Goal: Answer question/provide support: Share knowledge or assist other users

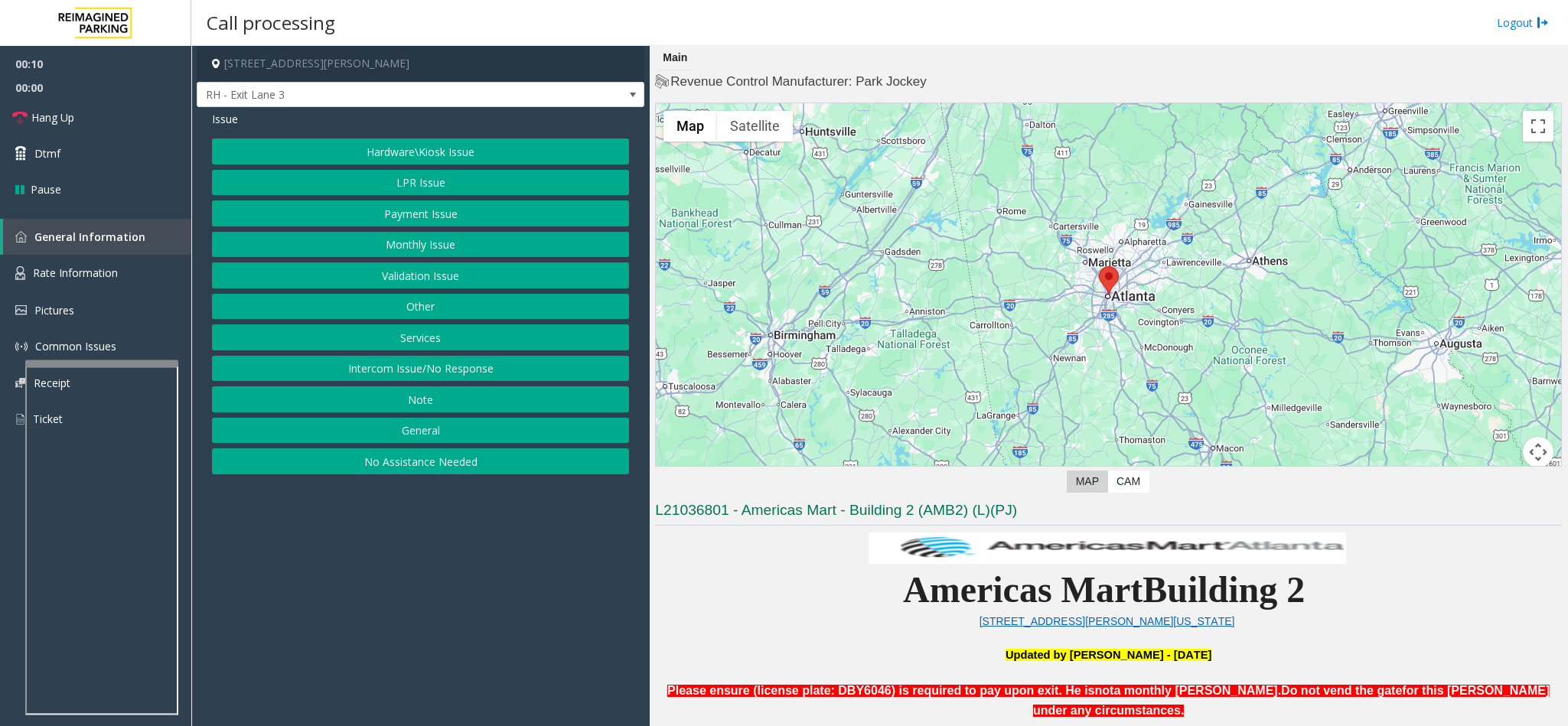
click at [434, 371] on button "Intercom Issue/No Response" at bounding box center [421, 369] width 417 height 26
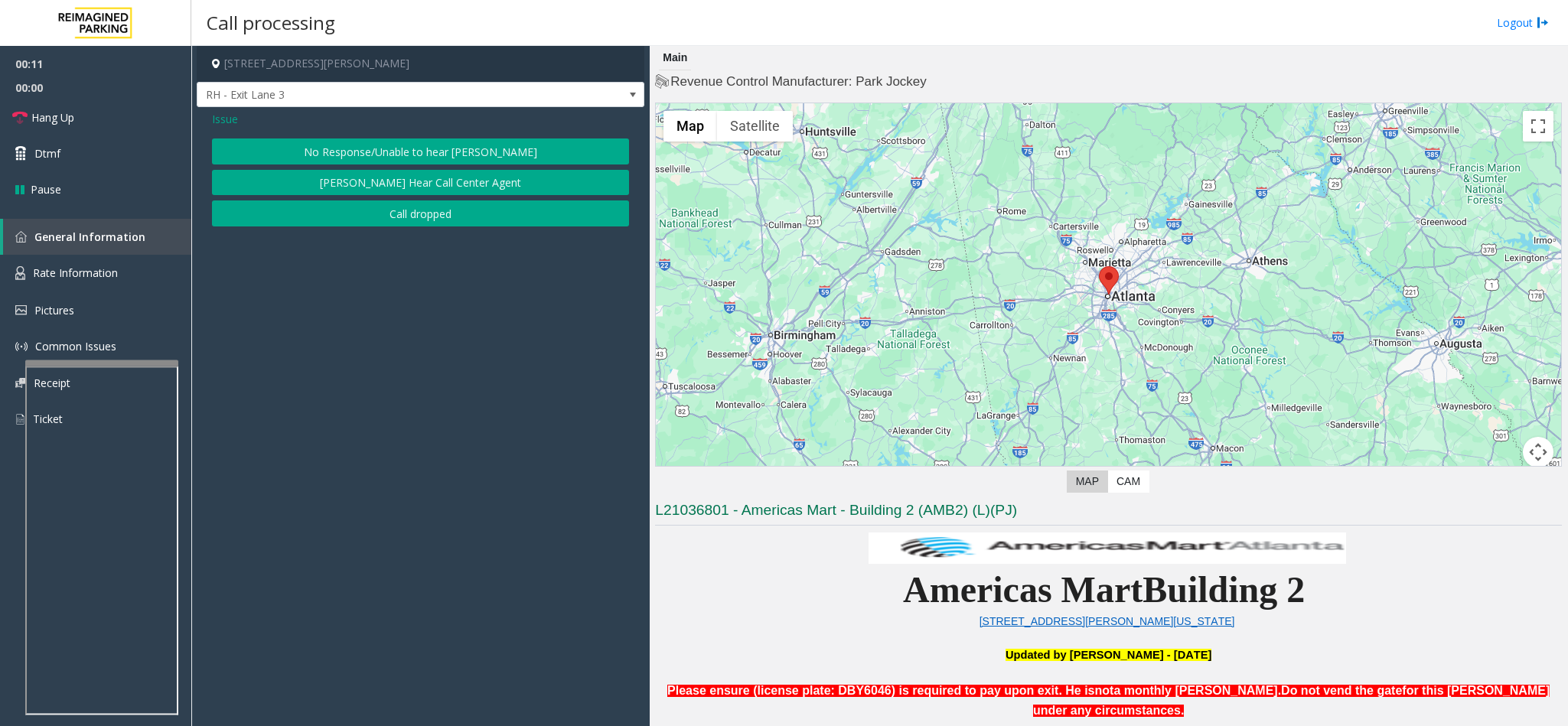
click at [287, 160] on button "No Response/Unable to hear [PERSON_NAME]" at bounding box center [421, 152] width 417 height 26
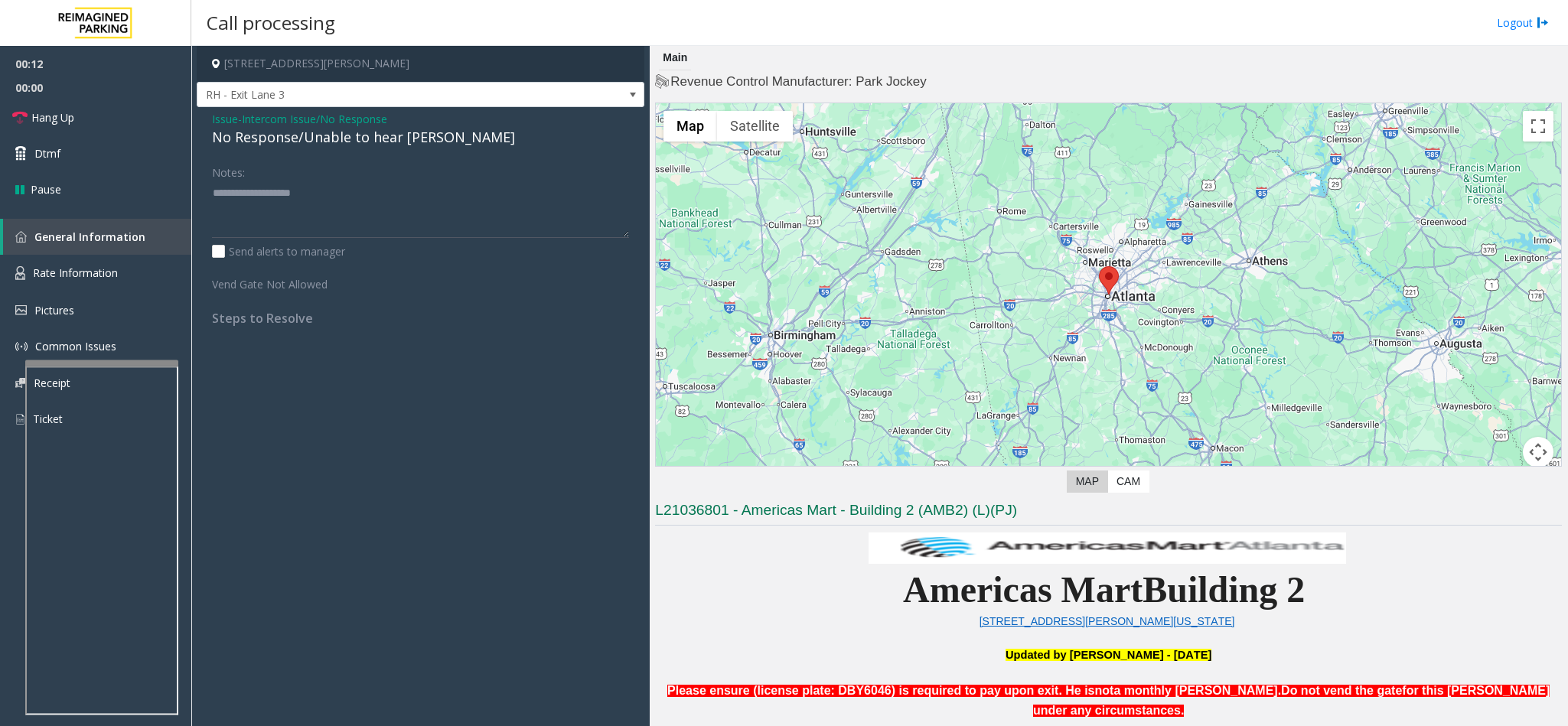
click at [288, 149] on div "Issue - Intercom Issue/No Response No Response/Unable to hear [PERSON_NAME] Not…" at bounding box center [420, 224] width 447 height 235
click at [288, 142] on div "No Response/Unable to hear [PERSON_NAME]" at bounding box center [421, 137] width 417 height 21
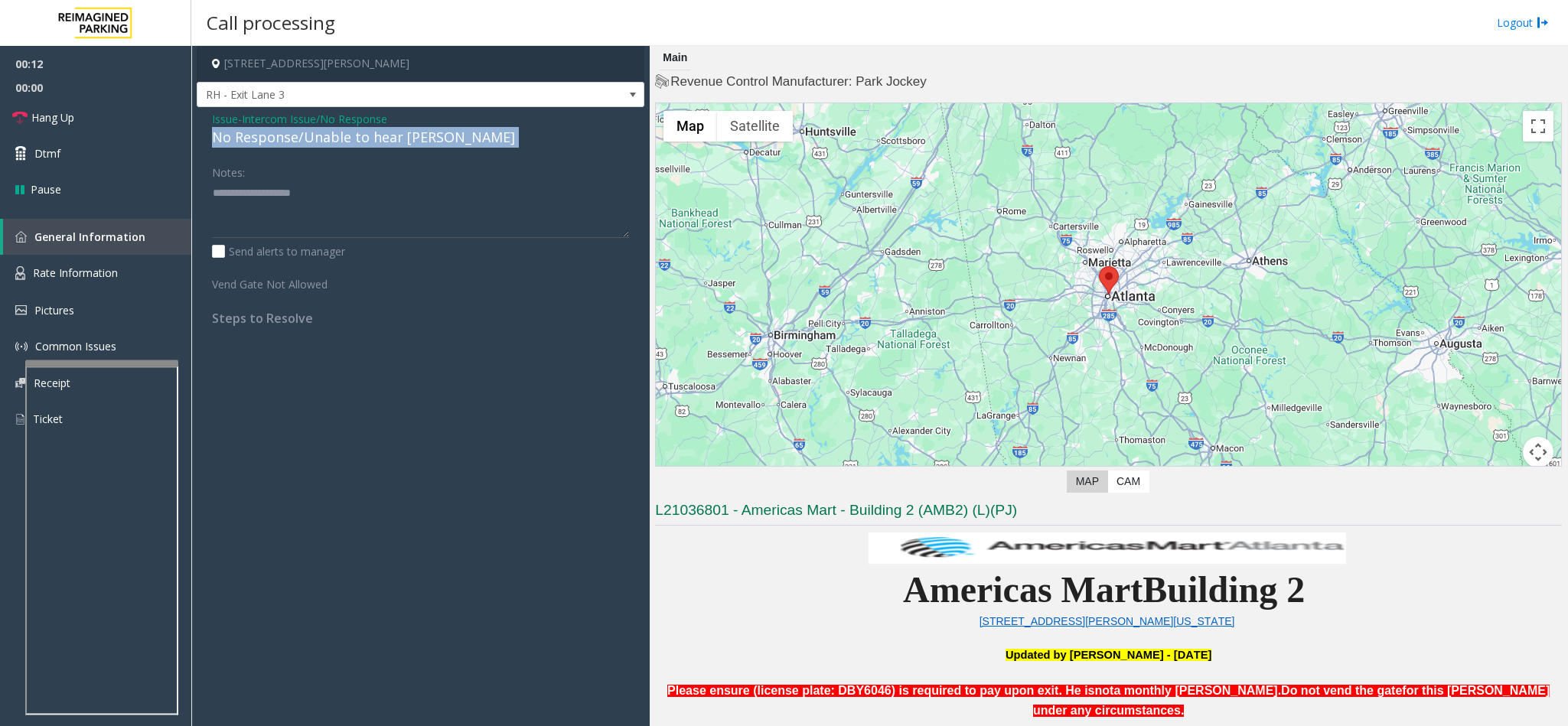
copy div "No Response/Unable to hear [PERSON_NAME]"
click at [303, 214] on textarea at bounding box center [421, 210] width 417 height 58
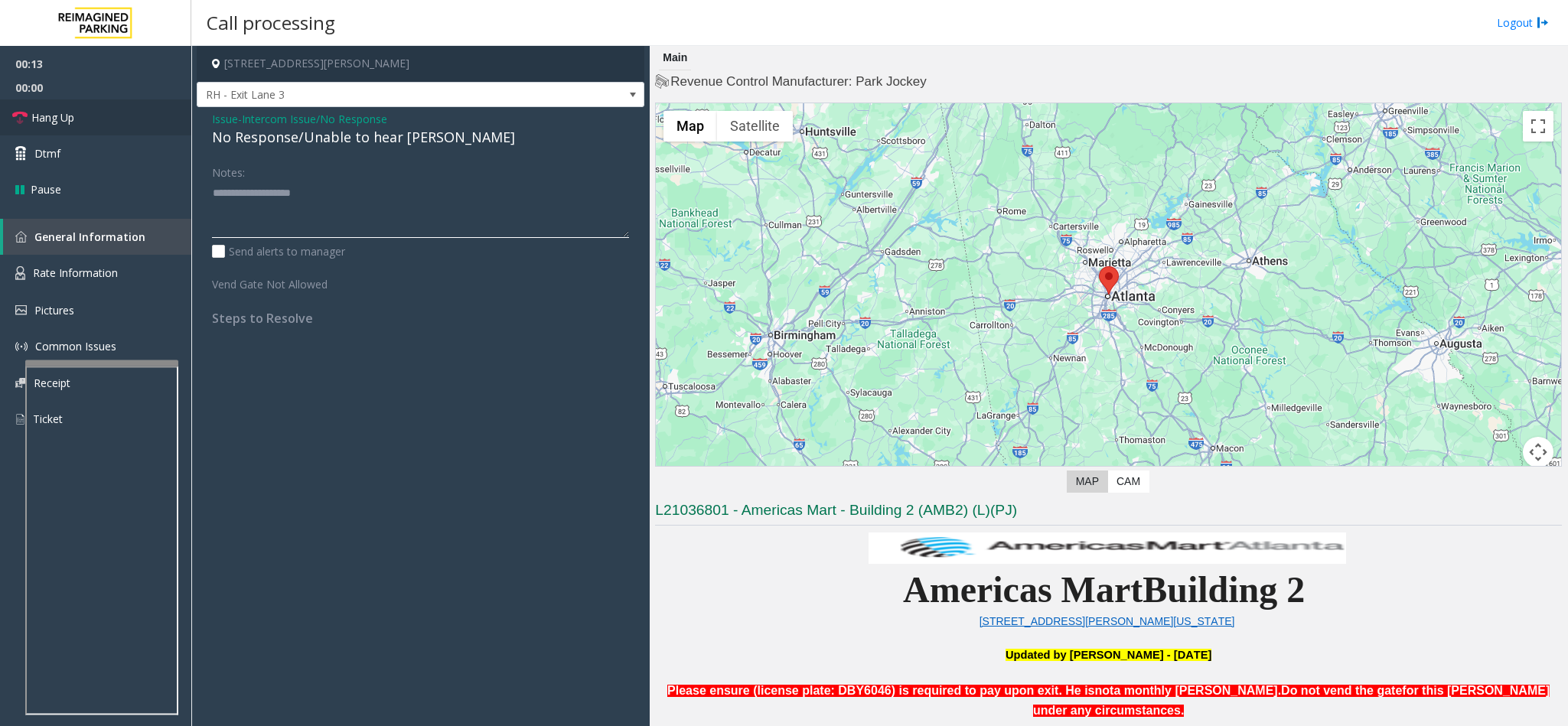
paste textarea "**********"
type textarea "**********"
click at [99, 106] on link "Hang Up" at bounding box center [96, 117] width 191 height 36
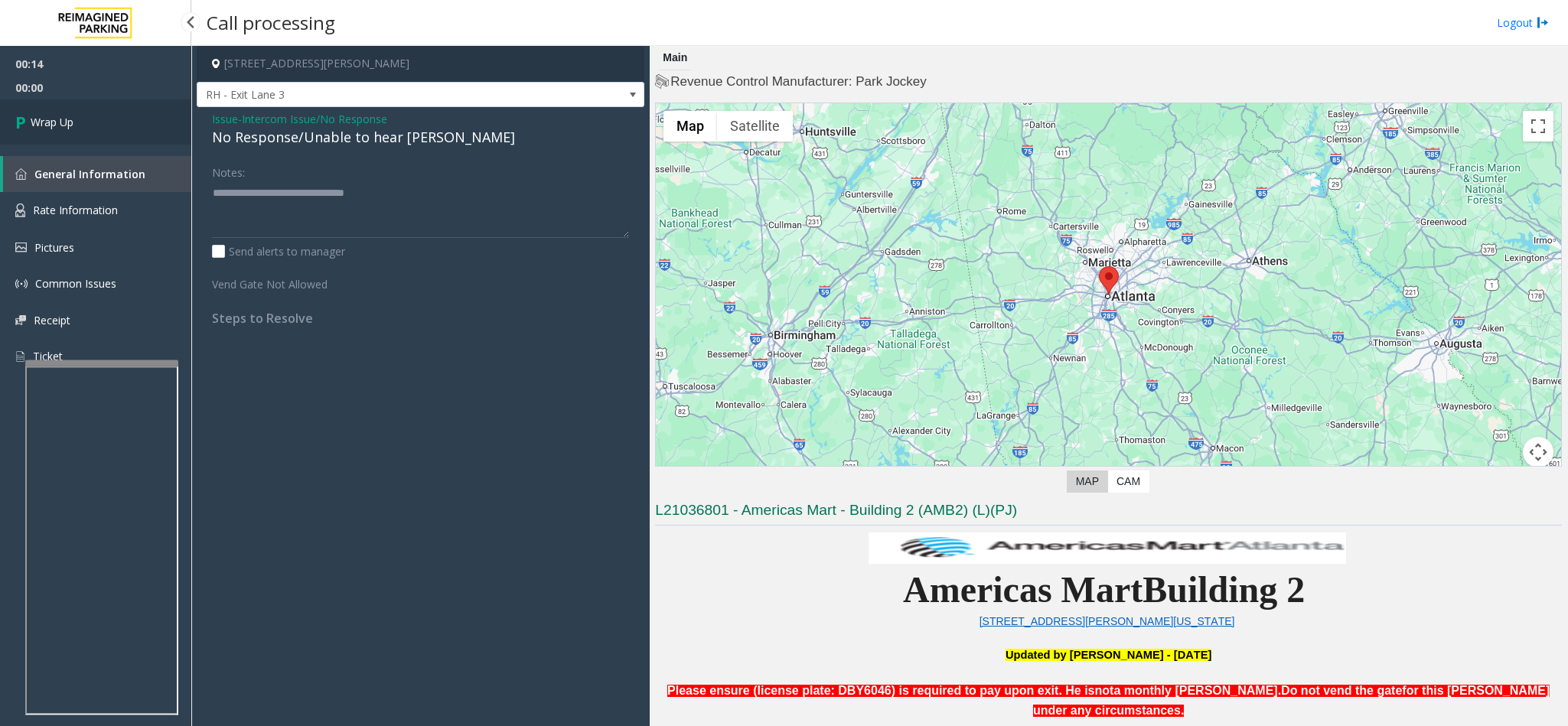
click at [99, 106] on link "Wrap Up" at bounding box center [96, 122] width 191 height 45
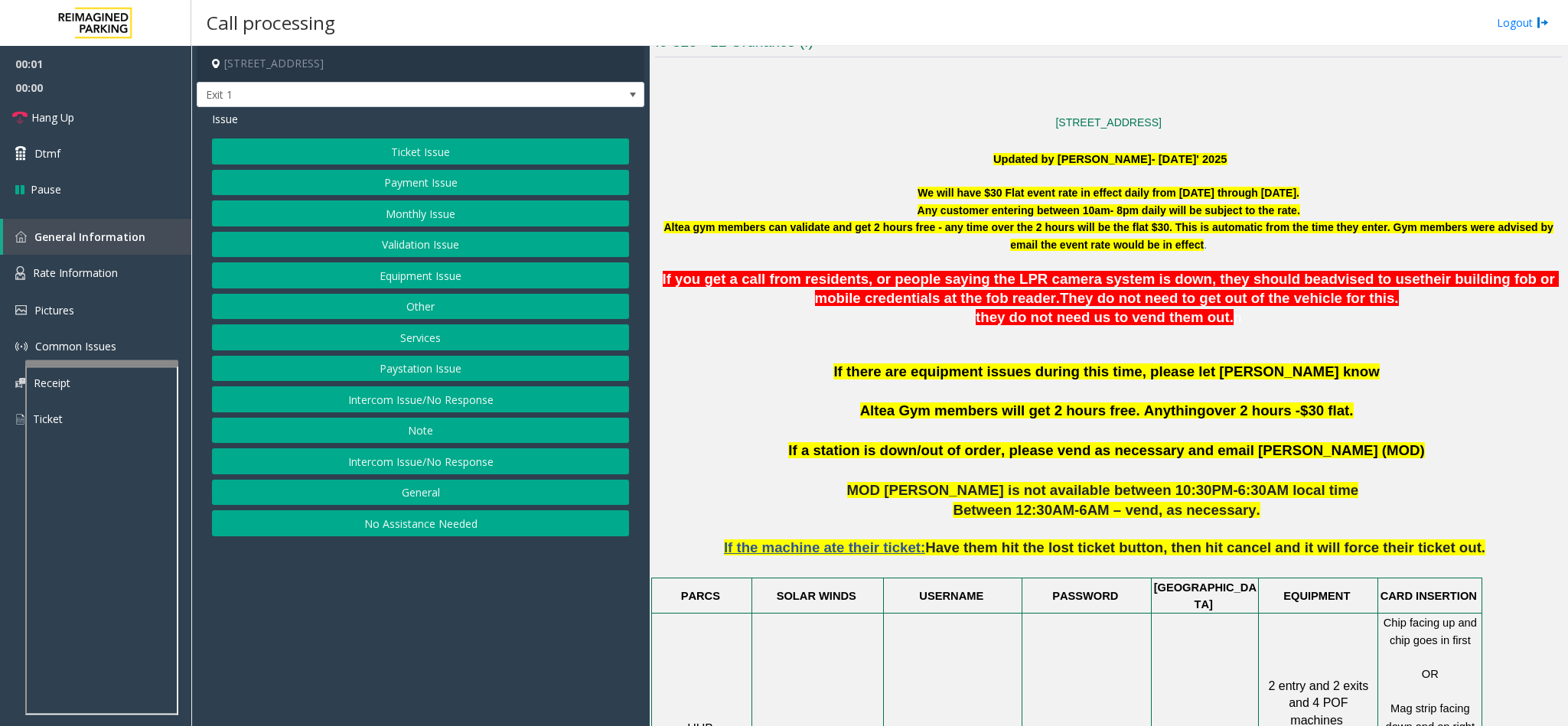
scroll to position [574, 0]
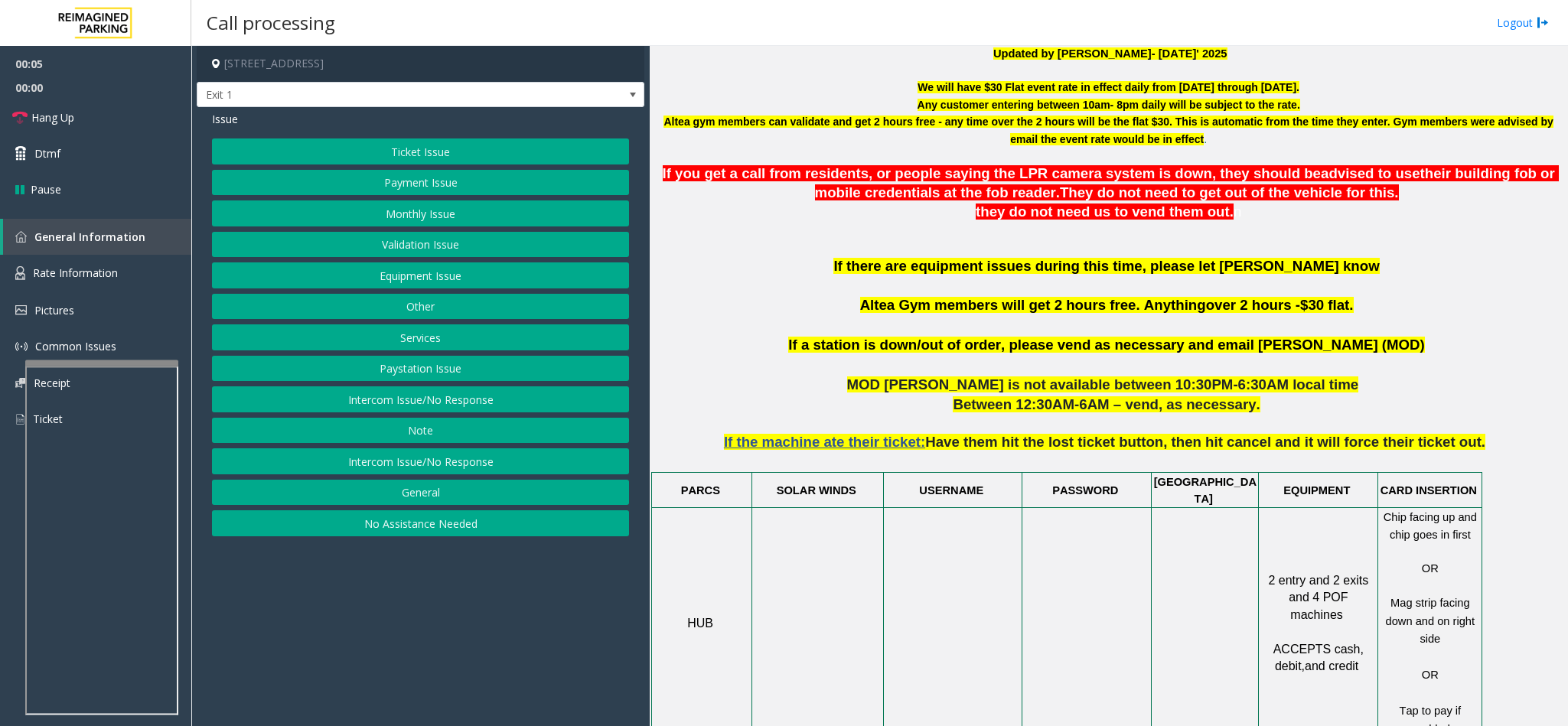
click at [455, 412] on button "Intercom Issue/No Response" at bounding box center [421, 399] width 417 height 26
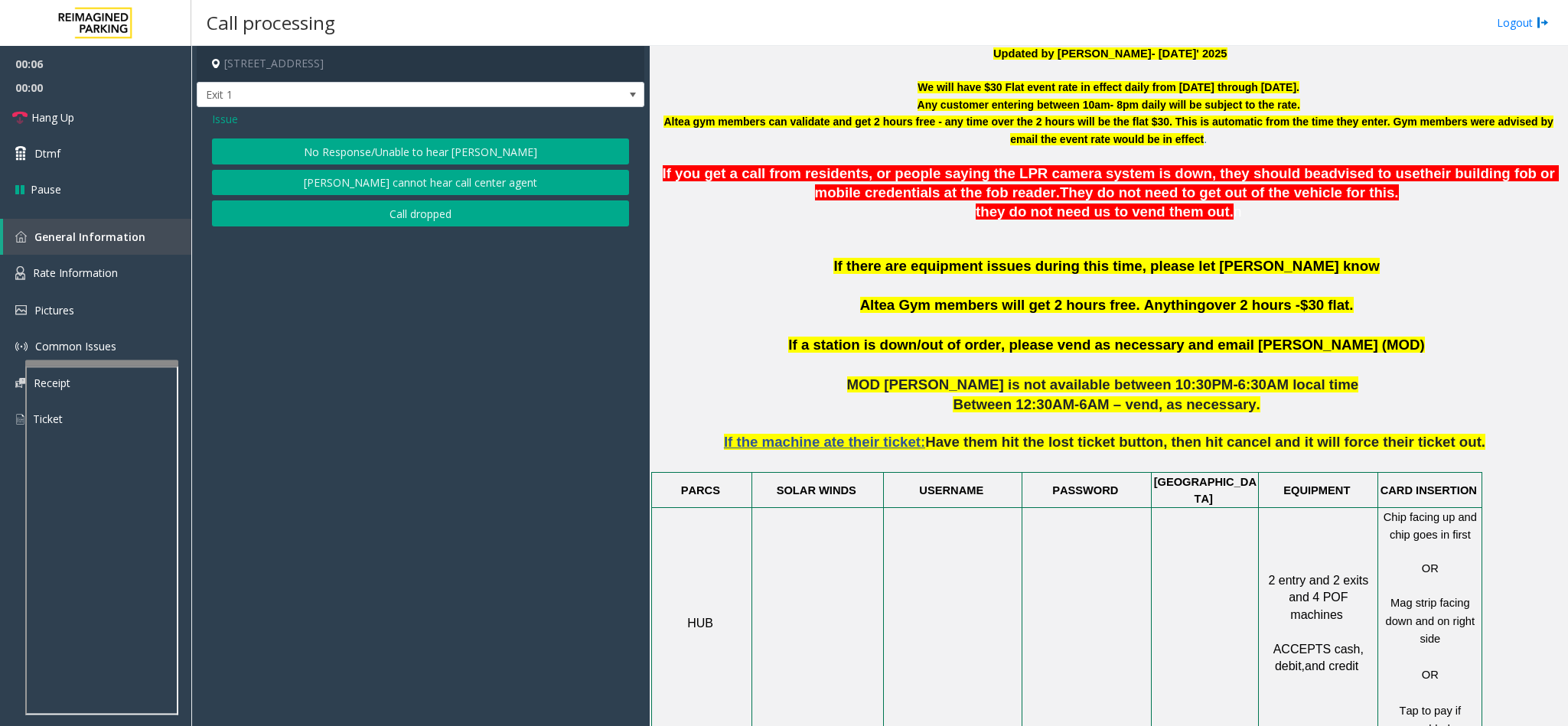
click at [419, 143] on button "No Response/Unable to hear [PERSON_NAME]" at bounding box center [421, 152] width 417 height 26
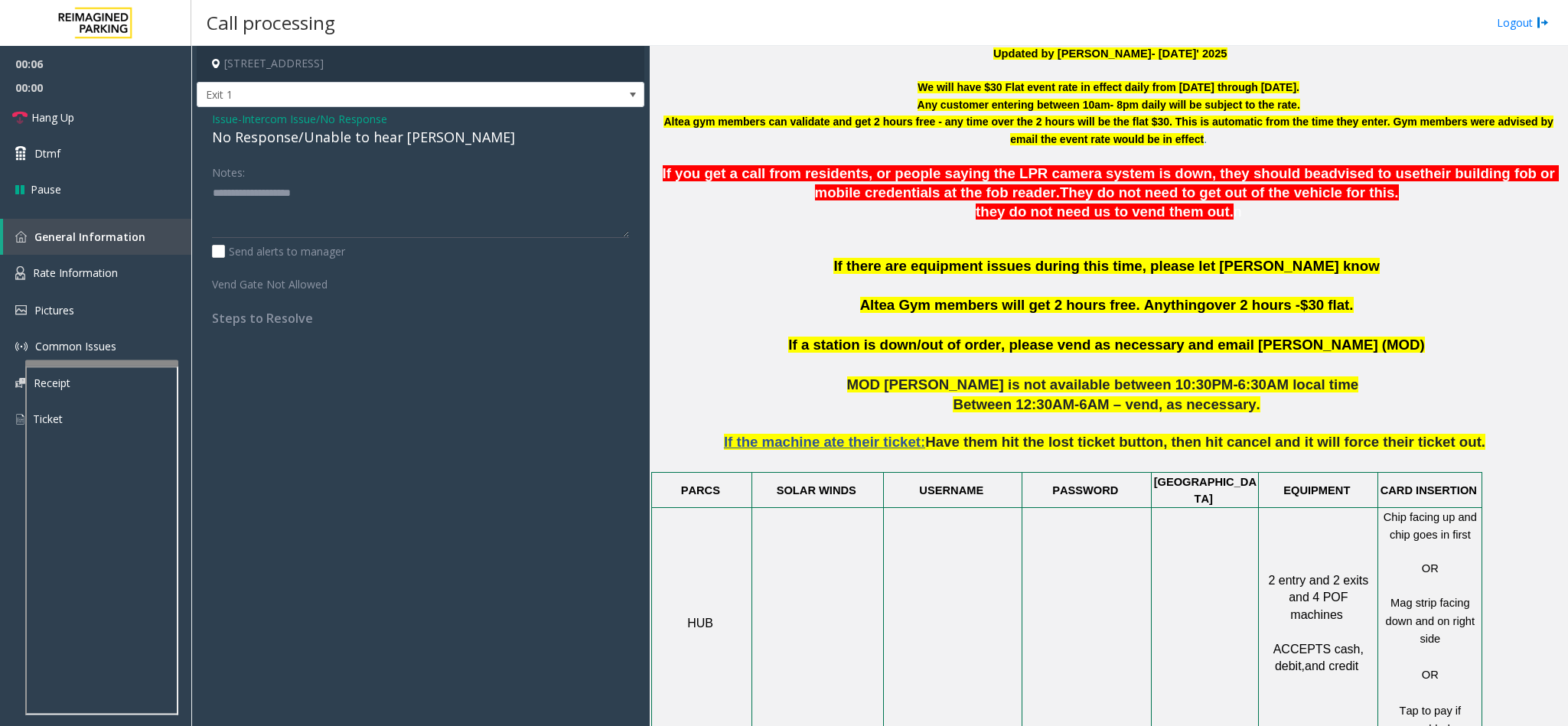
click at [310, 133] on div "No Response/Unable to hear [PERSON_NAME]" at bounding box center [421, 137] width 417 height 21
copy div "No Response/Unable to hear [PERSON_NAME]"
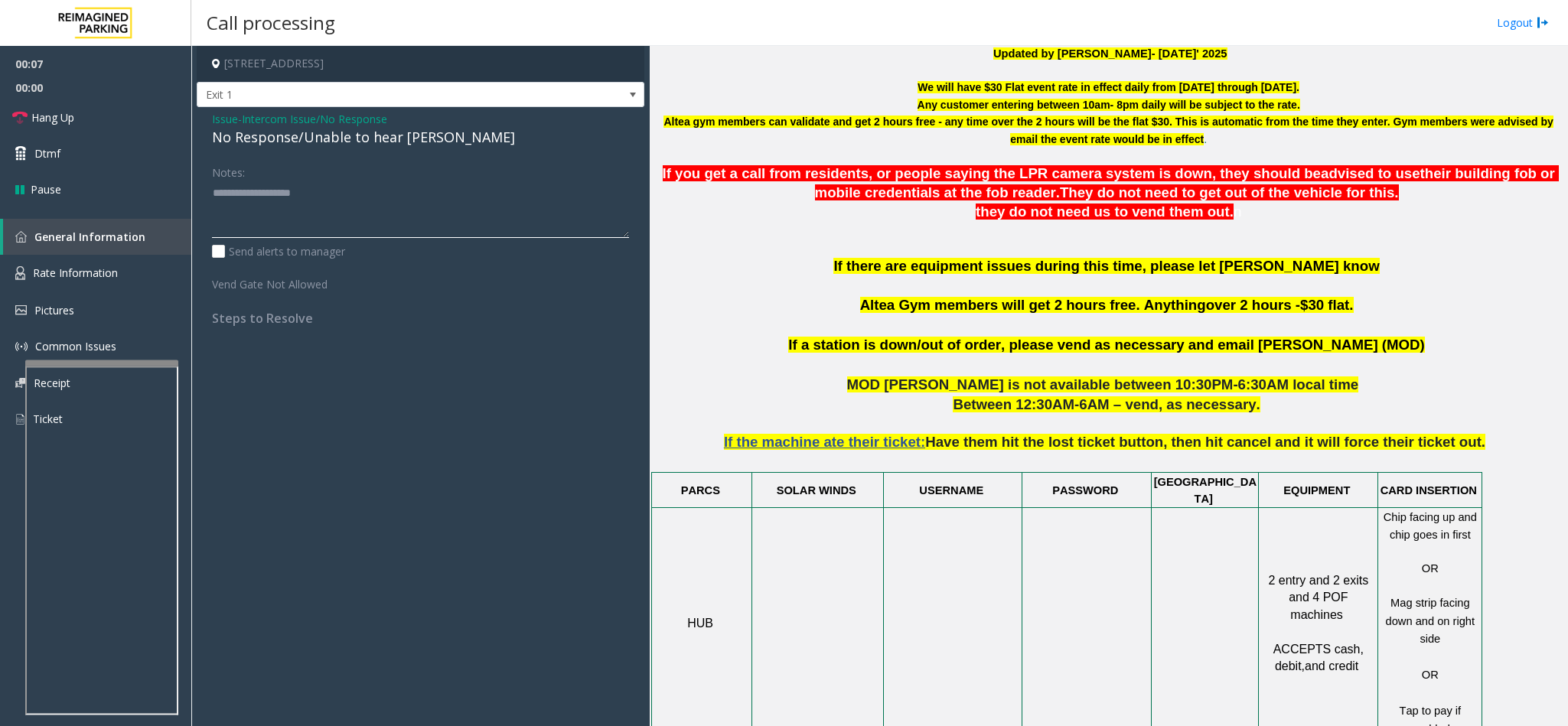
click at [319, 189] on textarea at bounding box center [421, 210] width 417 height 58
paste textarea "**********"
type textarea "**********"
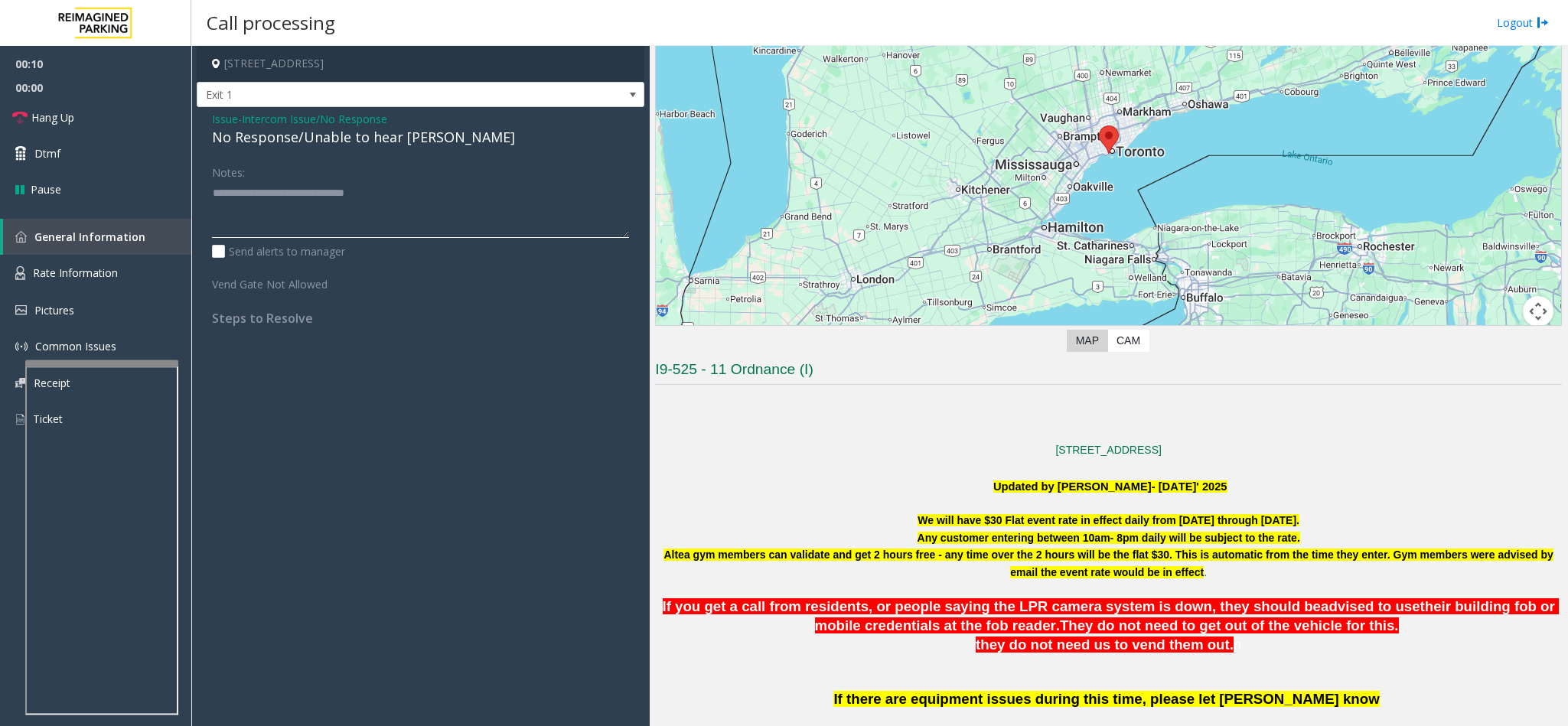
scroll to position [229, 0]
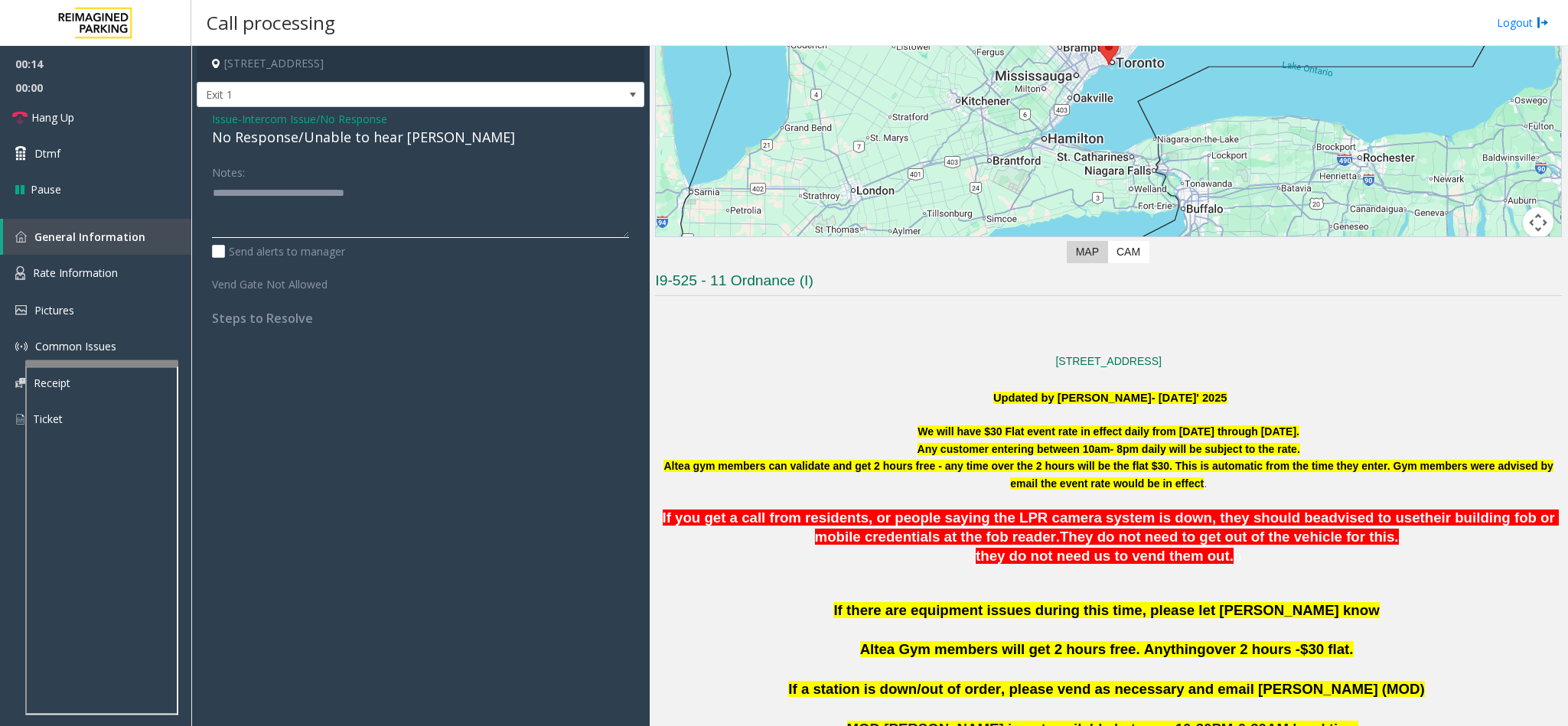
click at [338, 187] on textarea at bounding box center [421, 210] width 417 height 58
click at [222, 131] on div "No Response/Unable to hear [PERSON_NAME]" at bounding box center [421, 137] width 417 height 21
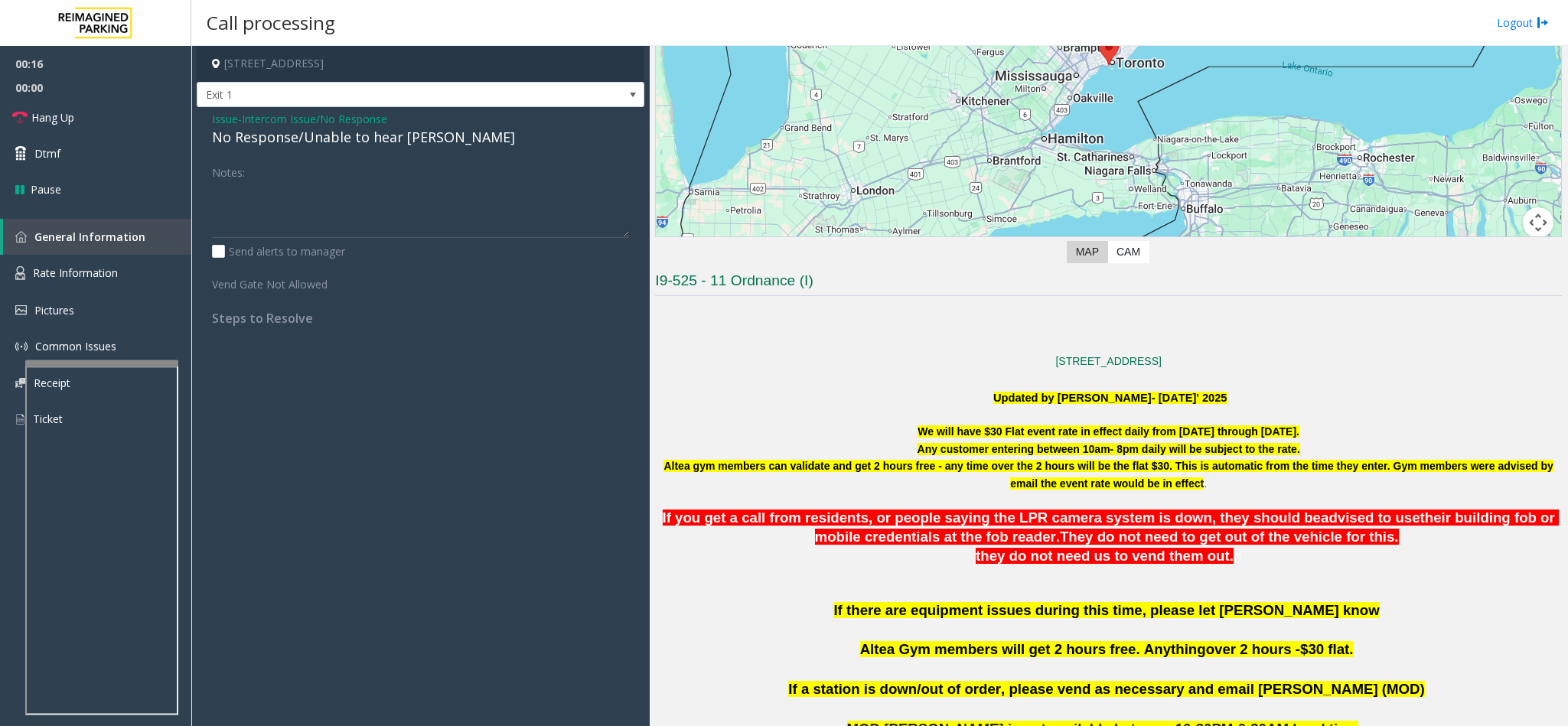
click at [222, 126] on span "Issue" at bounding box center [225, 119] width 26 height 16
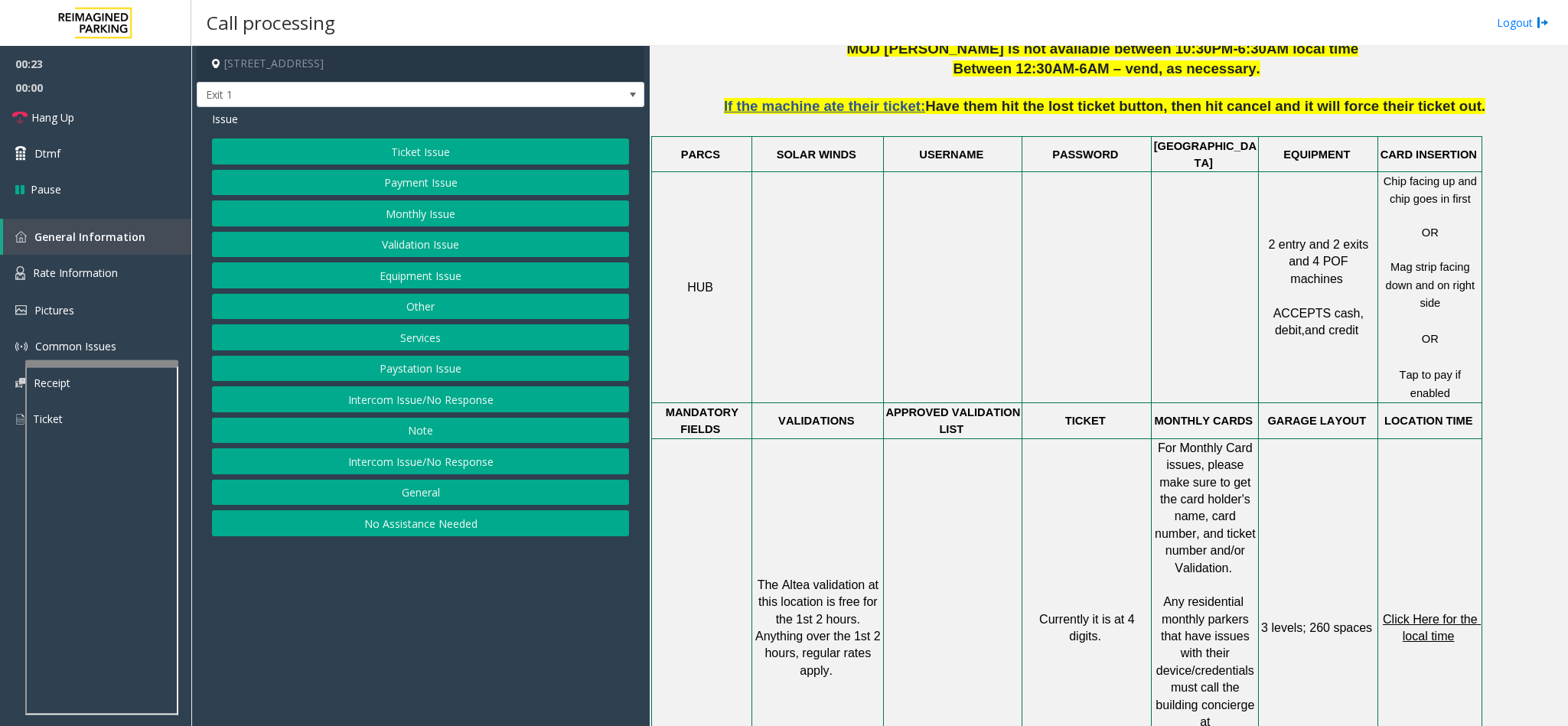
scroll to position [918, 0]
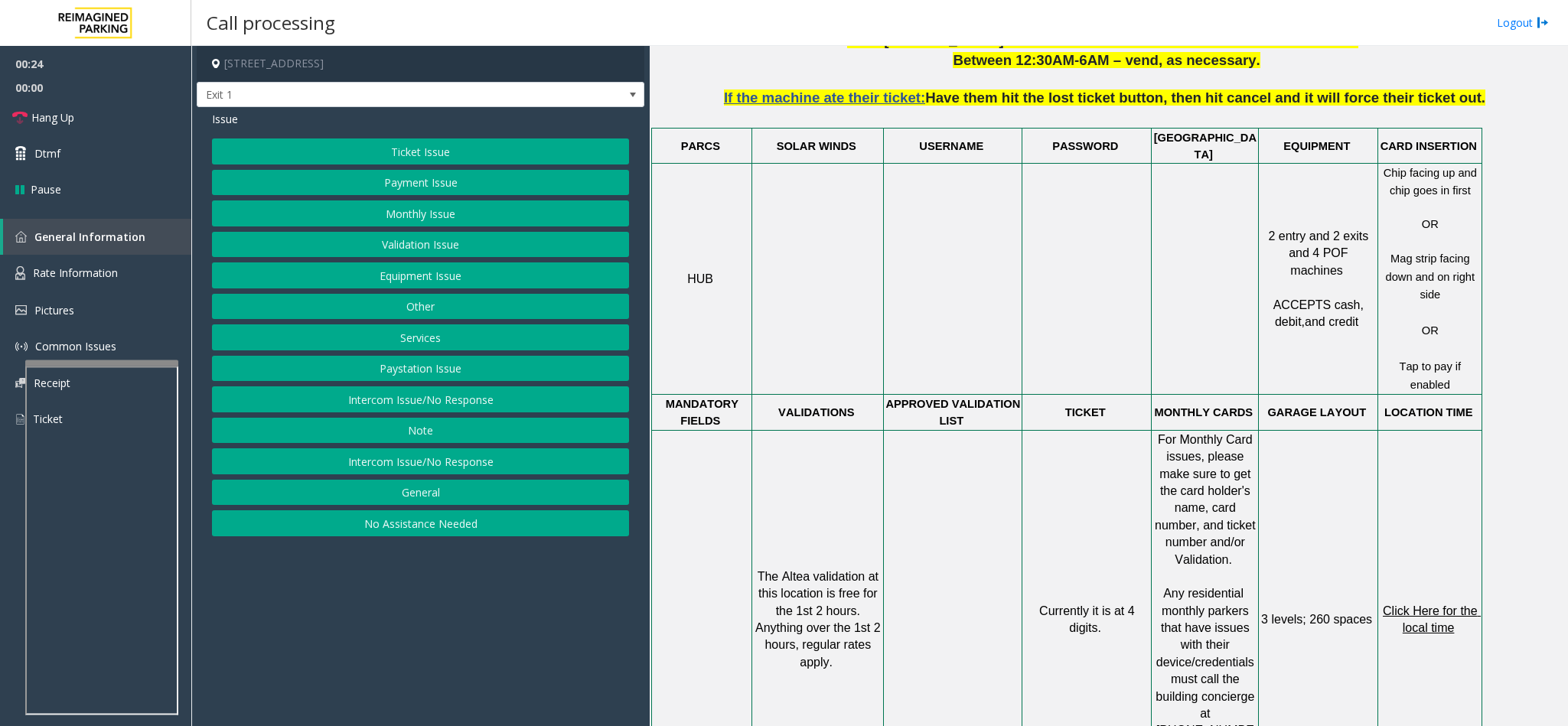
click at [422, 153] on button "Ticket Issue" at bounding box center [421, 152] width 417 height 26
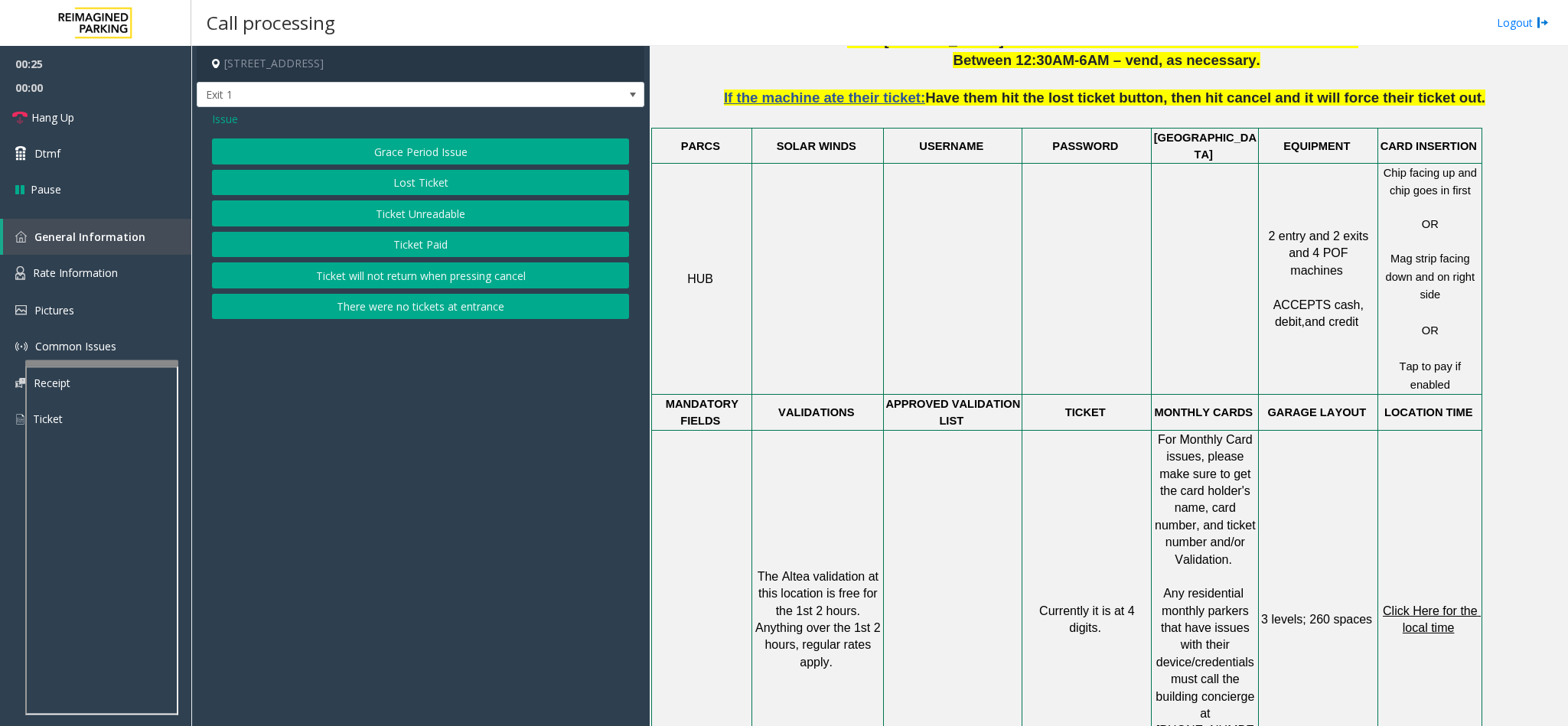
click at [419, 215] on button "Ticket Unreadable" at bounding box center [421, 214] width 417 height 26
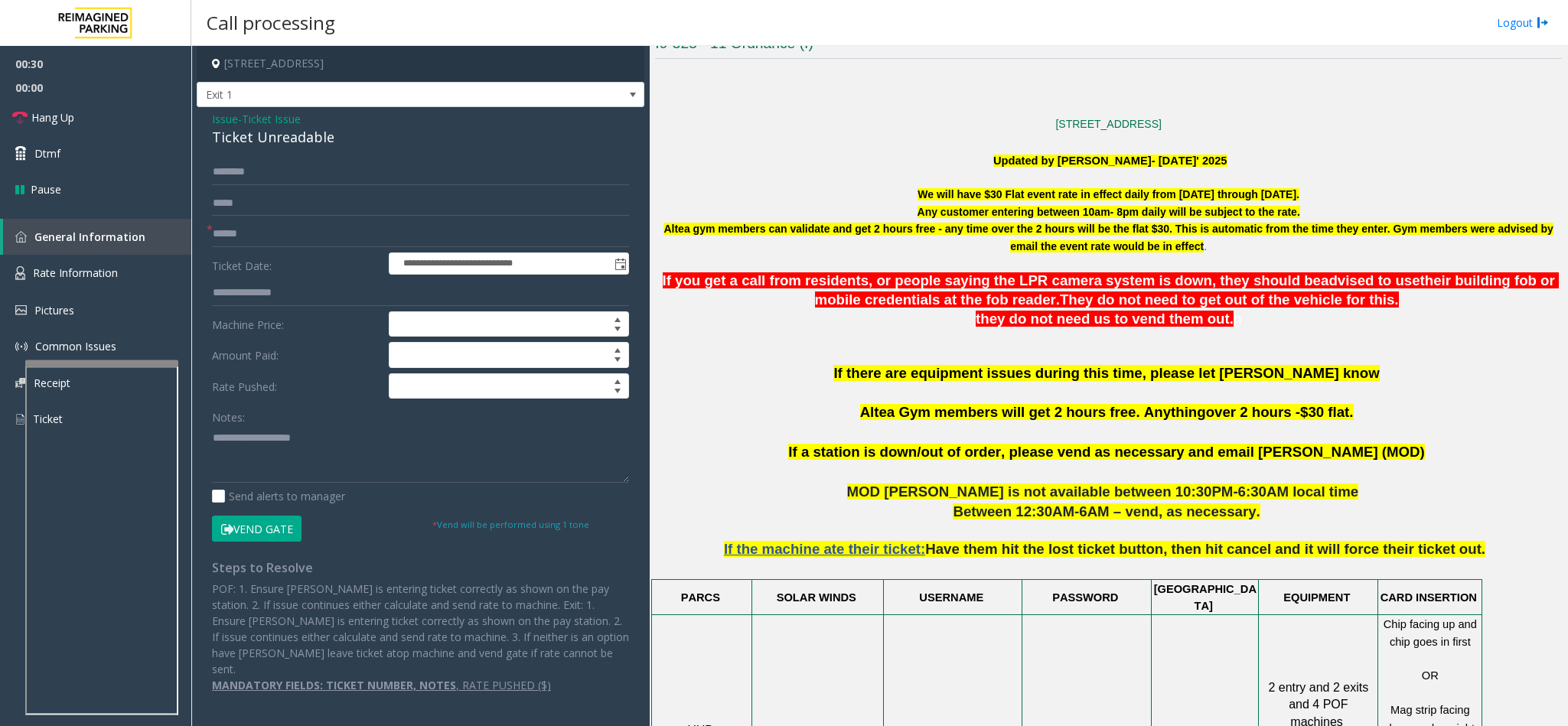
scroll to position [460, 0]
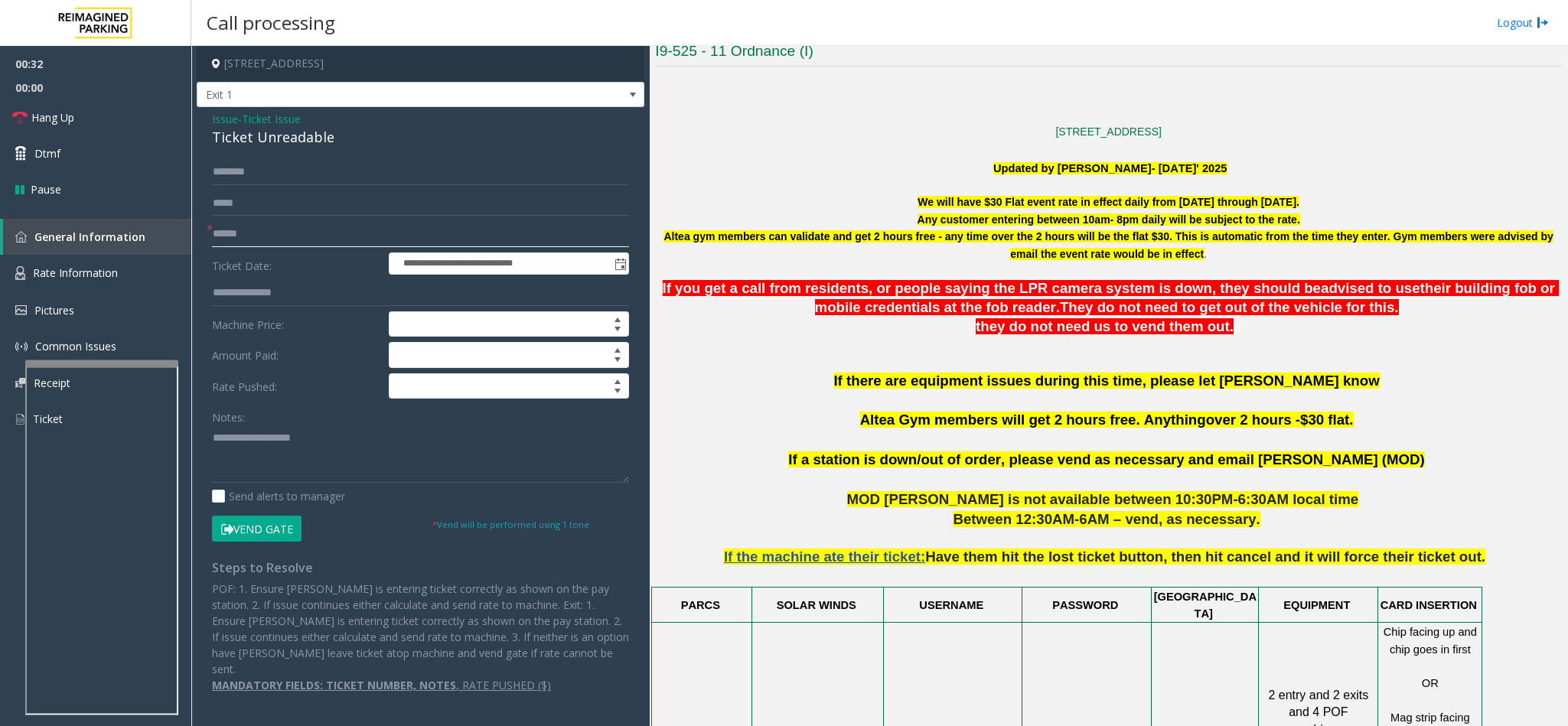
click at [476, 232] on input "text" at bounding box center [421, 235] width 417 height 26
click at [399, 479] on textarea at bounding box center [421, 454] width 417 height 58
paste textarea "**********"
click at [283, 131] on div "Ticket Unreadable" at bounding box center [421, 137] width 417 height 21
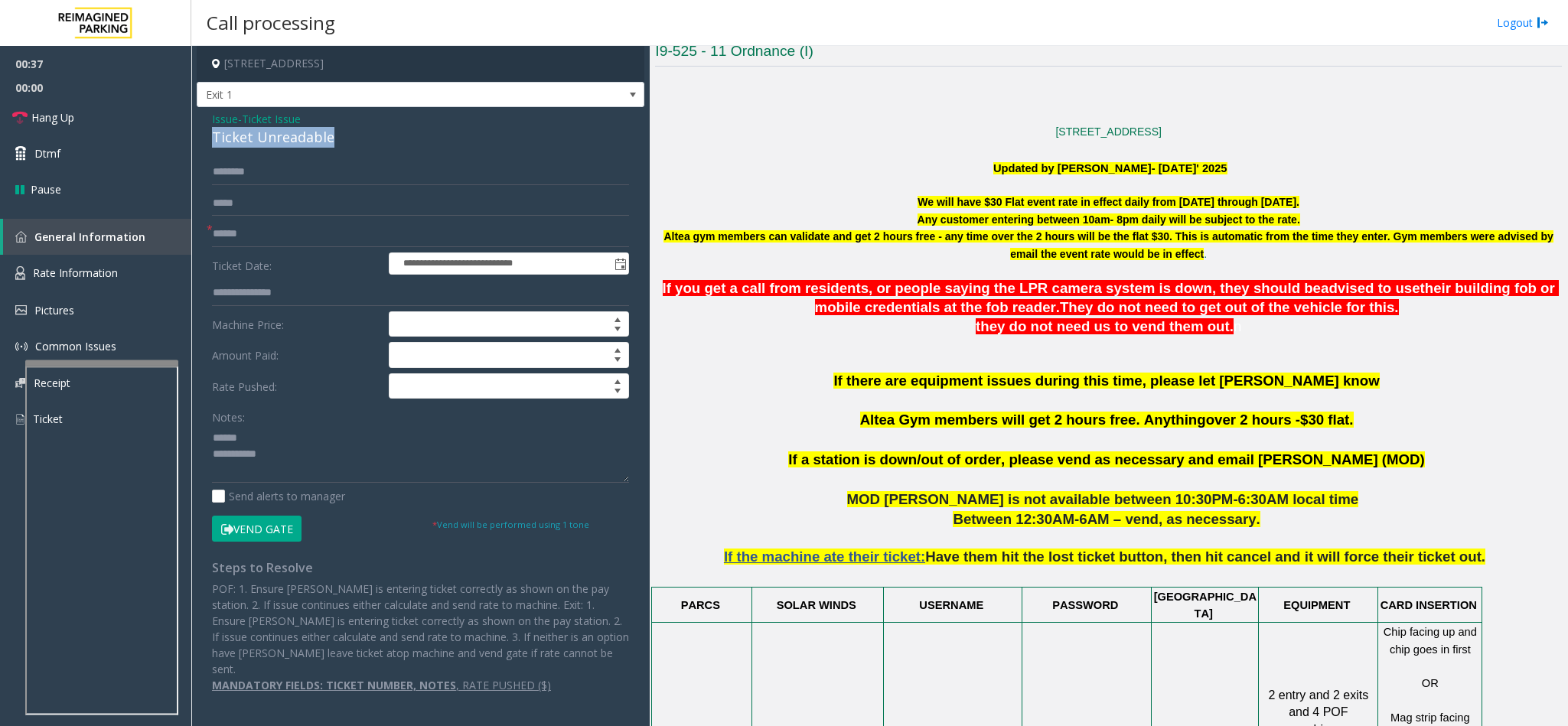
click at [283, 131] on div "Ticket Unreadable" at bounding box center [421, 137] width 417 height 21
copy div "Ticket Unreadable"
click at [303, 434] on textarea at bounding box center [421, 454] width 417 height 58
paste textarea "**********"
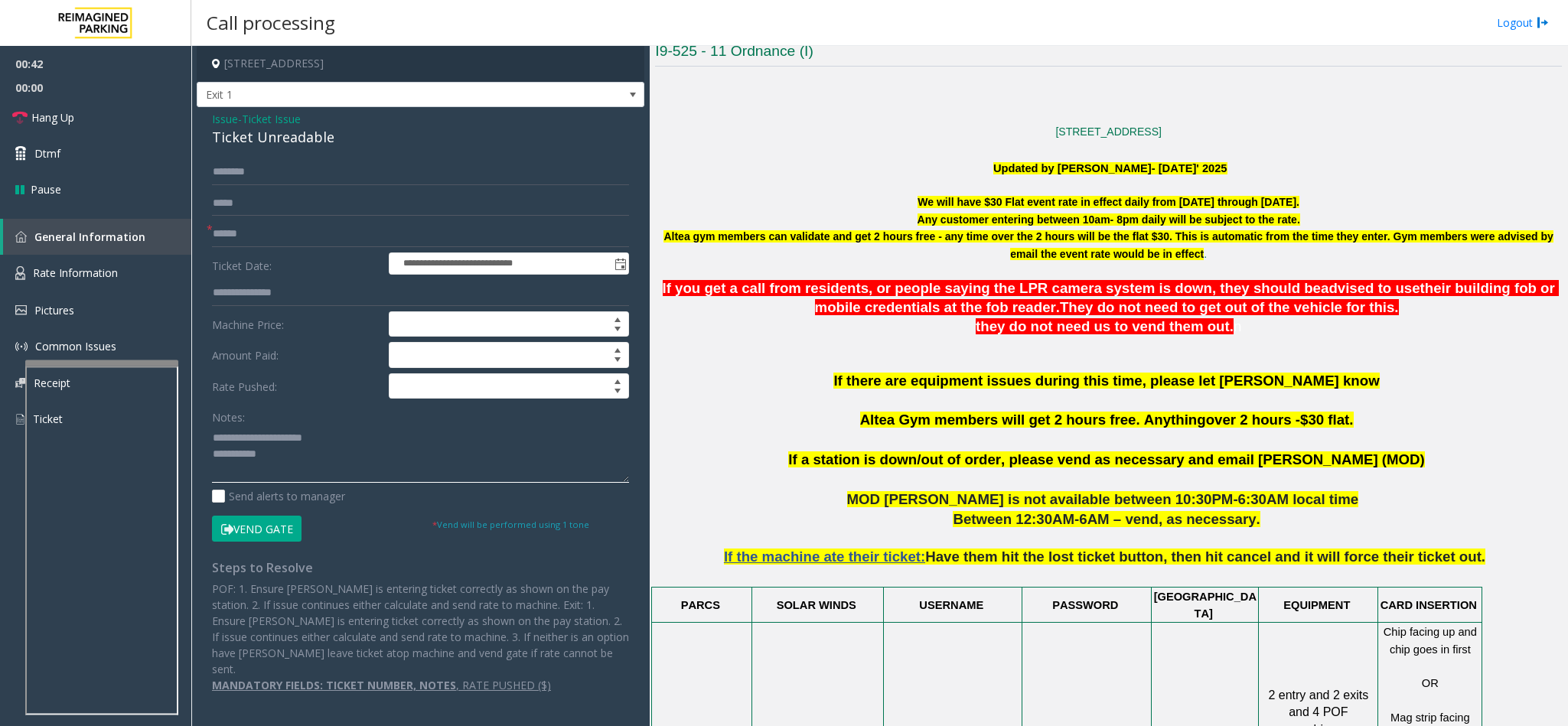
type textarea "**********"
click at [372, 222] on input "text" at bounding box center [421, 235] width 417 height 26
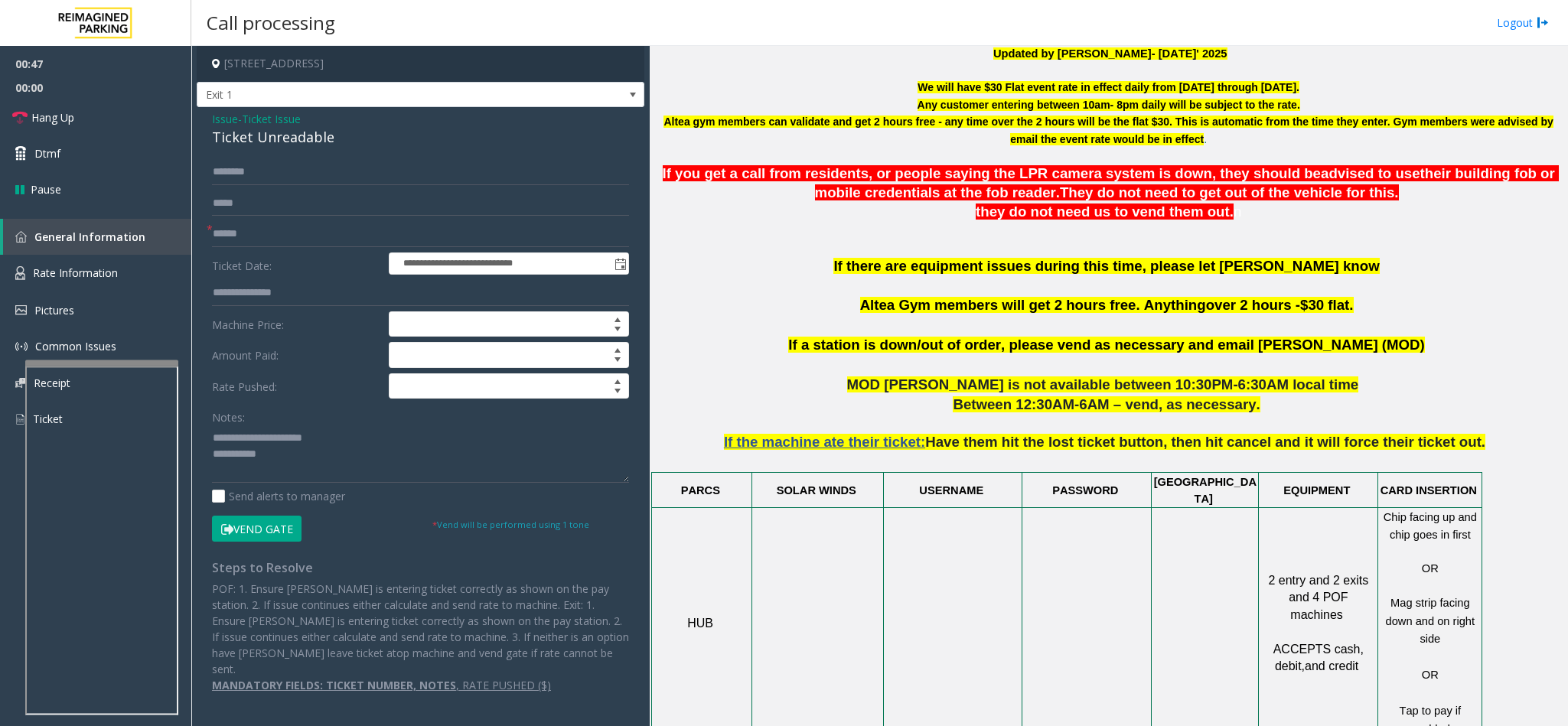
click at [440, 157] on div "**********" at bounding box center [420, 408] width 447 height 602
click at [412, 187] on form "**********" at bounding box center [421, 351] width 417 height 383
click at [414, 172] on input "text" at bounding box center [421, 172] width 417 height 26
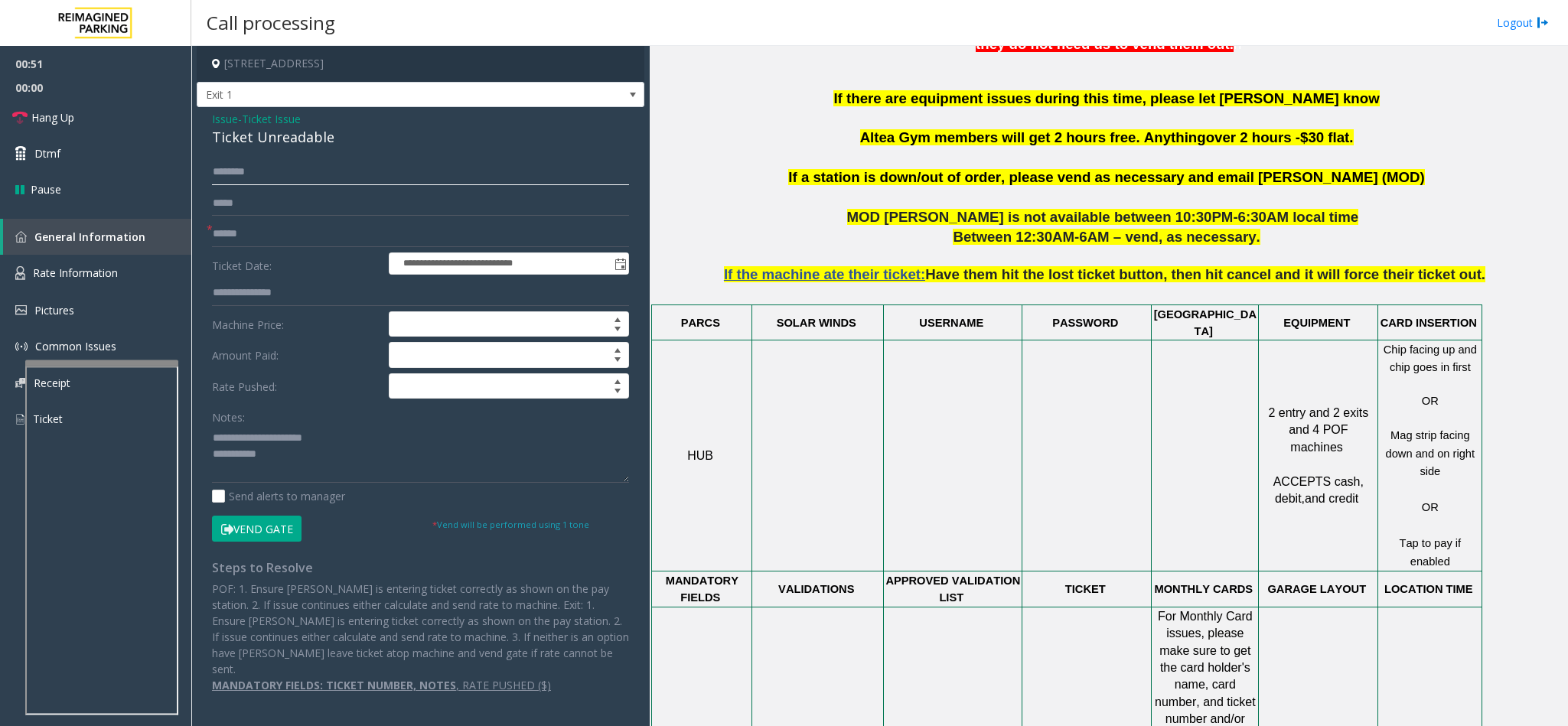
scroll to position [804, 0]
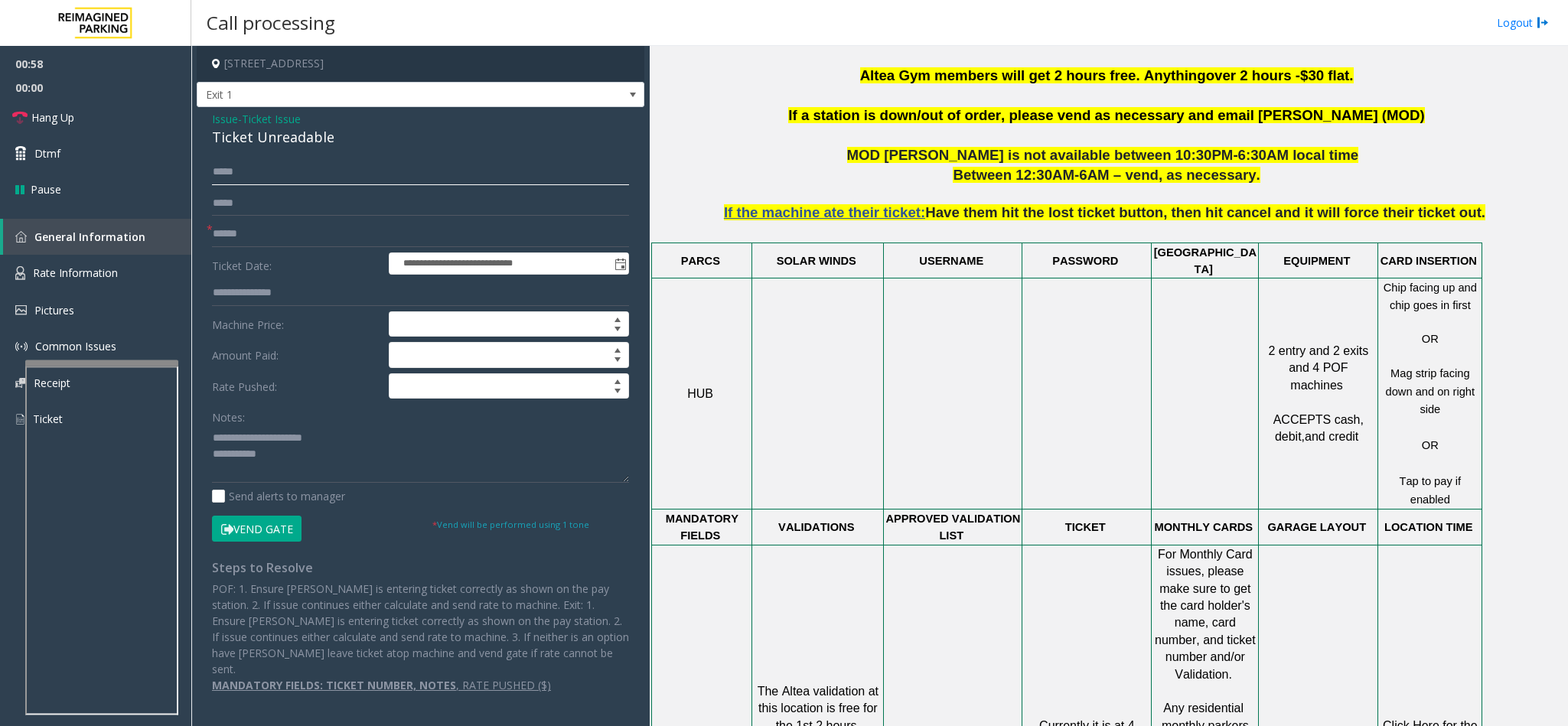
type input "******"
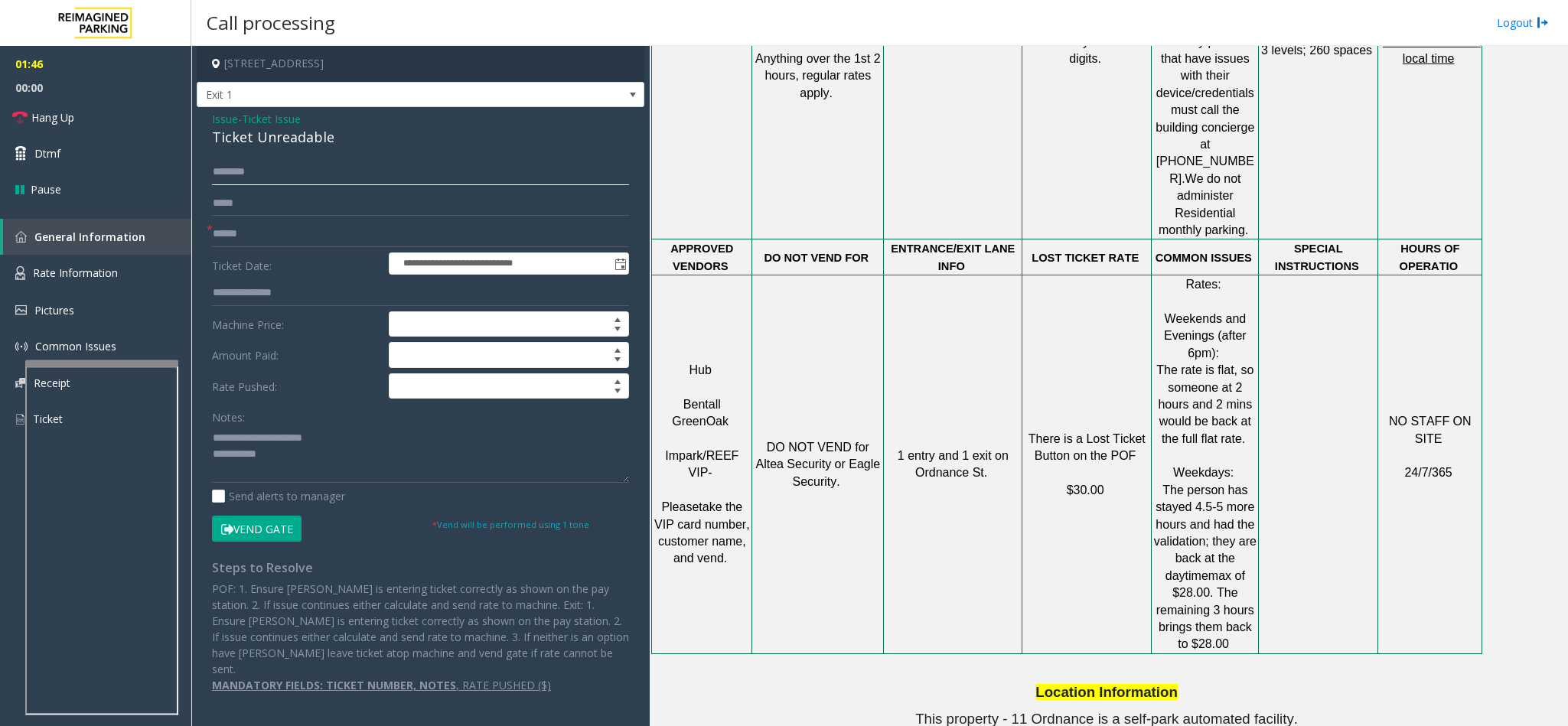
scroll to position [1805, 0]
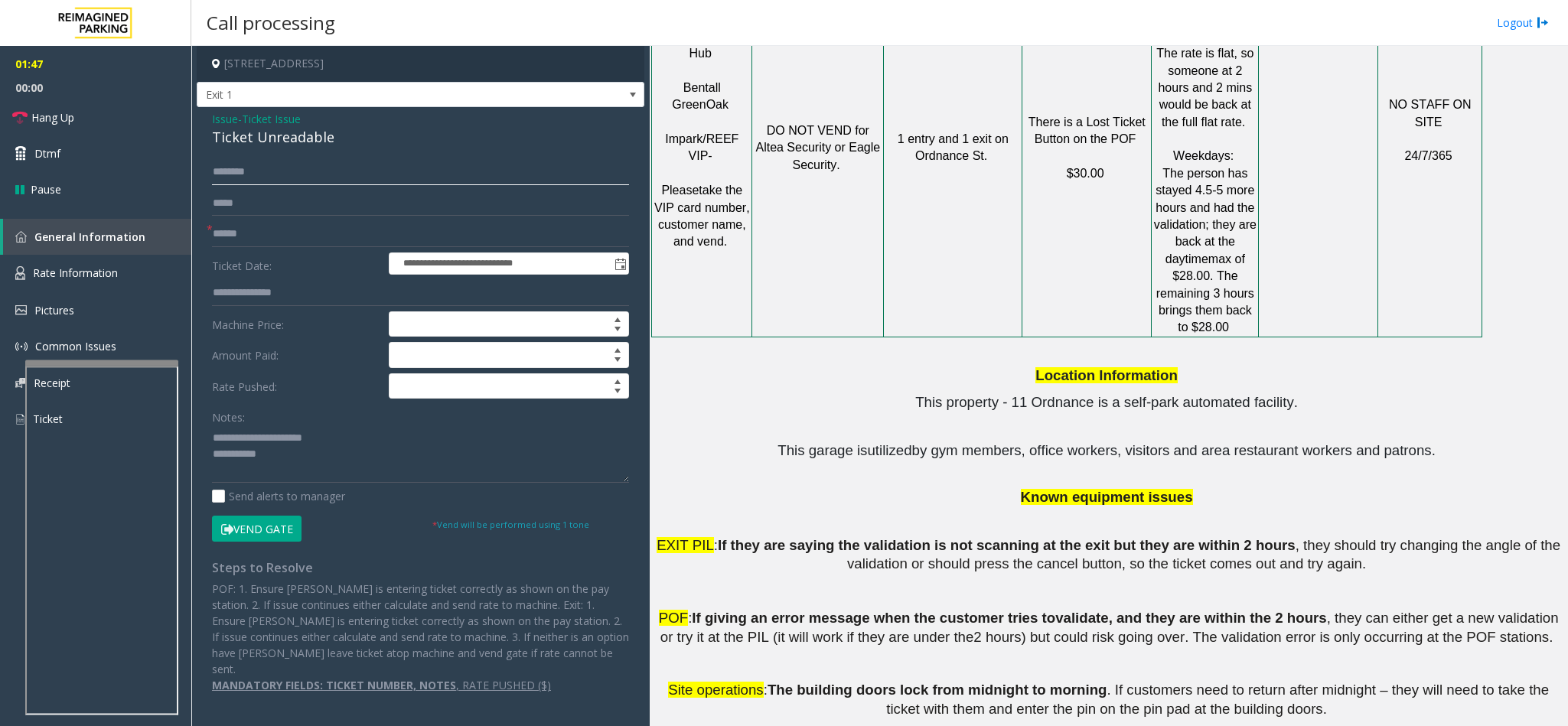
type input "*******"
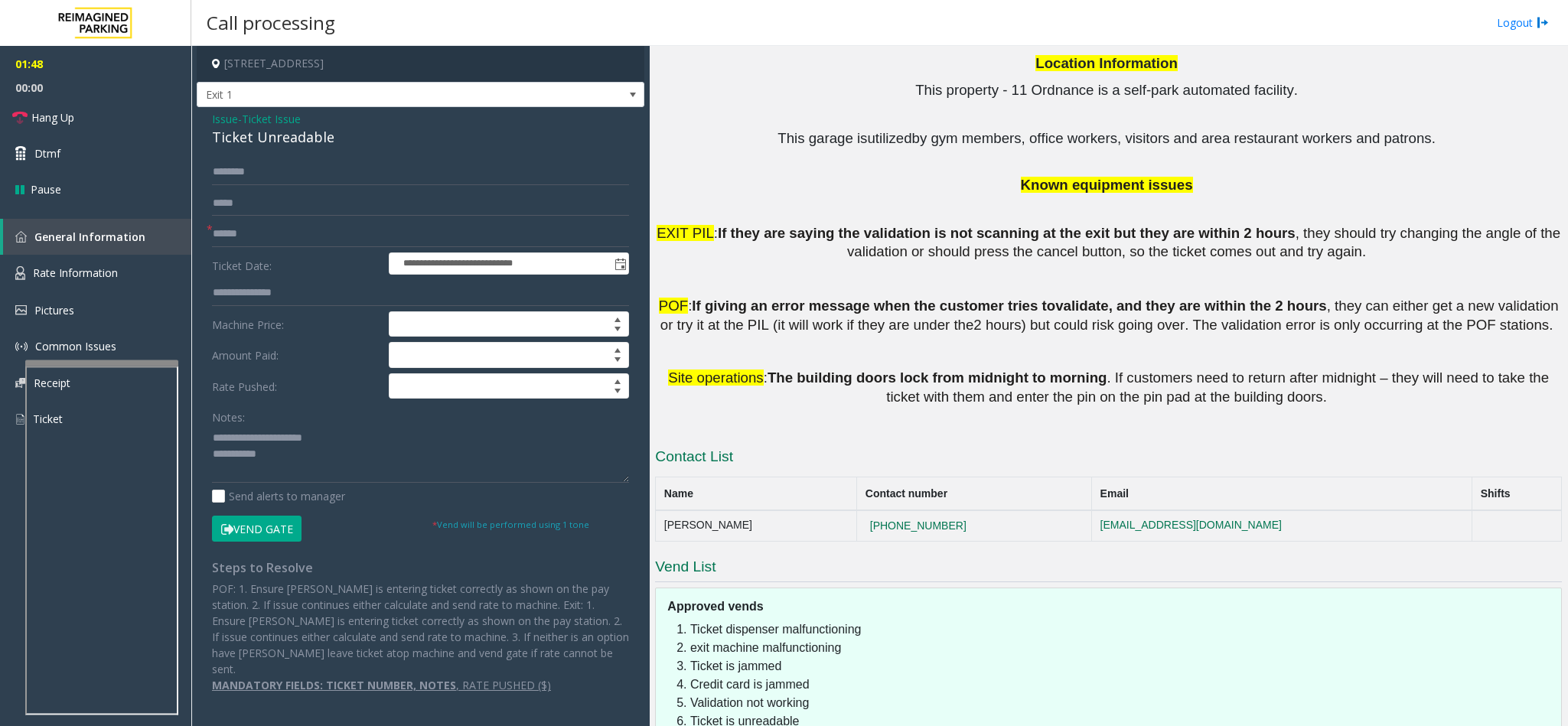
scroll to position [2150, 0]
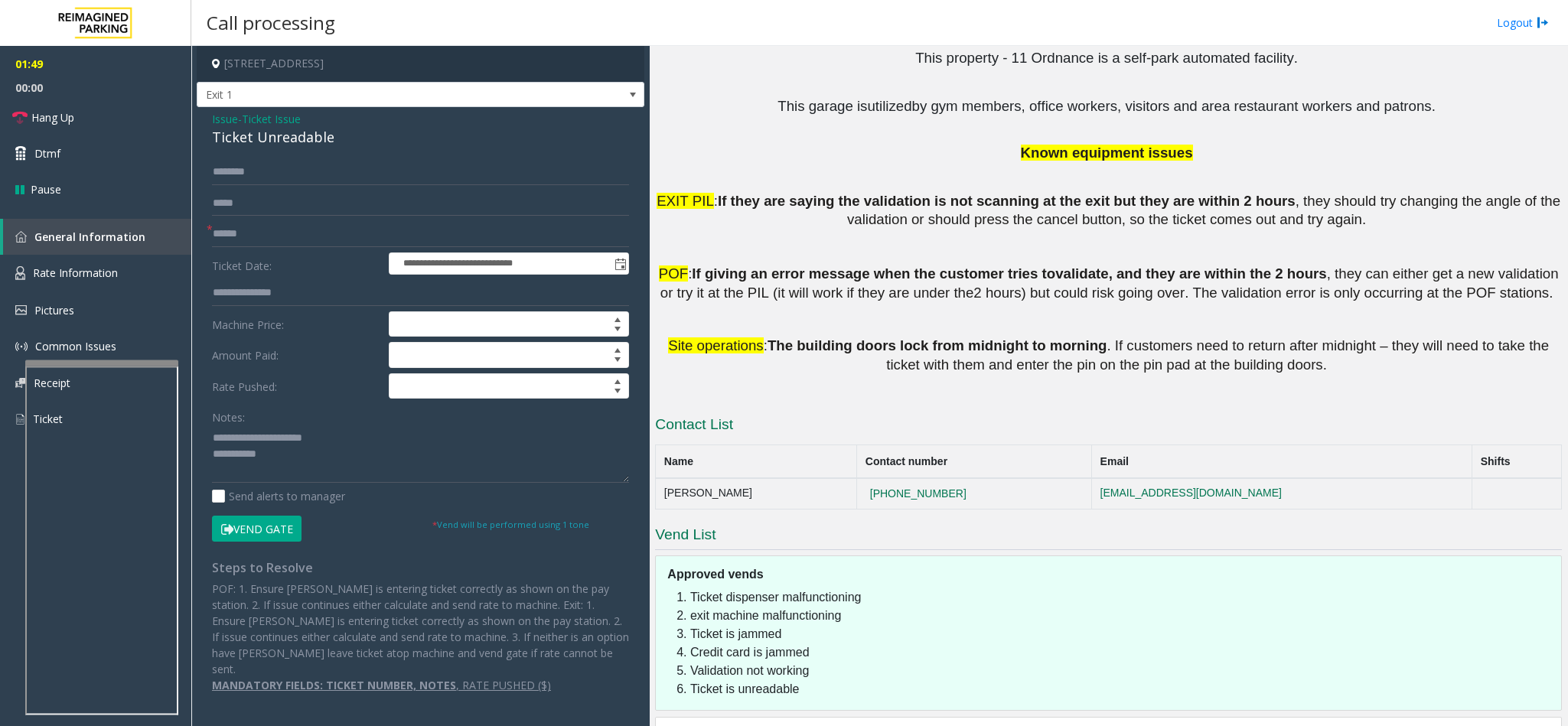
drag, startPoint x: 828, startPoint y: 404, endPoint x: 937, endPoint y: 411, distance: 109.2
click at [937, 479] on td "[PHONE_NUMBER]" at bounding box center [974, 494] width 235 height 31
drag, startPoint x: 935, startPoint y: 411, endPoint x: 817, endPoint y: 404, distance: 118.2
click at [857, 479] on td "[PHONE_NUMBER]" at bounding box center [974, 494] width 235 height 31
copy button "[PHONE_NUMBER]"
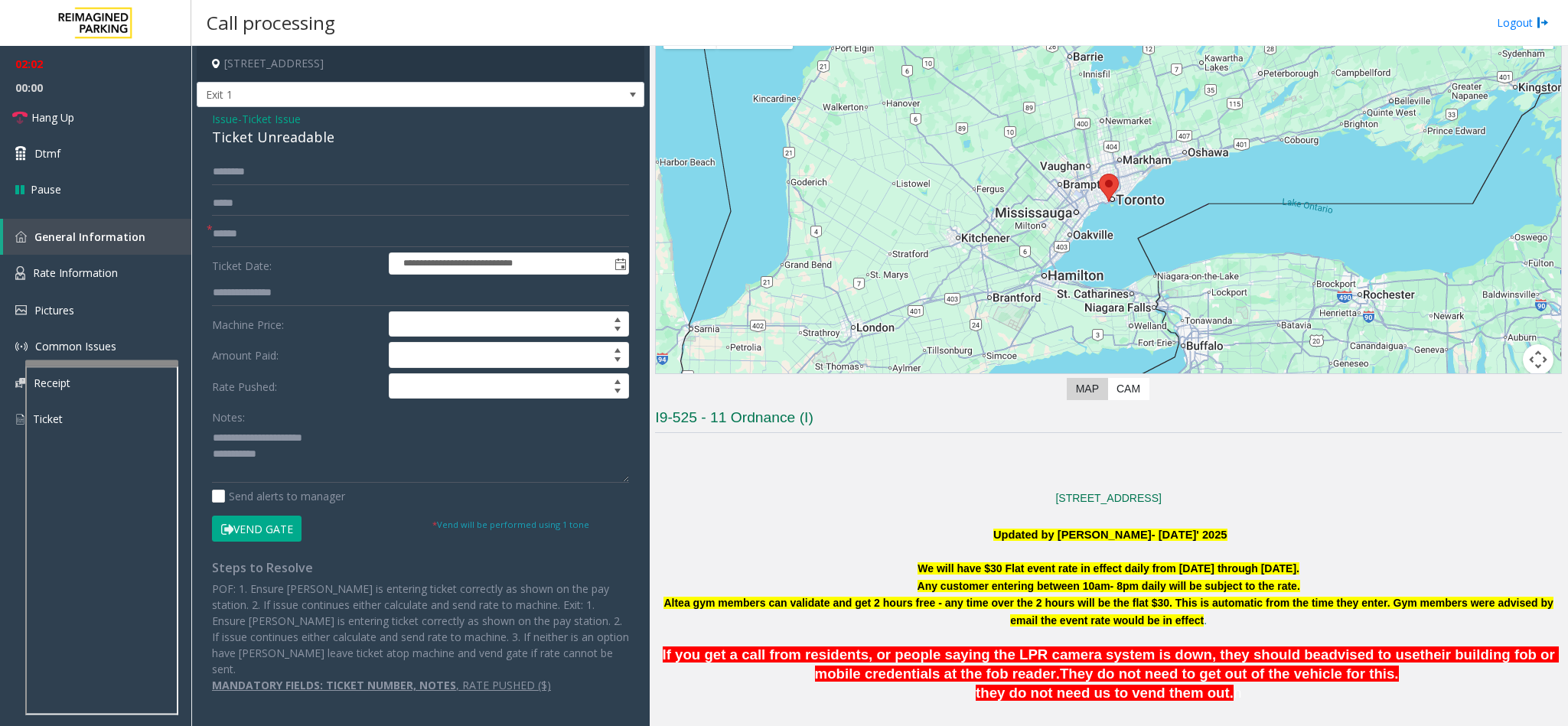
scroll to position [0, 0]
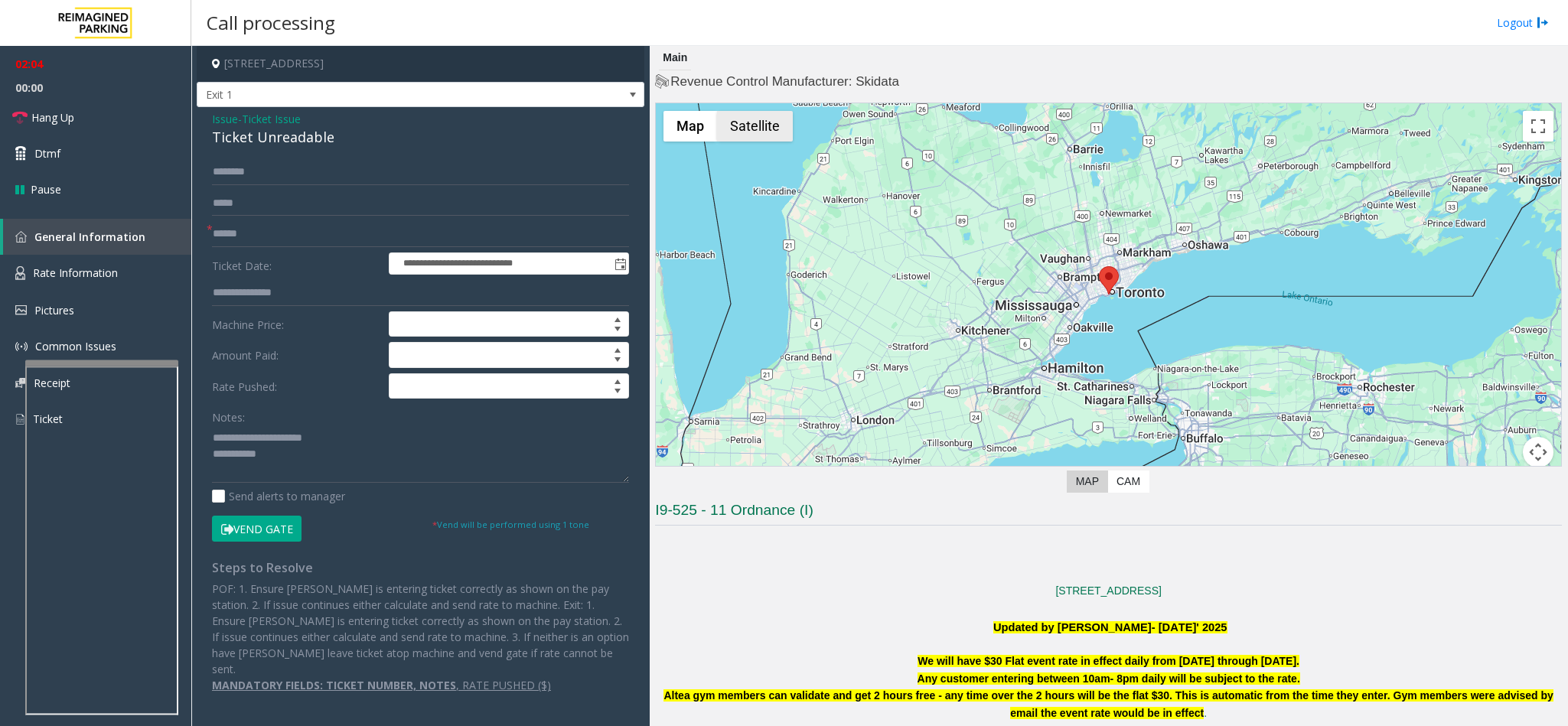
click at [762, 132] on button "Satellite" at bounding box center [755, 127] width 76 height 31
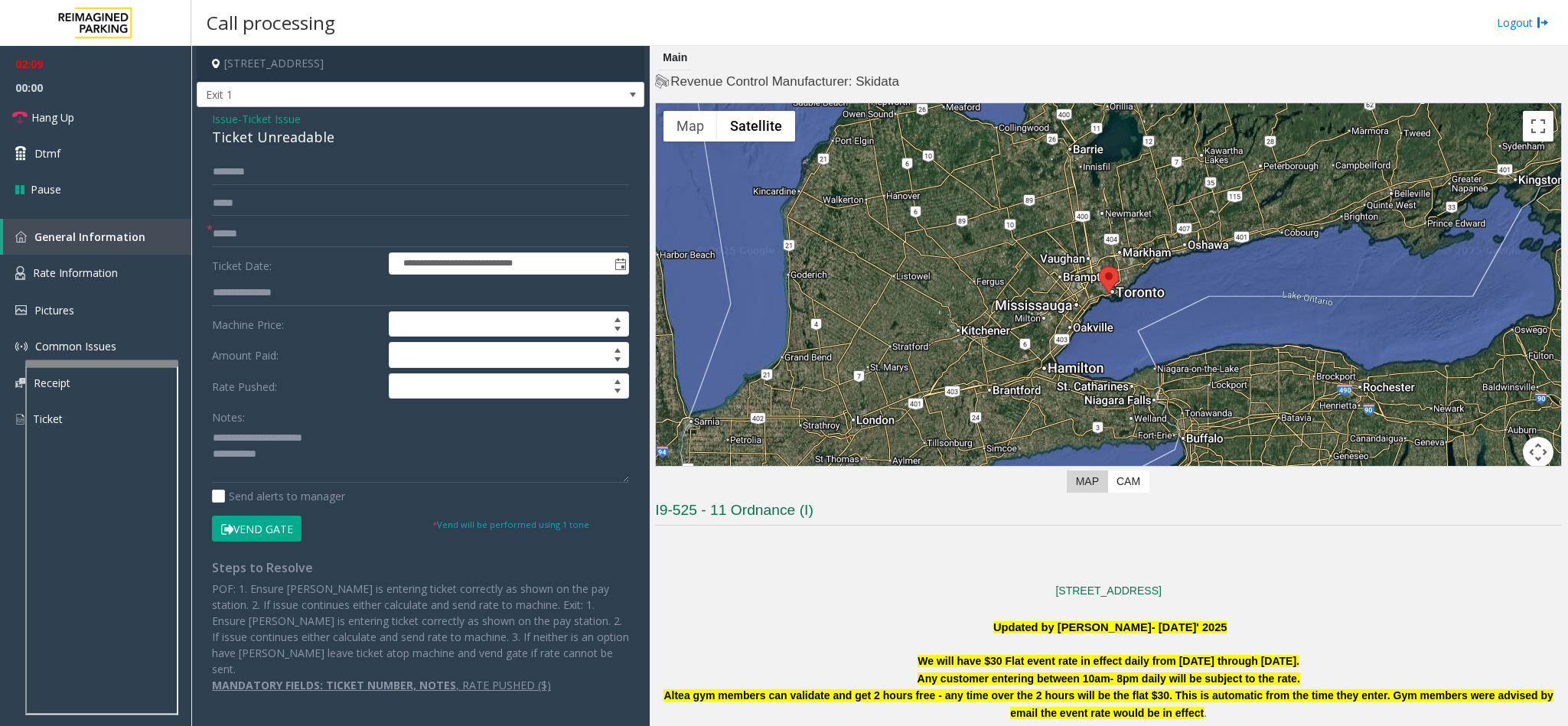
click at [1104, 305] on div at bounding box center [1109, 295] width 905 height 383
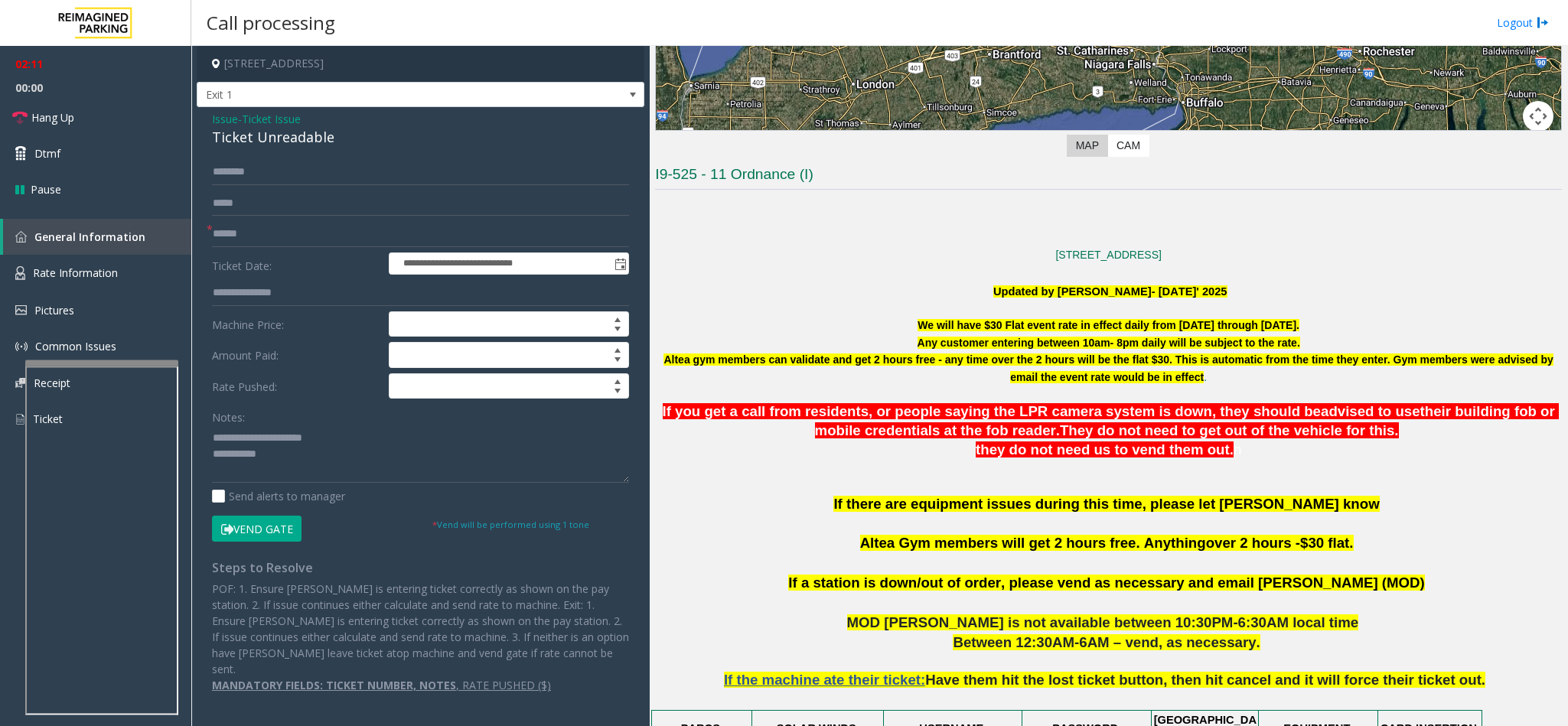
scroll to position [344, 0]
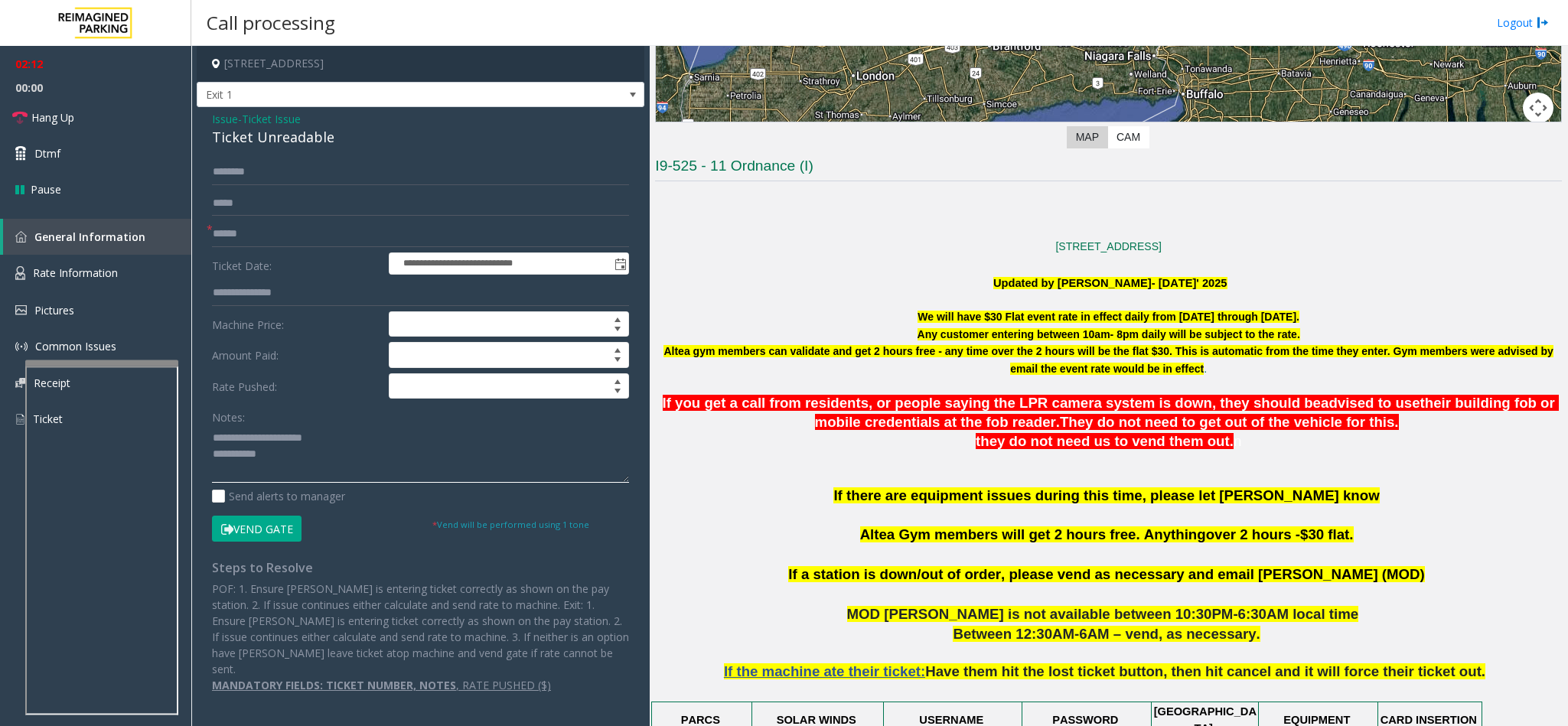
click at [352, 467] on textarea at bounding box center [421, 454] width 417 height 58
click at [443, 469] on textarea at bounding box center [421, 454] width 417 height 58
type textarea "**********"
click at [329, 230] on input "text" at bounding box center [421, 235] width 417 height 26
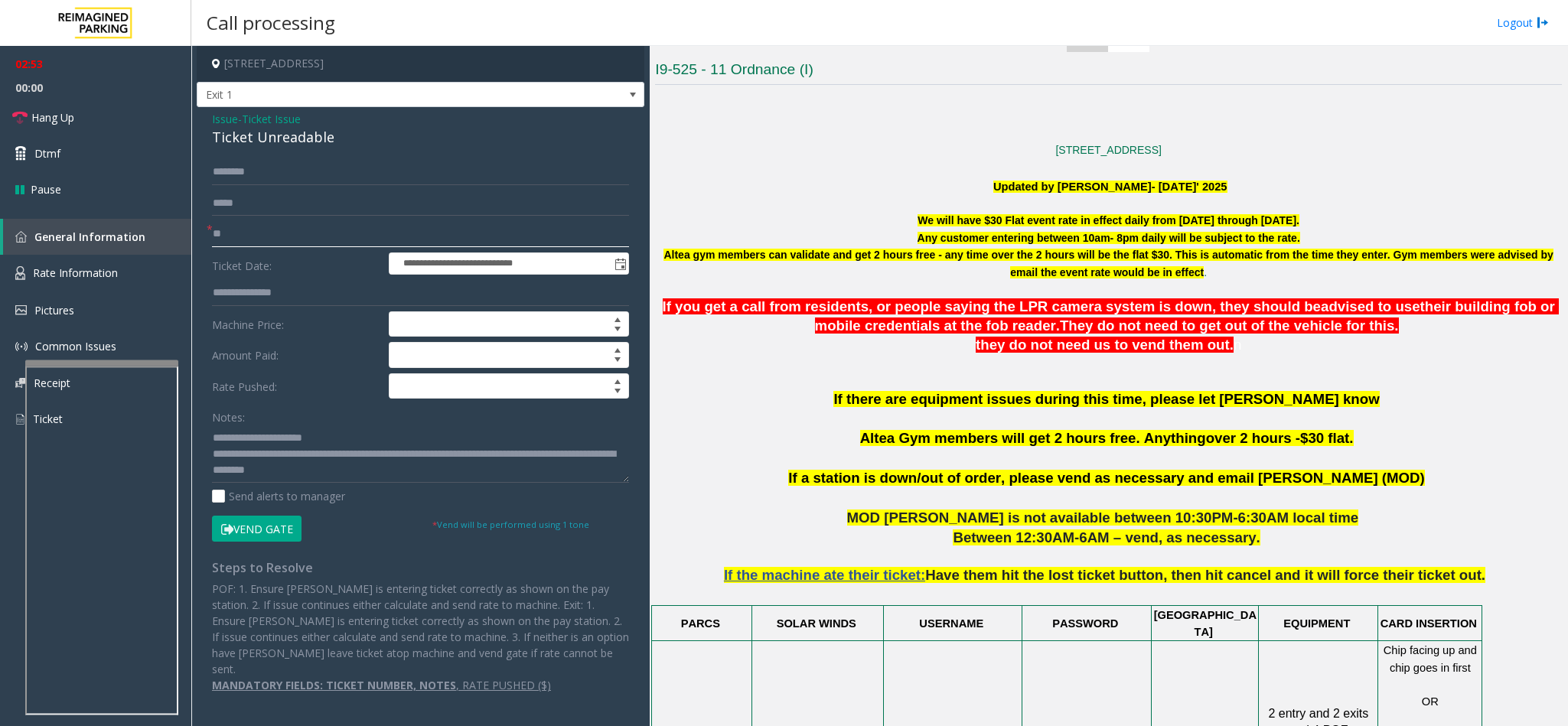
type input "**"
click at [407, 473] on textarea at bounding box center [421, 454] width 417 height 58
click at [283, 529] on button "Vend Gate" at bounding box center [257, 529] width 90 height 26
click at [420, 468] on textarea at bounding box center [421, 454] width 417 height 58
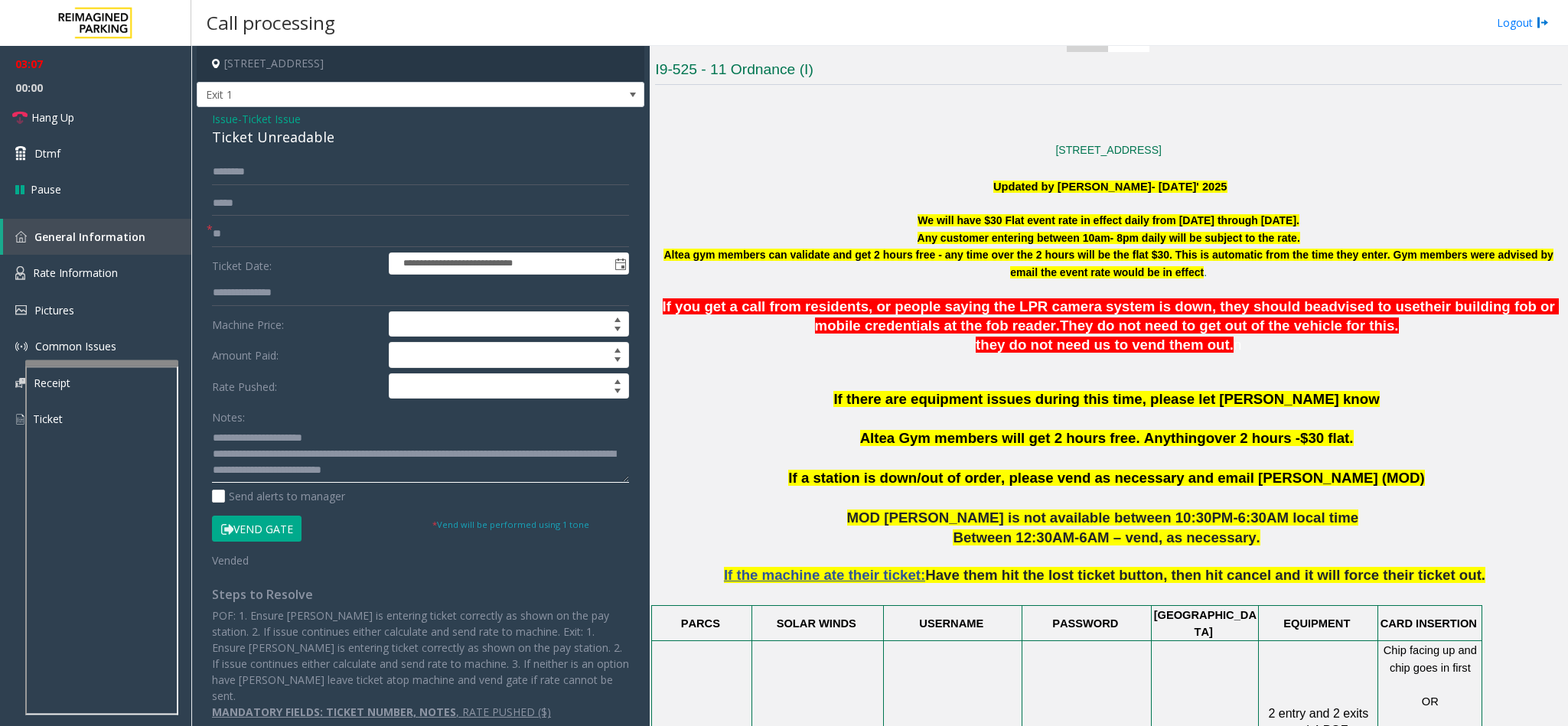
click at [528, 453] on textarea at bounding box center [421, 454] width 417 height 58
click at [534, 453] on textarea at bounding box center [421, 454] width 417 height 58
click at [540, 458] on textarea at bounding box center [421, 454] width 417 height 58
type textarea "**********"
click at [135, 112] on link "Hang Up" at bounding box center [96, 117] width 191 height 36
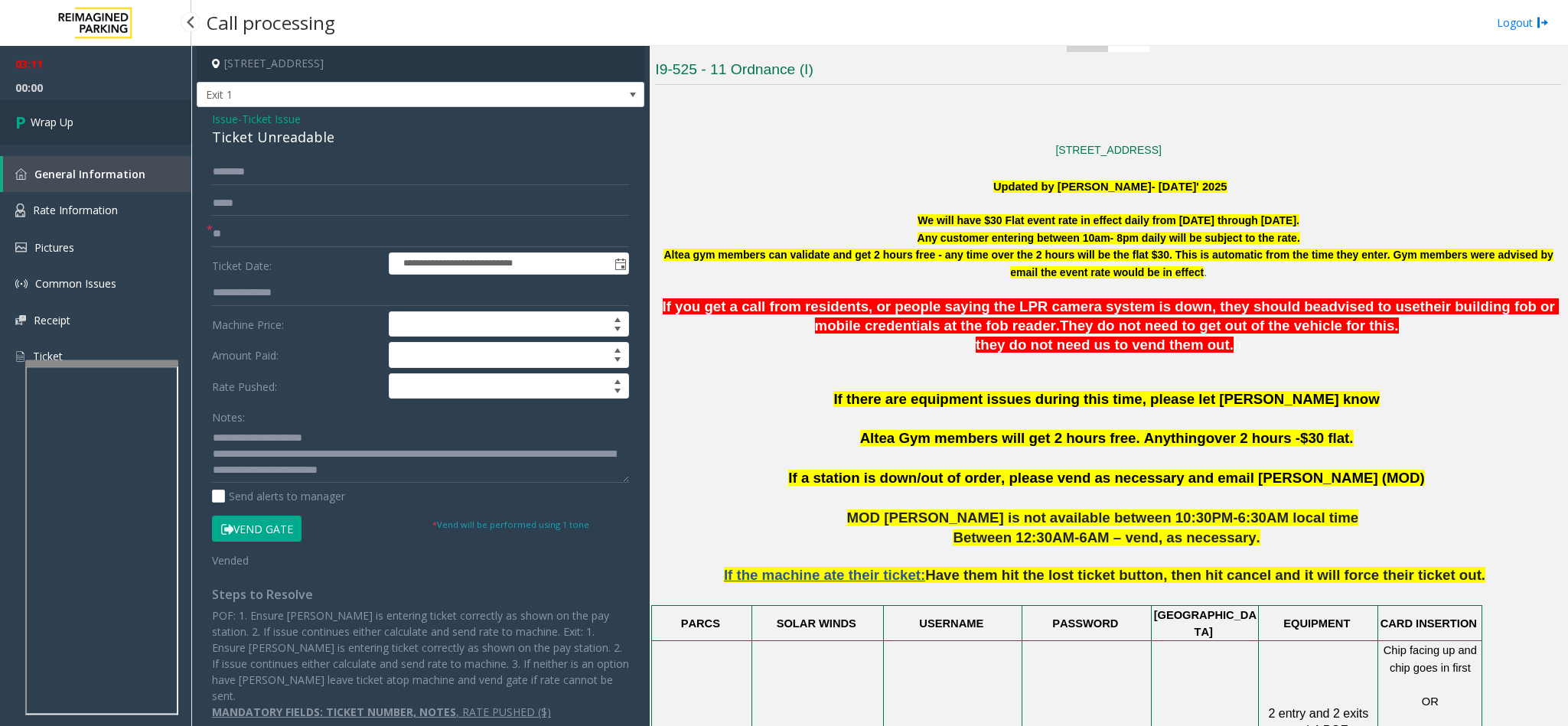
click at [135, 112] on link "Wrap Up" at bounding box center [96, 122] width 191 height 45
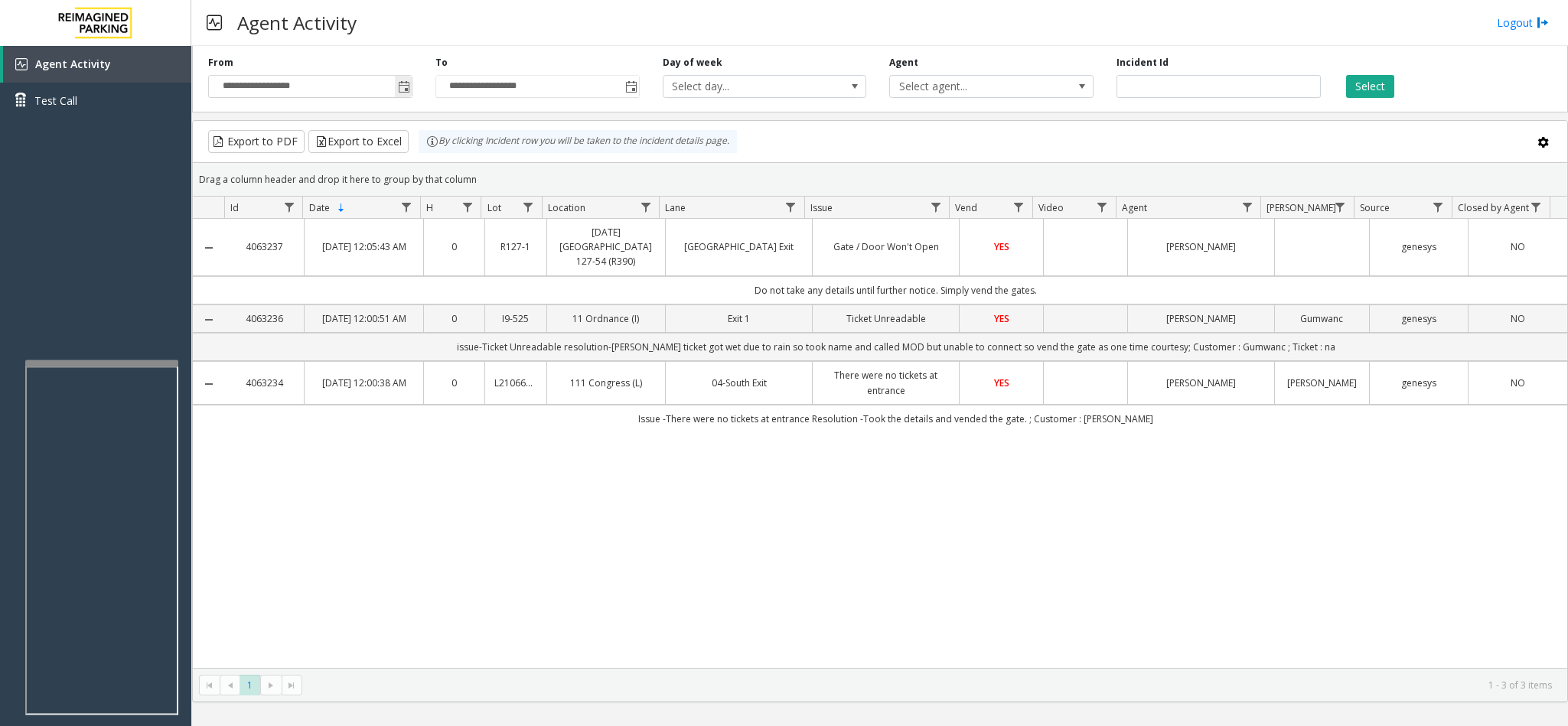
click at [404, 81] on span "Toggle popup" at bounding box center [404, 87] width 12 height 12
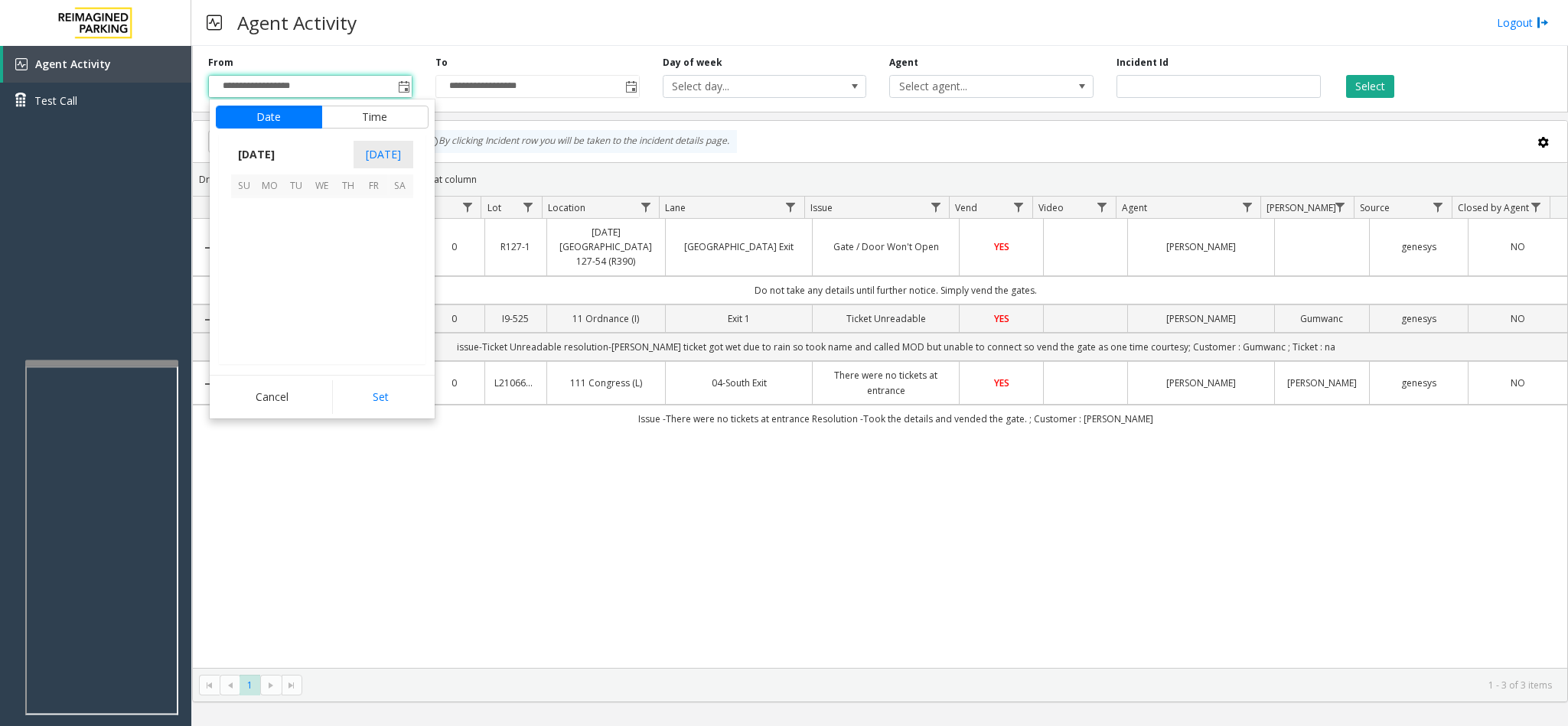
scroll to position [274415, 0]
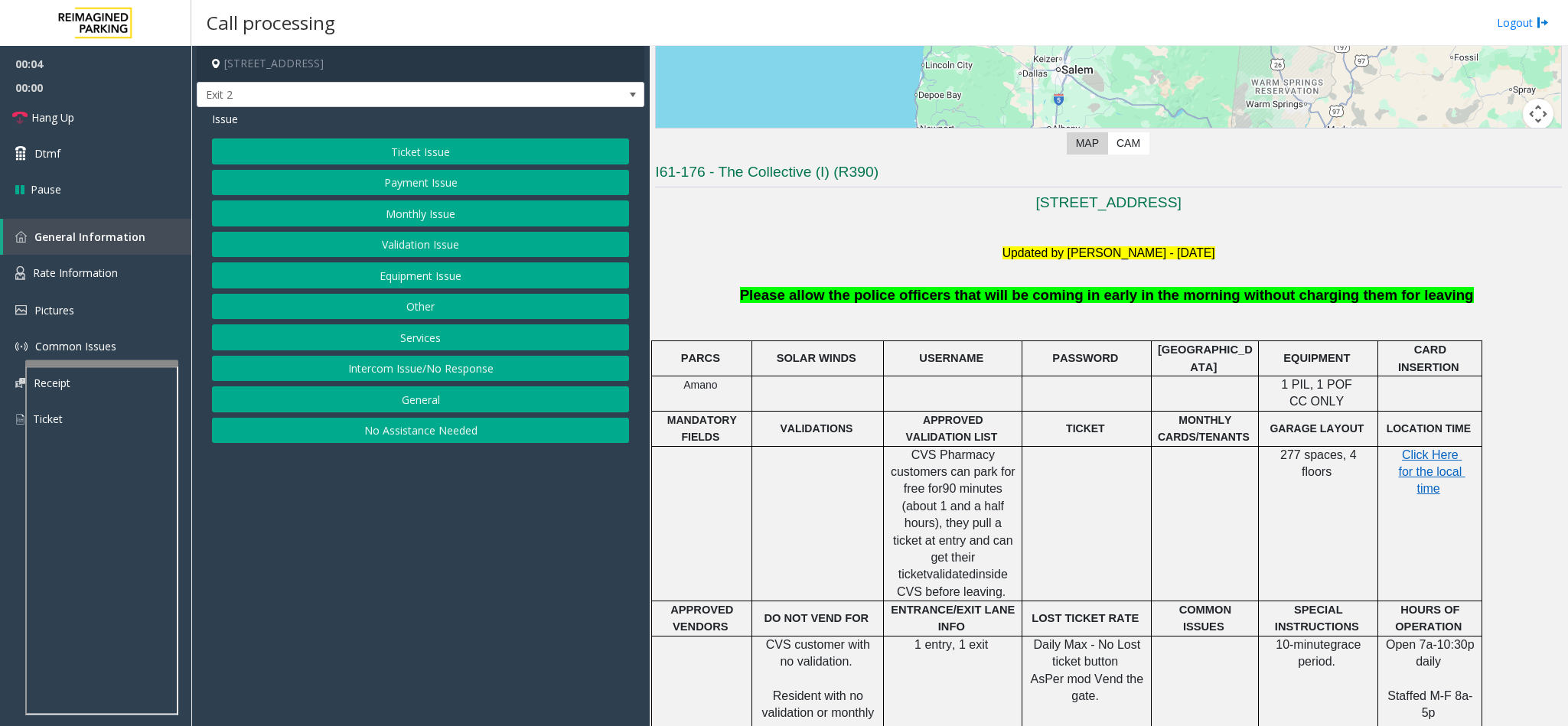
scroll to position [344, 0]
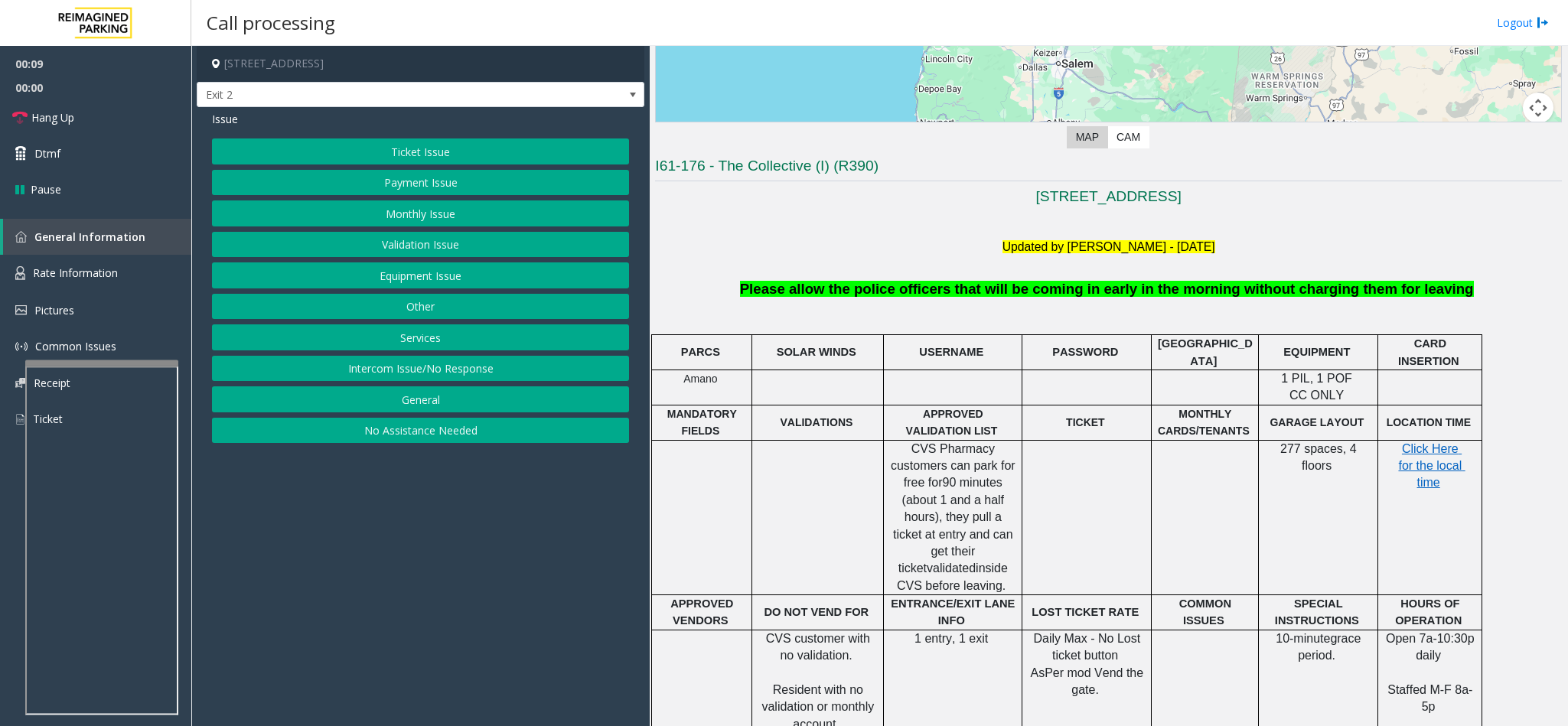
click at [423, 153] on button "Ticket Issue" at bounding box center [421, 152] width 417 height 26
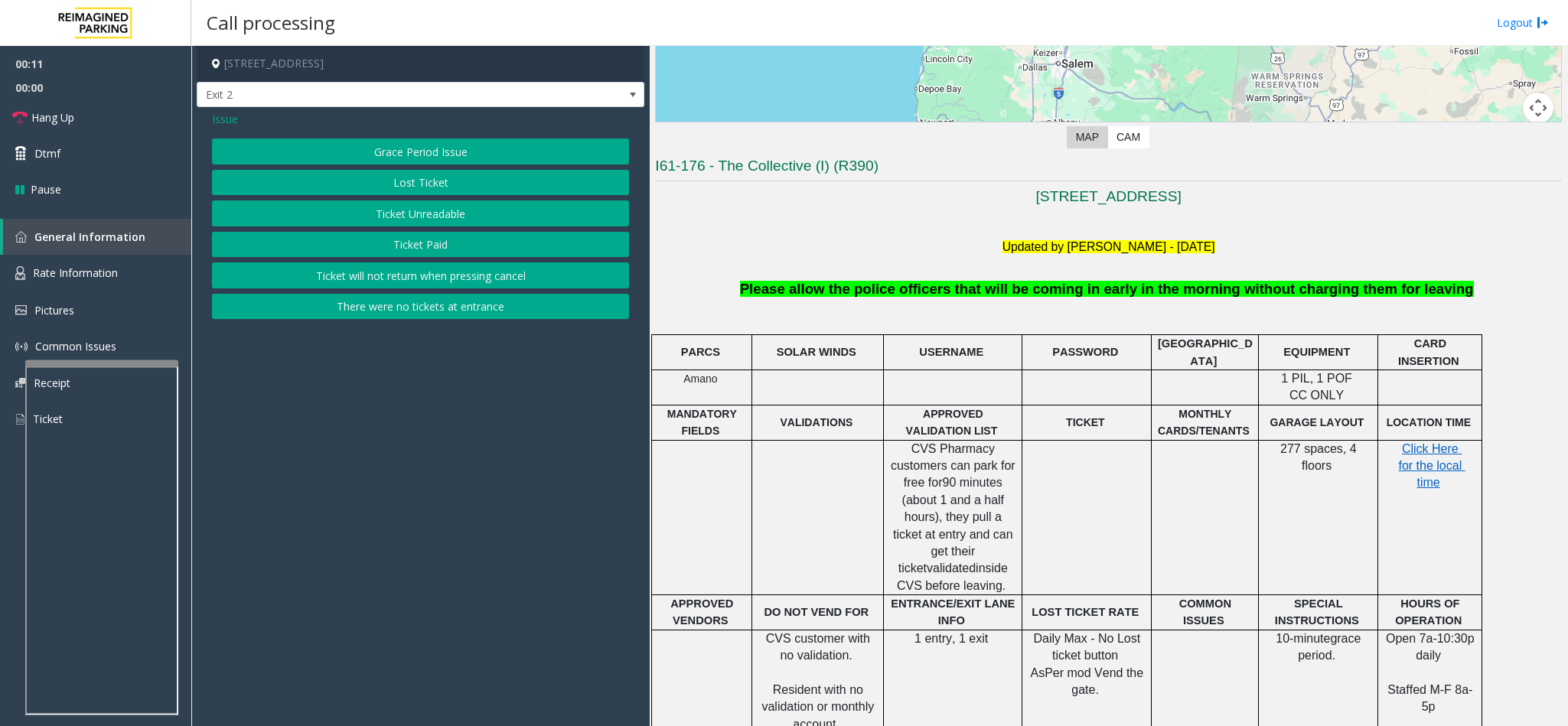
click at [436, 218] on button "Ticket Unreadable" at bounding box center [421, 214] width 417 height 26
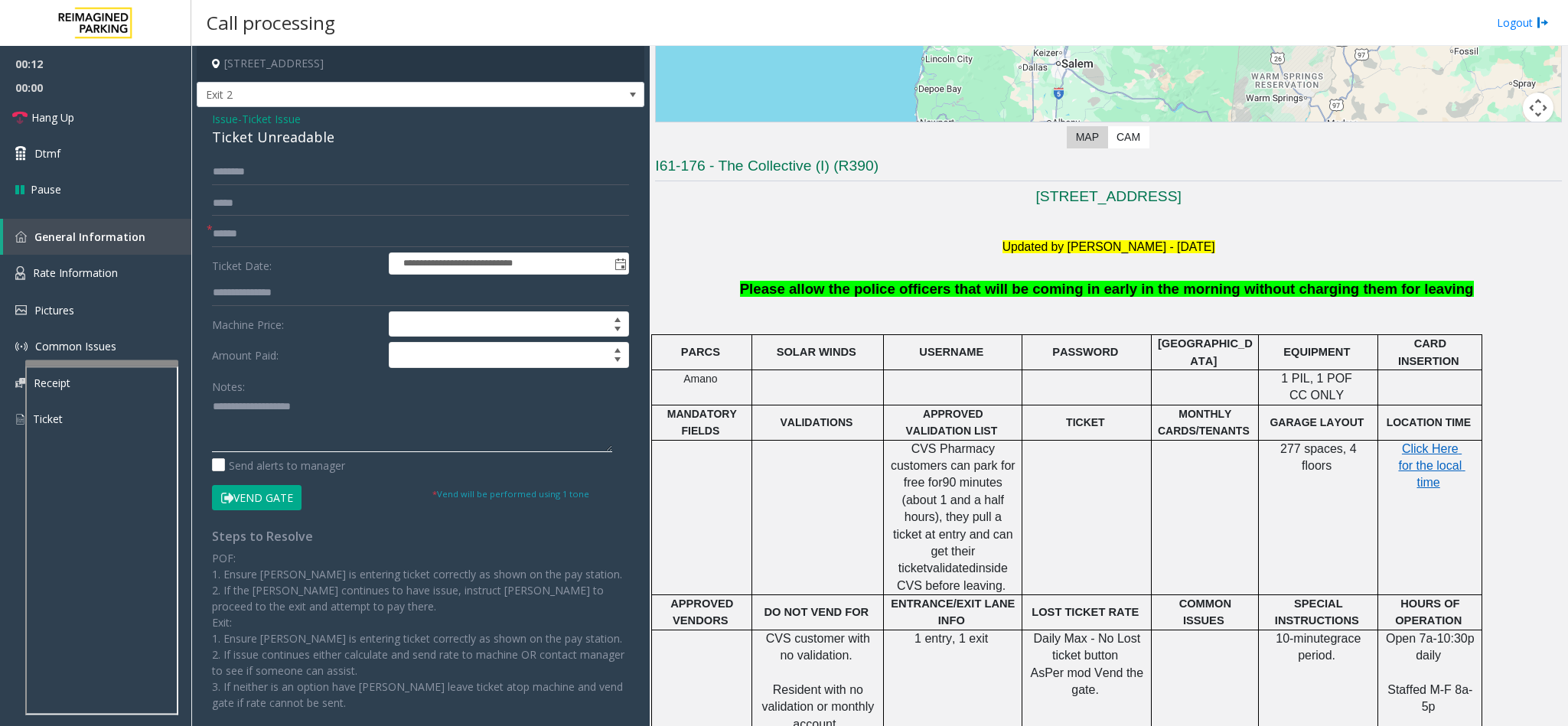
click at [381, 413] on textarea at bounding box center [412, 423] width 400 height 58
paste textarea "**********"
click at [294, 143] on div "Ticket Unreadable" at bounding box center [421, 137] width 417 height 21
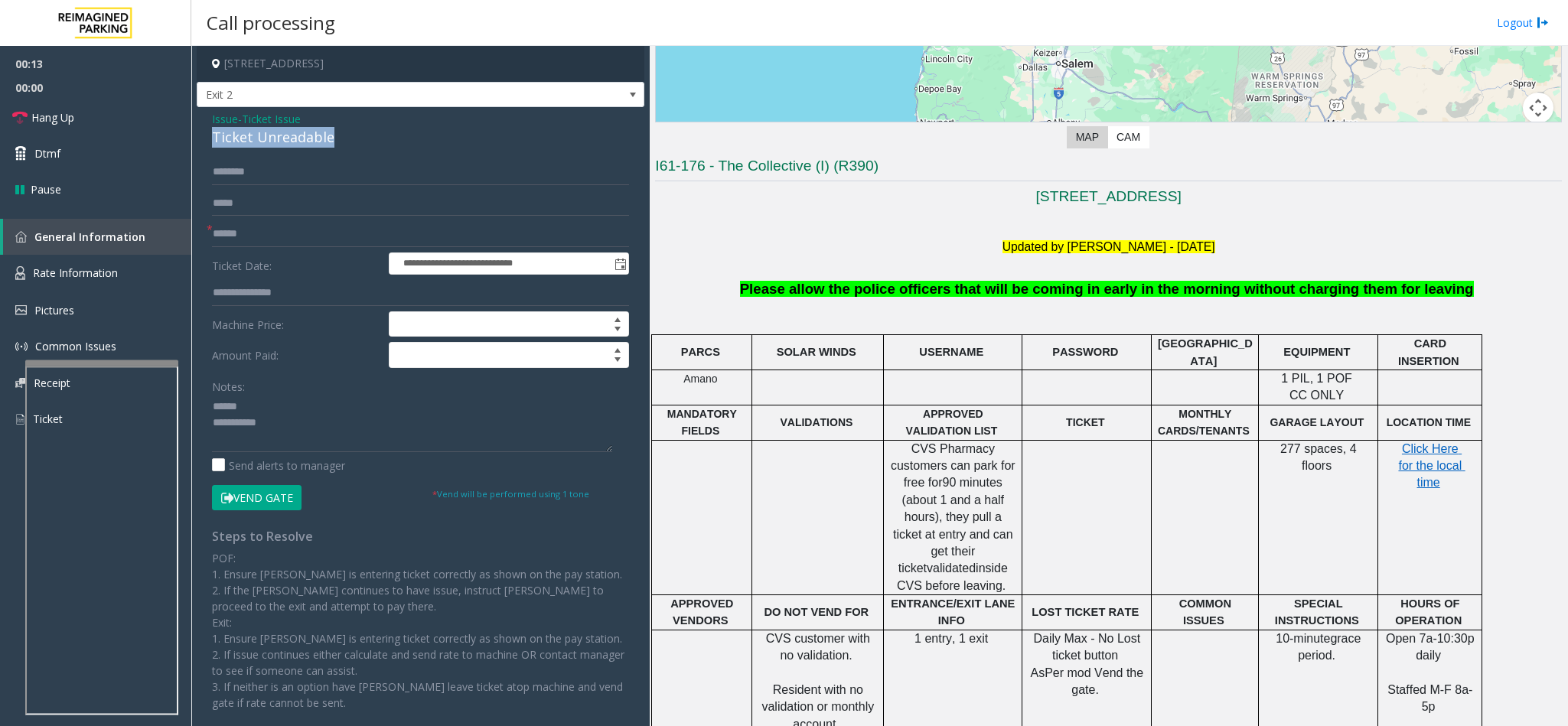
click at [294, 143] on div "Ticket Unreadable" at bounding box center [421, 137] width 417 height 21
copy div "Ticket Unreadable"
click at [262, 406] on textarea at bounding box center [412, 423] width 400 height 58
paste textarea "**********"
type textarea "**********"
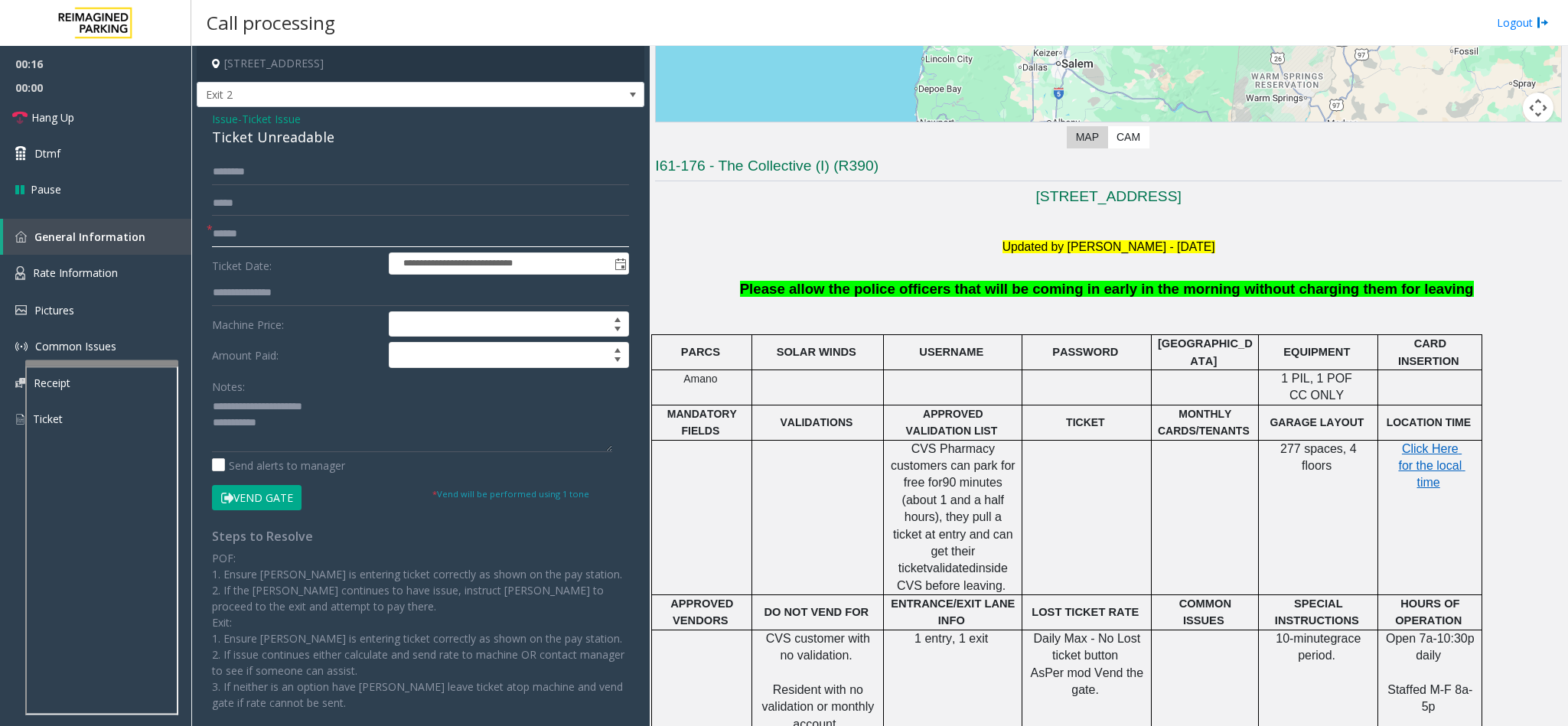
click at [372, 237] on input "text" at bounding box center [421, 235] width 417 height 26
type input "******"
click at [392, 189] on form "**********" at bounding box center [421, 335] width 417 height 351
click at [402, 161] on input "text" at bounding box center [421, 172] width 417 height 26
click at [378, 432] on textarea at bounding box center [412, 423] width 400 height 58
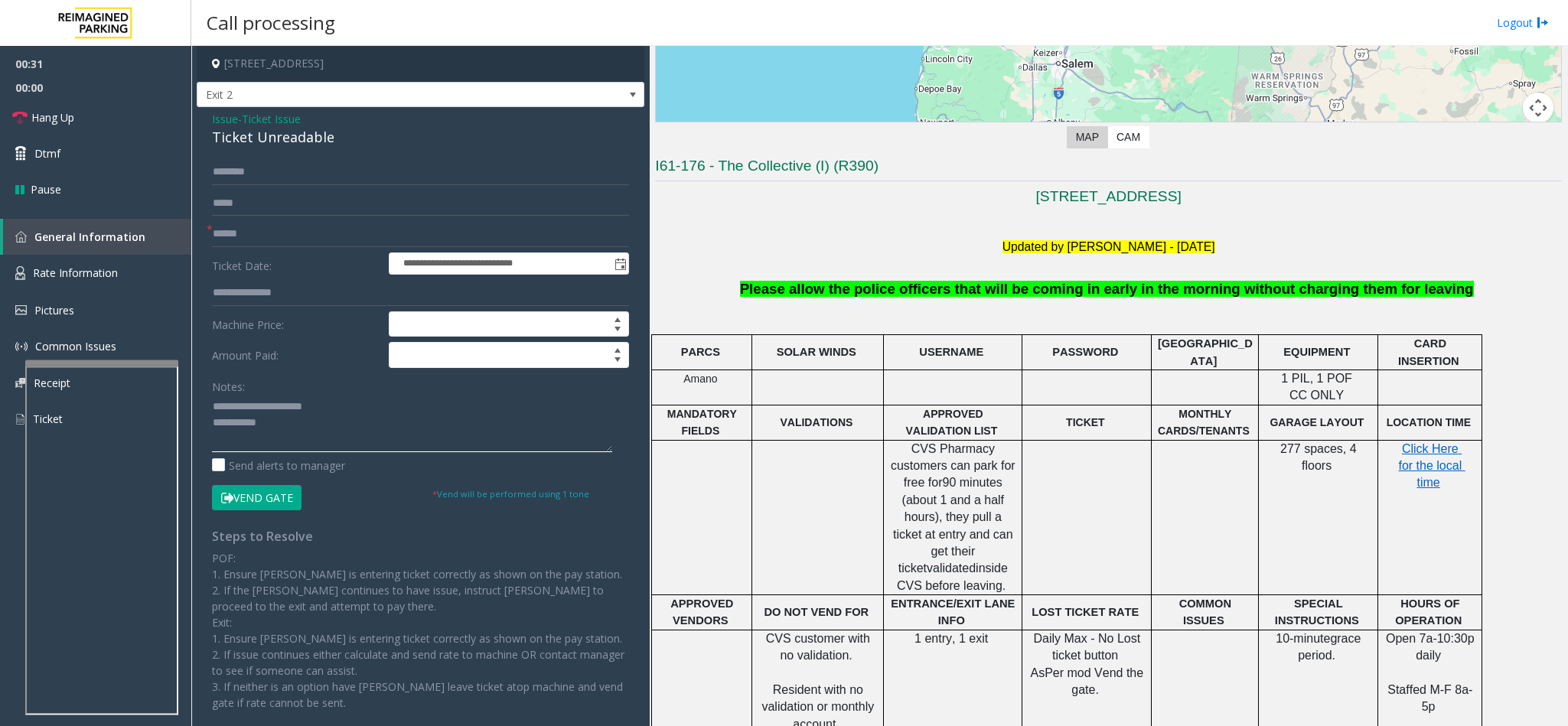
paste textarea "**********"
type textarea "**********"
click at [283, 173] on input "text" at bounding box center [421, 172] width 417 height 26
type input "***"
click at [265, 511] on button "Vend Gate" at bounding box center [257, 498] width 90 height 26
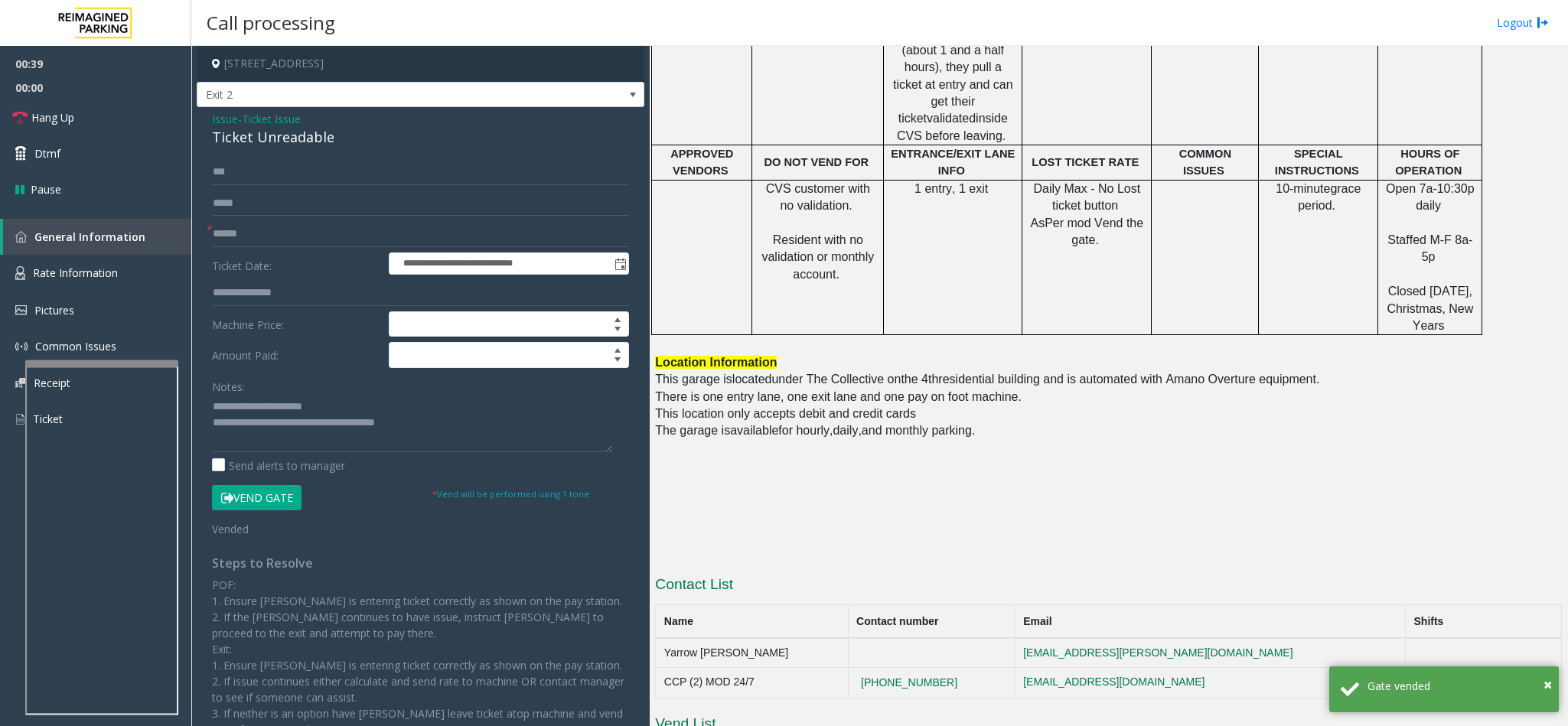
scroll to position [804, 0]
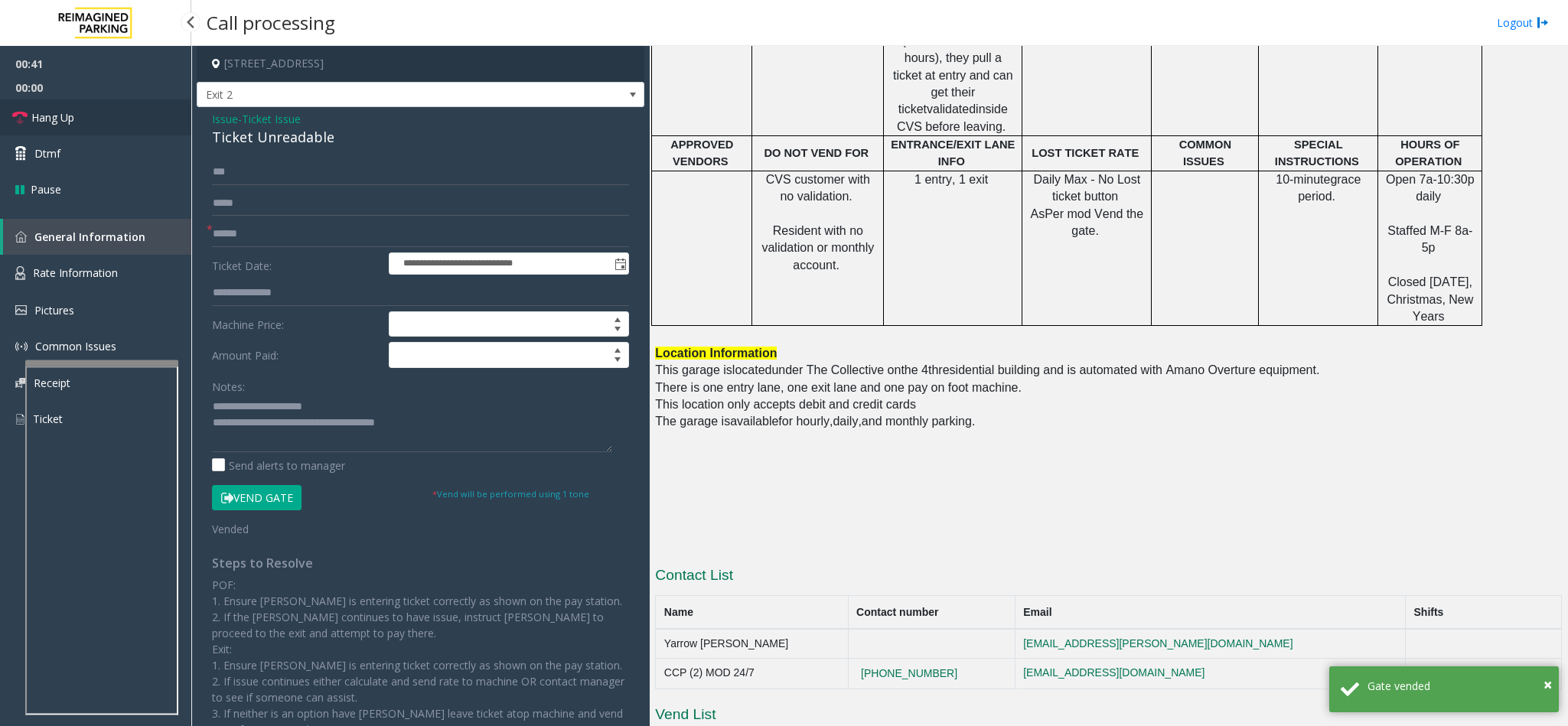
click at [58, 113] on span "Hang Up" at bounding box center [53, 117] width 43 height 16
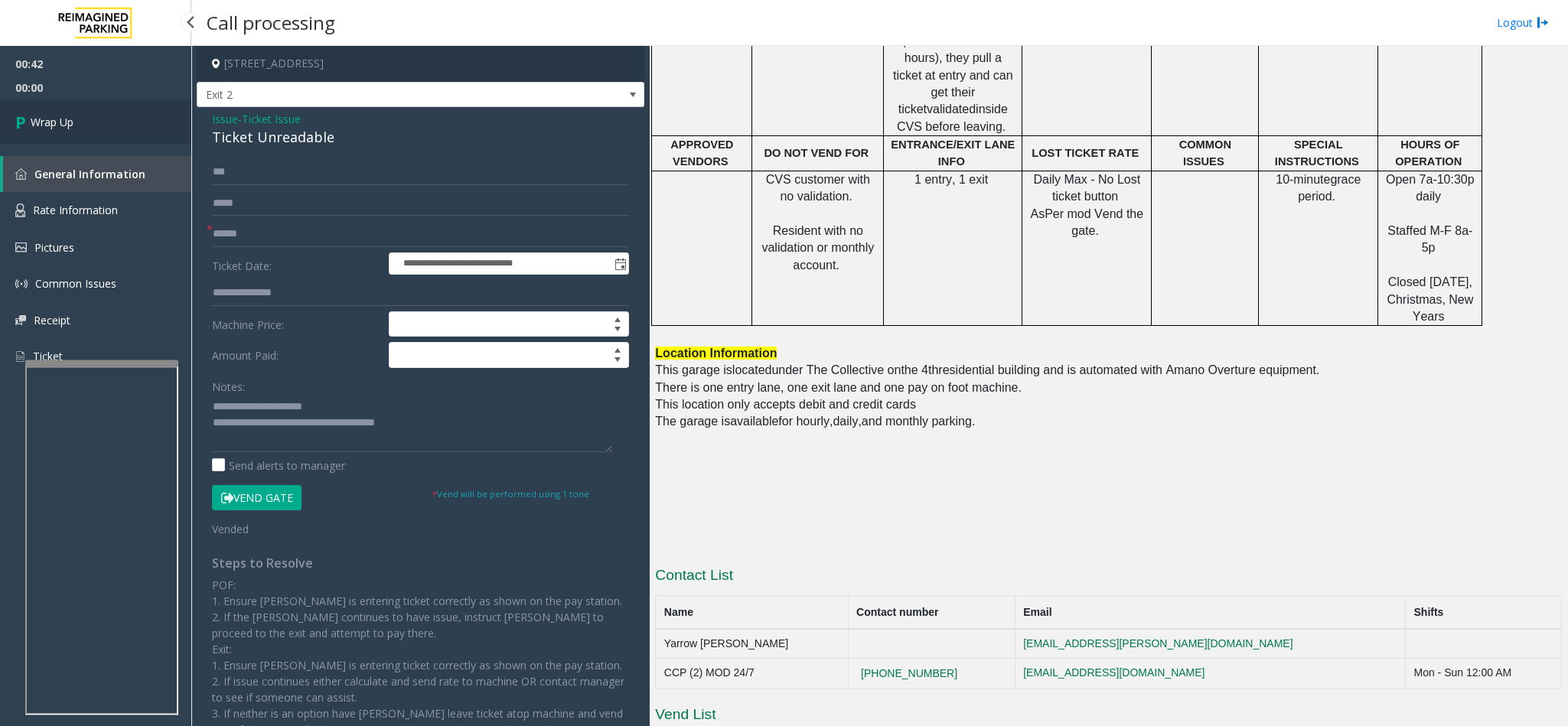
click at [58, 114] on span "Wrap Up" at bounding box center [53, 122] width 43 height 16
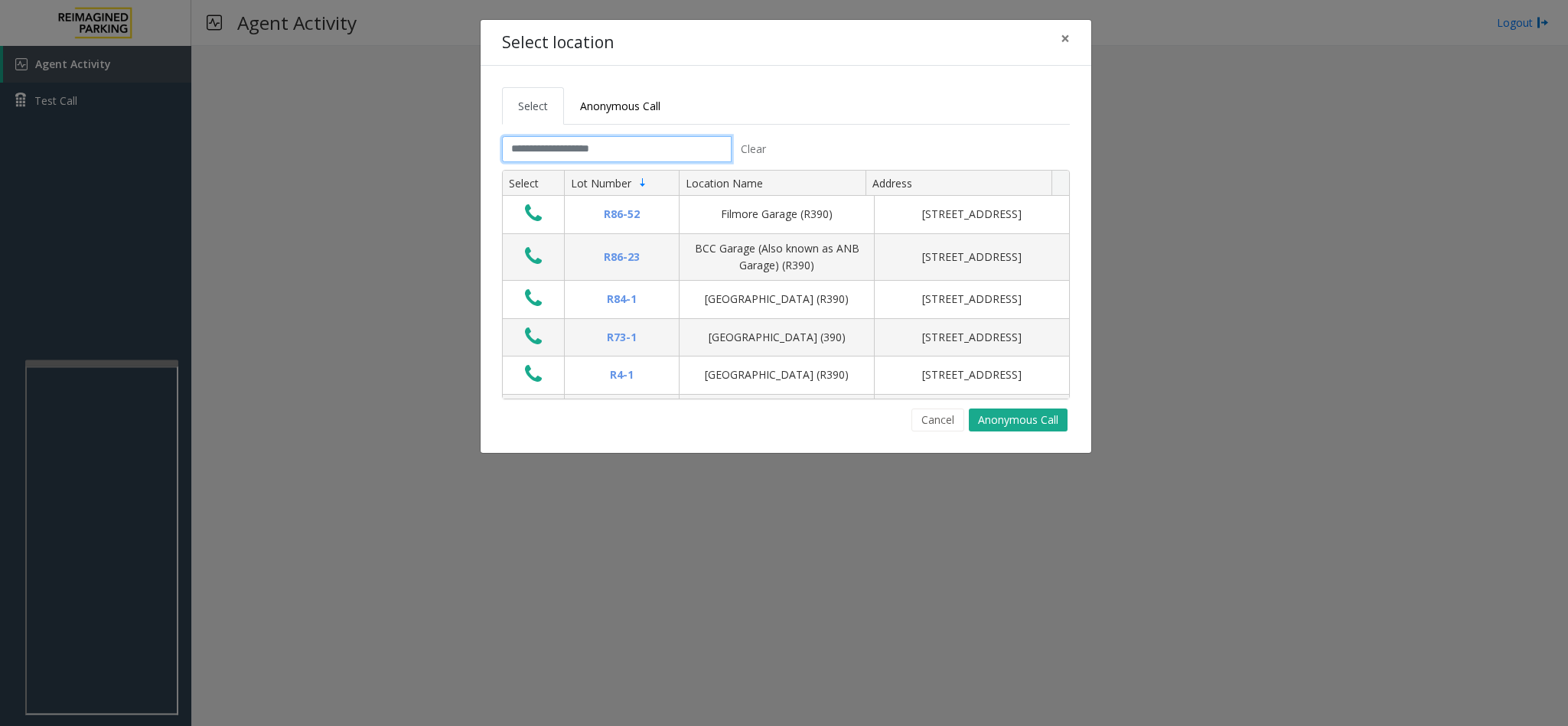
click at [710, 143] on input "text" at bounding box center [616, 149] width 229 height 26
drag, startPoint x: 724, startPoint y: 110, endPoint x: 497, endPoint y: 116, distance: 227.1
click at [497, 116] on div "Select Anonymous Call Clear Select Lot Number Location Name Address R86-52 Film…" at bounding box center [786, 259] width 610 height 387
drag, startPoint x: 496, startPoint y: 41, endPoint x: 634, endPoint y: 31, distance: 138.4
click at [634, 31] on div "Select location ×" at bounding box center [786, 43] width 610 height 47
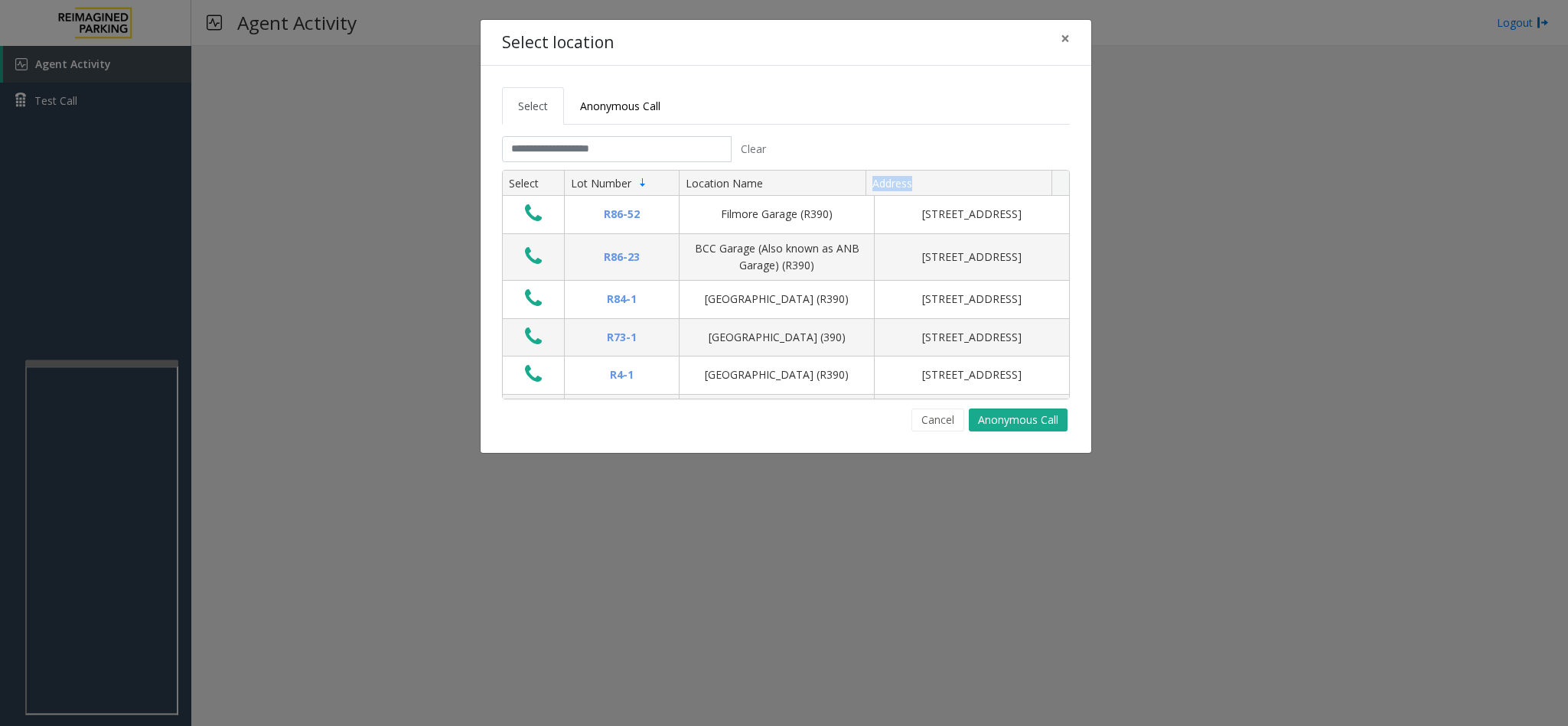
drag, startPoint x: 866, startPoint y: 181, endPoint x: 985, endPoint y: 186, distance: 119.1
click at [985, 186] on th "Address" at bounding box center [959, 184] width 187 height 26
click at [967, 87] on ul "Select Anonymous Call" at bounding box center [785, 105] width 568 height 37
drag, startPoint x: 865, startPoint y: 186, endPoint x: 944, endPoint y: 179, distance: 79.3
click at [944, 179] on th "Address" at bounding box center [959, 184] width 187 height 26
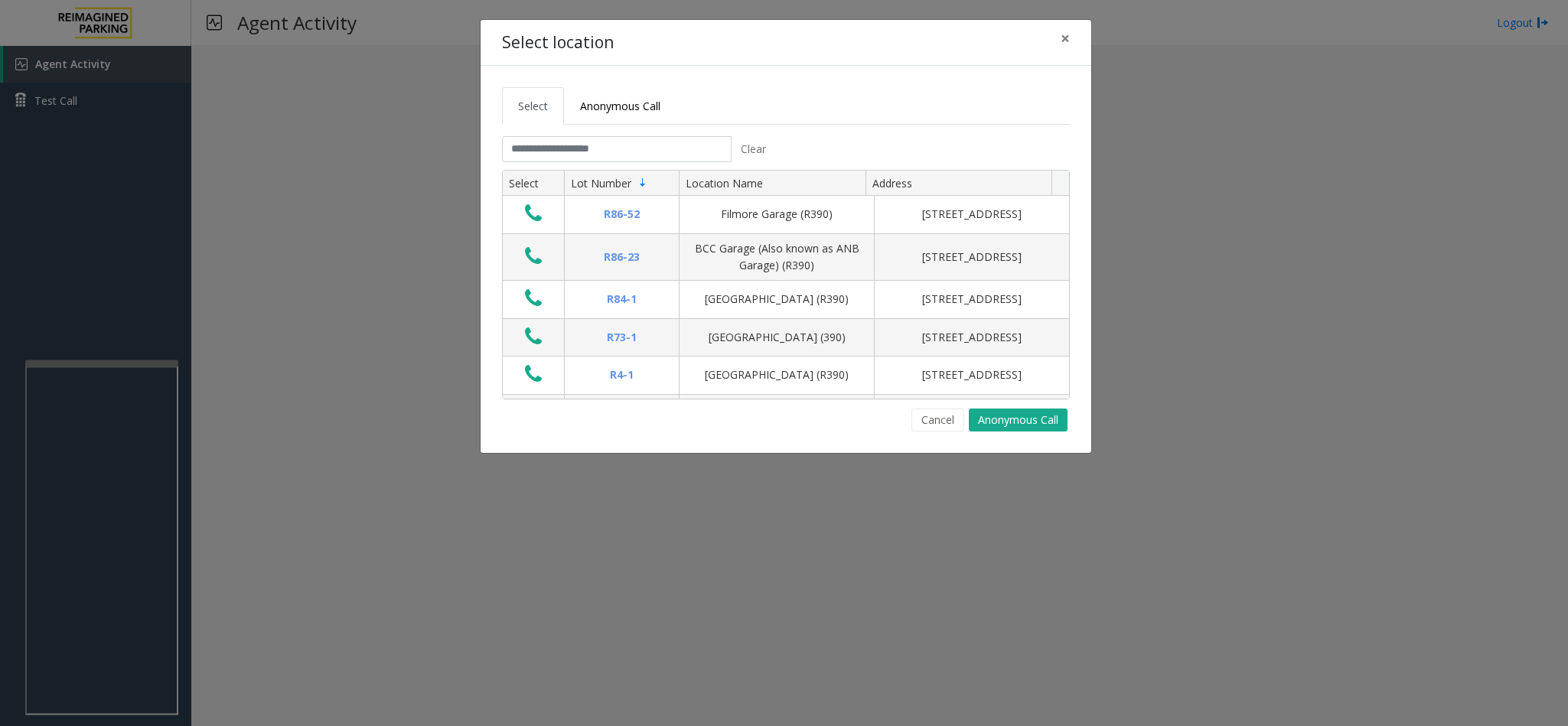
click at [971, 156] on div "Clear" at bounding box center [785, 149] width 590 height 26
drag, startPoint x: 483, startPoint y: 35, endPoint x: 628, endPoint y: 58, distance: 146.8
click at [628, 58] on div "Select location ×" at bounding box center [786, 43] width 610 height 47
click at [632, 63] on div "Select location ×" at bounding box center [786, 43] width 610 height 47
drag, startPoint x: 680, startPoint y: 99, endPoint x: 524, endPoint y: 60, distance: 160.8
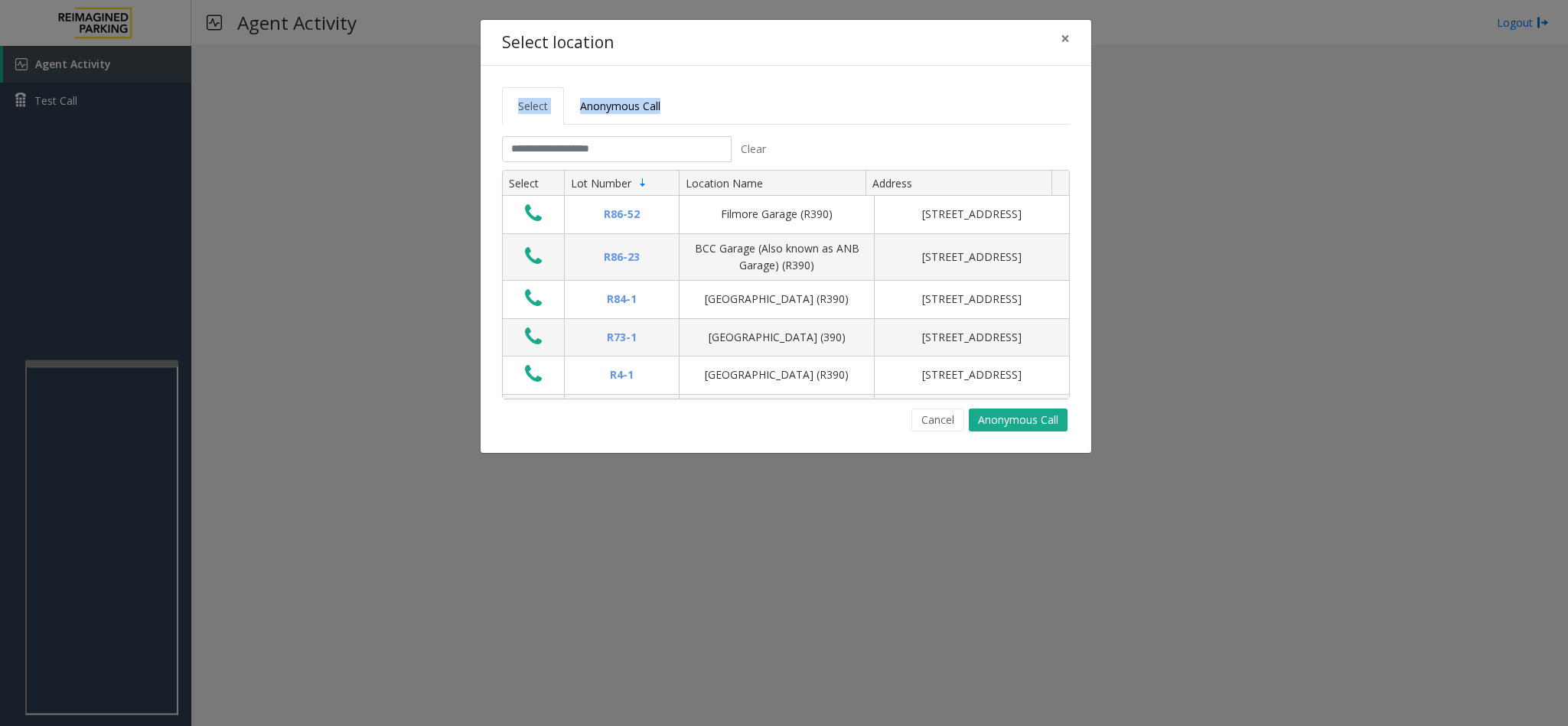
click at [512, 88] on ul "Select Anonymous Call" at bounding box center [785, 105] width 568 height 37
click at [549, 49] on h4 "Select location" at bounding box center [558, 43] width 112 height 24
drag, startPoint x: 499, startPoint y: 44, endPoint x: 737, endPoint y: 42, distance: 238.0
click at [737, 42] on div "Select location ×" at bounding box center [786, 43] width 610 height 47
click at [740, 108] on ul "Select Anonymous Call" at bounding box center [785, 105] width 568 height 37
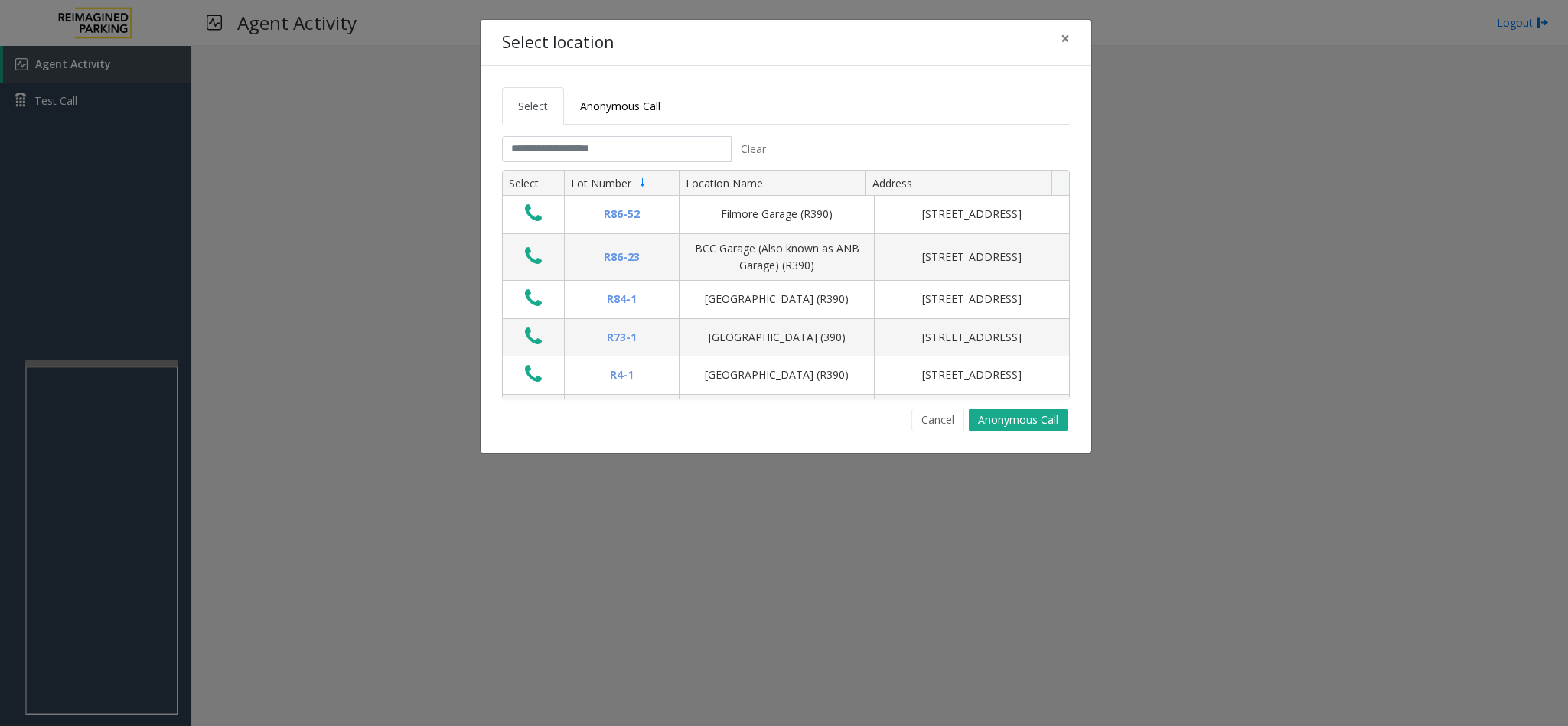
click at [659, 167] on tab "Clear Select Lot Number Location Name Address R86-[GEOGRAPHIC_DATA][STREET_ADDR…" at bounding box center [785, 284] width 568 height 296
click at [657, 160] on input "text" at bounding box center [616, 149] width 229 height 26
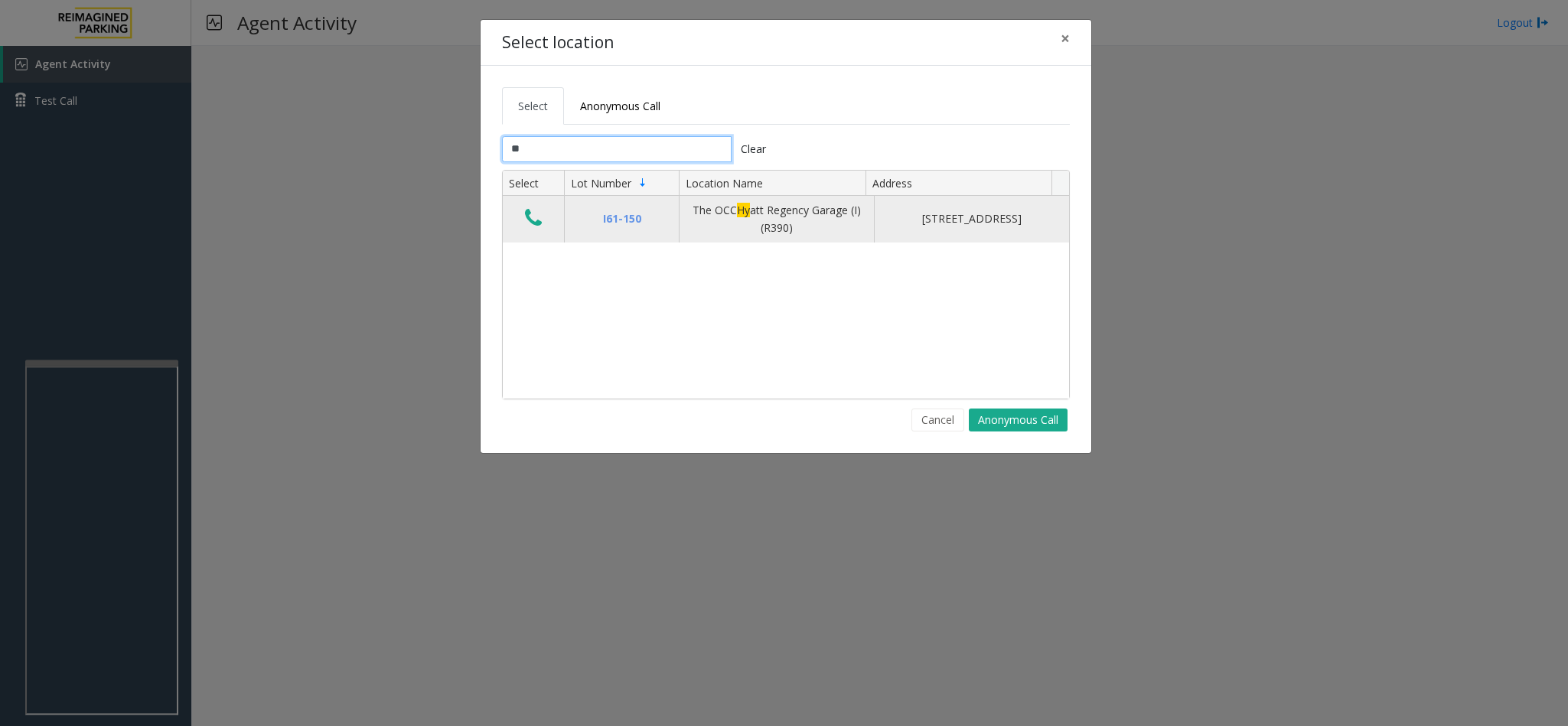
type input "**"
click at [528, 218] on icon "Data table" at bounding box center [534, 218] width 17 height 22
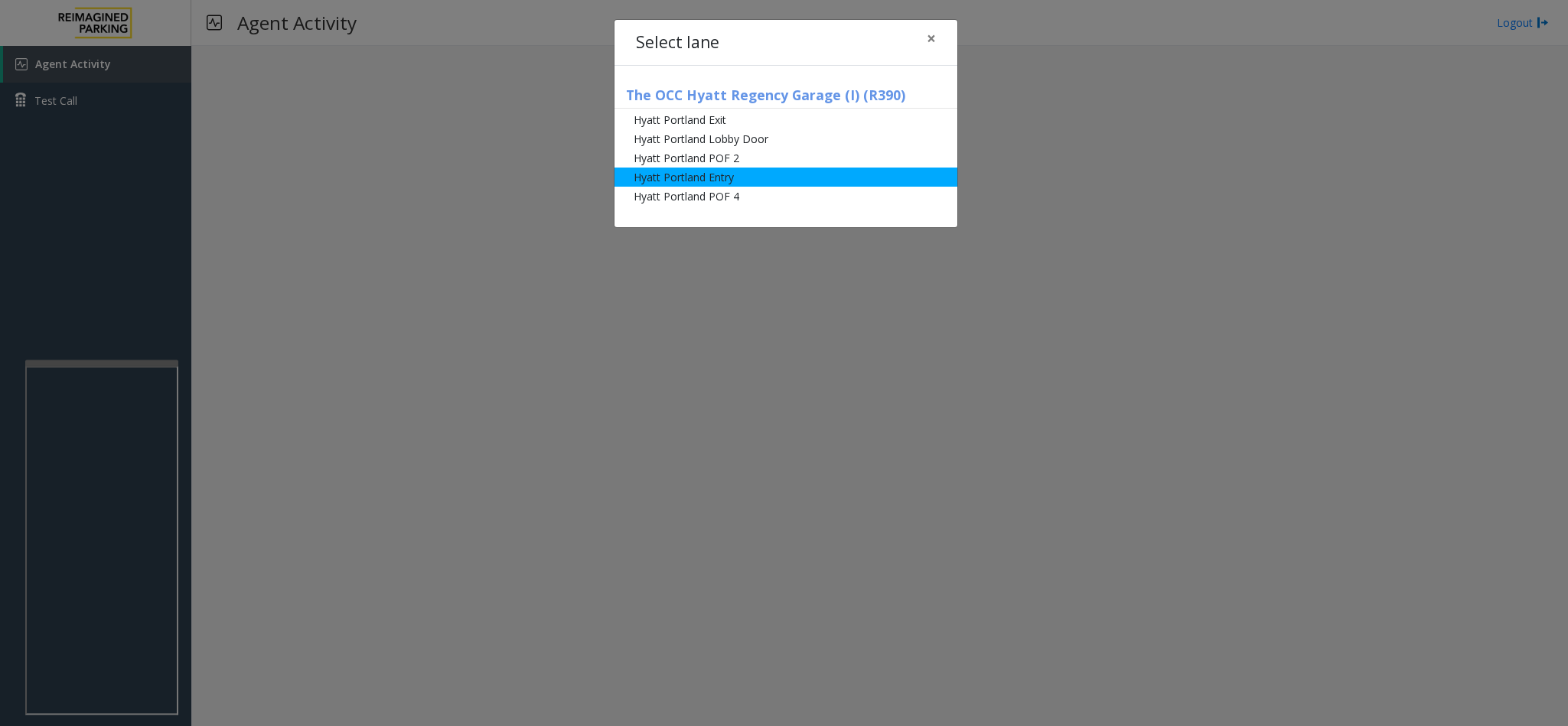
click at [690, 168] on li "Hyatt Portland Entry" at bounding box center [786, 177] width 343 height 19
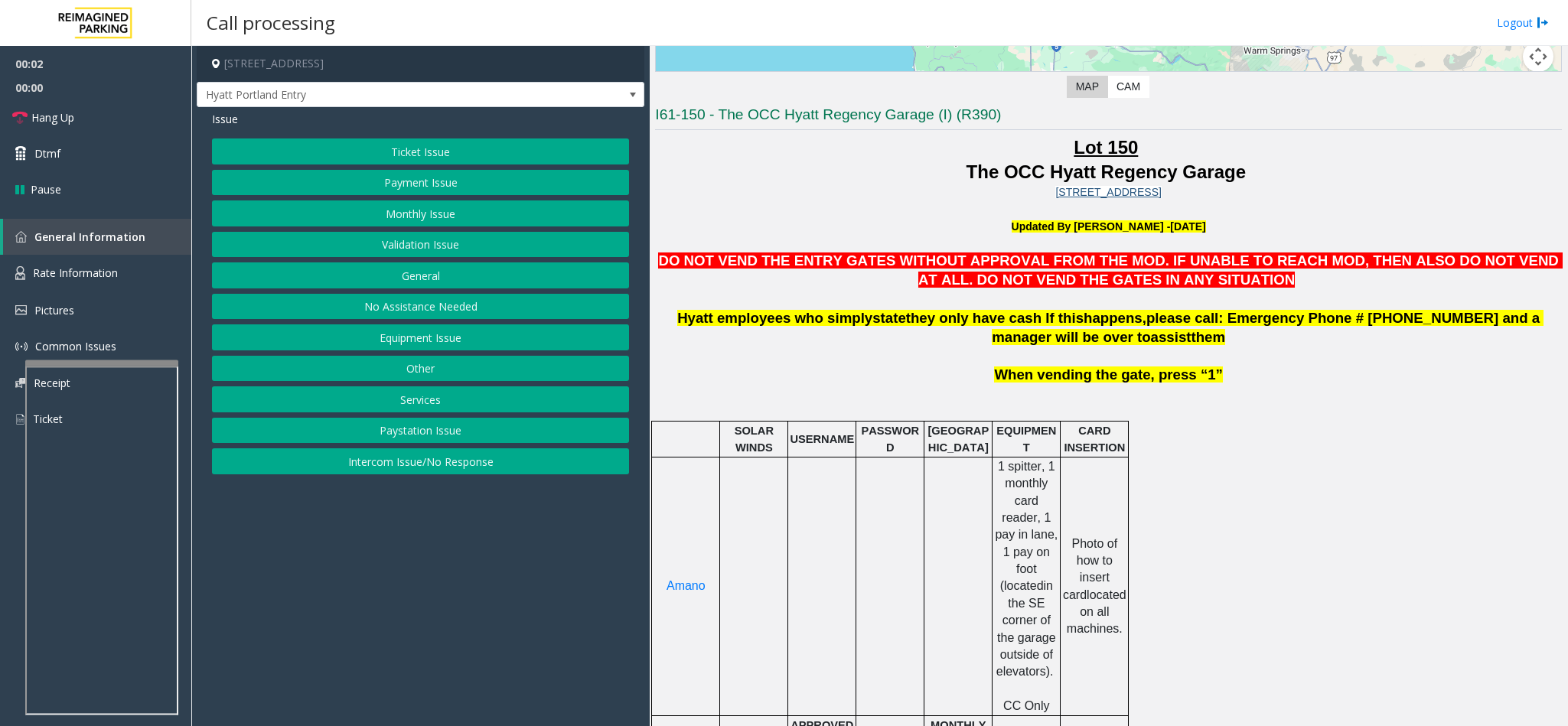
scroll to position [344, 0]
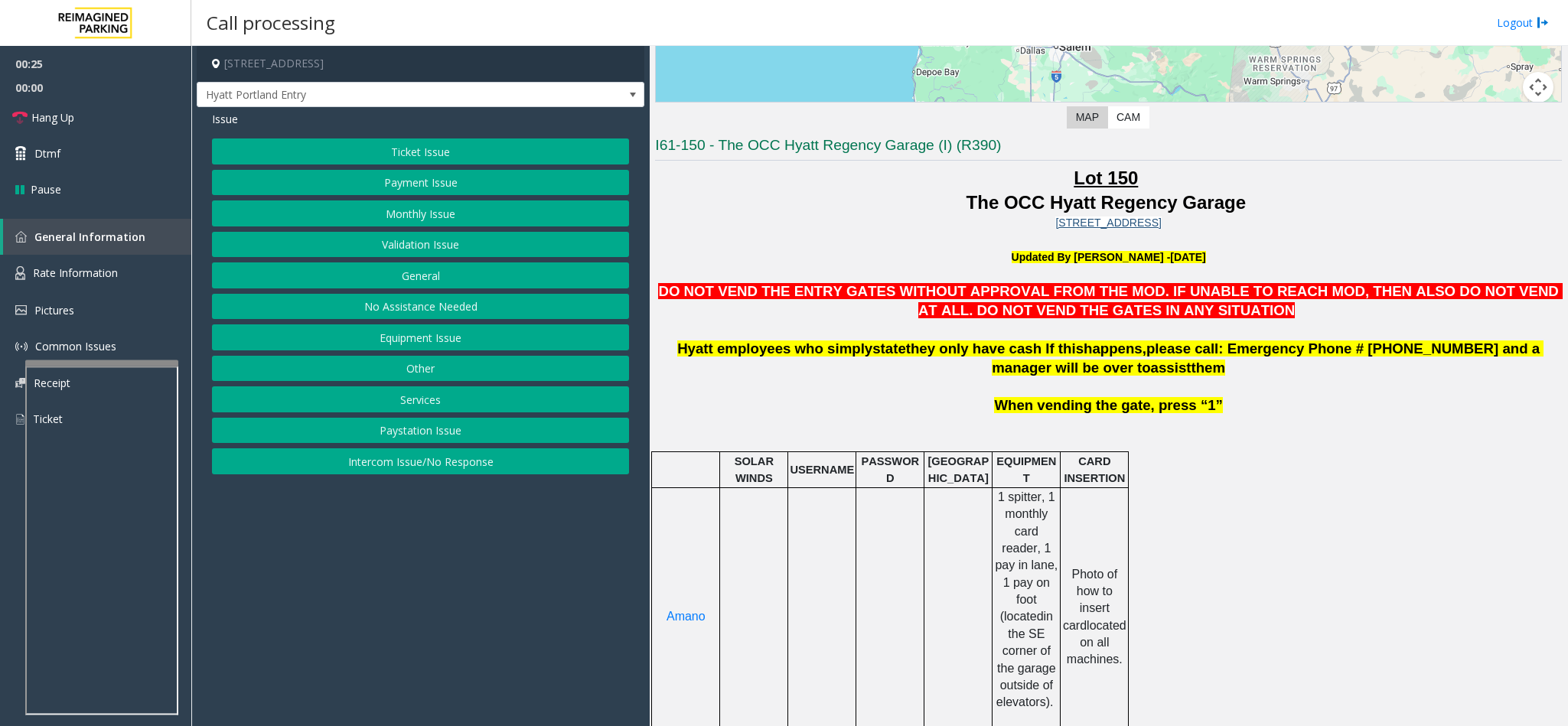
click at [443, 340] on button "Equipment Issue" at bounding box center [421, 337] width 417 height 26
click at [420, 283] on button "Gate / Door Won't Open" at bounding box center [421, 275] width 417 height 26
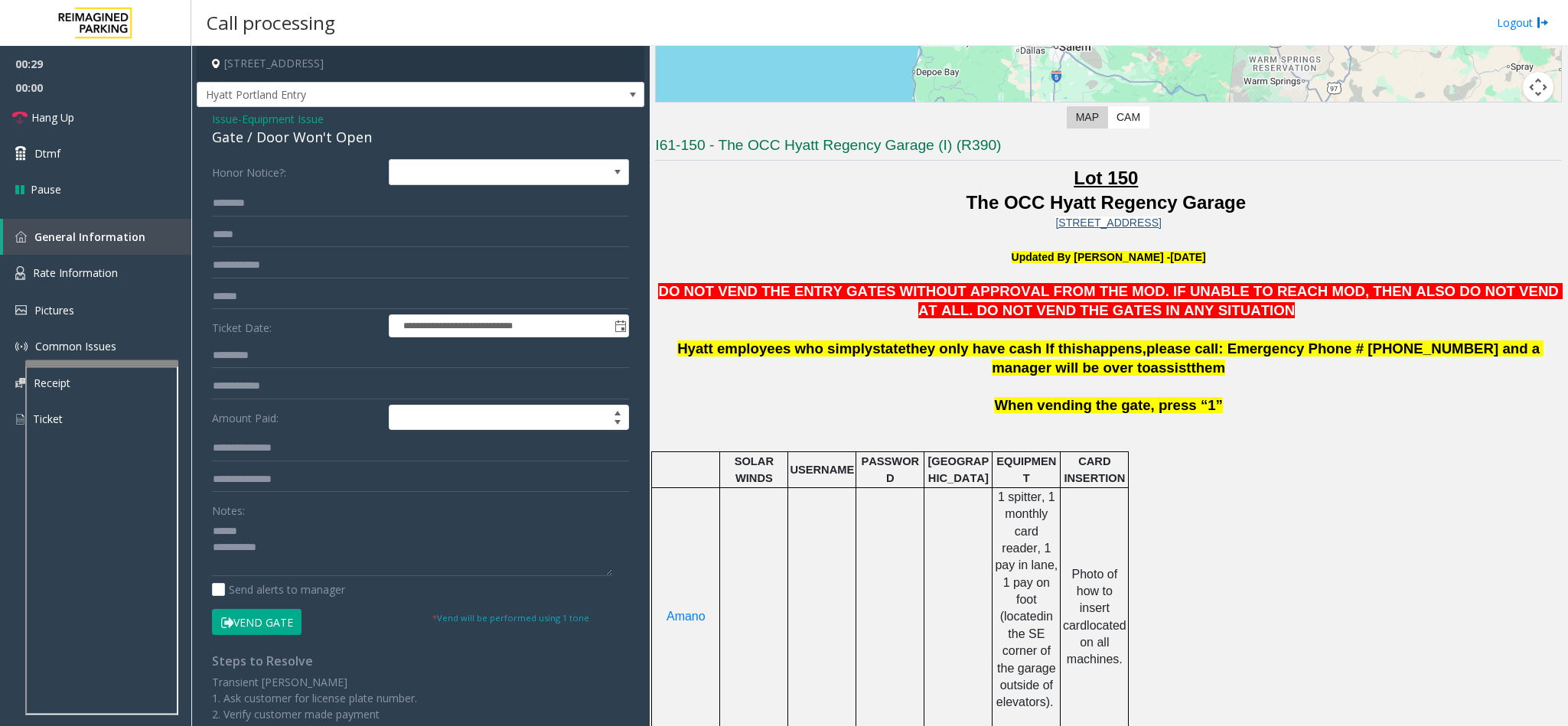
click at [343, 136] on div "Gate / Door Won't Open" at bounding box center [421, 137] width 417 height 21
copy div "Gate / Door Won't Open"
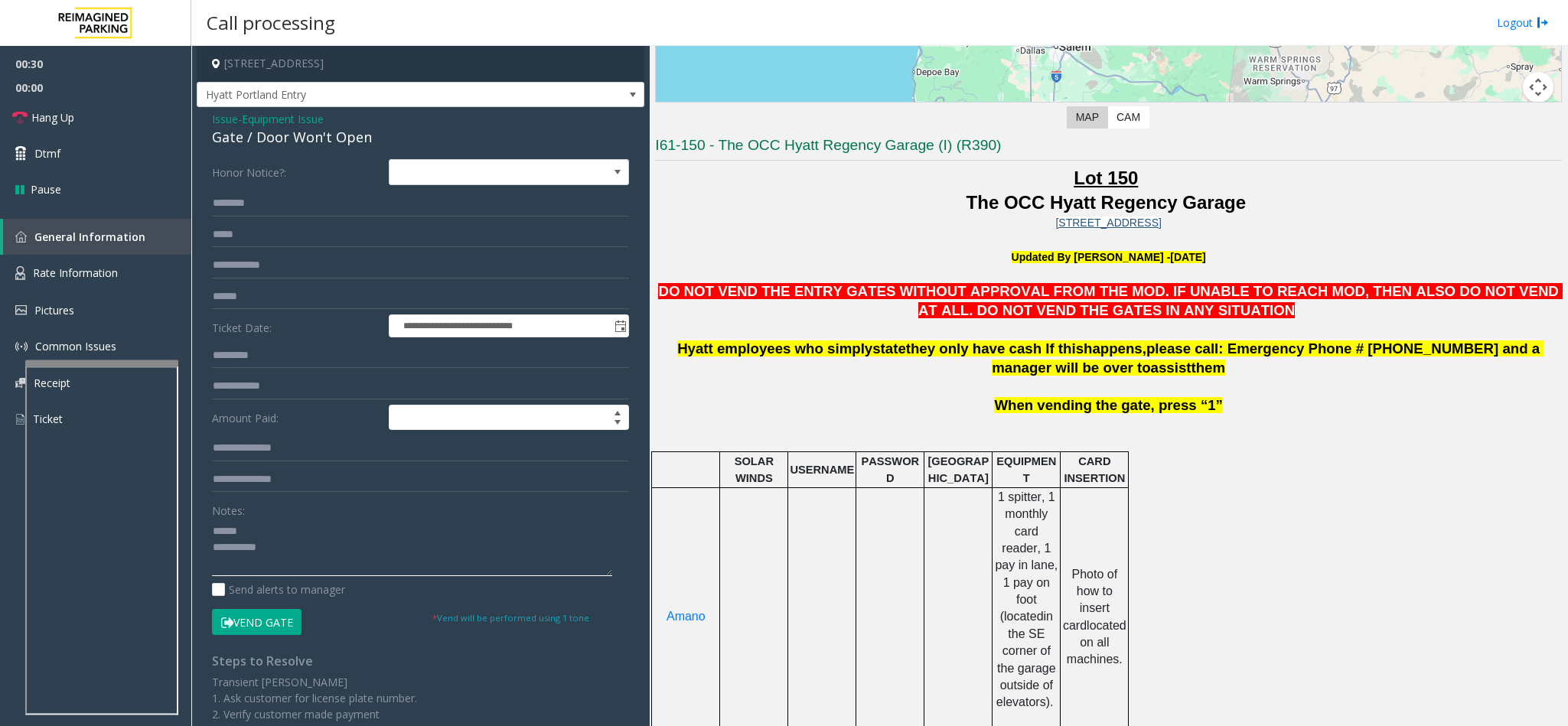
click at [280, 535] on textarea at bounding box center [412, 548] width 400 height 58
paste textarea "**********"
click at [503, 566] on textarea at bounding box center [412, 548] width 400 height 58
paste textarea "**********"
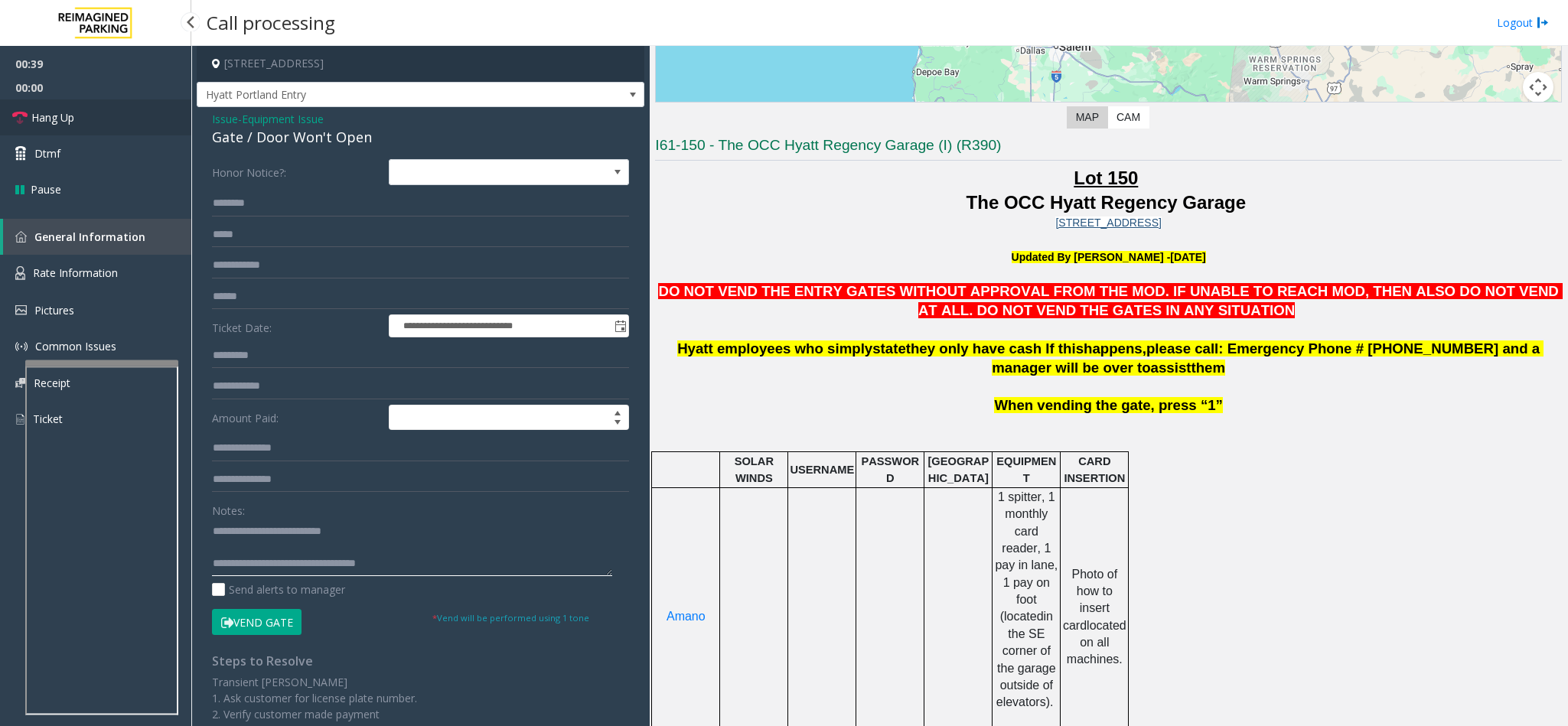
type textarea "**********"
click at [40, 118] on span "Hang Up" at bounding box center [53, 117] width 43 height 16
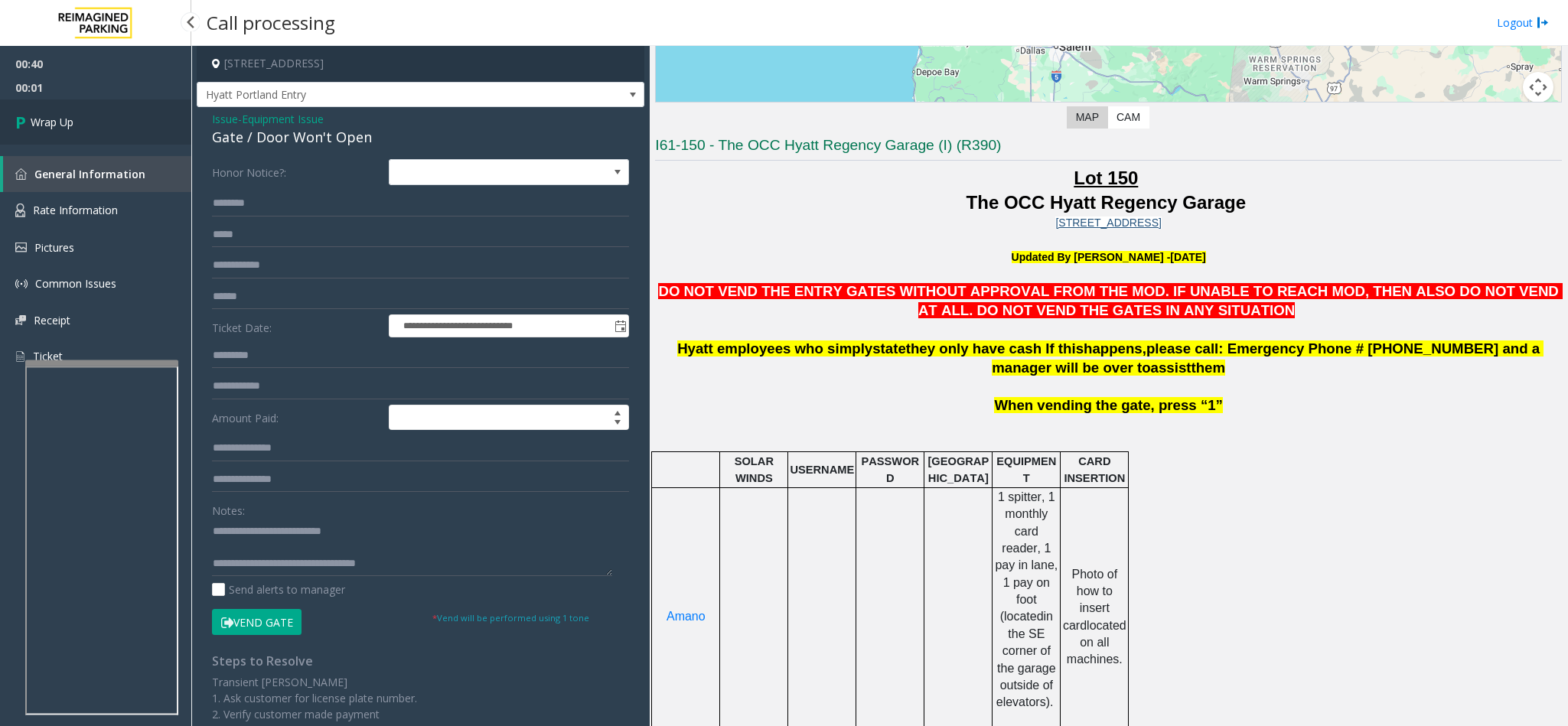
click at [40, 118] on span "Wrap Up" at bounding box center [53, 122] width 43 height 16
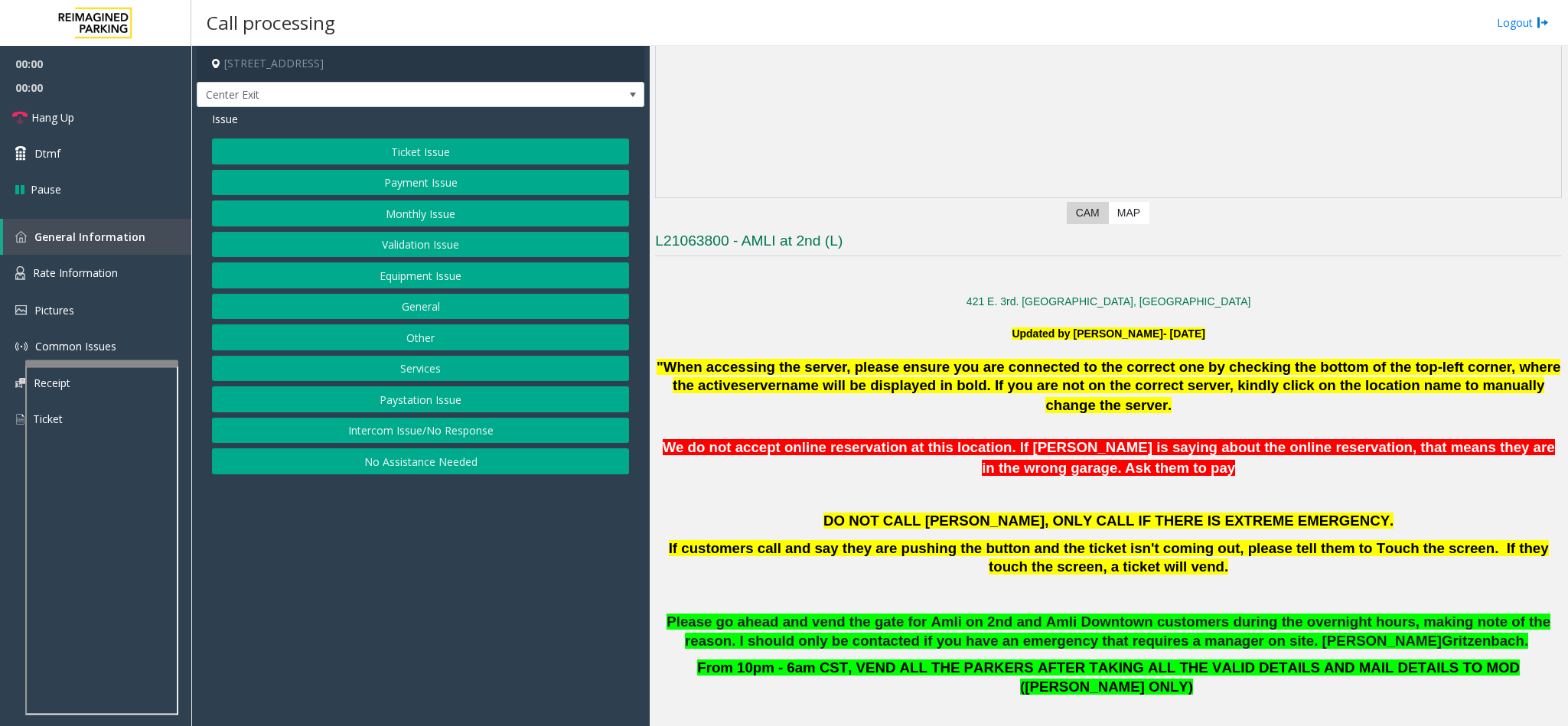
scroll to position [574, 0]
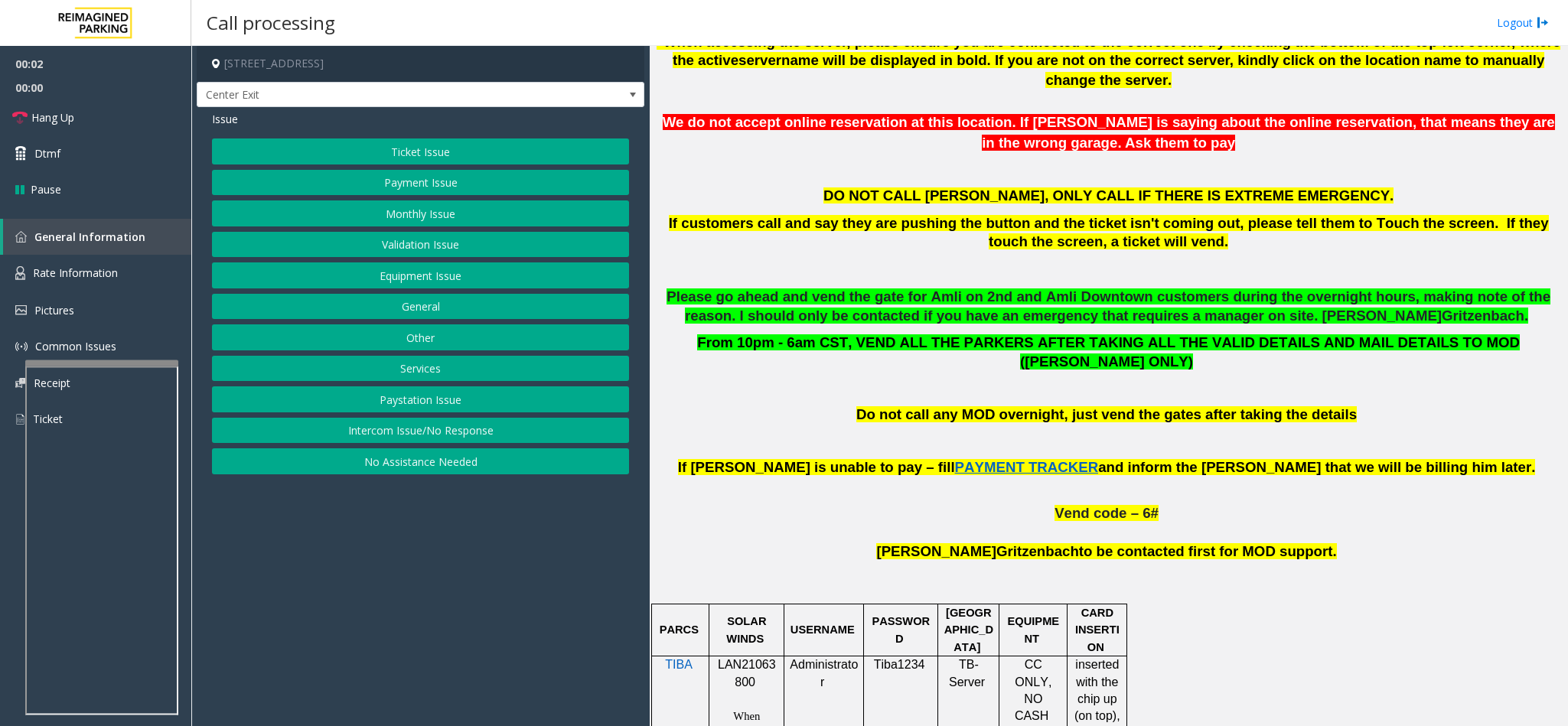
click at [753, 658] on span "LAN21063800" at bounding box center [747, 673] width 58 height 30
copy p "LAN21063800"
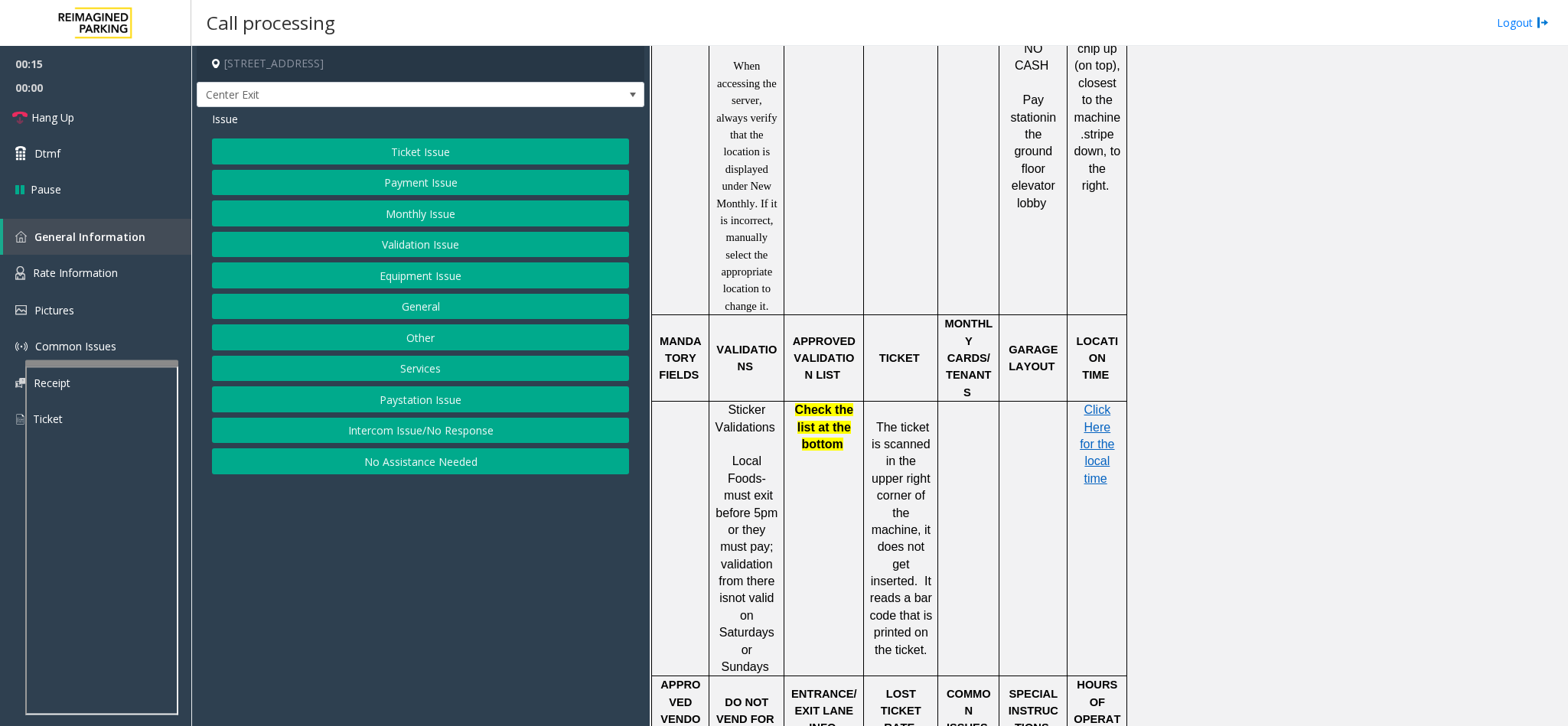
scroll to position [1263, 0]
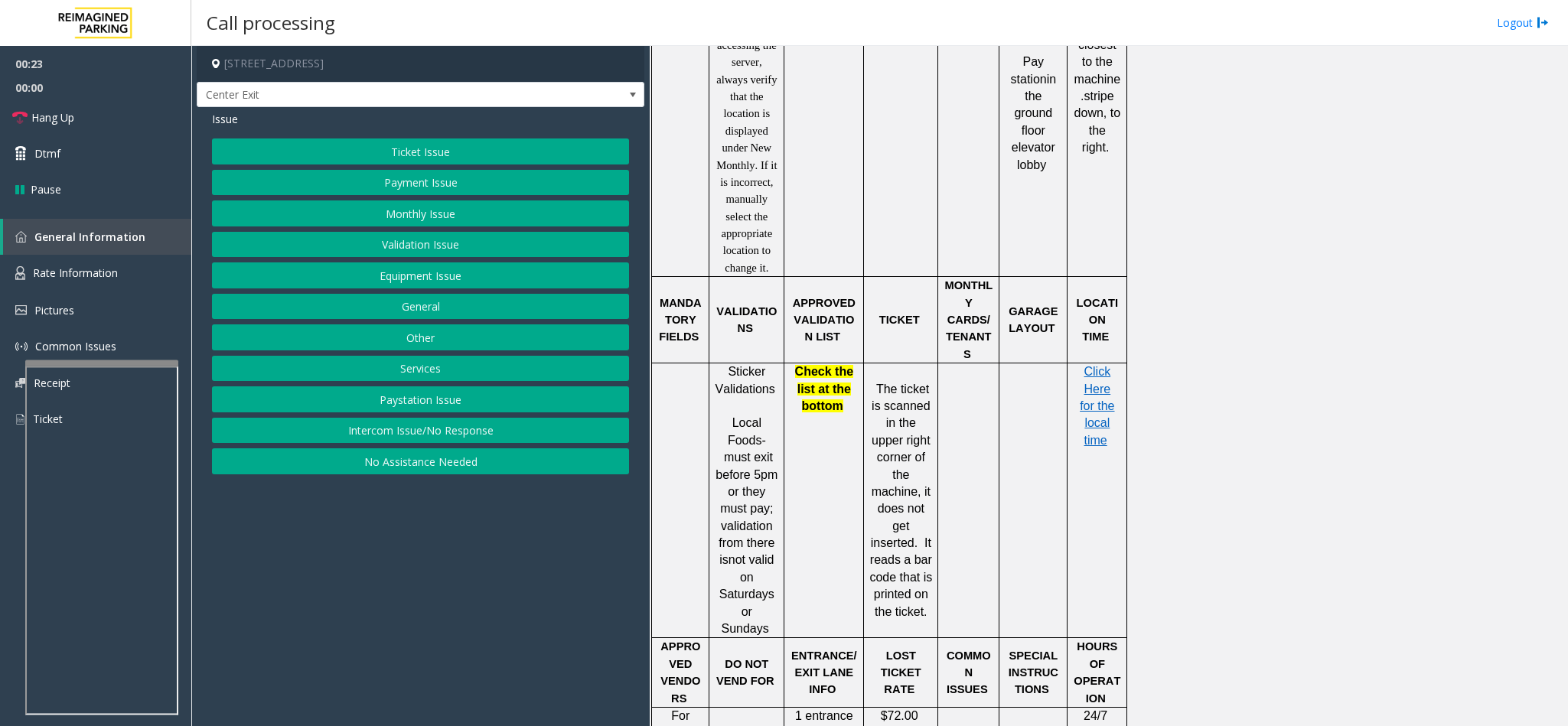
click at [414, 138] on div "Issue Ticket Issue Payment Issue Monthly Issue Validation Issue Equipment Issue…" at bounding box center [420, 294] width 447 height 375
click at [414, 152] on button "Ticket Issue" at bounding box center [421, 152] width 417 height 26
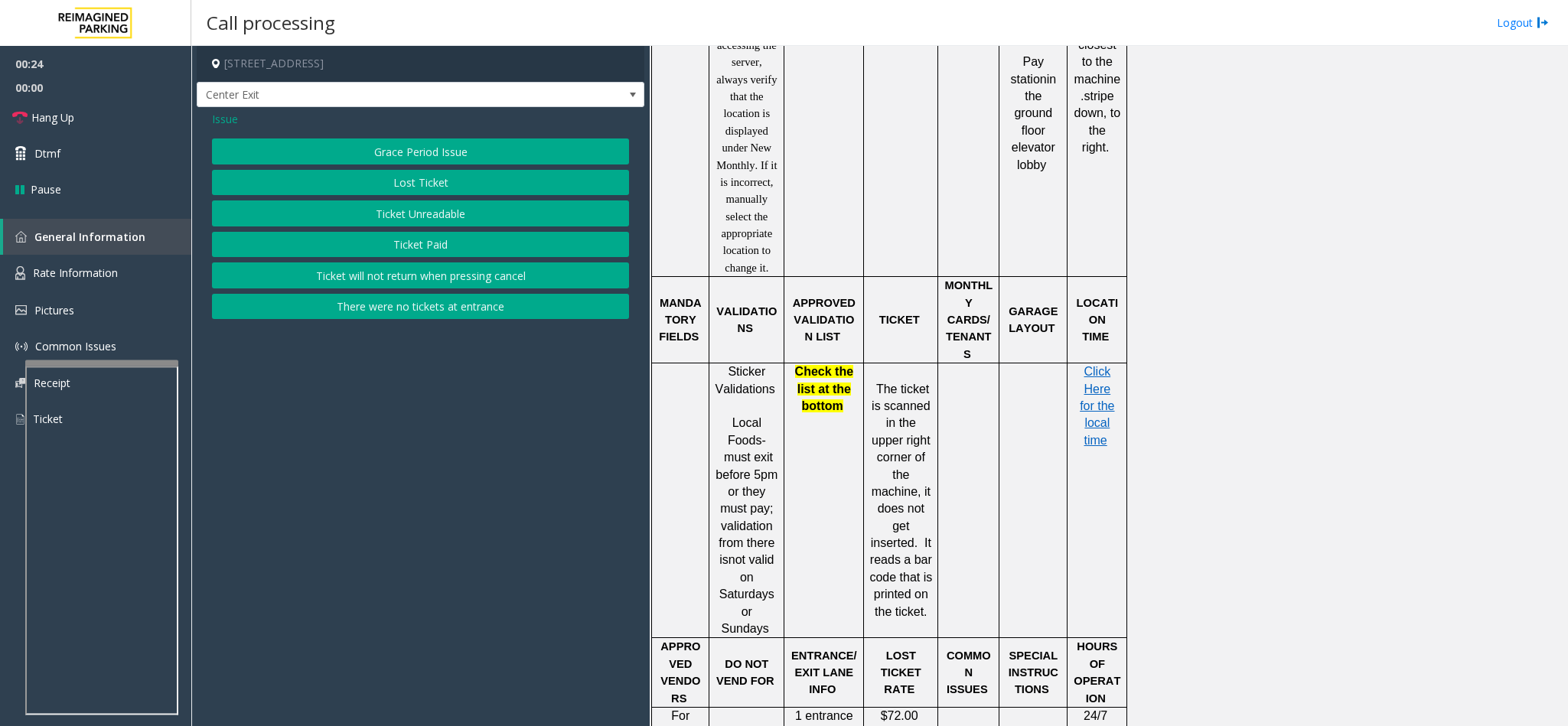
click at [454, 249] on button "Ticket Paid" at bounding box center [421, 245] width 417 height 26
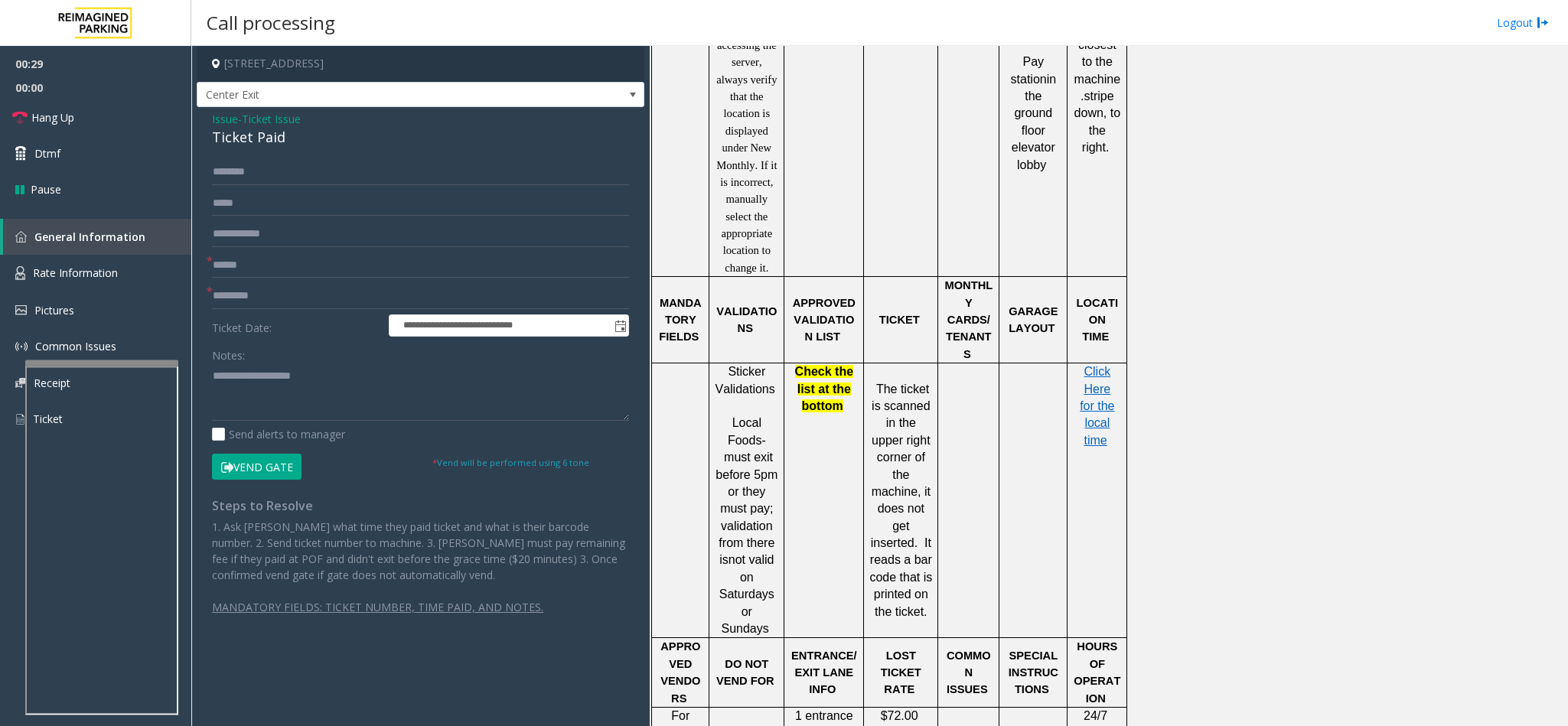
click at [406, 425] on div "Notes: Send alerts to manager" at bounding box center [421, 392] width 417 height 100
click at [402, 406] on textarea at bounding box center [421, 392] width 417 height 58
paste textarea "**********"
click at [249, 139] on div "Ticket Paid" at bounding box center [421, 137] width 417 height 21
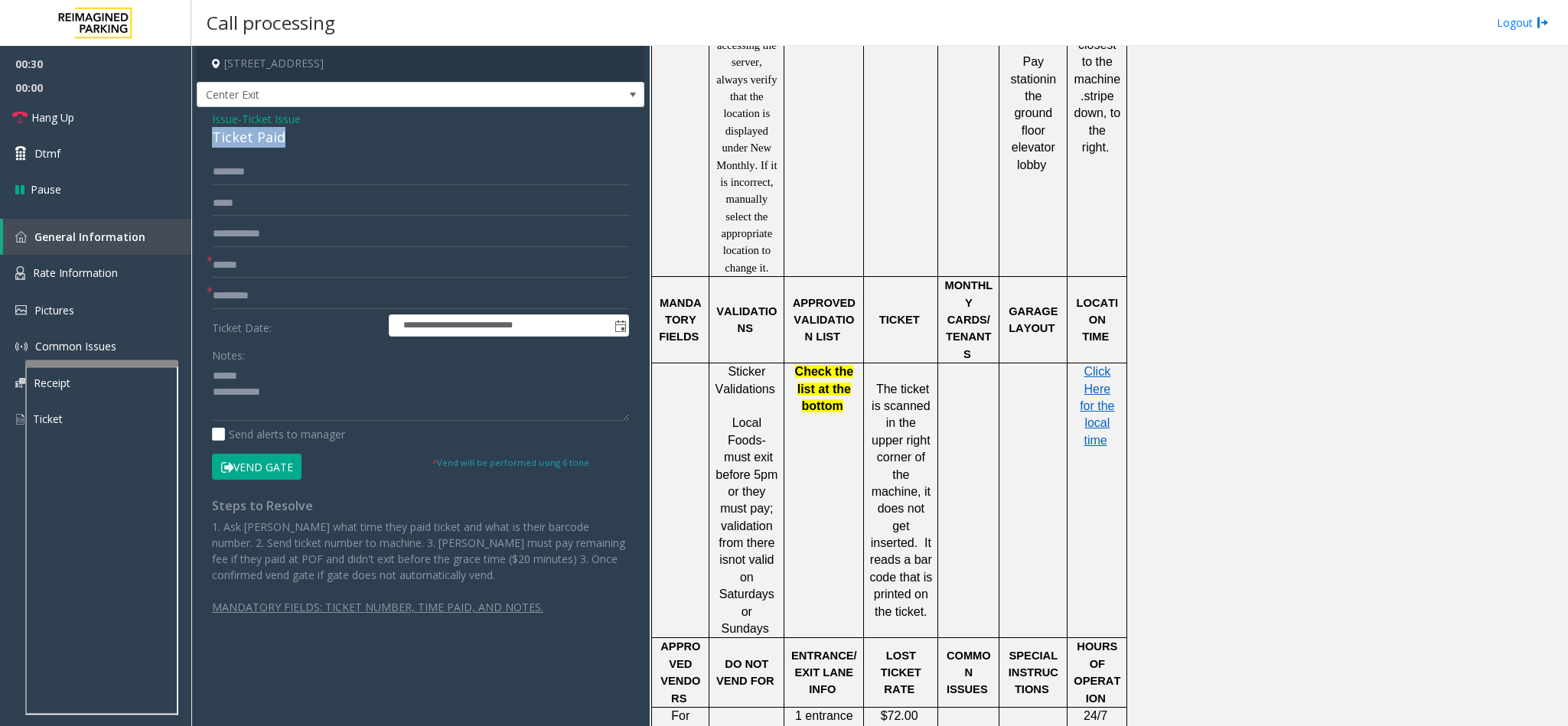
click at [249, 139] on div "Ticket Paid" at bounding box center [421, 137] width 417 height 21
copy div "Ticket Paid"
click at [294, 366] on textarea at bounding box center [421, 392] width 417 height 58
paste textarea "**********"
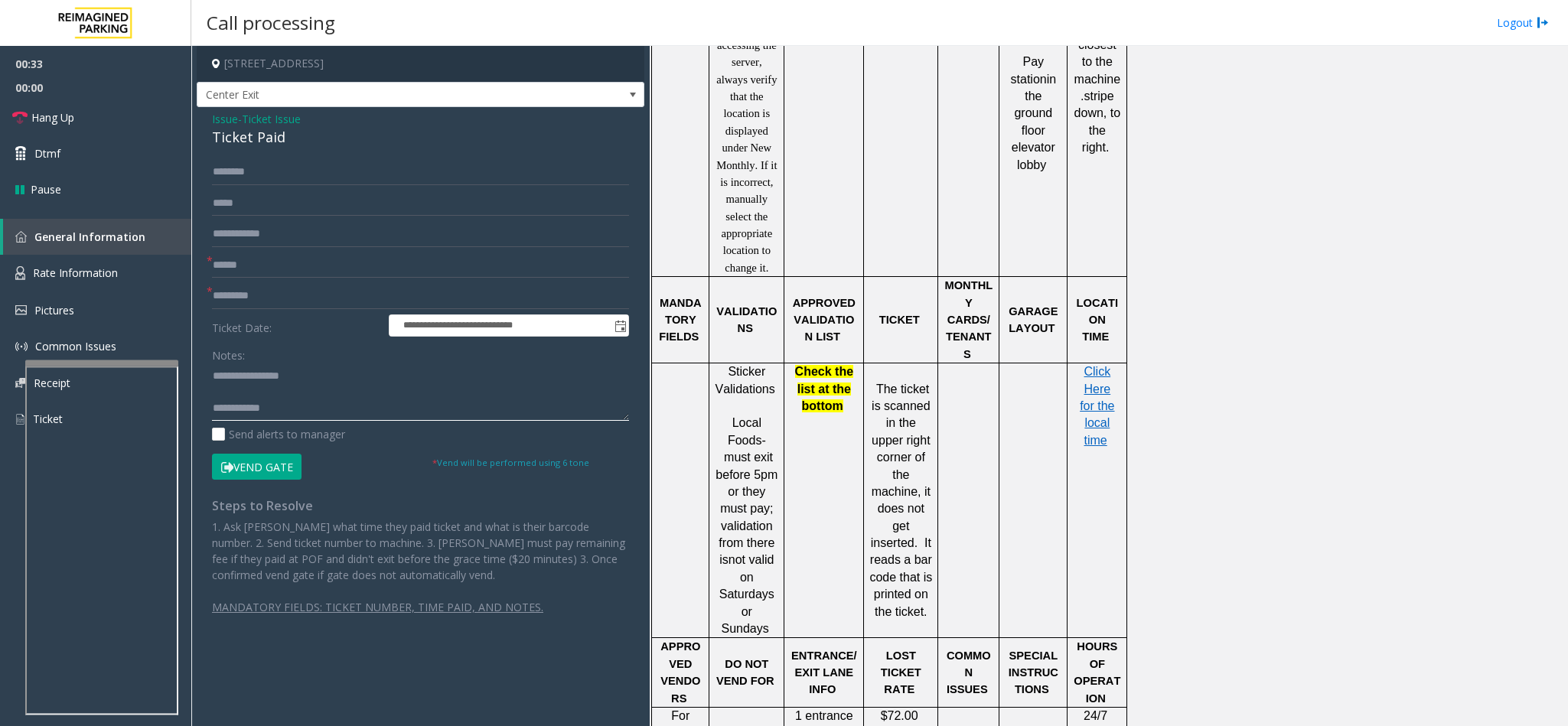
type textarea "**********"
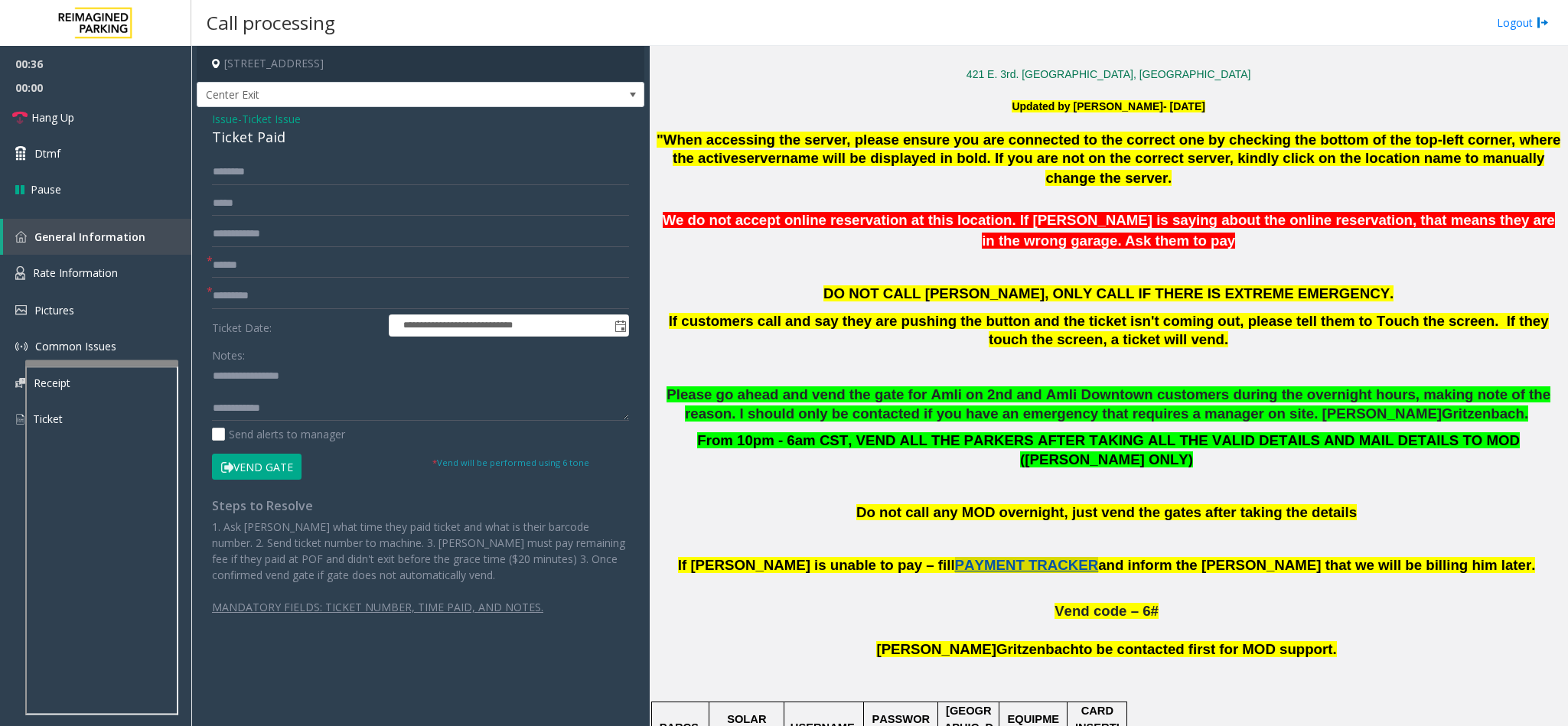
scroll to position [460, 0]
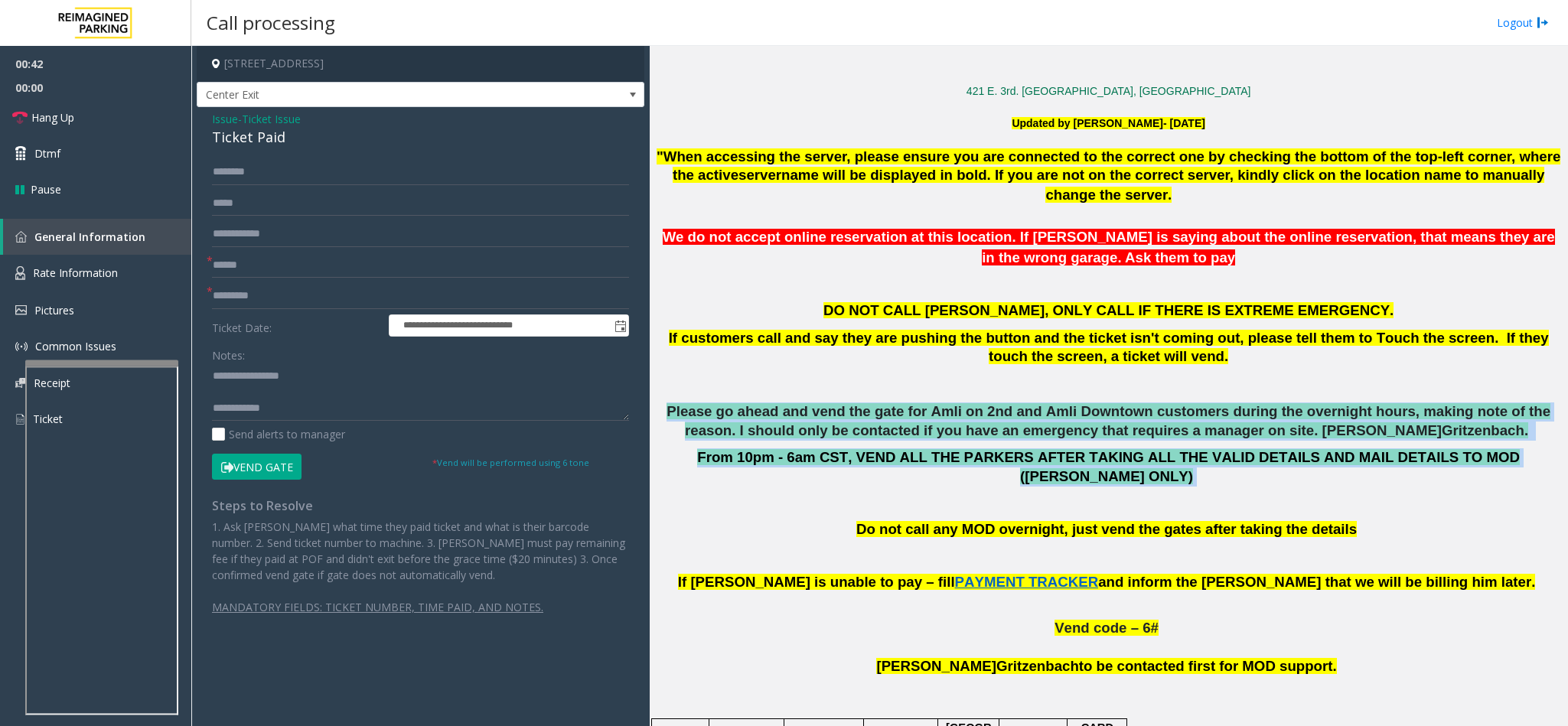
drag, startPoint x: 653, startPoint y: 410, endPoint x: 1496, endPoint y: 462, distance: 844.6
click at [1496, 462] on div "Main Previous Next CAM Map L21063800 - AMLI at 2nd (L) 421 E. 3rd. [GEOGRAPHIC_…" at bounding box center [1109, 385] width 917 height 680
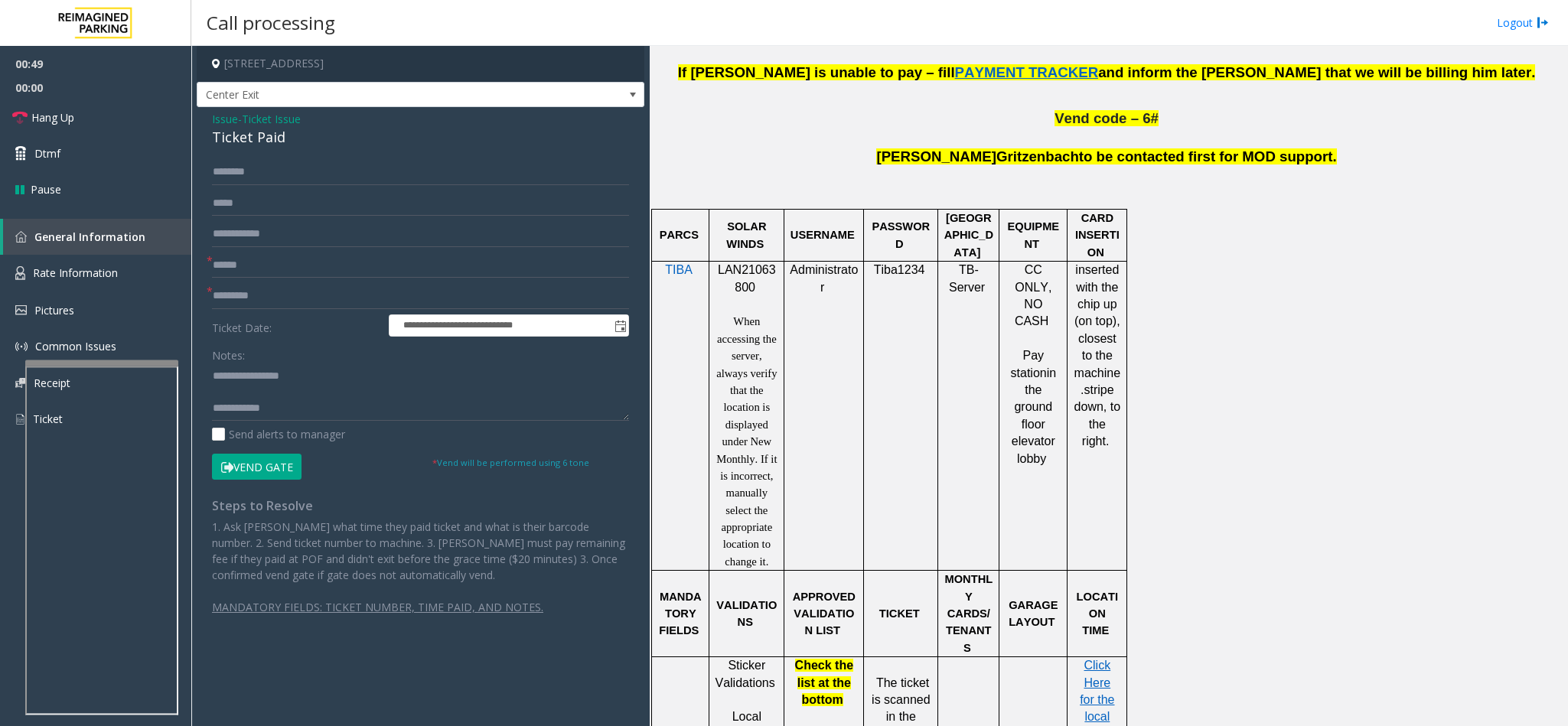
scroll to position [918, 0]
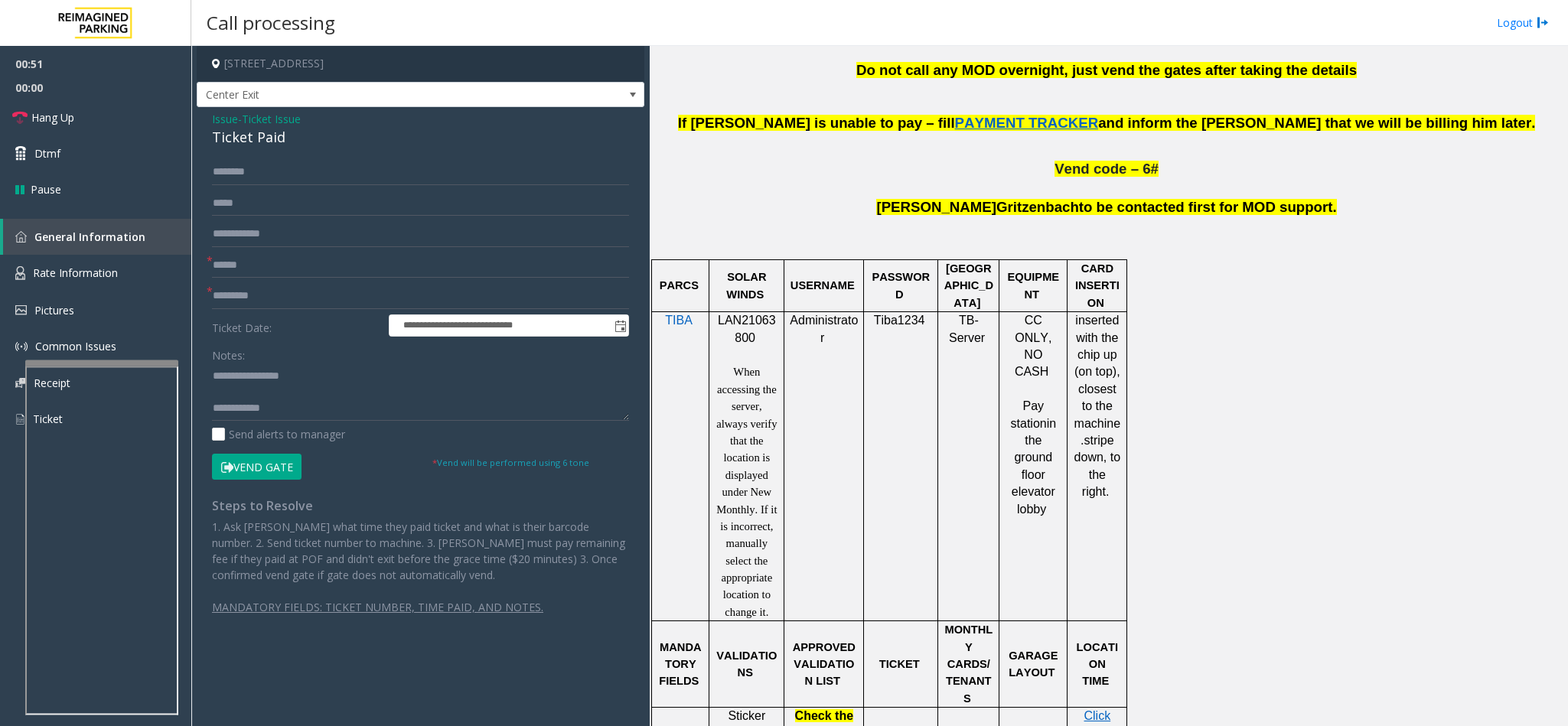
click at [505, 462] on small "* Vend will be performed using 6 tone" at bounding box center [511, 462] width 157 height 11
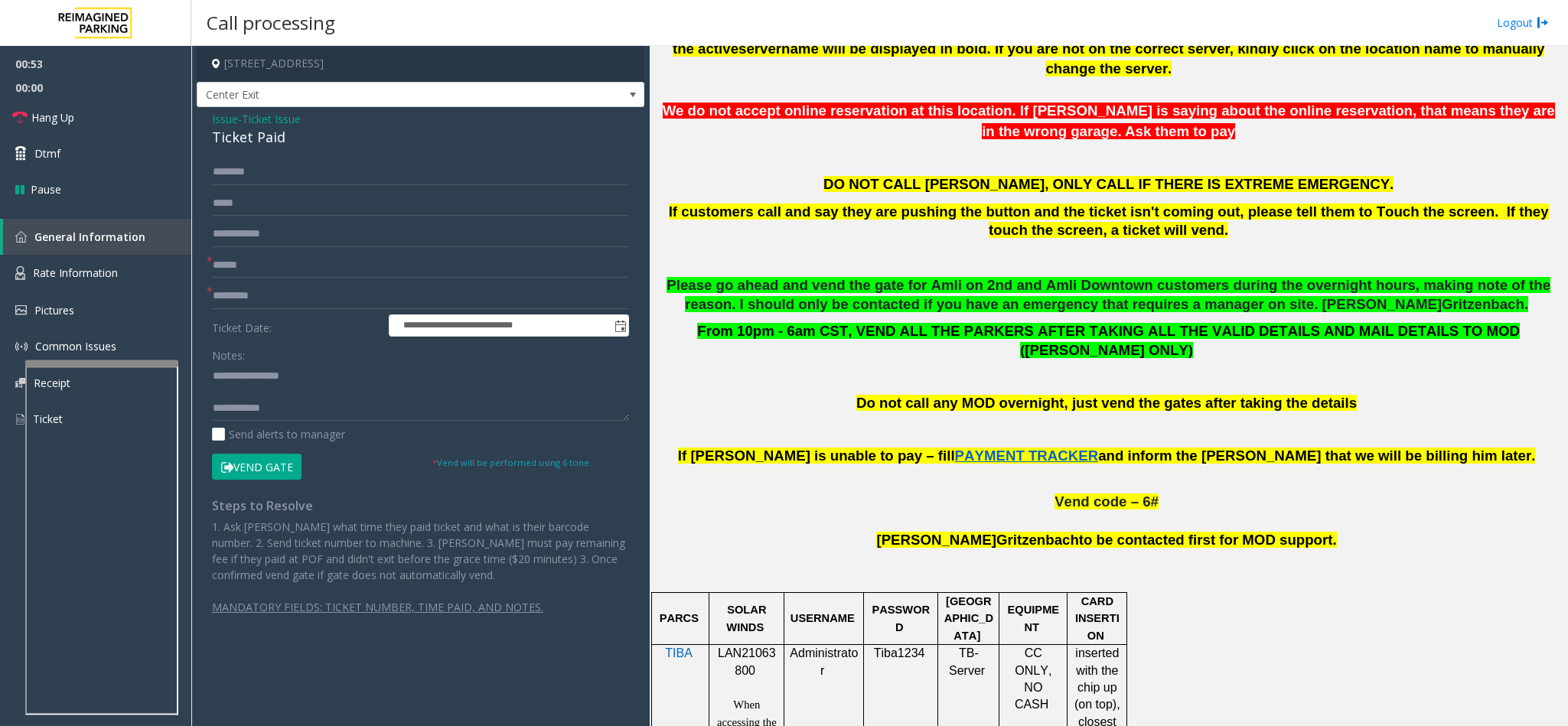
scroll to position [574, 0]
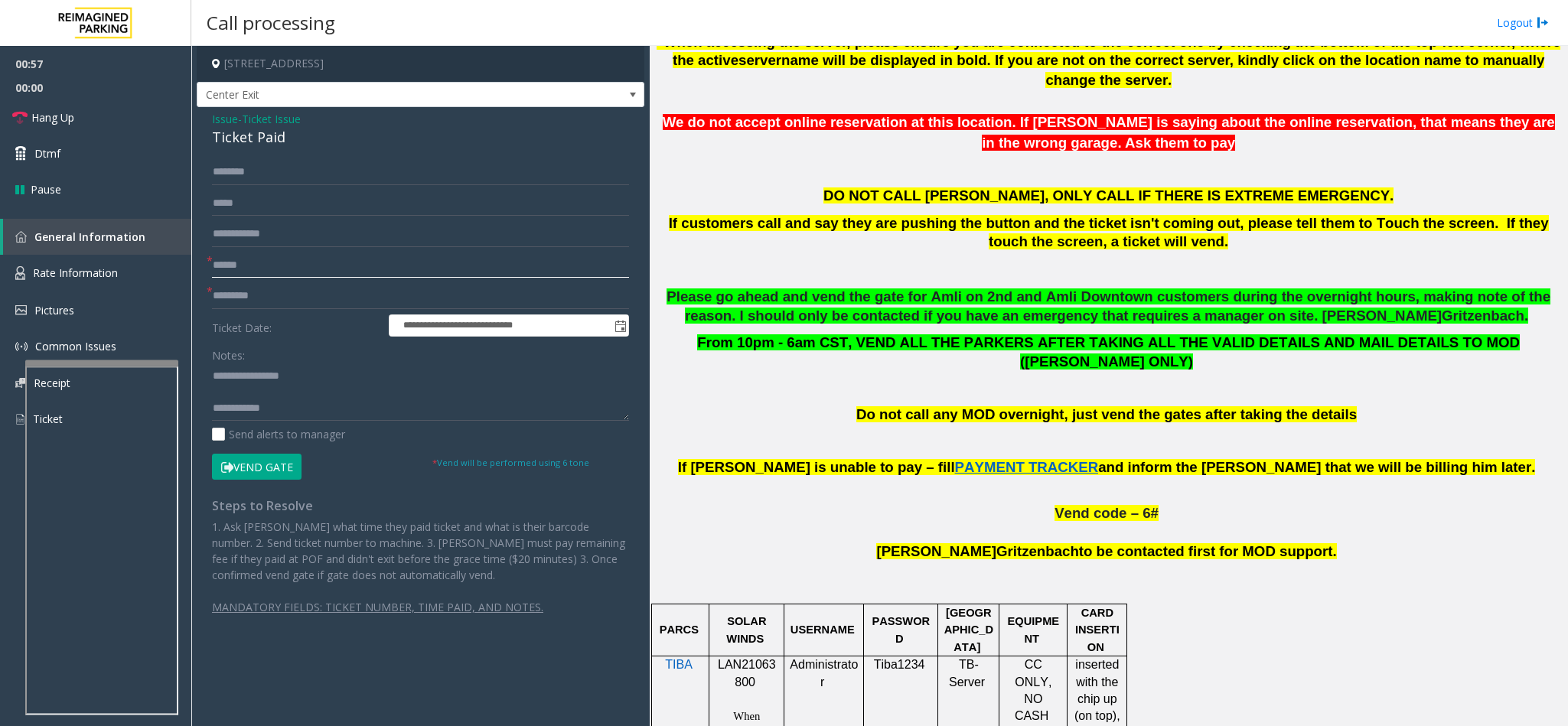
click at [478, 273] on input "text" at bounding box center [421, 266] width 417 height 26
type input "******"
click at [63, 92] on span "00:00" at bounding box center [96, 88] width 191 height 24
click at [74, 106] on link "Hang Up" at bounding box center [96, 117] width 191 height 36
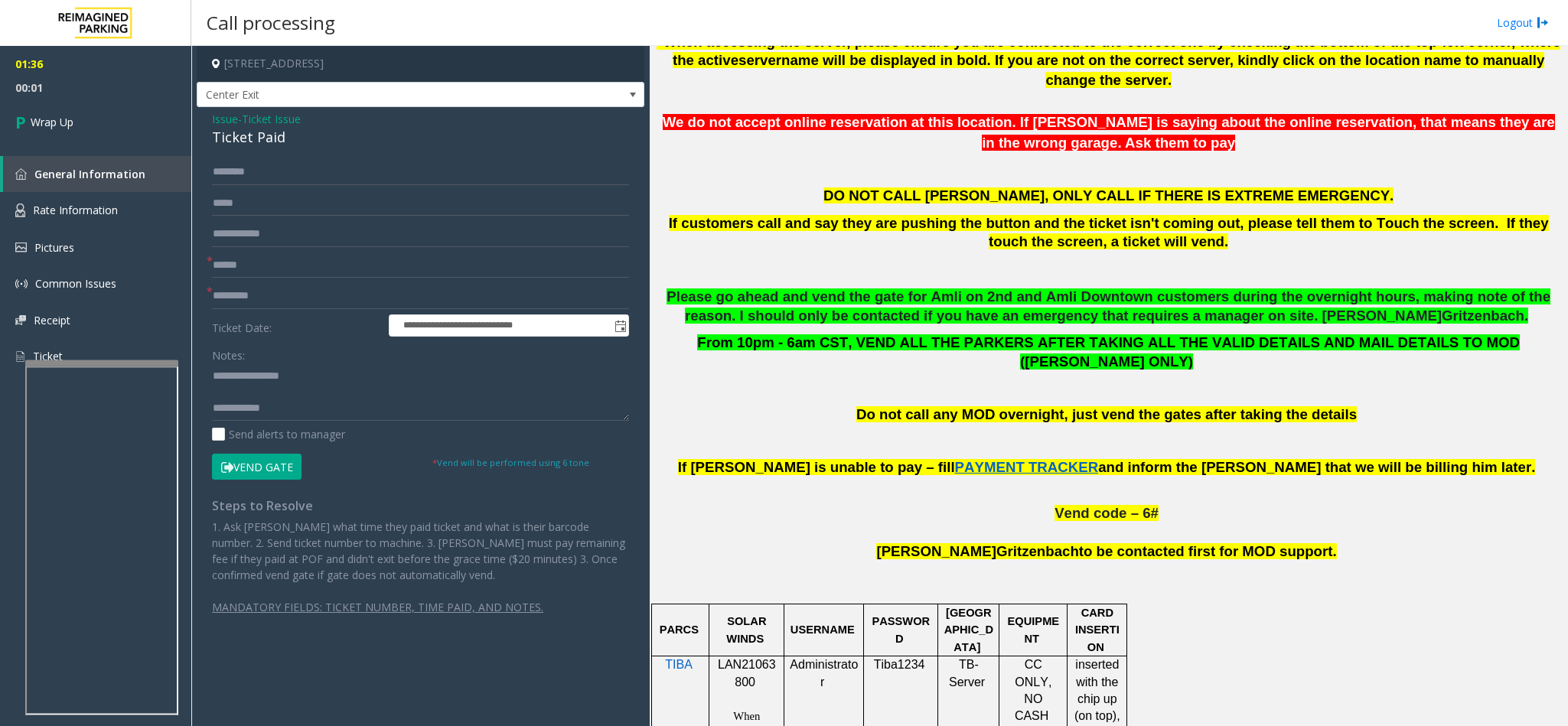
drag, startPoint x: 447, startPoint y: 428, endPoint x: 409, endPoint y: 371, distance: 68.5
click at [447, 428] on div "Send alerts to manager" at bounding box center [421, 434] width 417 height 16
click at [397, 416] on textarea at bounding box center [421, 392] width 417 height 58
paste textarea "**********"
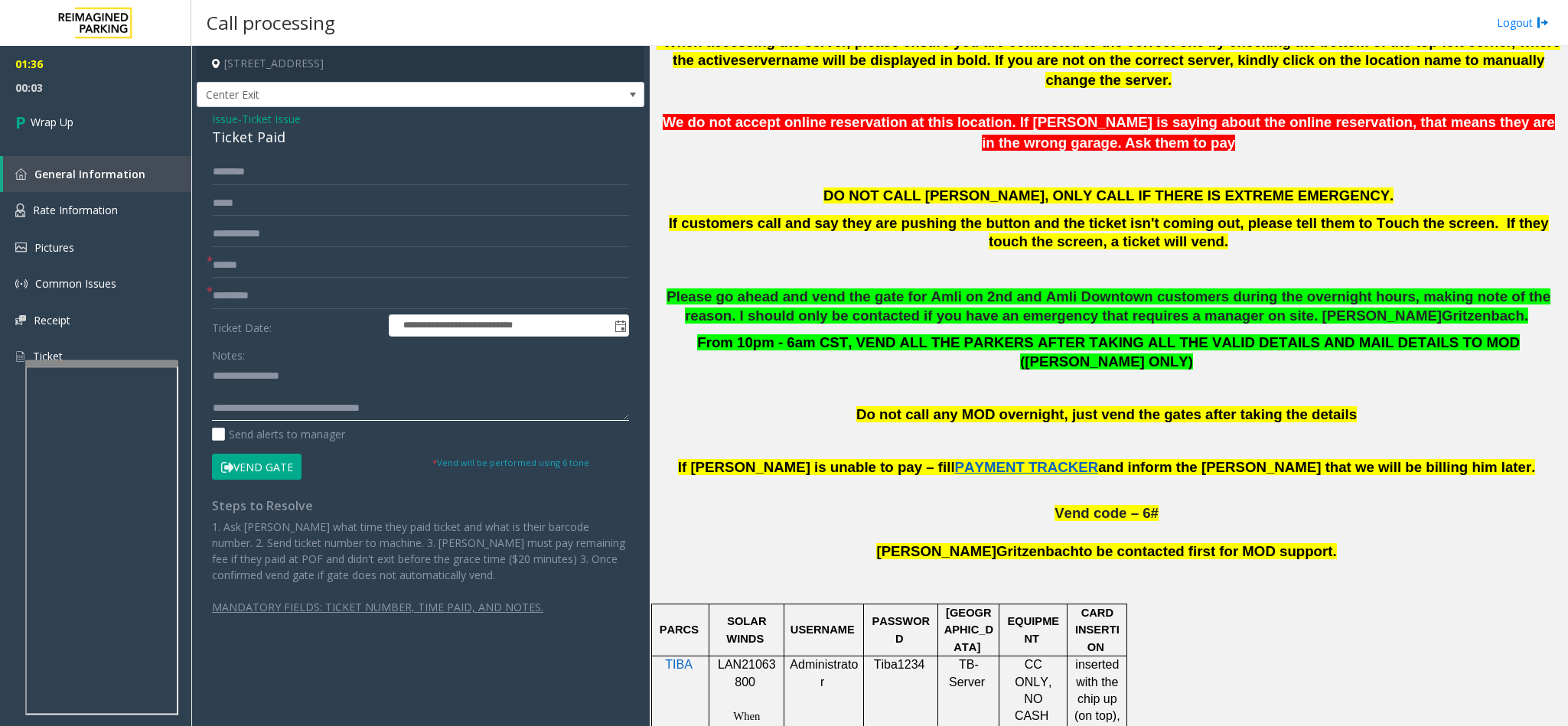
type textarea "**********"
click at [327, 301] on input "text" at bounding box center [421, 296] width 417 height 26
type input "**"
click at [122, 112] on link "Wrap Up" at bounding box center [96, 122] width 191 height 45
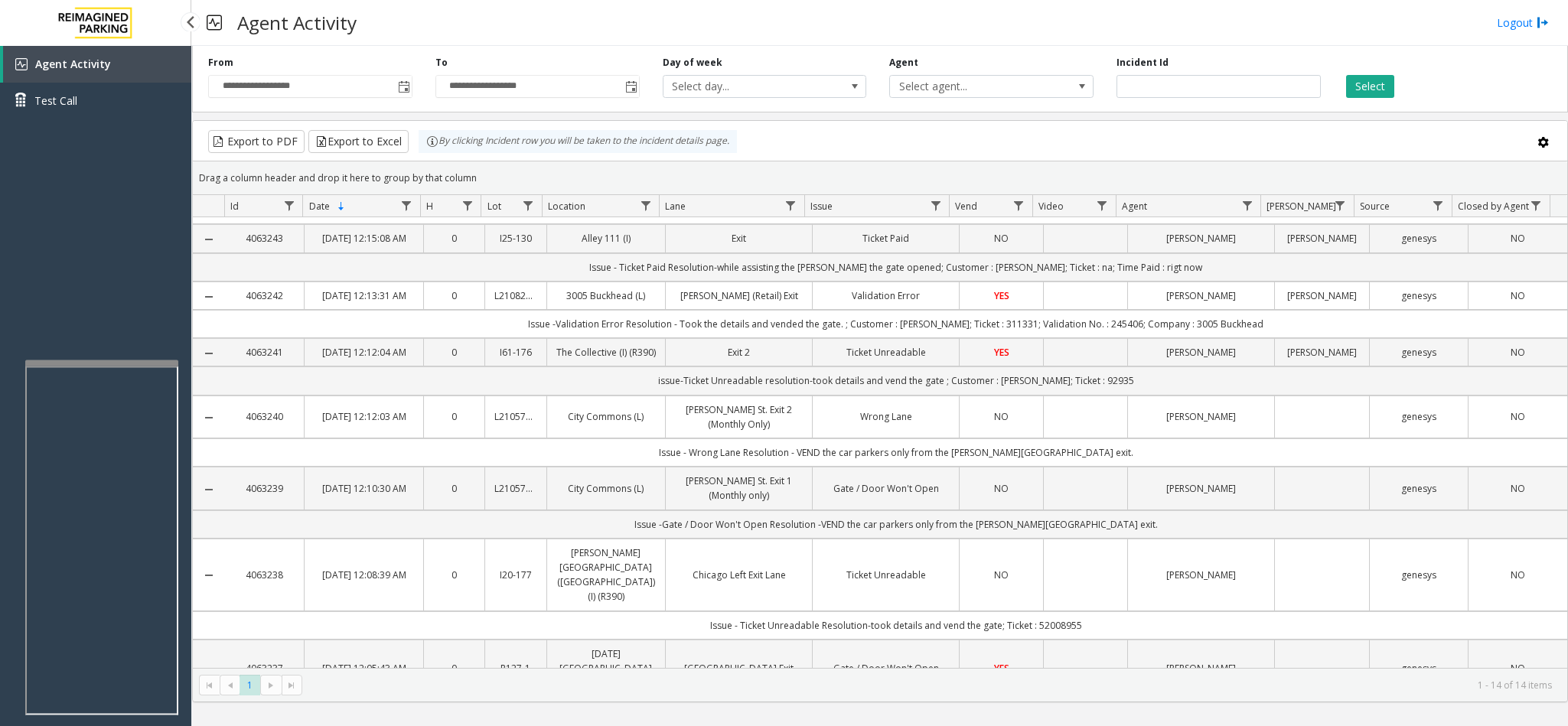
scroll to position [460, 0]
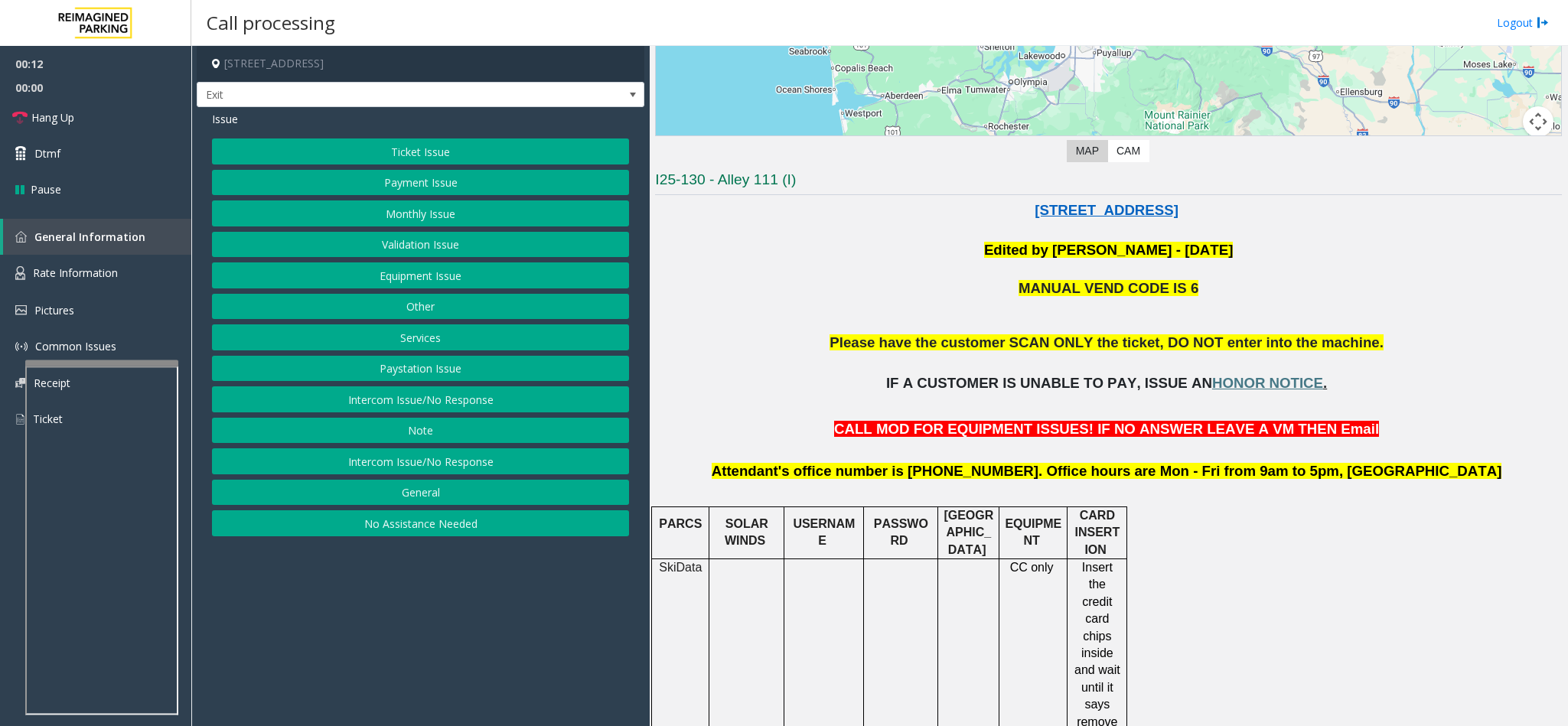
scroll to position [344, 0]
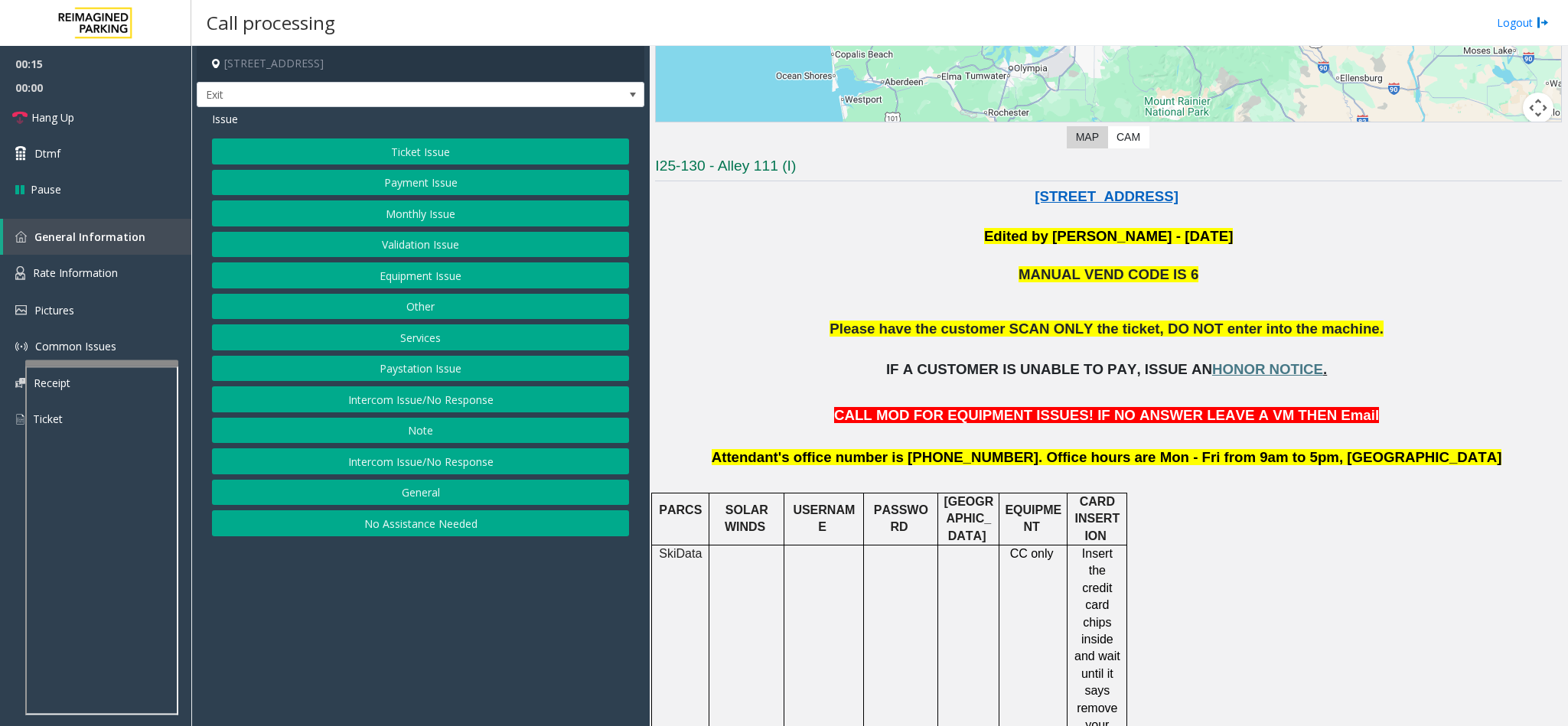
click at [569, 156] on button "Ticket Issue" at bounding box center [421, 152] width 417 height 26
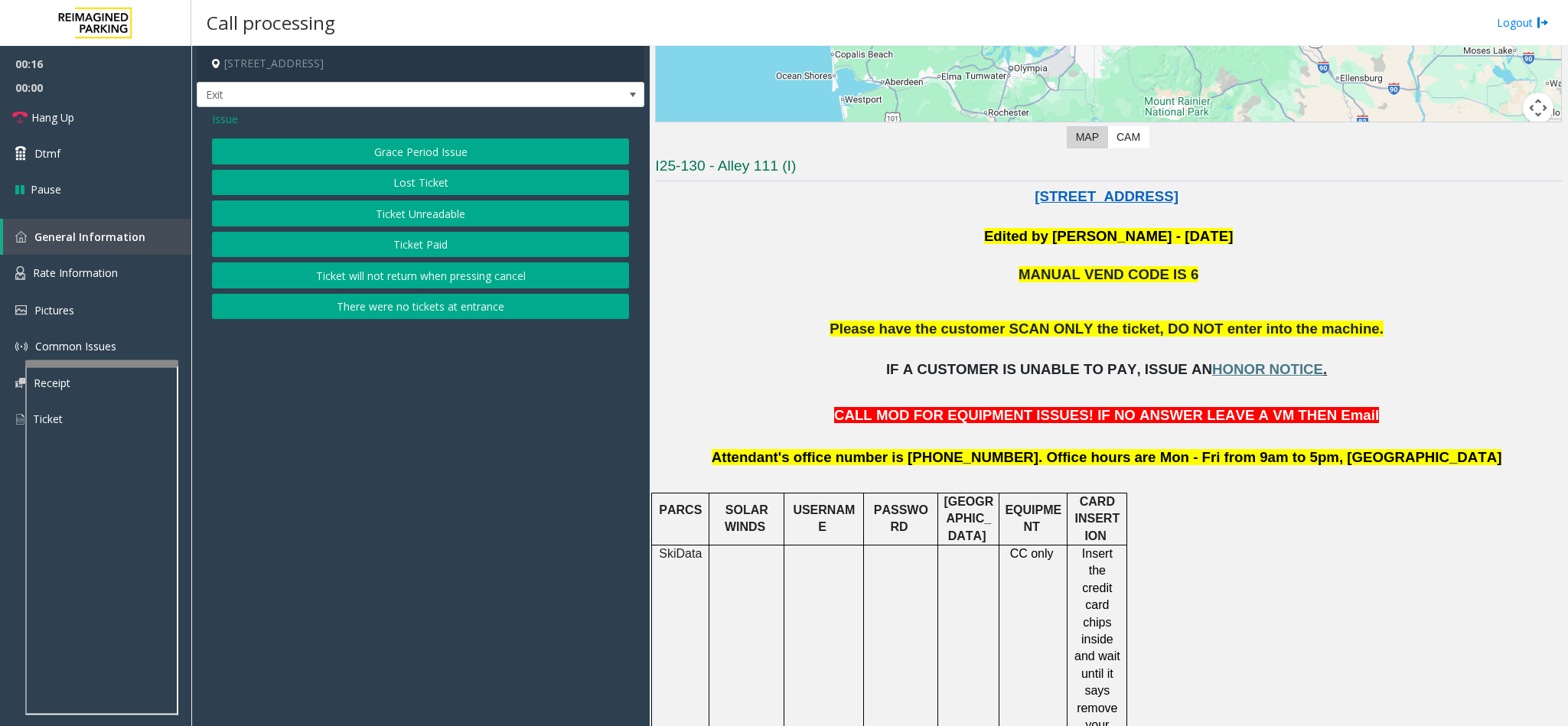
click at [483, 182] on button "Lost Ticket" at bounding box center [421, 183] width 417 height 26
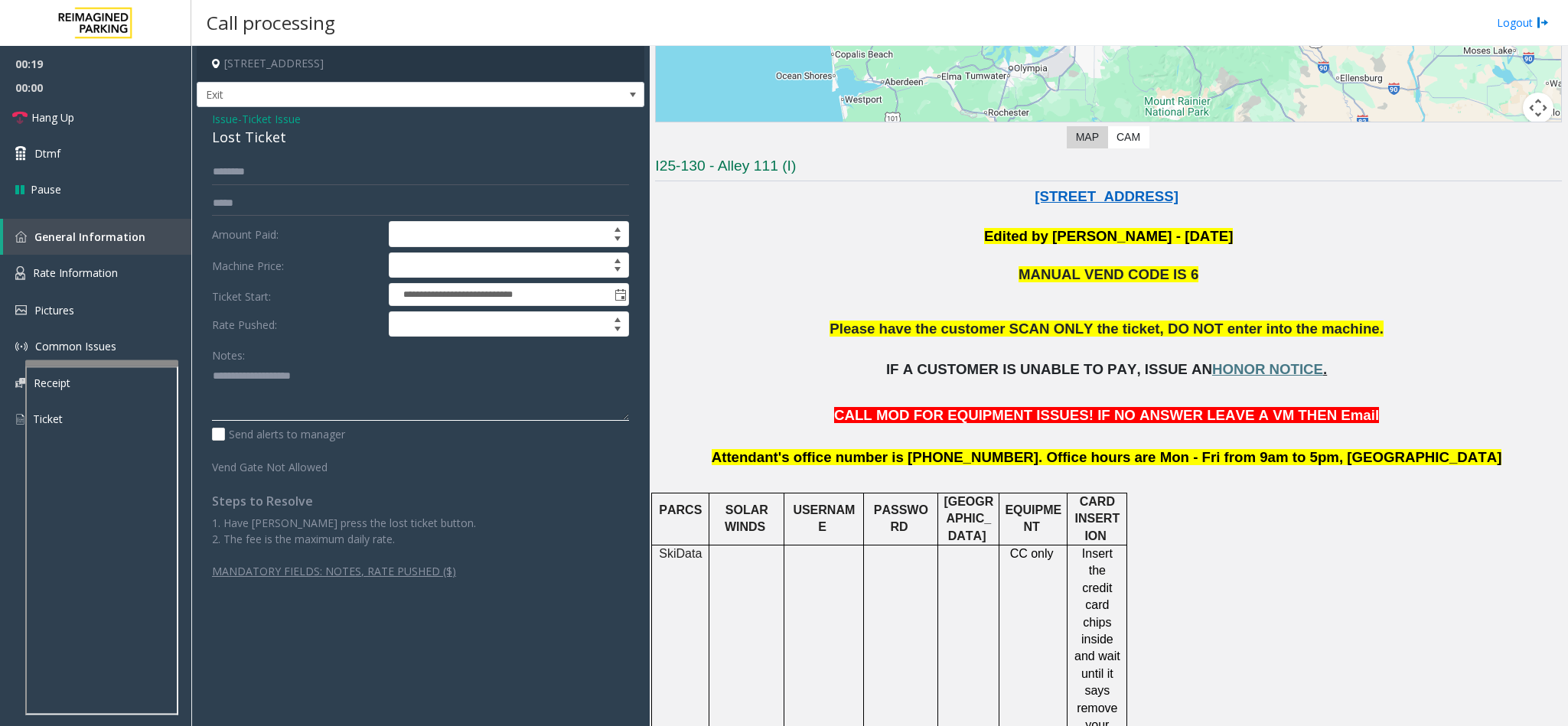
click at [487, 398] on textarea at bounding box center [421, 392] width 417 height 58
paste textarea "**********"
click at [259, 126] on div "Issue - Ticket Issue Lost Ticket" at bounding box center [421, 129] width 417 height 37
click at [249, 142] on div "Lost Ticket" at bounding box center [421, 137] width 417 height 21
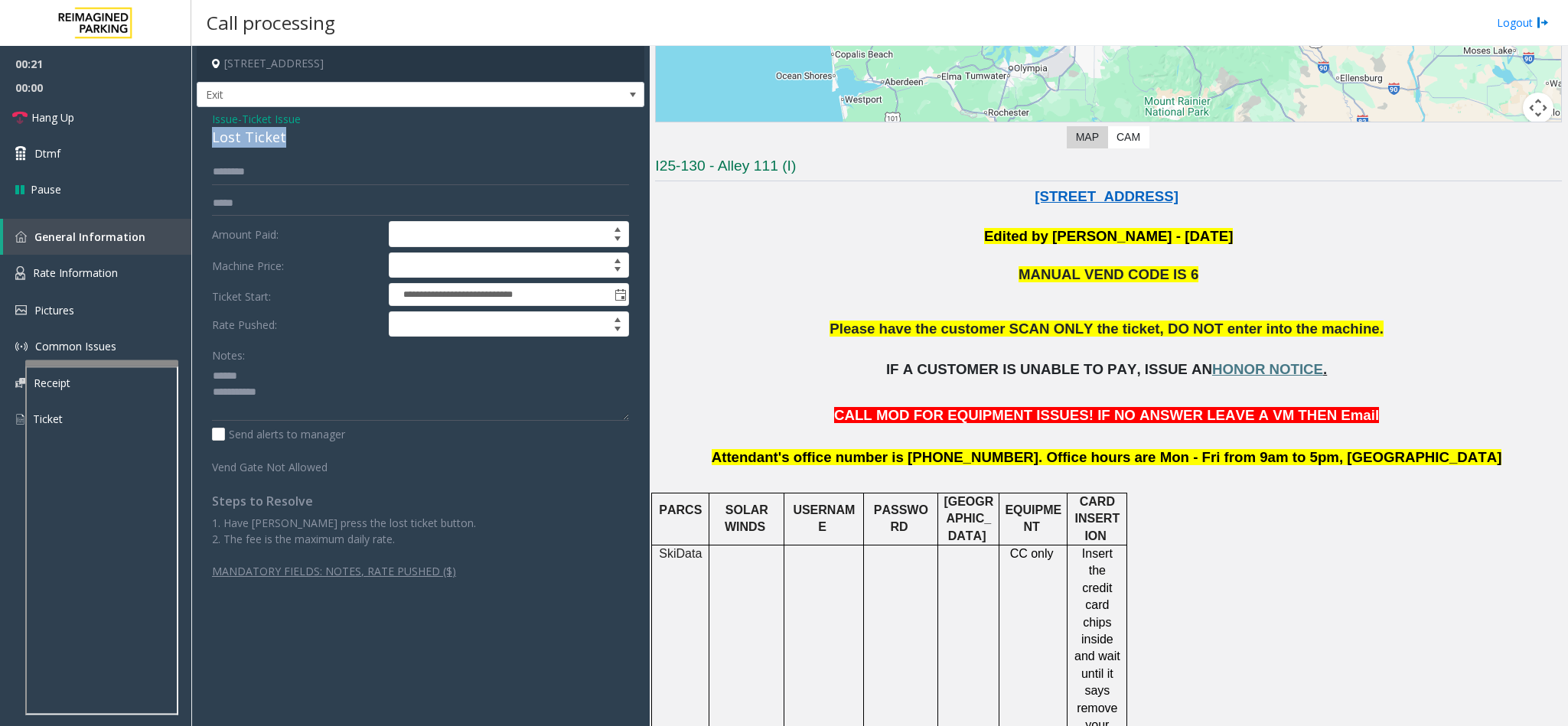
click at [249, 142] on div "Lost Ticket" at bounding box center [421, 137] width 417 height 21
click at [278, 372] on textarea at bounding box center [421, 392] width 417 height 58
paste textarea "**********"
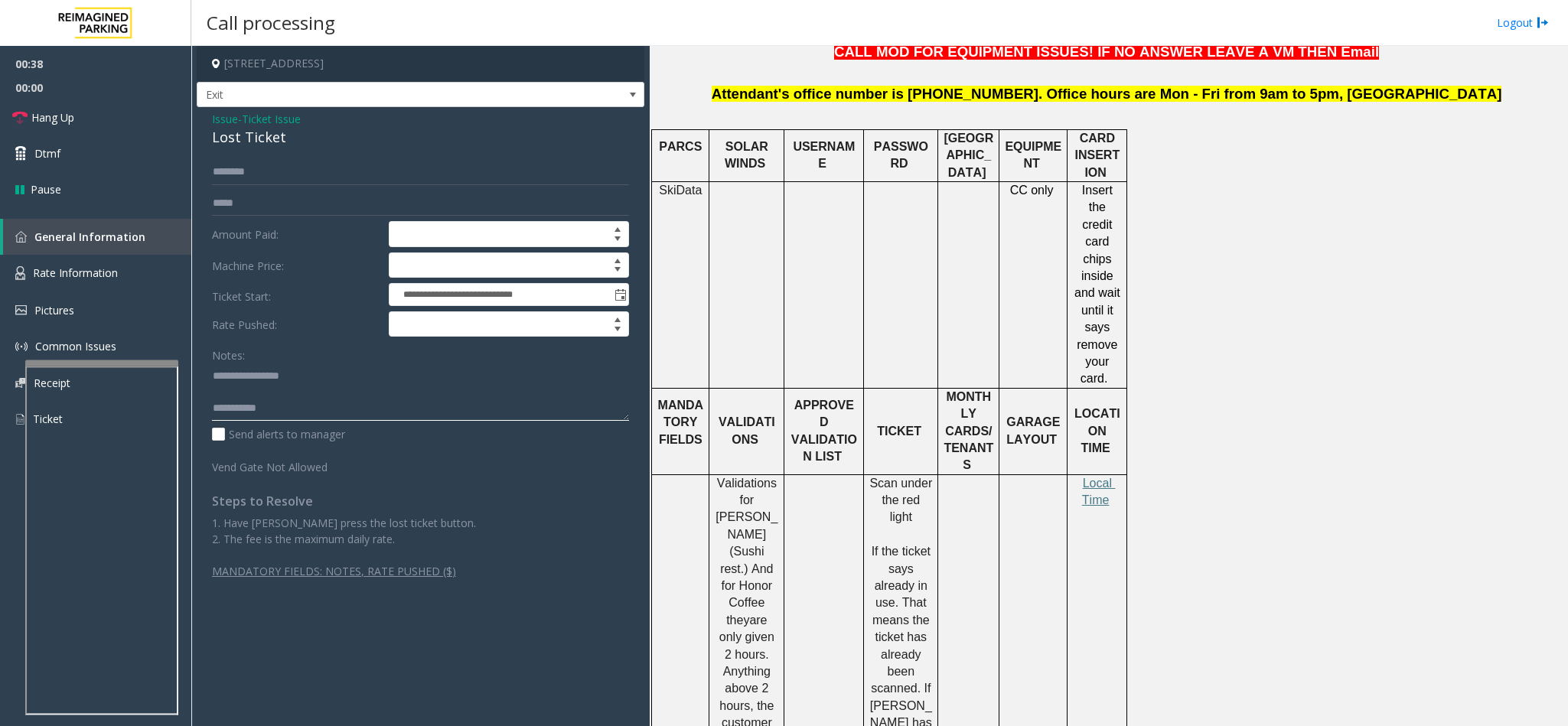
scroll to position [733, 0]
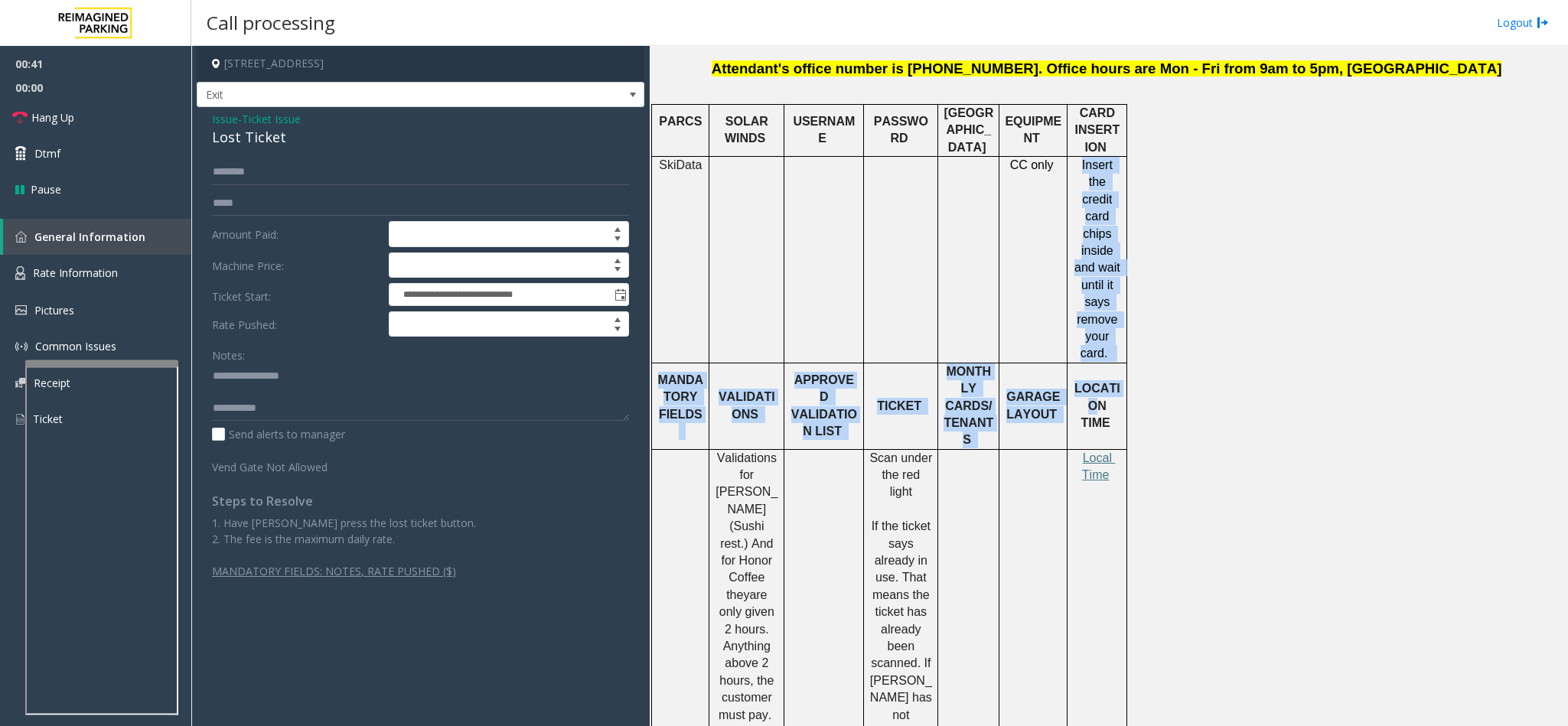
drag, startPoint x: 1079, startPoint y: 160, endPoint x: 1081, endPoint y: 345, distance: 185.0
click at [1100, 354] on p "Insert the credit card chips inside and wait until it says remove your card." at bounding box center [1097, 260] width 48 height 206
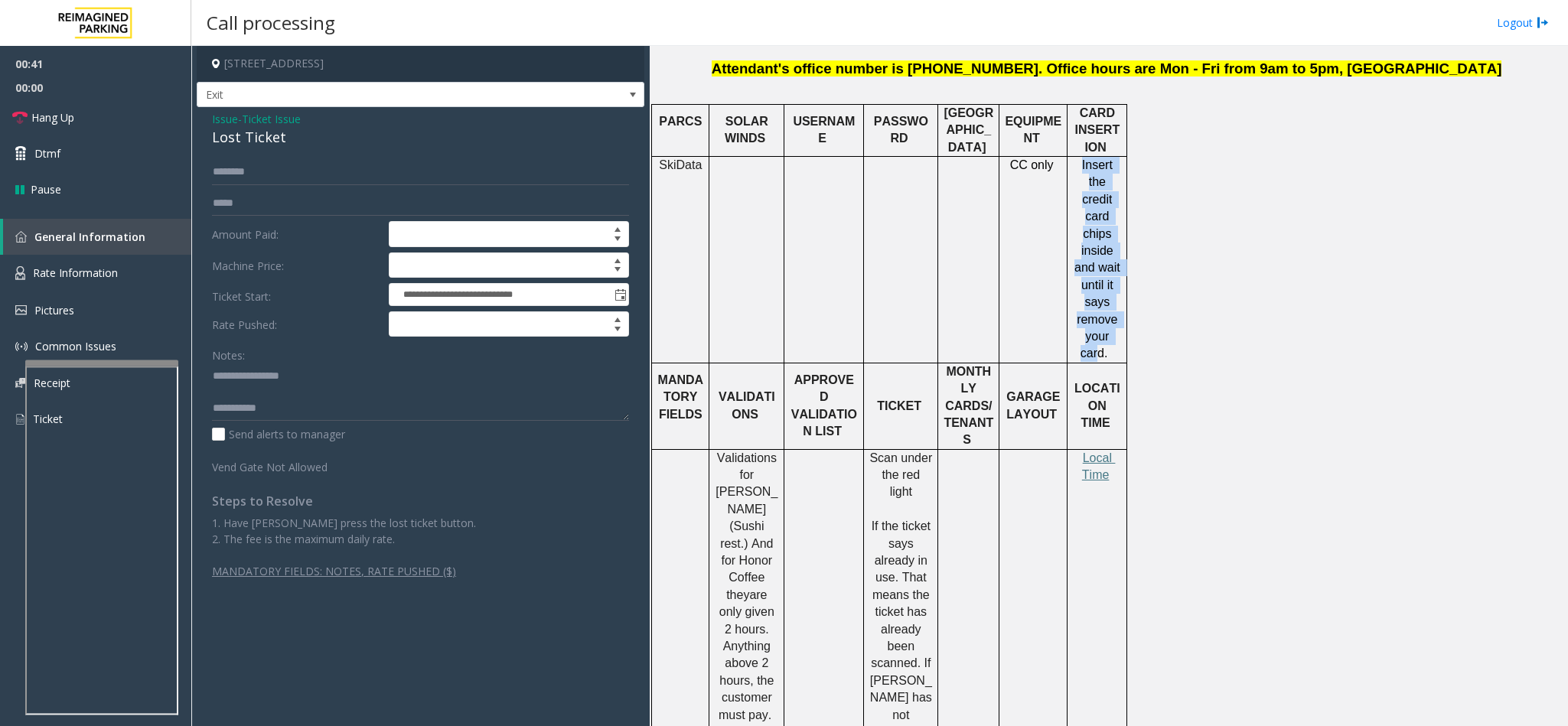
click at [1080, 349] on p "Insert the credit card chips inside and wait until it says remove your card." at bounding box center [1097, 260] width 48 height 206
click at [1101, 356] on span "Insert the credit card chips inside and wait until it says remove your card." at bounding box center [1098, 259] width 49 height 201
click at [1112, 360] on span "Insert the credit card chips inside and wait until it says remove your card." at bounding box center [1098, 260] width 49 height 201
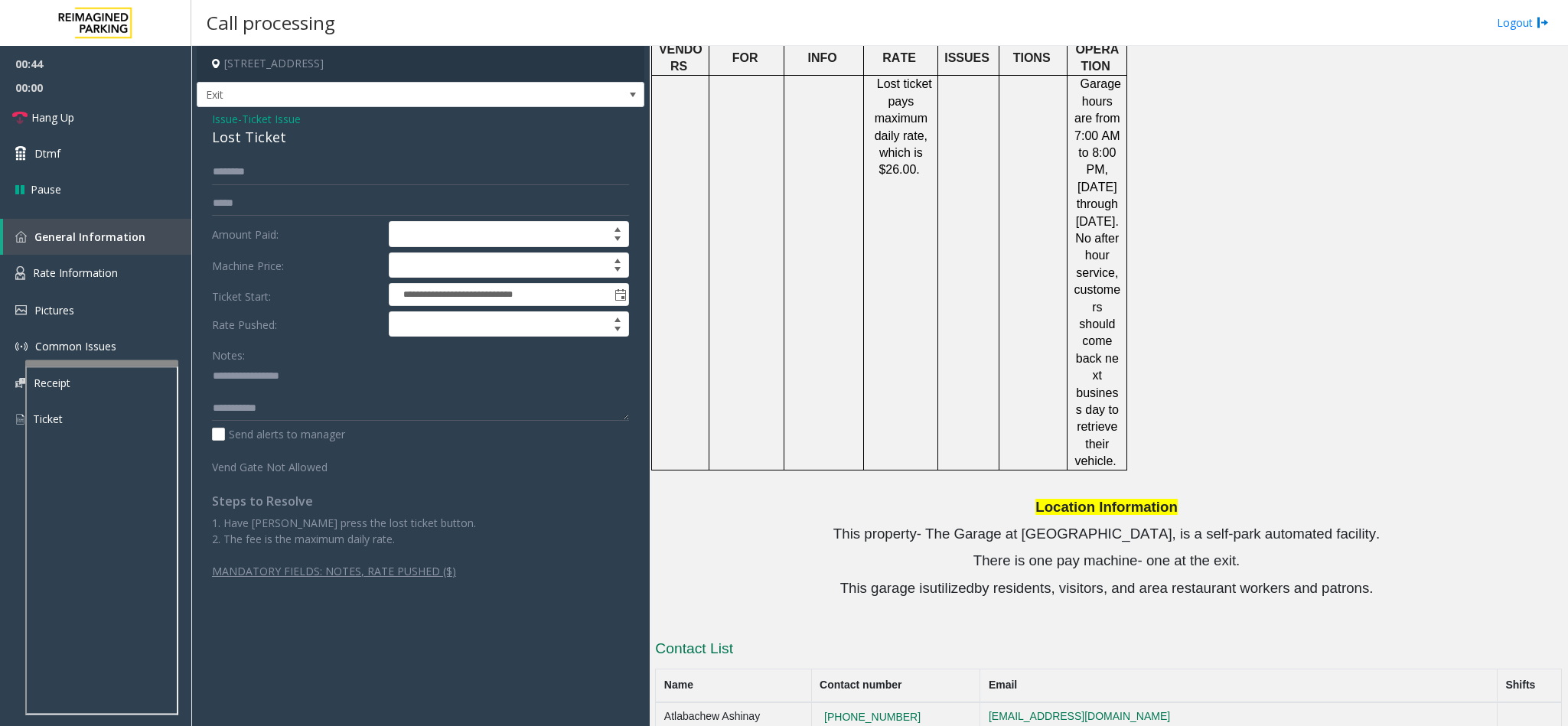
scroll to position [1767, 0]
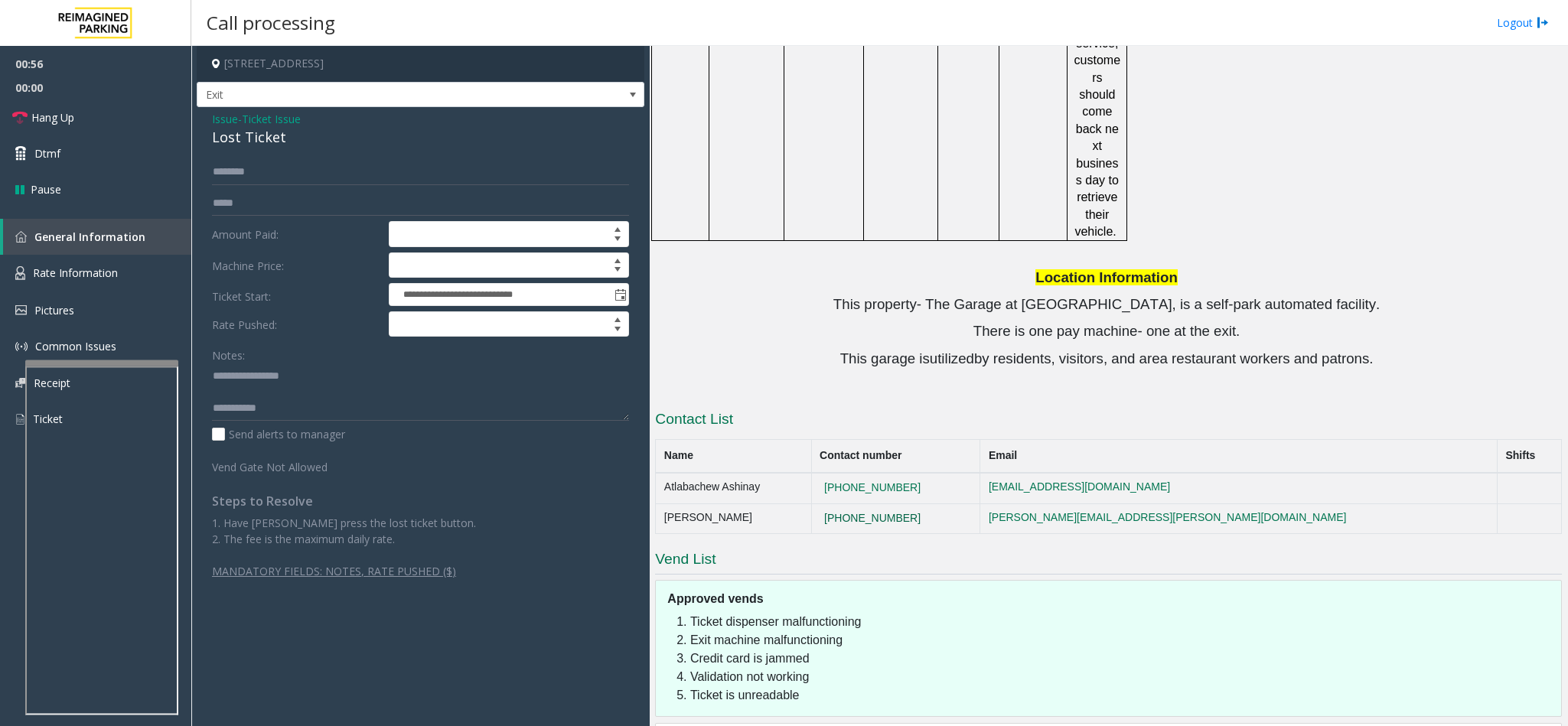
drag, startPoint x: 868, startPoint y: 385, endPoint x: 878, endPoint y: 419, distance: 35.4
click at [878, 473] on tbody "Atlabachew Ashinay [PHONE_NUMBER] [EMAIL_ADDRESS][DOMAIN_NAME] [PERSON_NAME] [P…" at bounding box center [1109, 504] width 906 height 61
drag, startPoint x: 866, startPoint y: 386, endPoint x: 966, endPoint y: 388, distance: 100.0
click at [966, 473] on td "[PHONE_NUMBER]" at bounding box center [896, 489] width 169 height 31
copy button "[PHONE_NUMBER]"
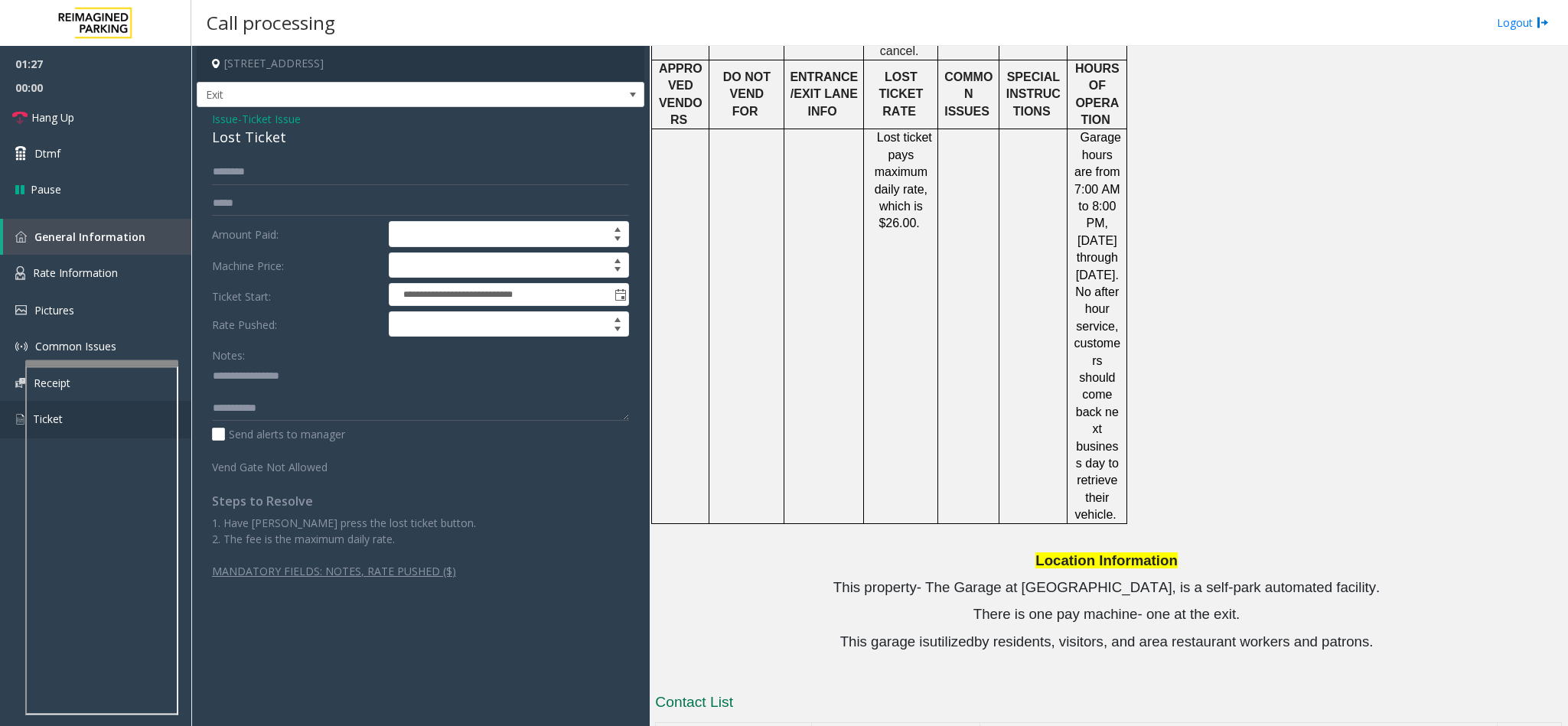
scroll to position [1537, 0]
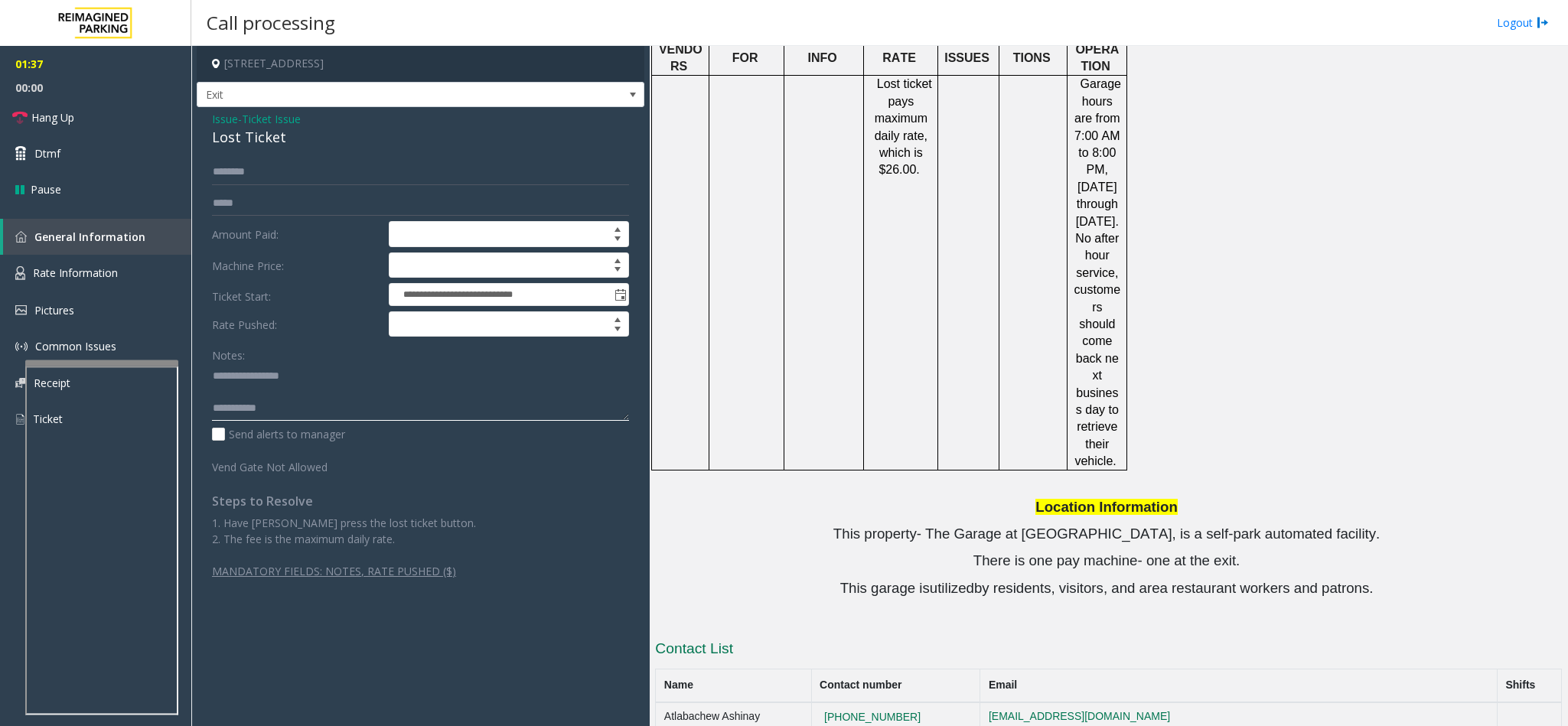
click at [328, 412] on textarea at bounding box center [421, 392] width 417 height 58
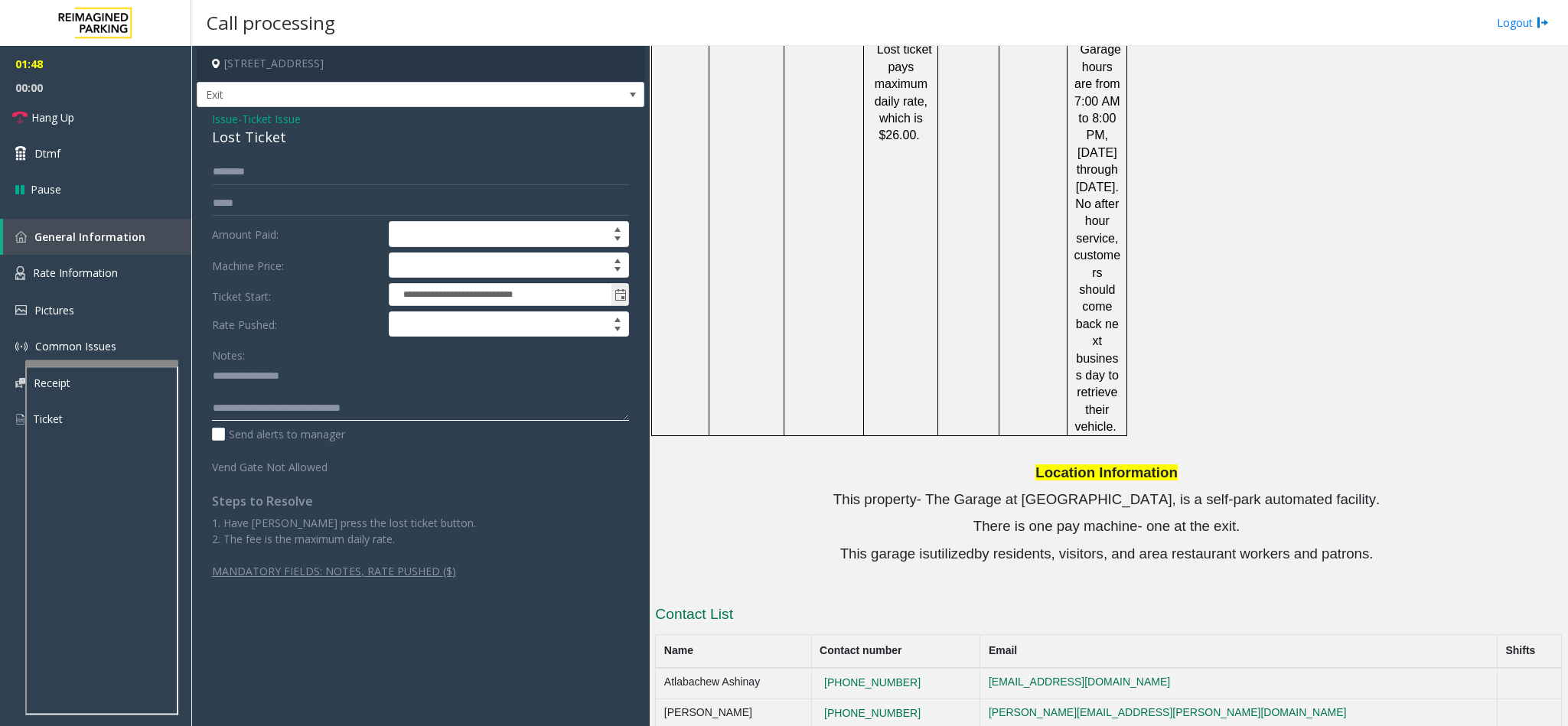
scroll to position [1607, 0]
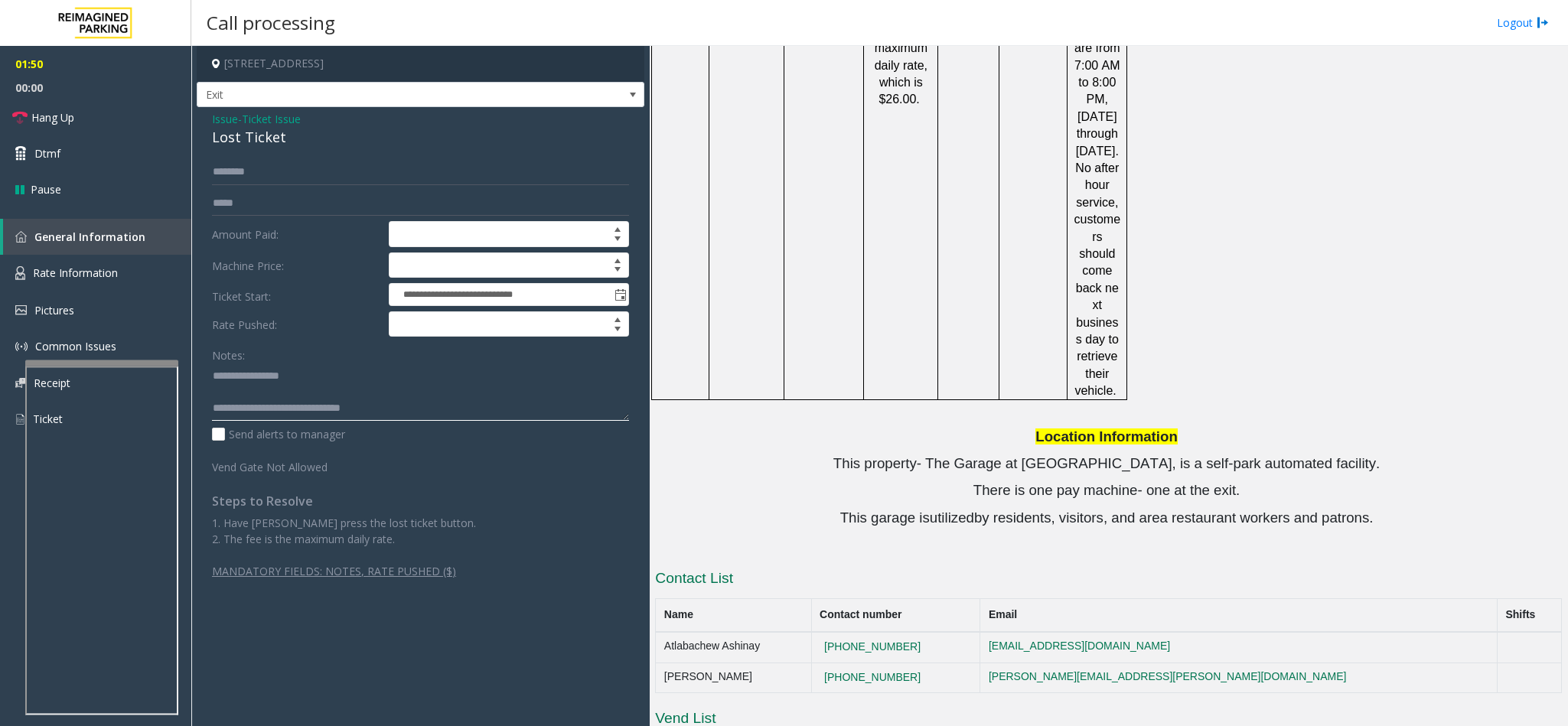
click at [484, 409] on textarea at bounding box center [421, 392] width 417 height 58
drag, startPoint x: 840, startPoint y: 428, endPoint x: 1344, endPoint y: 429, distance: 504.0
click at [1344, 509] on p "This garage is utilized by residents, visitors, and area restaurant workers and…" at bounding box center [1109, 518] width 907 height 19
drag, startPoint x: 890, startPoint y: 368, endPoint x: 1343, endPoint y: 410, distance: 454.9
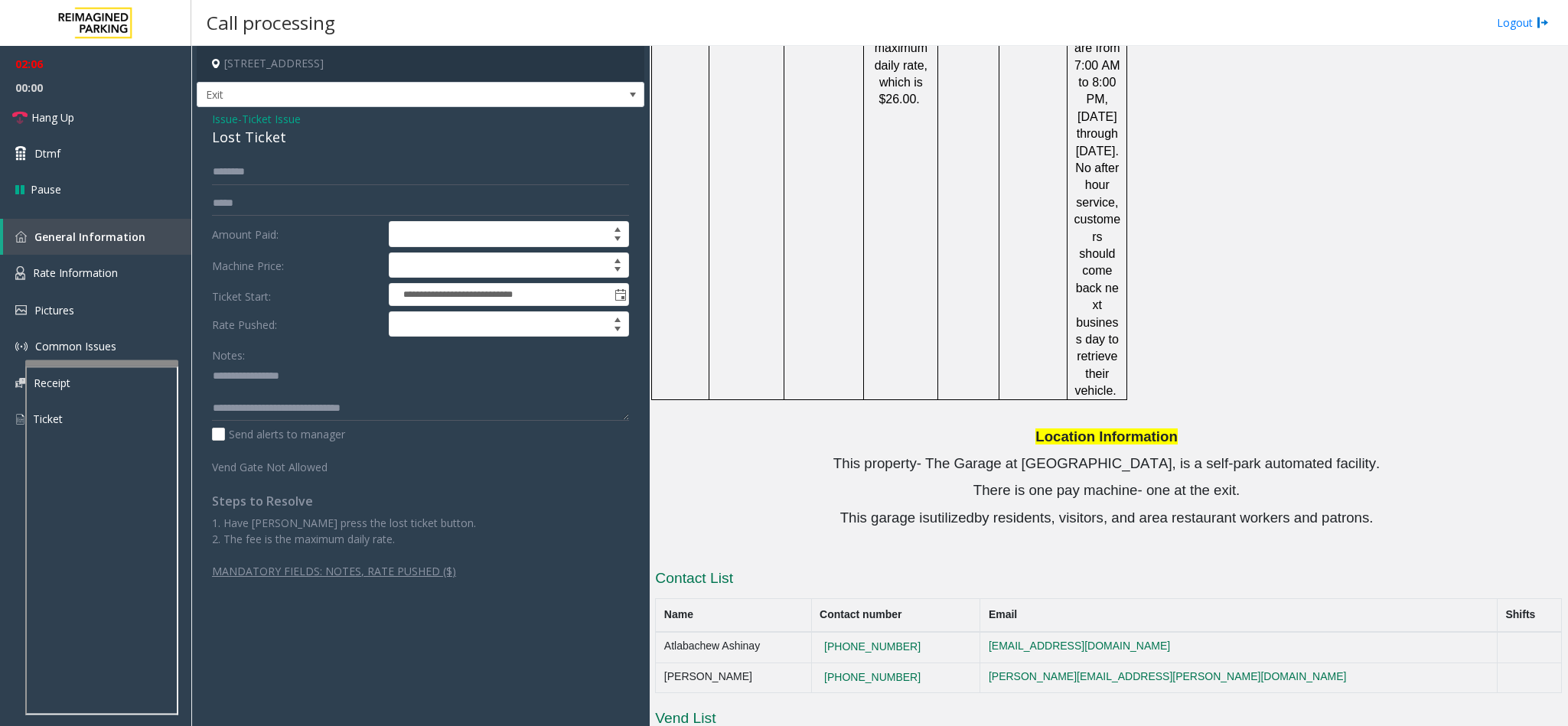
drag, startPoint x: 865, startPoint y: 370, endPoint x: 1343, endPoint y: 427, distance: 481.4
click at [861, 454] on p "This property- The Garage at [GEOGRAPHIC_DATA], is a self-park automated facili…" at bounding box center [1109, 464] width 907 height 19
drag, startPoint x: 870, startPoint y: 365, endPoint x: 1343, endPoint y: 430, distance: 477.4
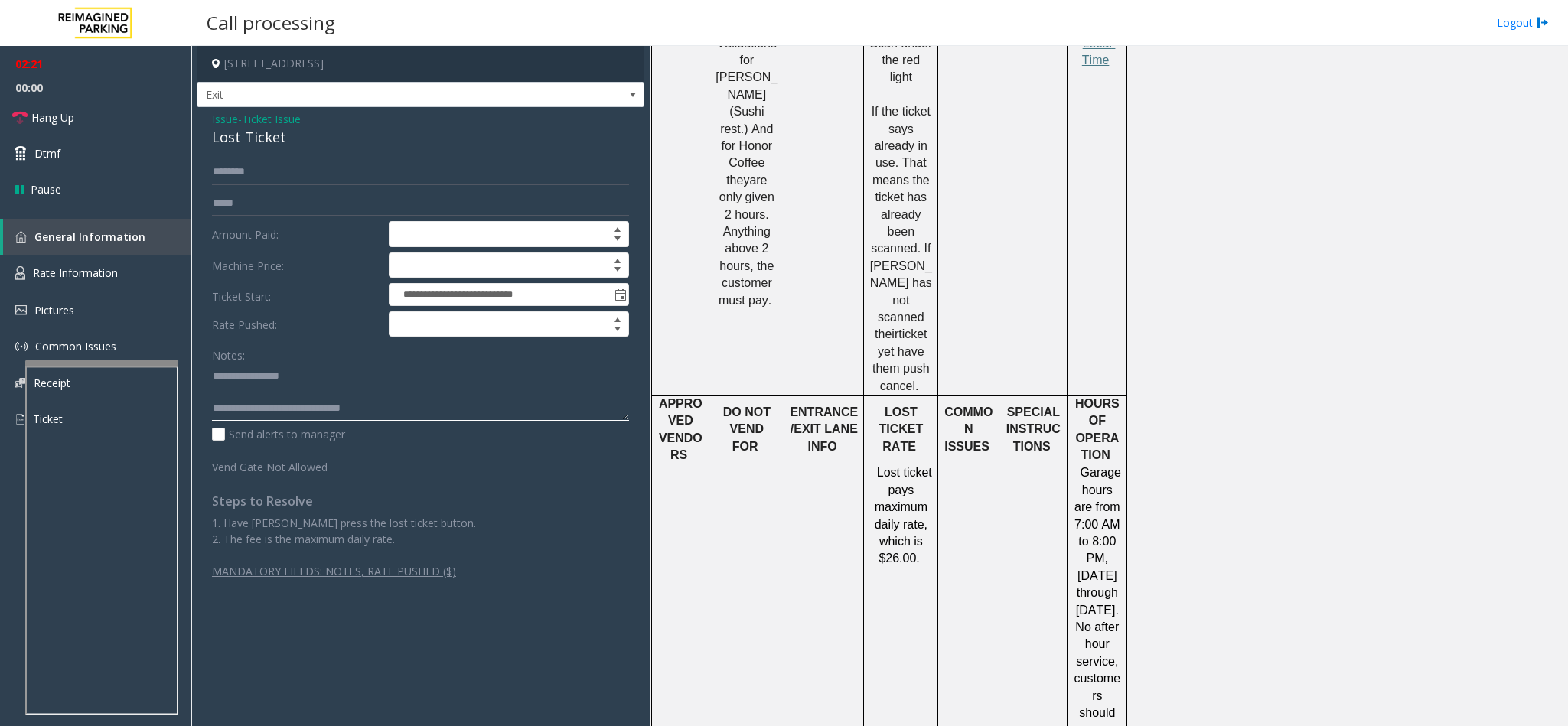
click at [382, 407] on textarea at bounding box center [421, 392] width 417 height 58
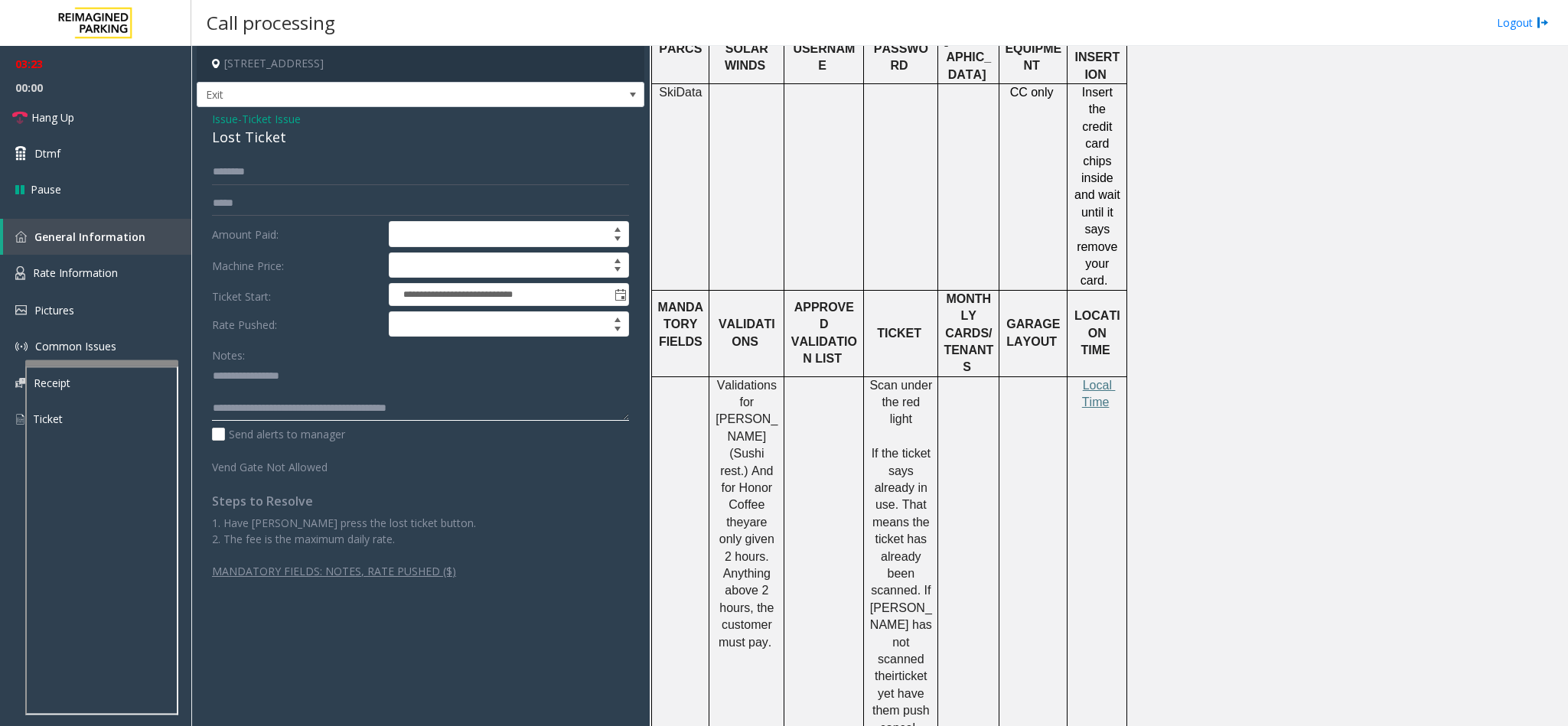
scroll to position [804, 0]
drag, startPoint x: 1111, startPoint y: 290, endPoint x: 1079, endPoint y: 104, distance: 188.7
click at [1079, 104] on p "Insert the credit card chips inside and wait until it says remove your card." at bounding box center [1097, 189] width 48 height 206
click at [1257, 267] on div "PARCS SOLAR WINDS USERNAME PASSWORD PARIS EQUIPMENT CARD INSERTION SkiData CC o…" at bounding box center [1106, 619] width 910 height 1171
click at [622, 419] on textarea at bounding box center [421, 392] width 417 height 58
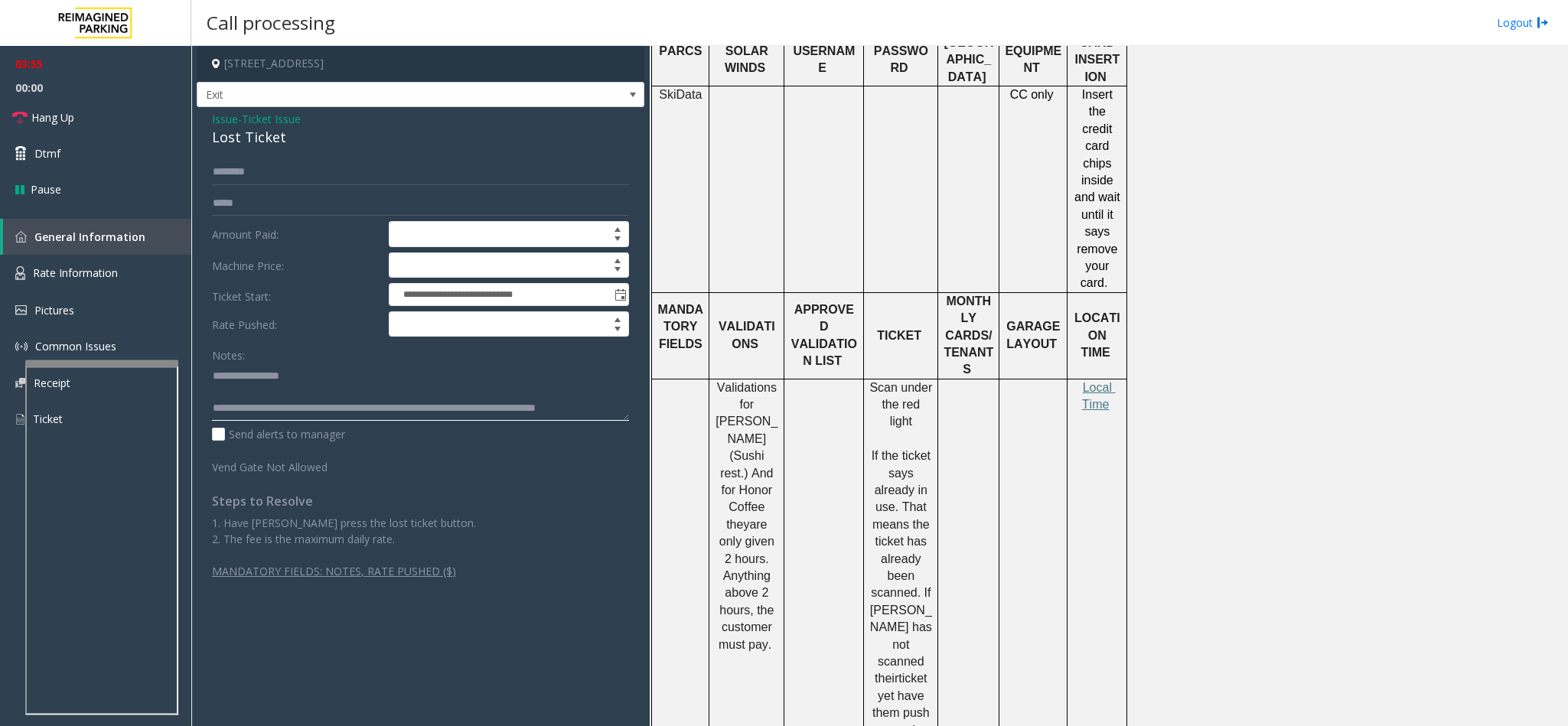
click at [609, 407] on textarea at bounding box center [421, 392] width 417 height 58
click at [508, 421] on textarea at bounding box center [421, 392] width 417 height 58
click at [222, 416] on textarea at bounding box center [421, 392] width 417 height 58
click at [405, 416] on textarea at bounding box center [421, 392] width 417 height 58
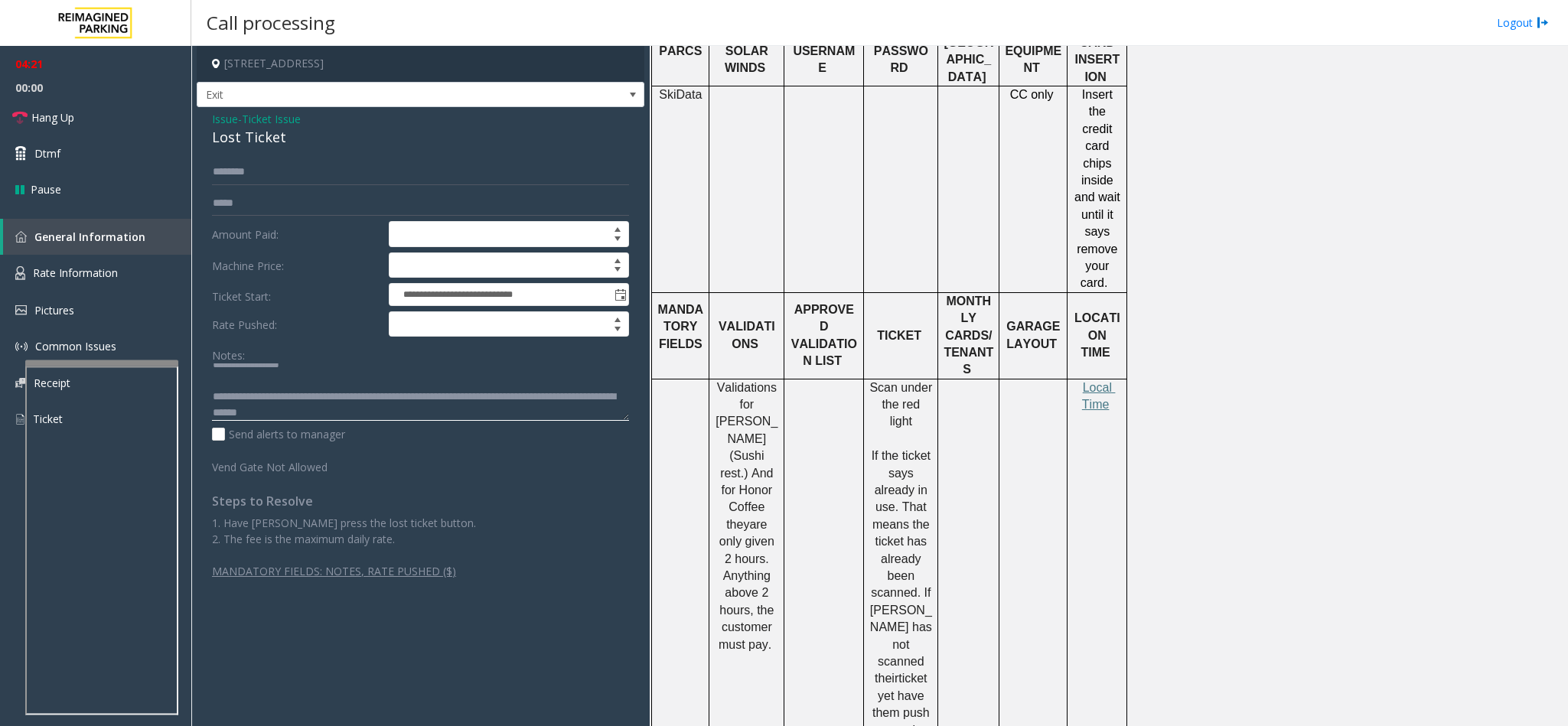
scroll to position [16, 0]
click at [586, 410] on textarea at bounding box center [421, 392] width 417 height 58
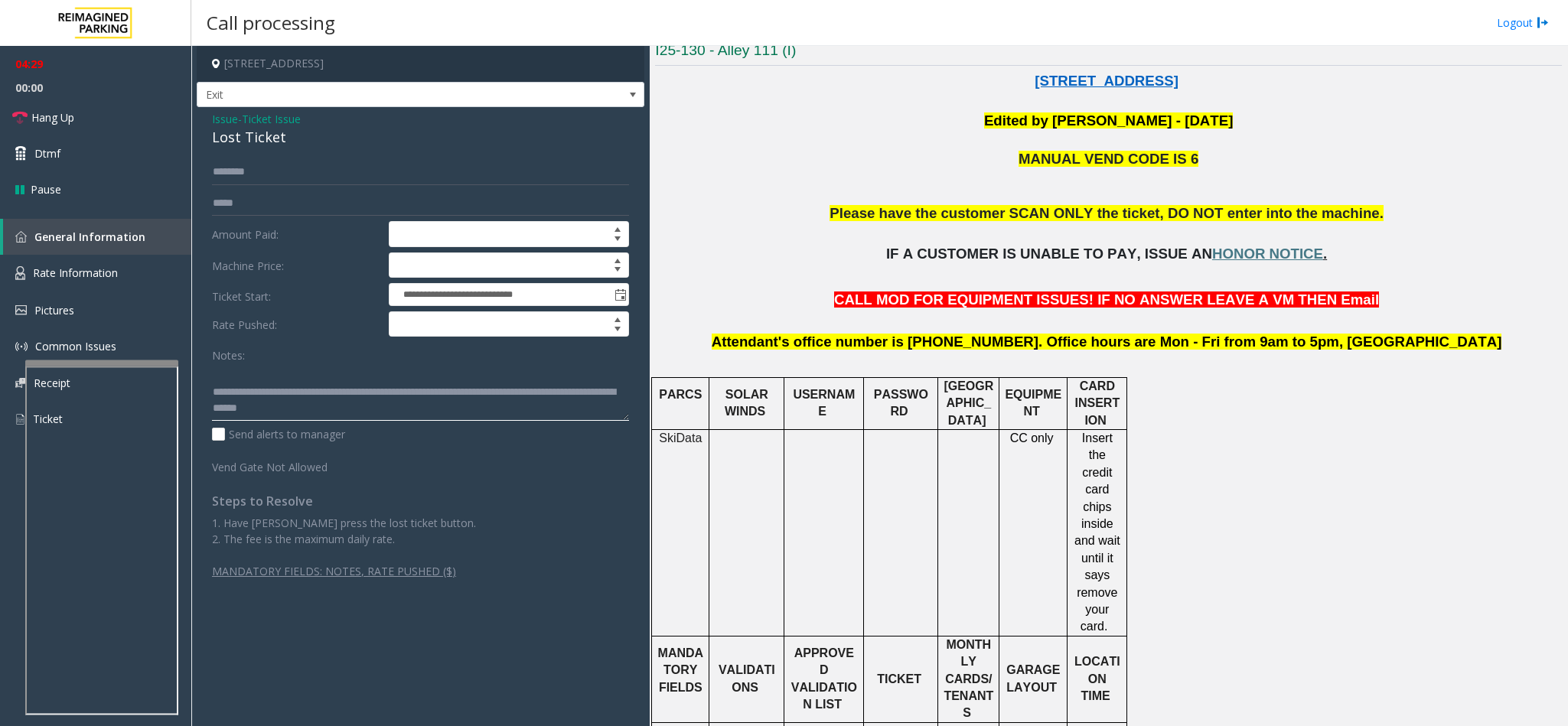
scroll to position [460, 0]
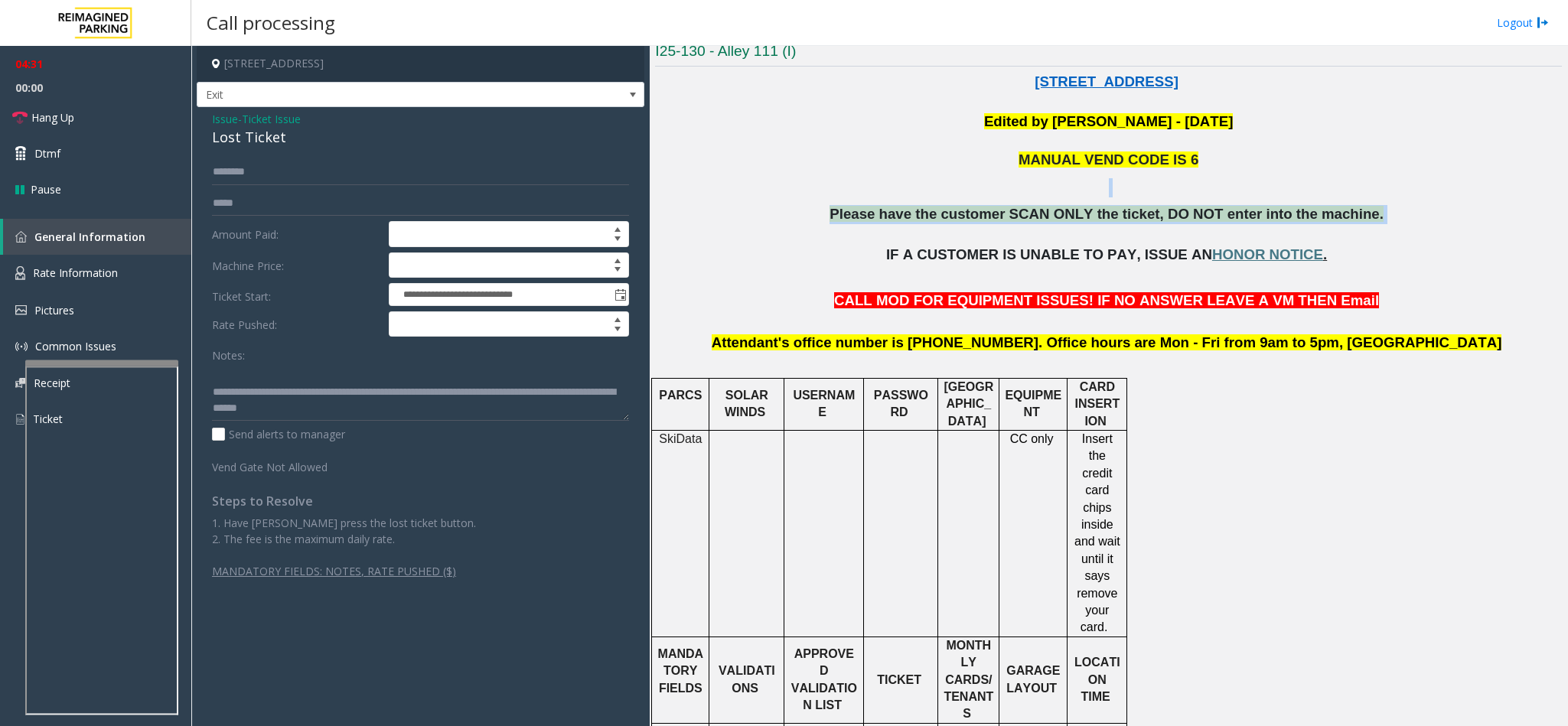
drag, startPoint x: 861, startPoint y: 198, endPoint x: 1402, endPoint y: 205, distance: 541.0
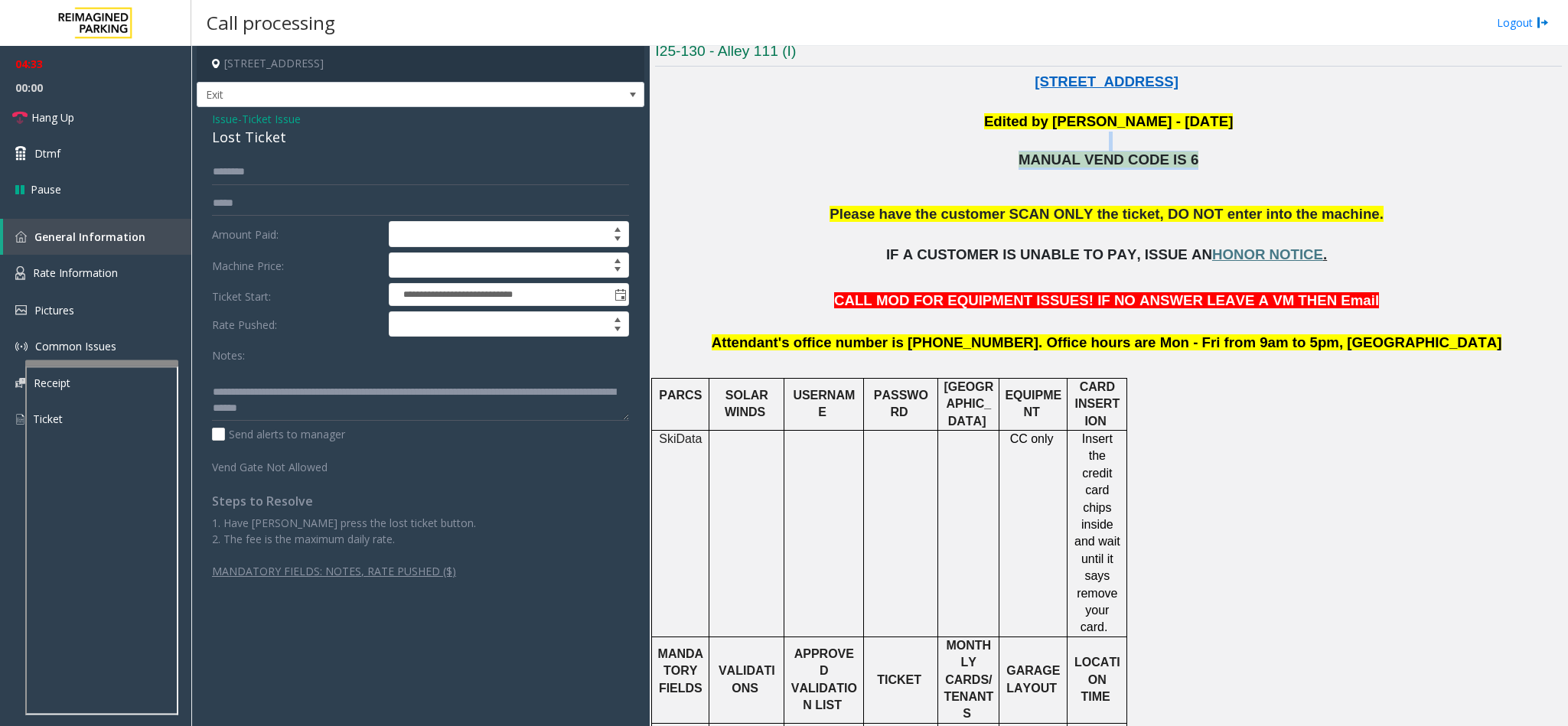
drag, startPoint x: 1017, startPoint y: 152, endPoint x: 1252, endPoint y: 166, distance: 235.4
click at [1252, 166] on p "MANUAL VEND CODE IS 6" at bounding box center [1109, 160] width 907 height 19
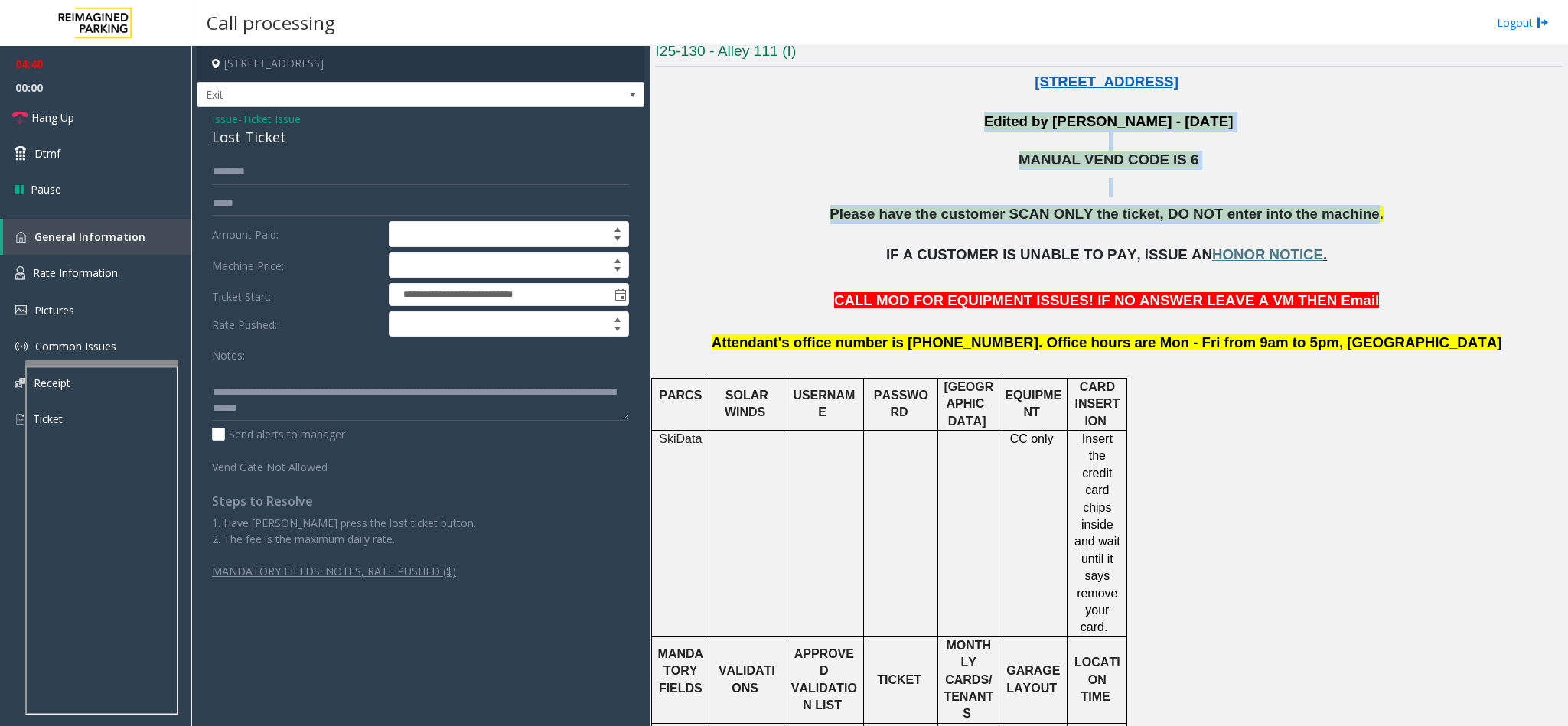
drag, startPoint x: 934, startPoint y: 126, endPoint x: 1334, endPoint y: 218, distance: 410.4
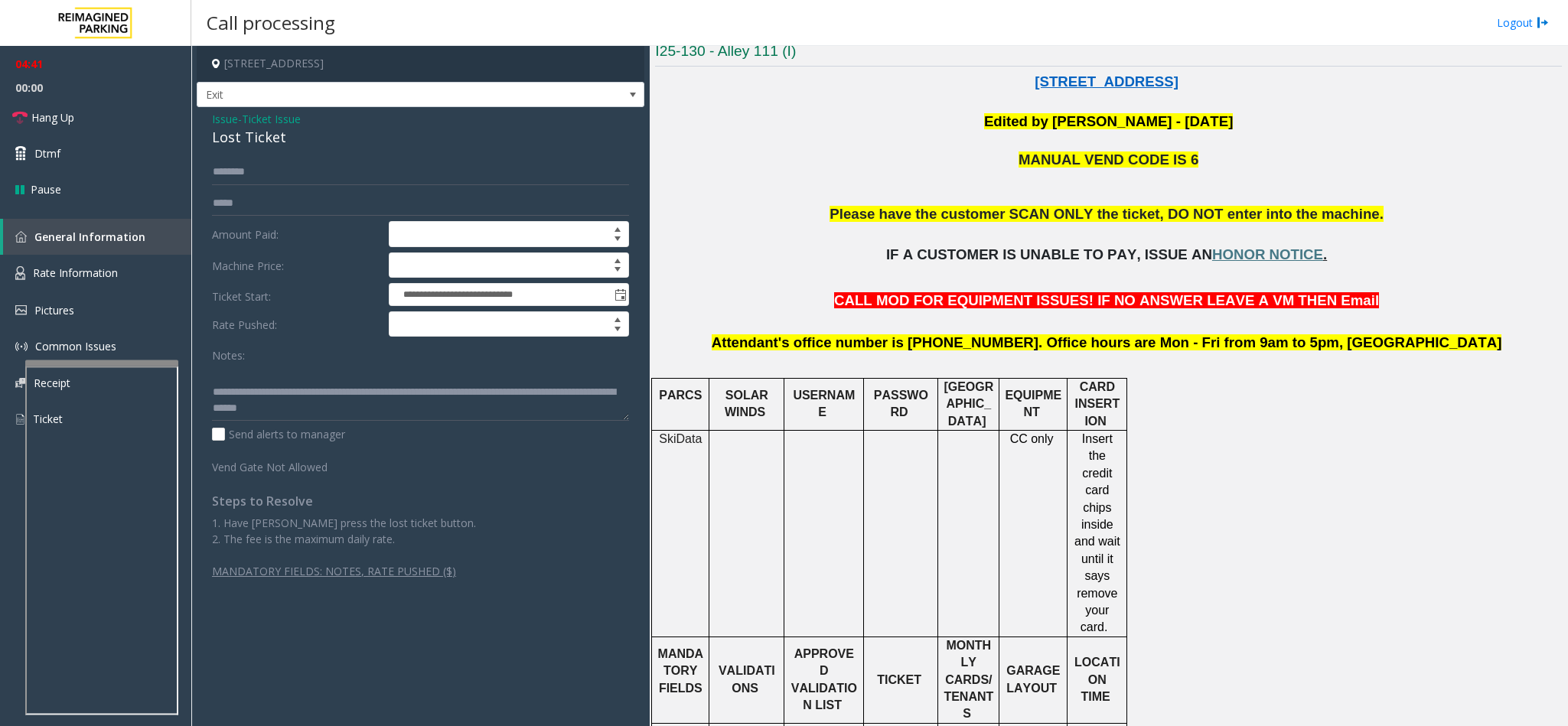
click at [1355, 214] on p "Please have the customer SCAN ONLY the ticket, DO NOT enter into the machine." at bounding box center [1109, 224] width 907 height 38
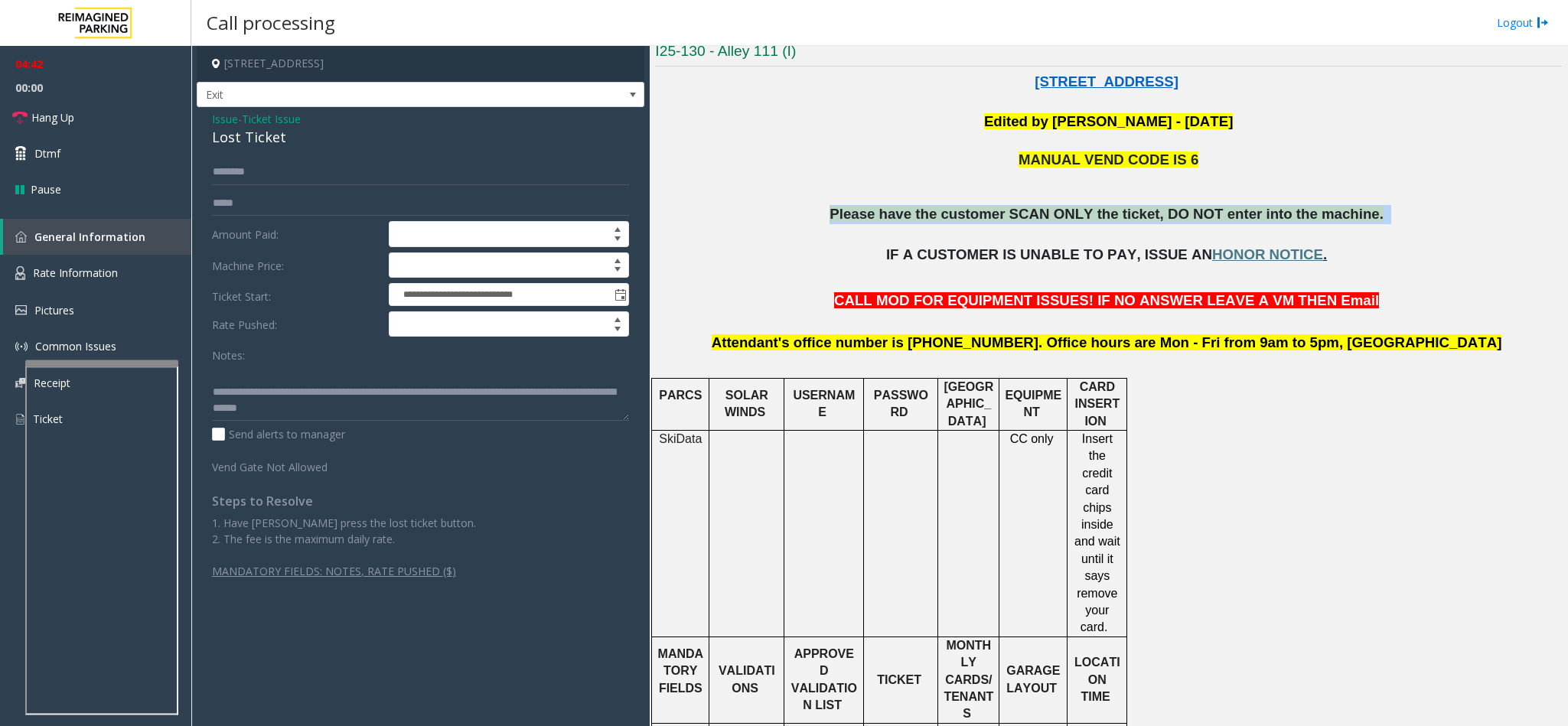
drag, startPoint x: 1355, startPoint y: 214, endPoint x: 852, endPoint y: 216, distance: 503.0
click at [852, 216] on p "Please have the customer SCAN ONLY the ticket, DO NOT enter into the machine." at bounding box center [1109, 224] width 907 height 38
click at [857, 216] on span "Please have the customer SCAN ONLY the ticket, DO NOT enter into the machine." at bounding box center [1106, 214] width 554 height 16
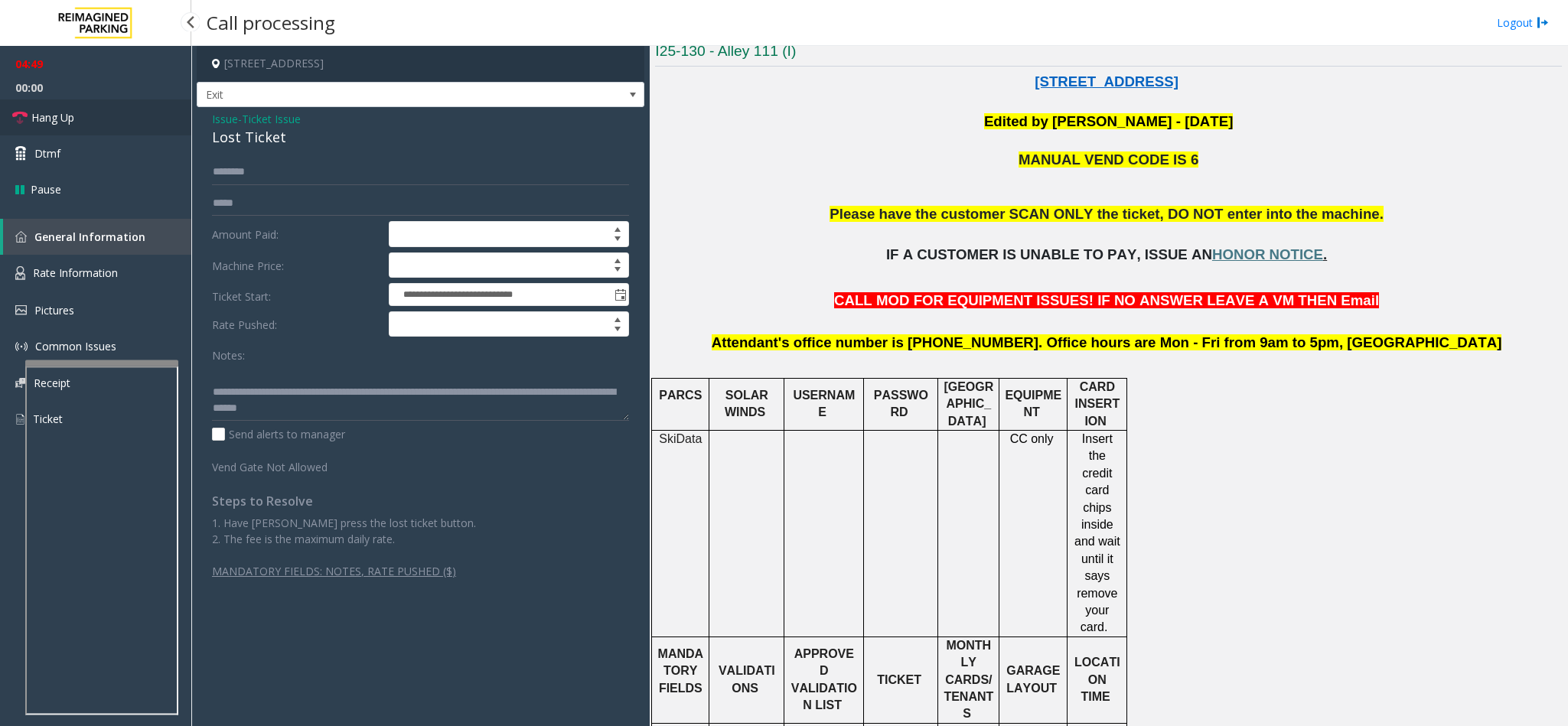
click at [129, 113] on link "Hang Up" at bounding box center [96, 117] width 191 height 36
click at [402, 407] on textarea at bounding box center [421, 392] width 417 height 58
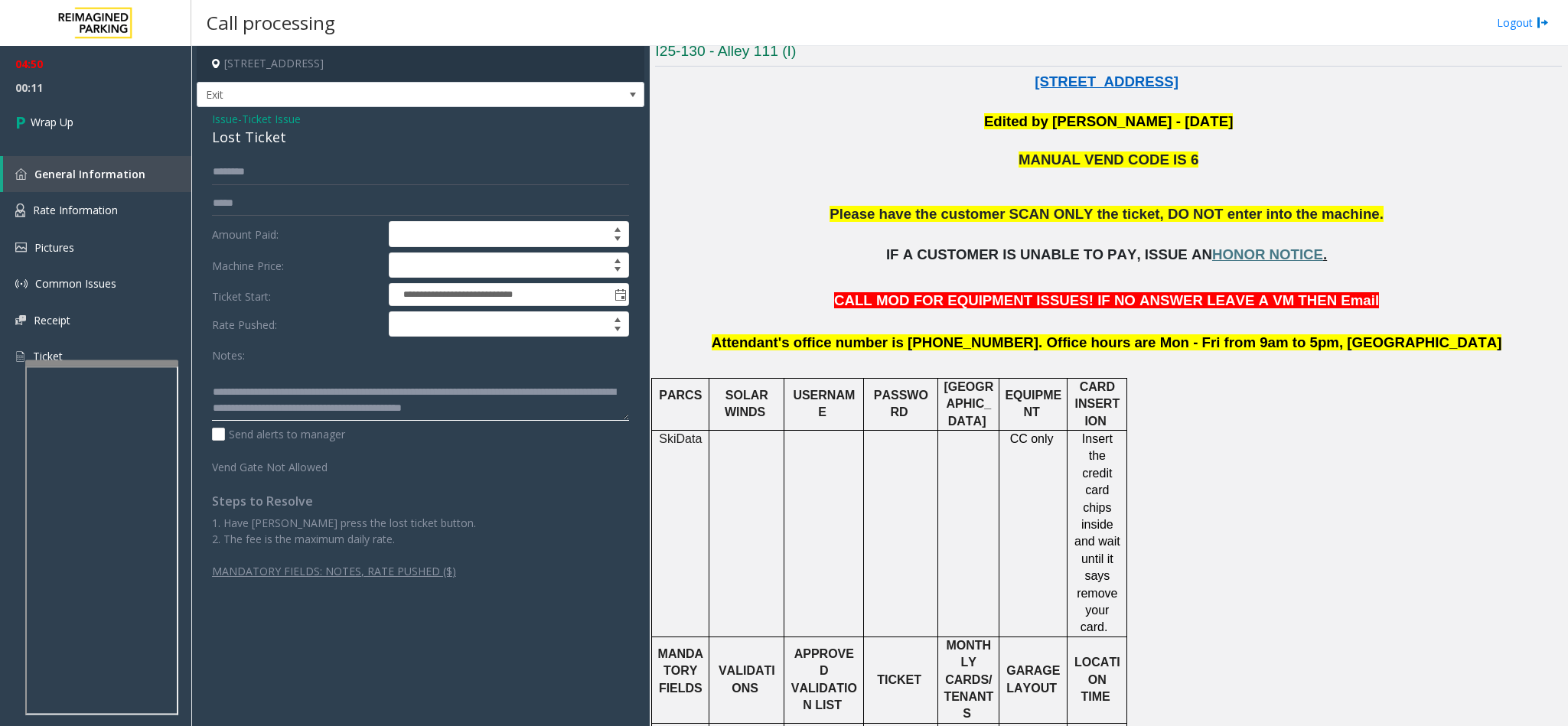
scroll to position [28, 0]
drag, startPoint x: 497, startPoint y: 402, endPoint x: 505, endPoint y: 404, distance: 8.2
click at [497, 402] on textarea at bounding box center [421, 392] width 417 height 58
click at [508, 405] on textarea at bounding box center [421, 392] width 417 height 58
click at [563, 413] on textarea at bounding box center [421, 392] width 417 height 58
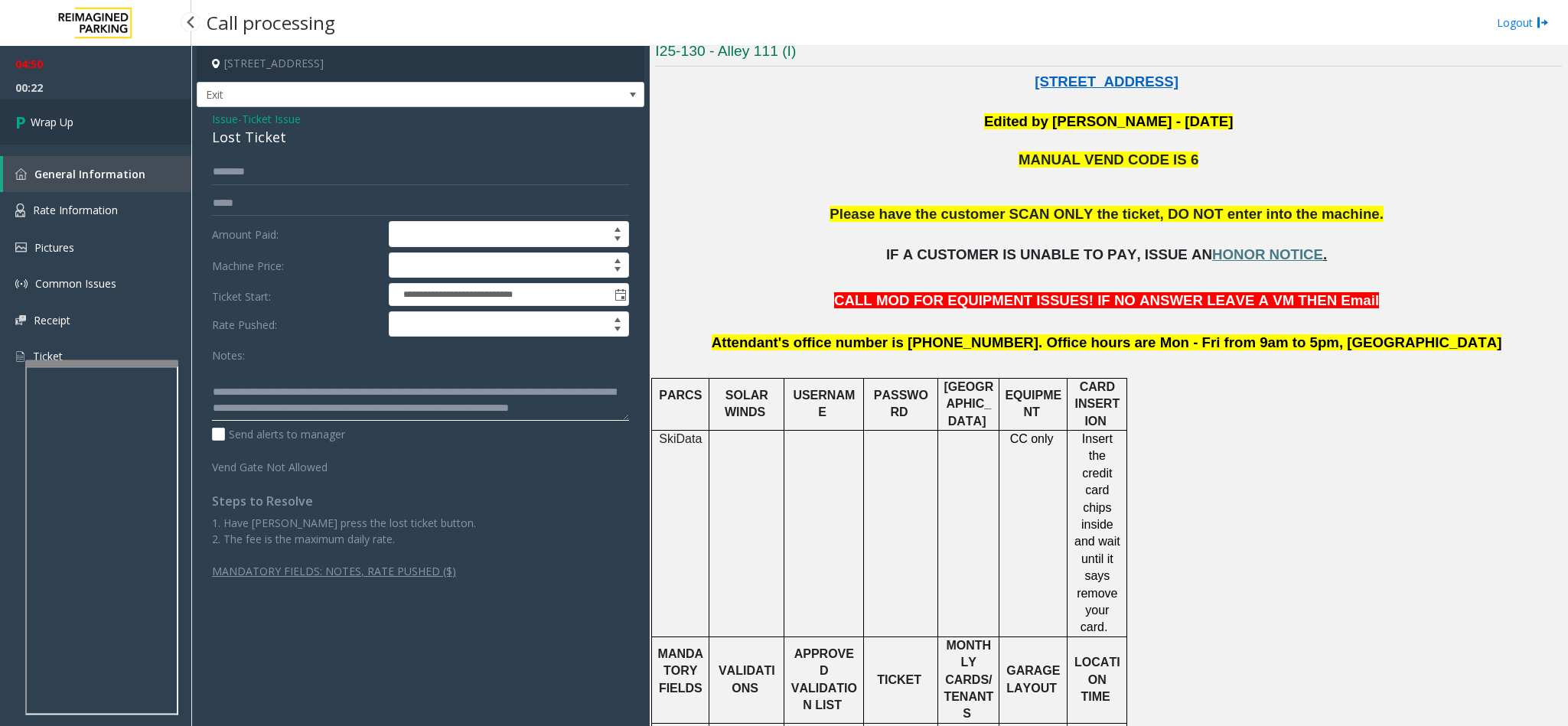
type textarea "**********"
click at [85, 113] on link "Wrap Up" at bounding box center [96, 122] width 191 height 45
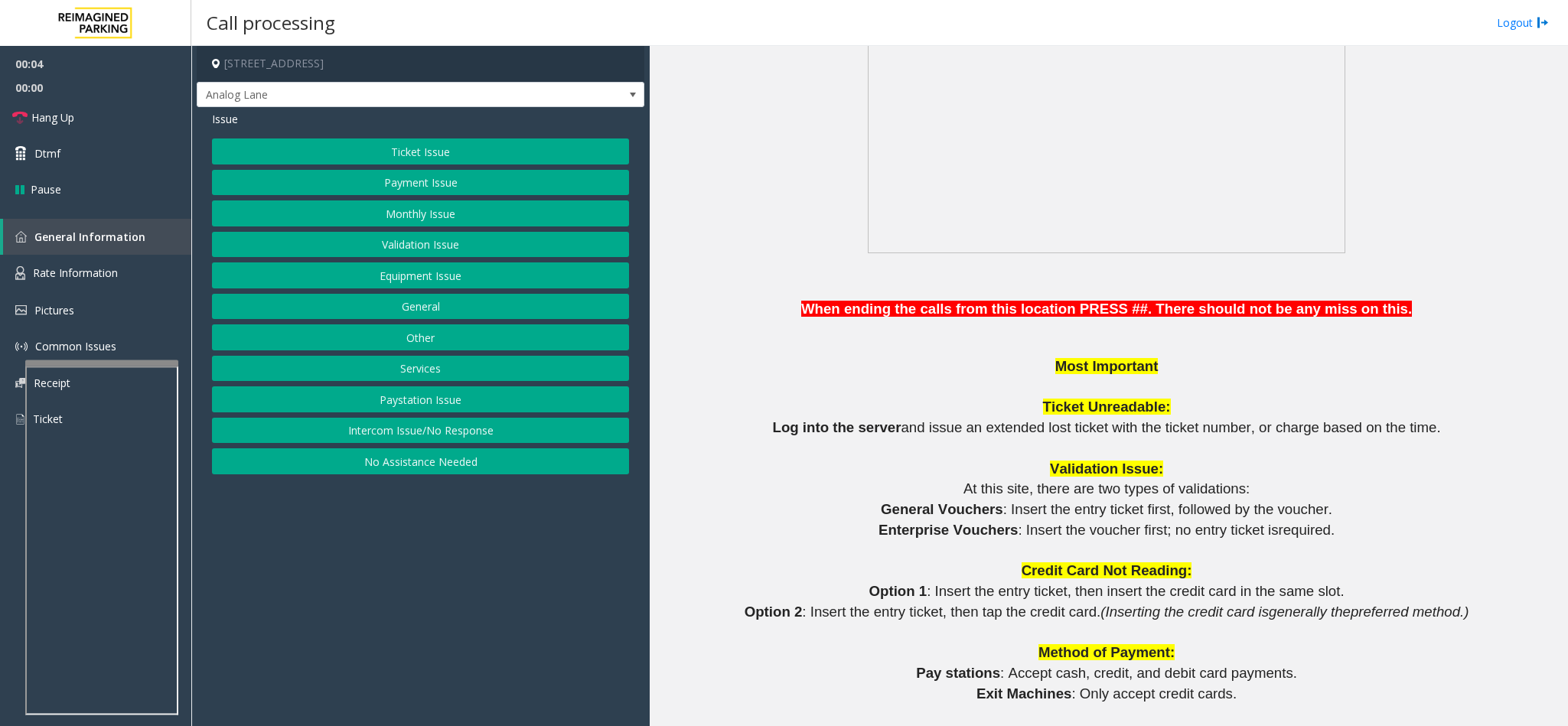
scroll to position [1148, 0]
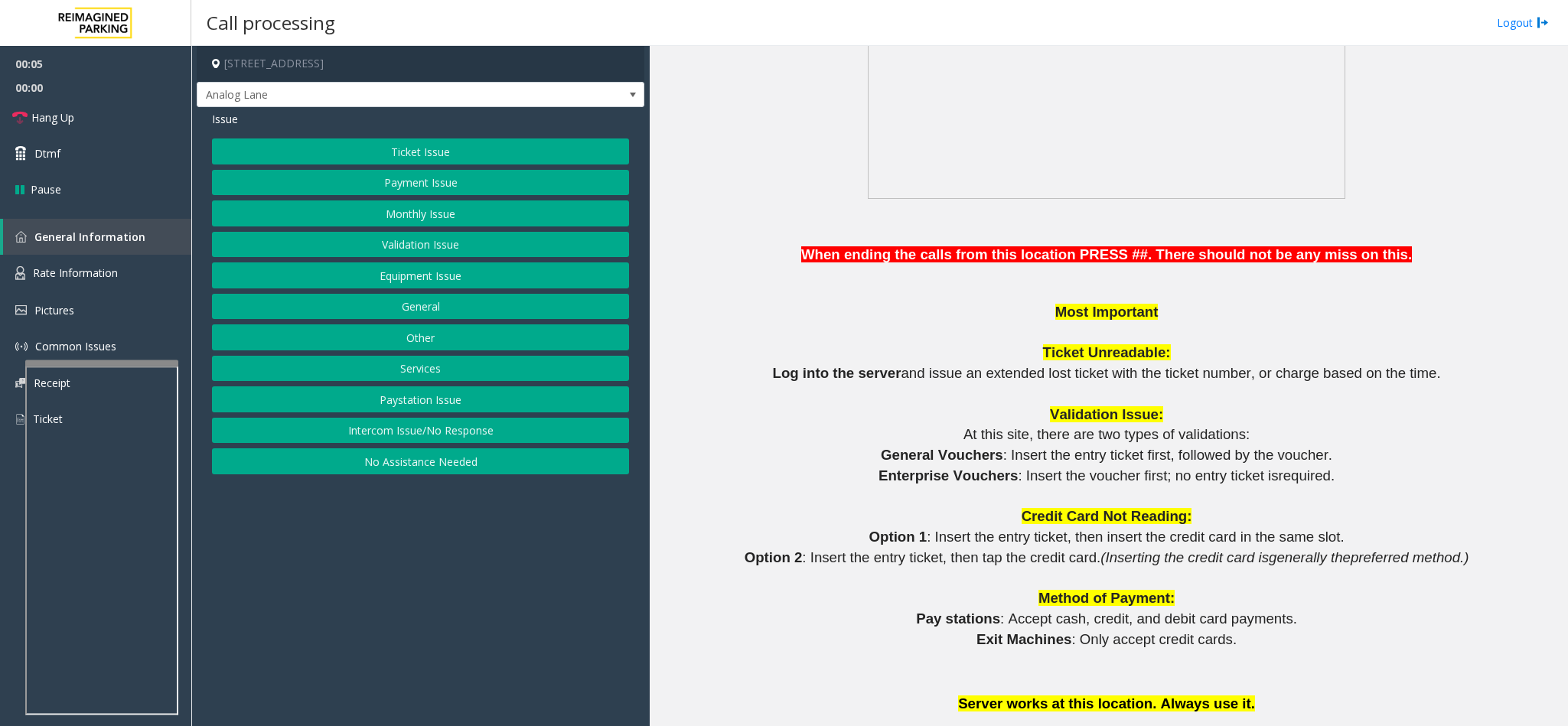
click at [389, 464] on button "No Assistance Needed" at bounding box center [421, 461] width 417 height 26
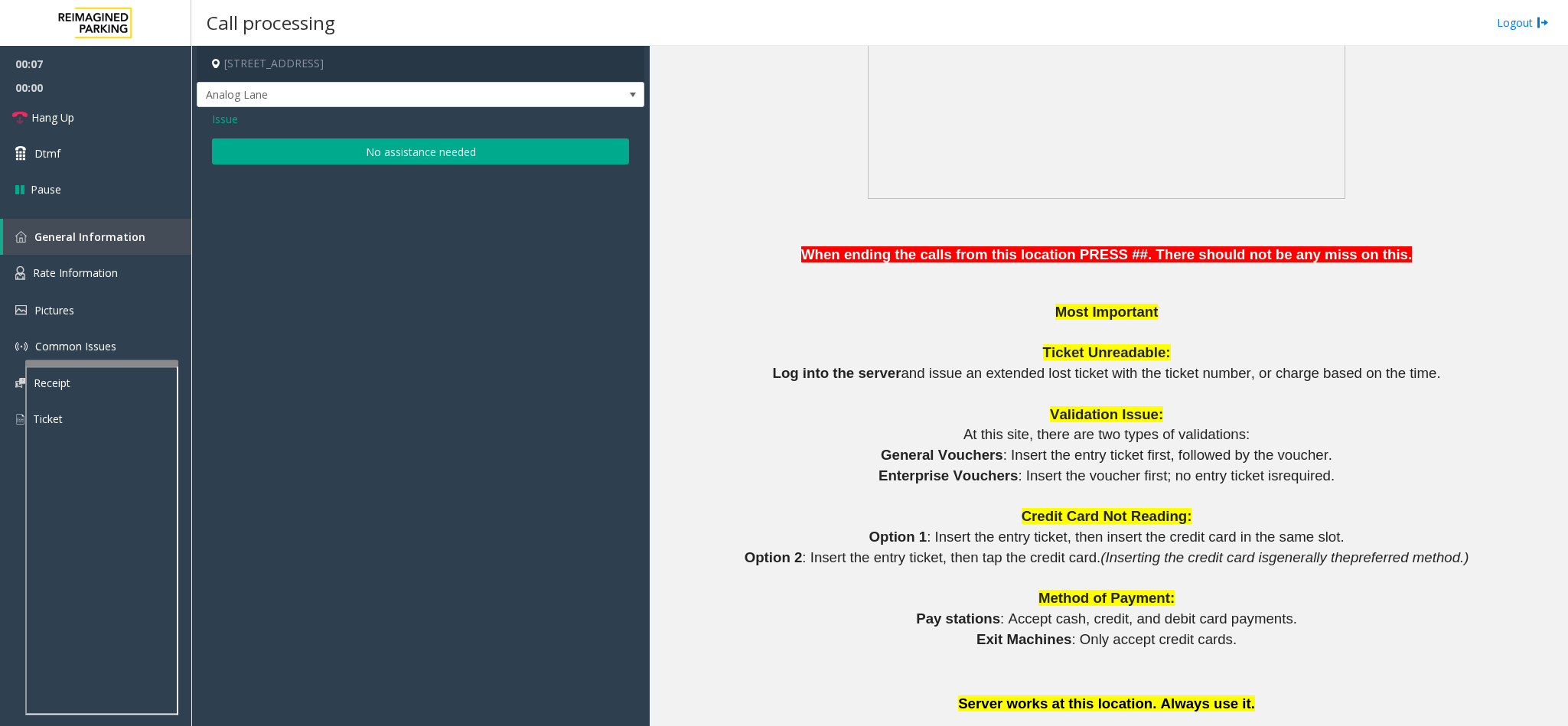
click at [405, 163] on button "No assistance needed" at bounding box center [421, 152] width 417 height 26
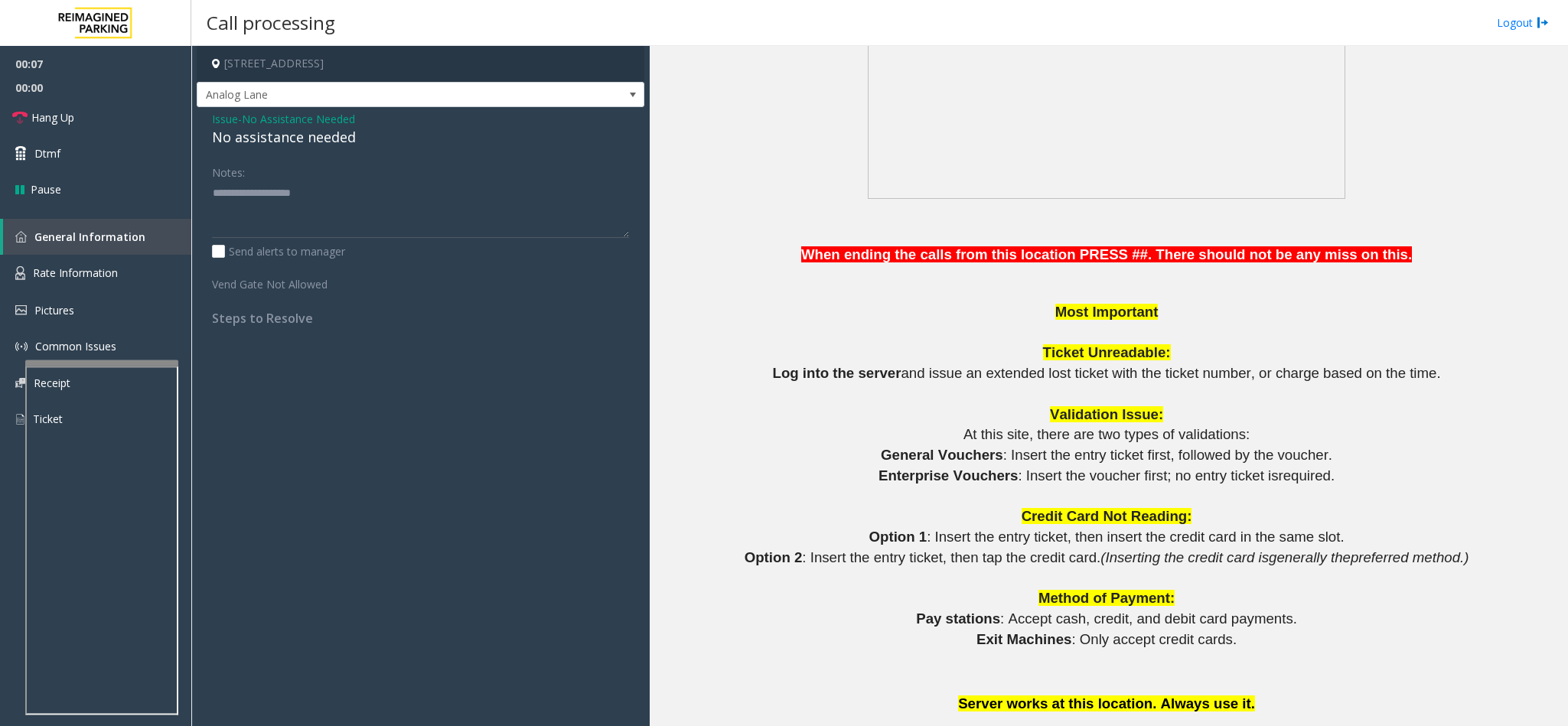
click at [248, 147] on div "No assistance needed" at bounding box center [421, 137] width 417 height 21
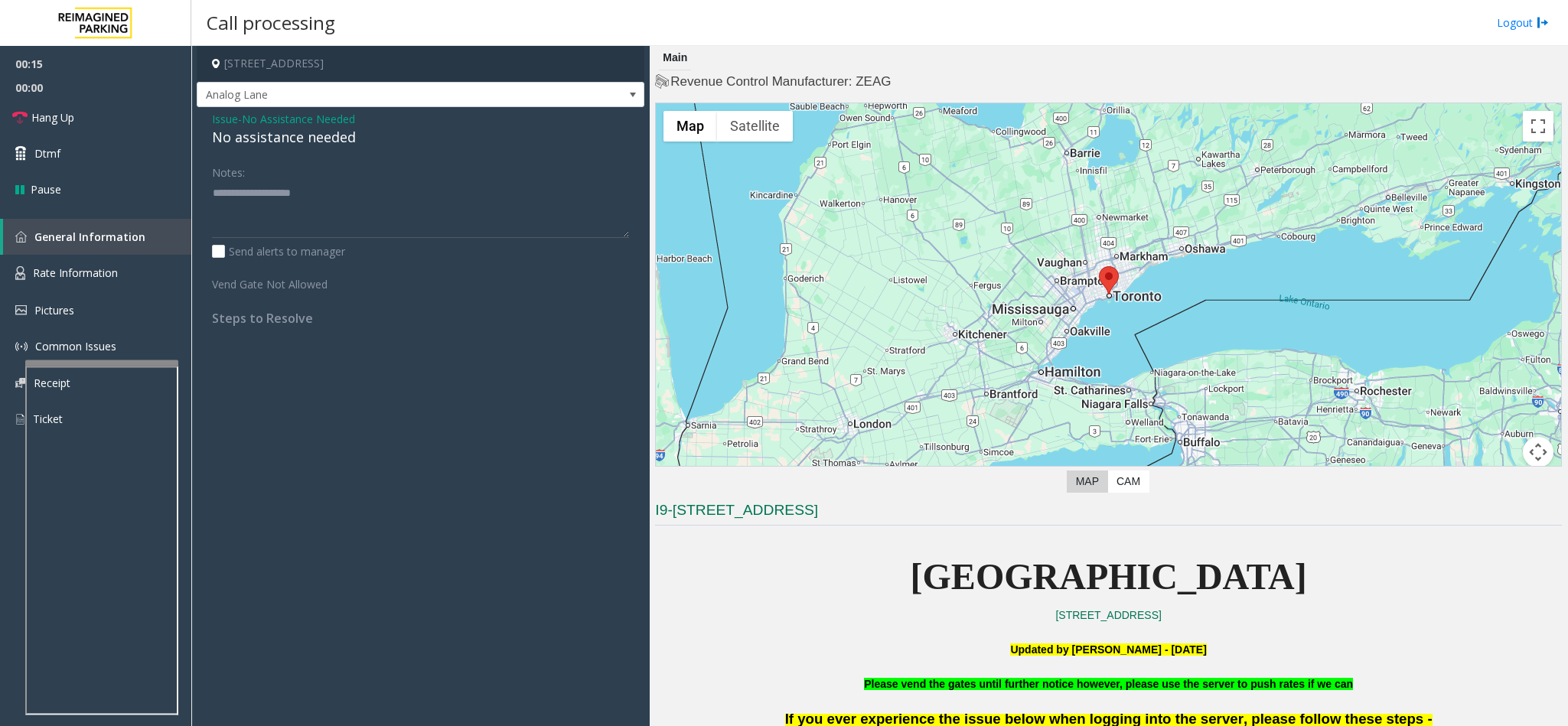
scroll to position [460, 0]
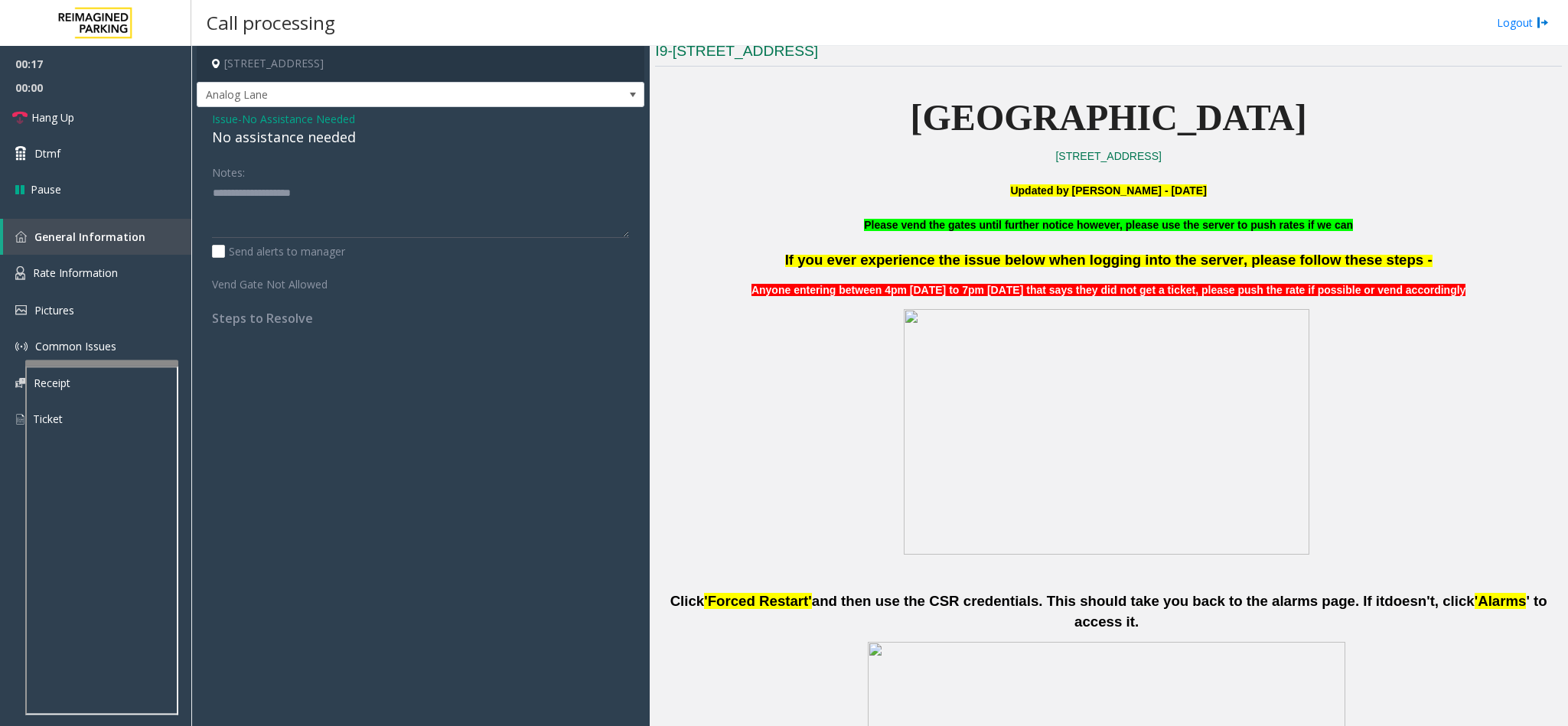
click at [216, 124] on span "Issue" at bounding box center [225, 119] width 26 height 16
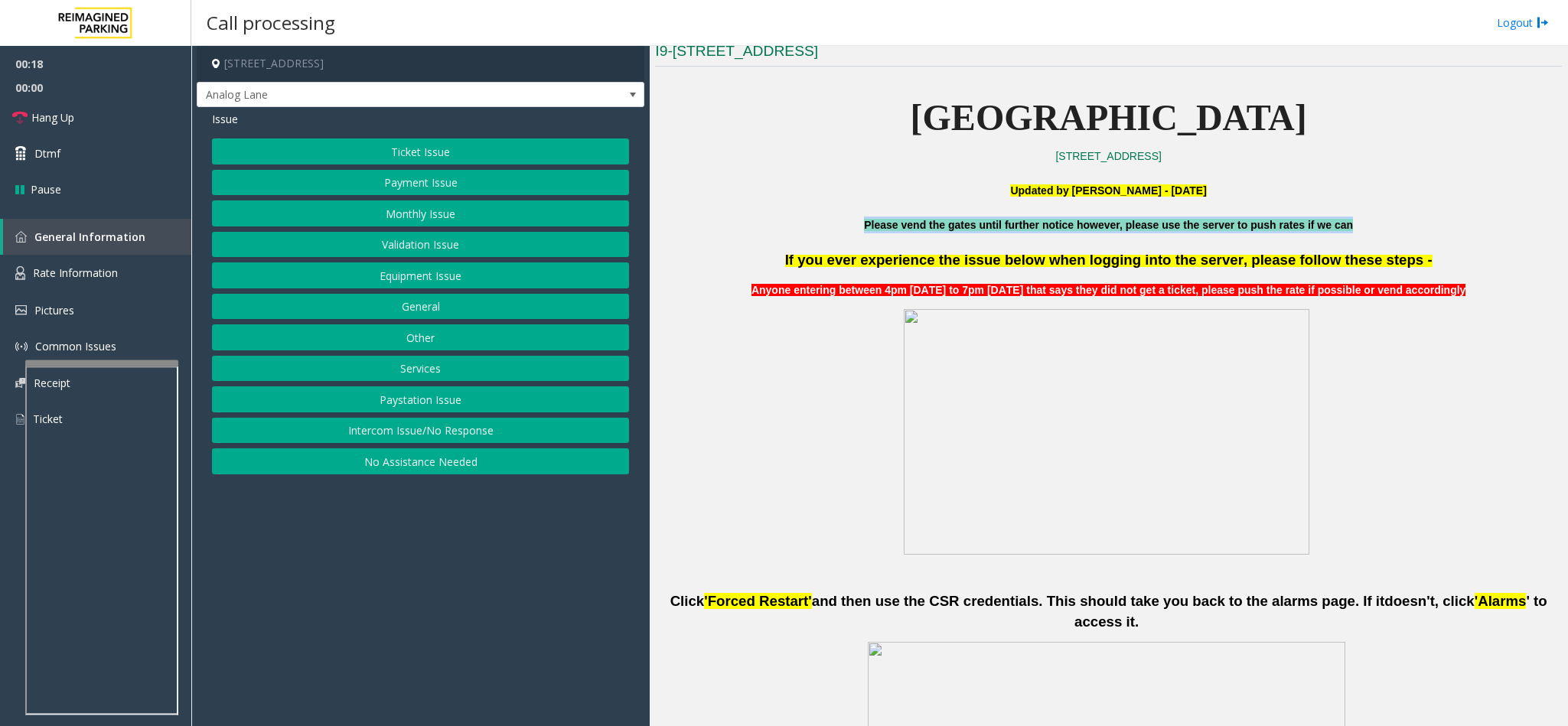
drag, startPoint x: 835, startPoint y: 230, endPoint x: 1339, endPoint y: 246, distance: 504.3
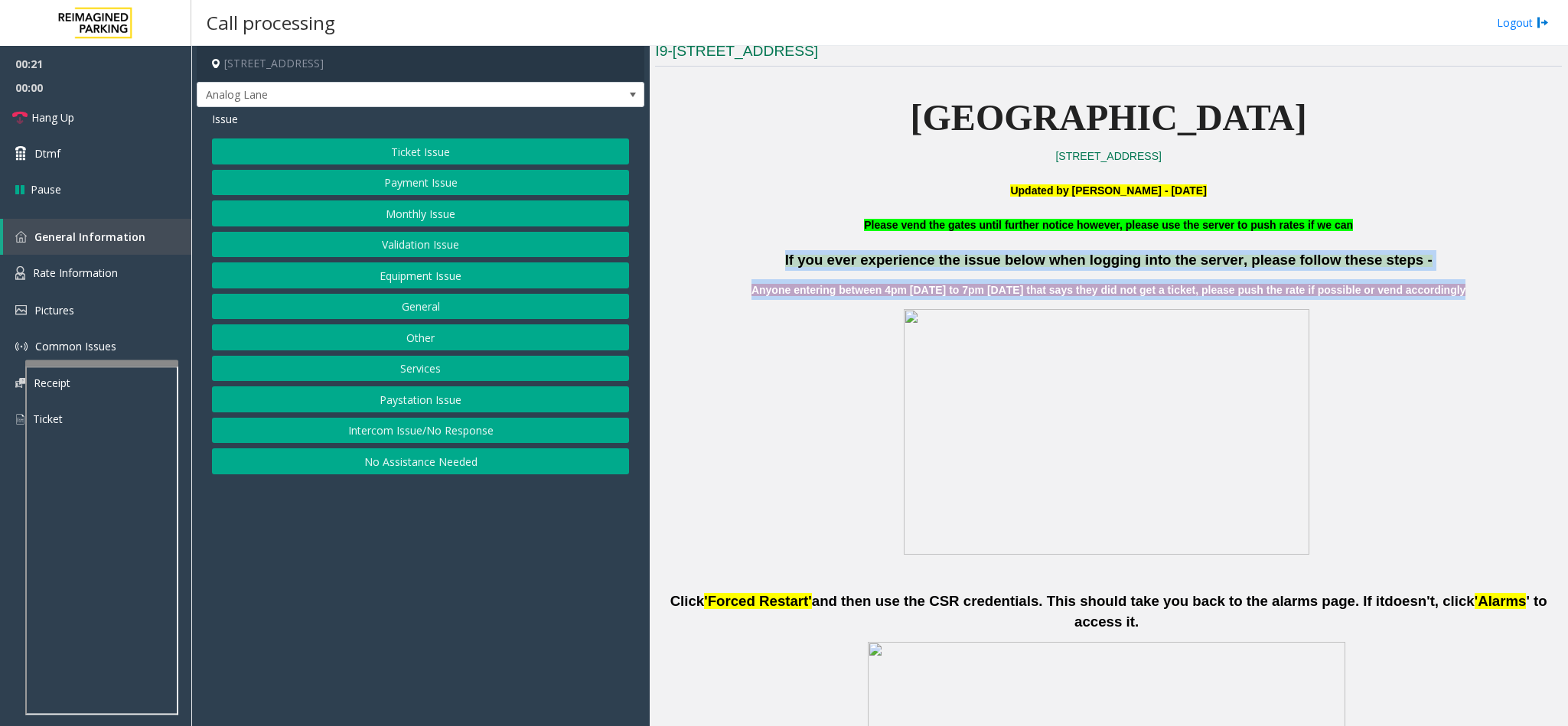
drag, startPoint x: 803, startPoint y: 260, endPoint x: 1462, endPoint y: 294, distance: 659.9
click at [1462, 294] on div "If you ever experience the issue below when logging into the server, please fol…" at bounding box center [1109, 274] width 907 height 49
click at [1462, 294] on p "Anyone entering between 4pm [DATE] to 7pm [DATE] that says they did not get a t…" at bounding box center [1109, 290] width 907 height 21
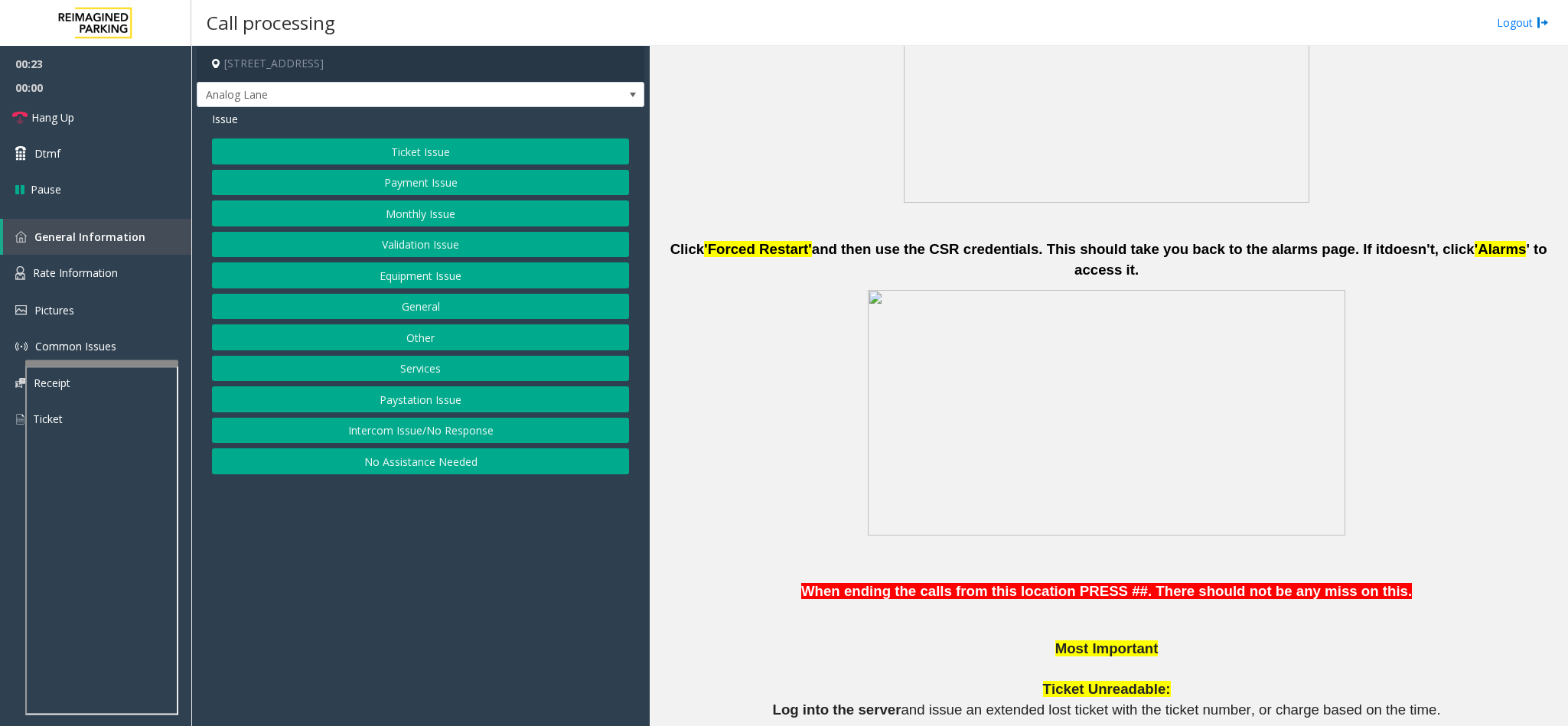
scroll to position [918, 0]
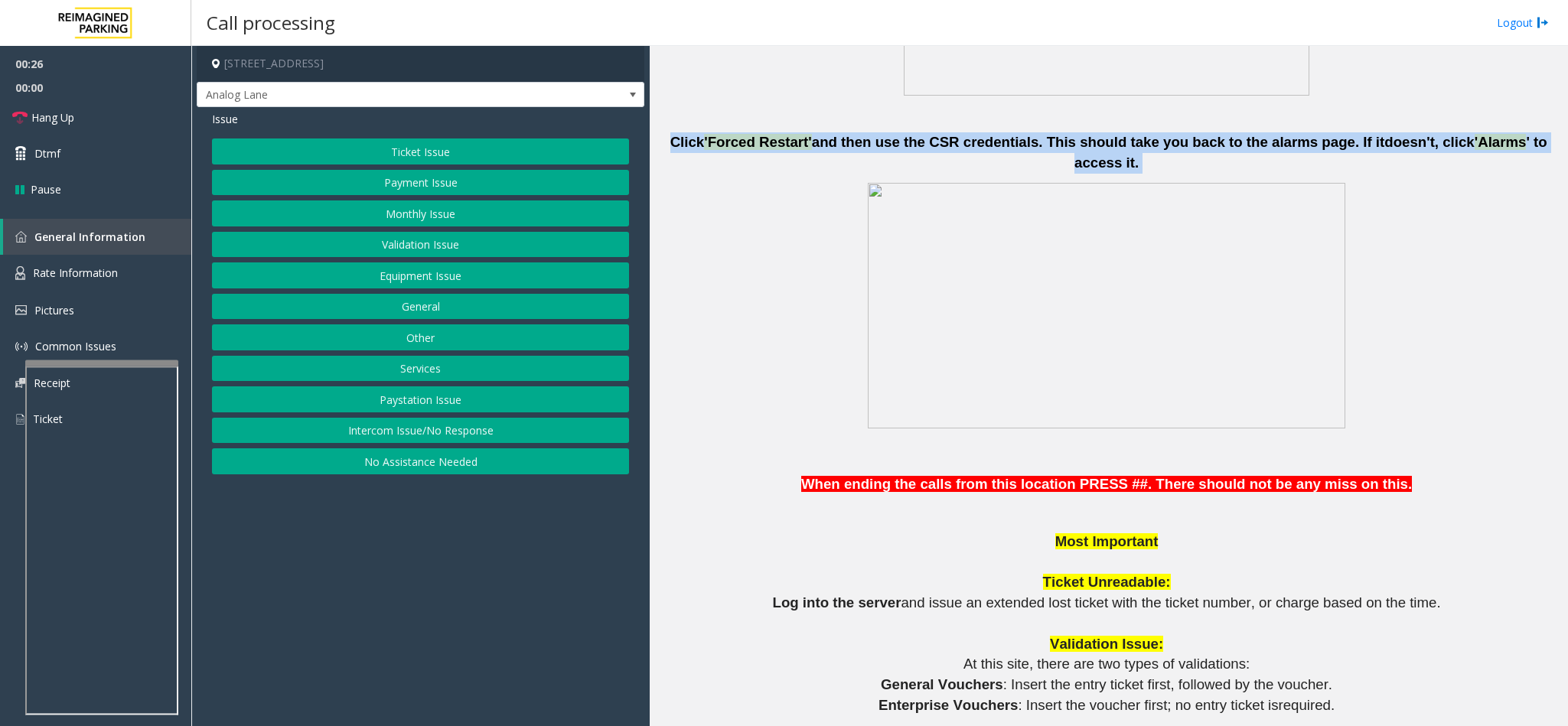
drag, startPoint x: 1540, startPoint y: 140, endPoint x: 684, endPoint y: 139, distance: 856.0
click at [684, 139] on p "Click 'Forced Restart' and then use the CSR credentials. This should take you b…" at bounding box center [1109, 153] width 907 height 41
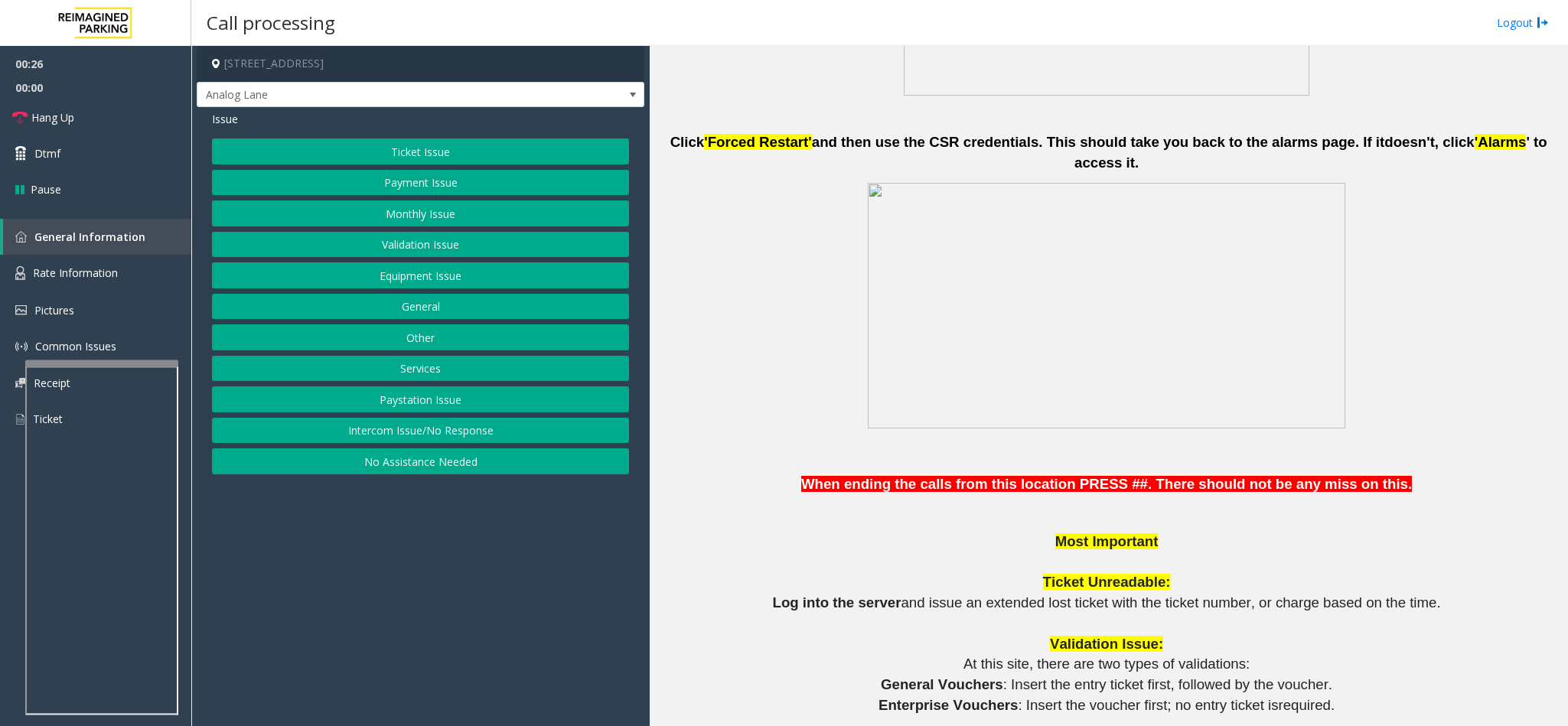
click at [724, 181] on p at bounding box center [1109, 306] width 907 height 250
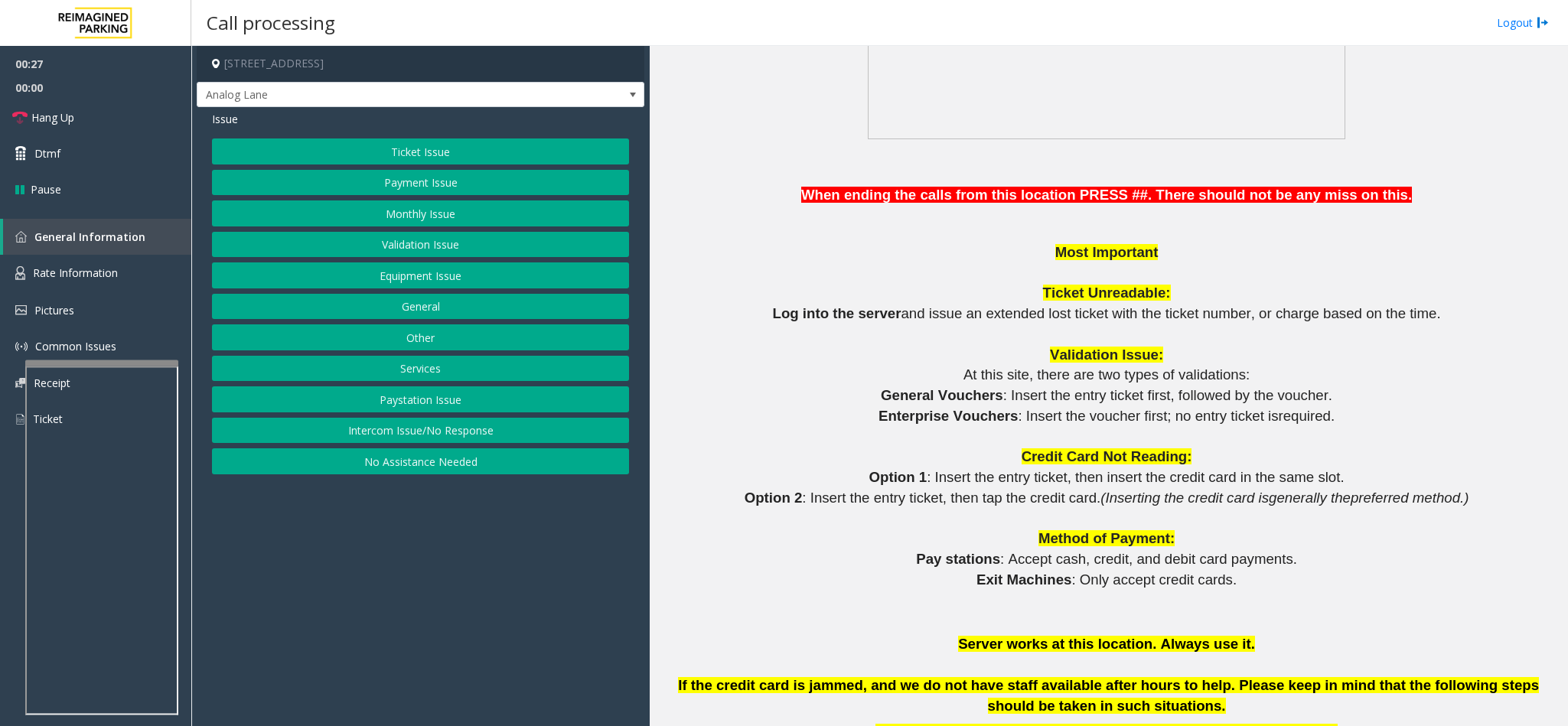
scroll to position [1263, 0]
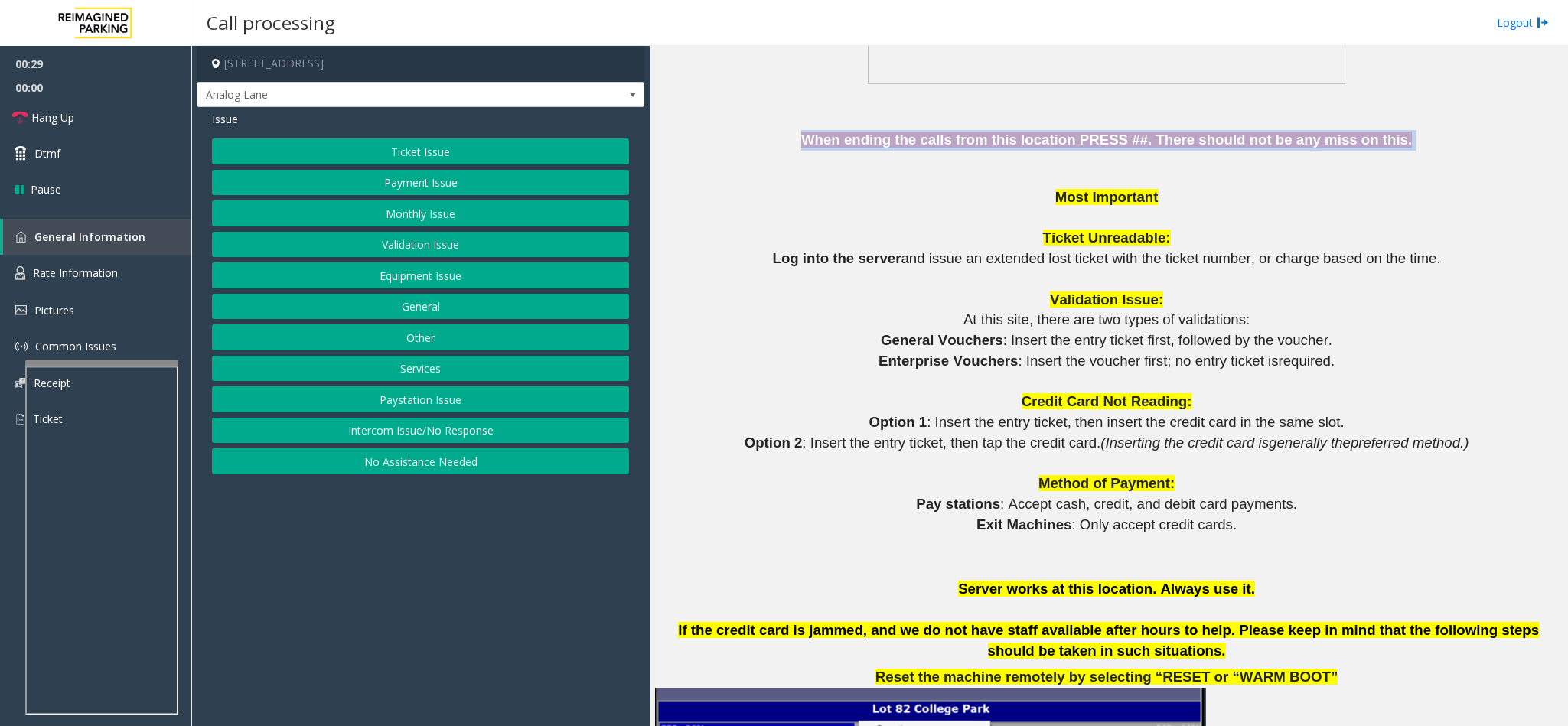
drag, startPoint x: 829, startPoint y: 124, endPoint x: 1435, endPoint y: 127, distance: 606.0
click at [1435, 130] on p "When ending the calls from this location PRESS ## . There should not be any mis…" at bounding box center [1109, 141] width 907 height 21
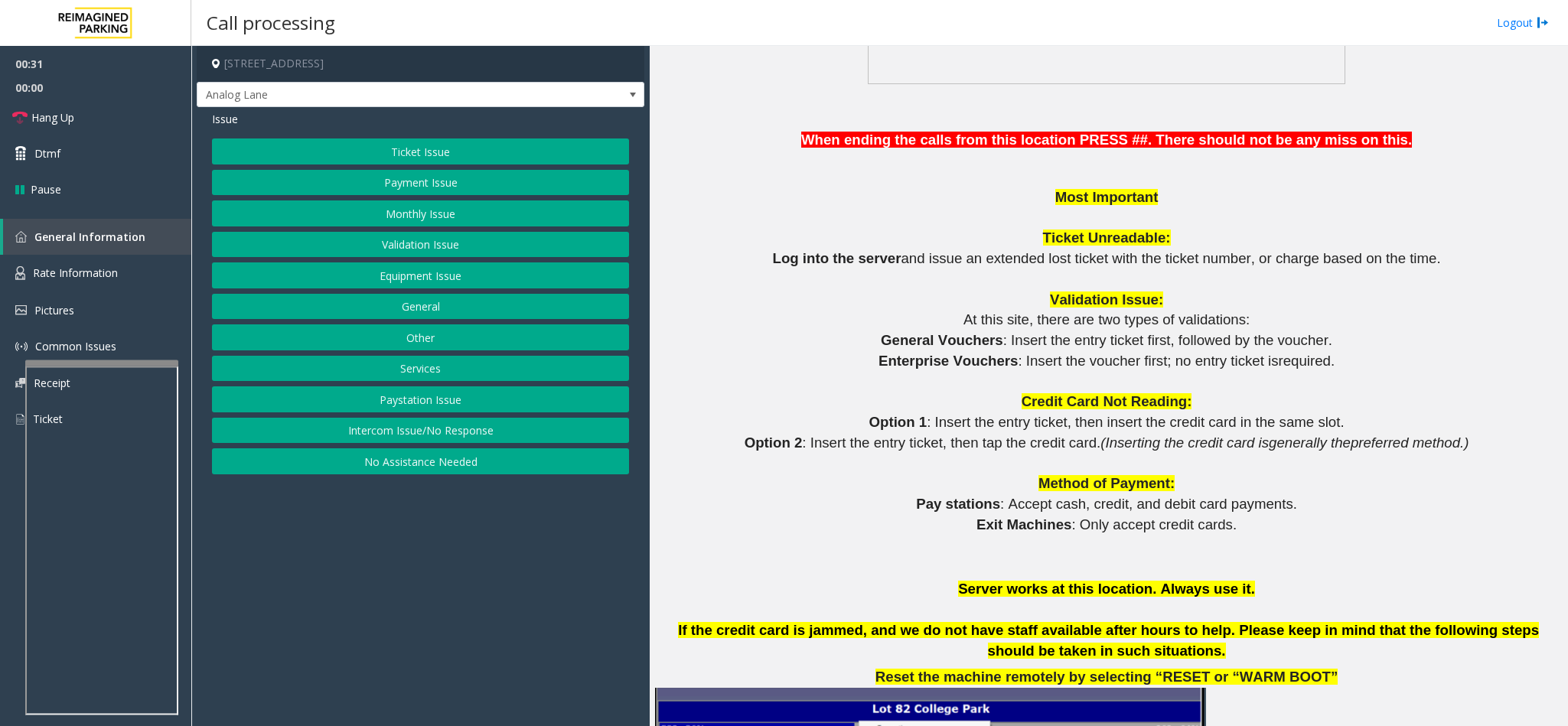
click at [1405, 187] on p "Most Important" at bounding box center [1109, 197] width 907 height 21
drag, startPoint x: 1049, startPoint y: 178, endPoint x: 1174, endPoint y: 172, distance: 125.1
click at [1174, 187] on p "Most Important" at bounding box center [1109, 197] width 907 height 21
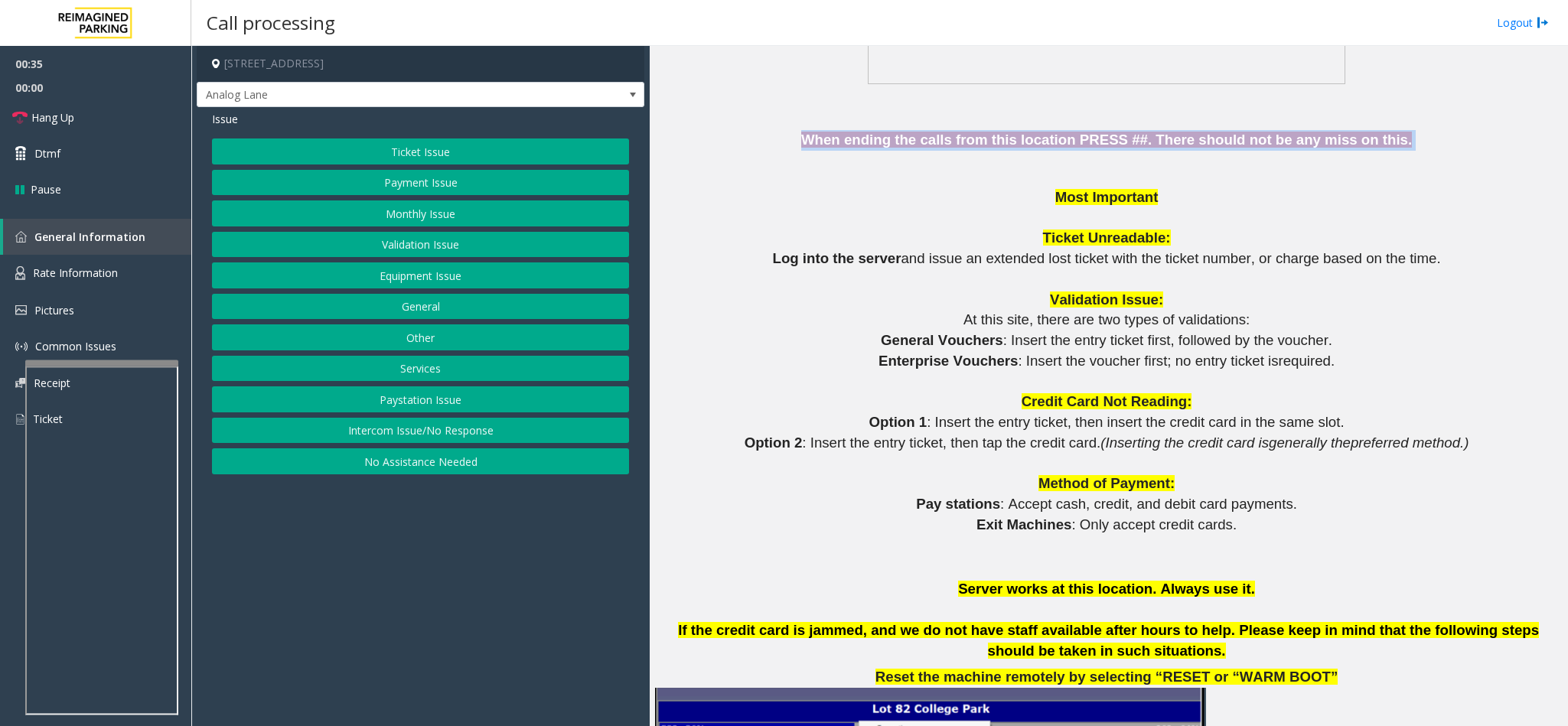
drag, startPoint x: 828, startPoint y: 126, endPoint x: 1385, endPoint y: 117, distance: 557.1
click at [1385, 130] on p "When ending the calls from this location PRESS ## . There should not be any mis…" at bounding box center [1109, 141] width 907 height 21
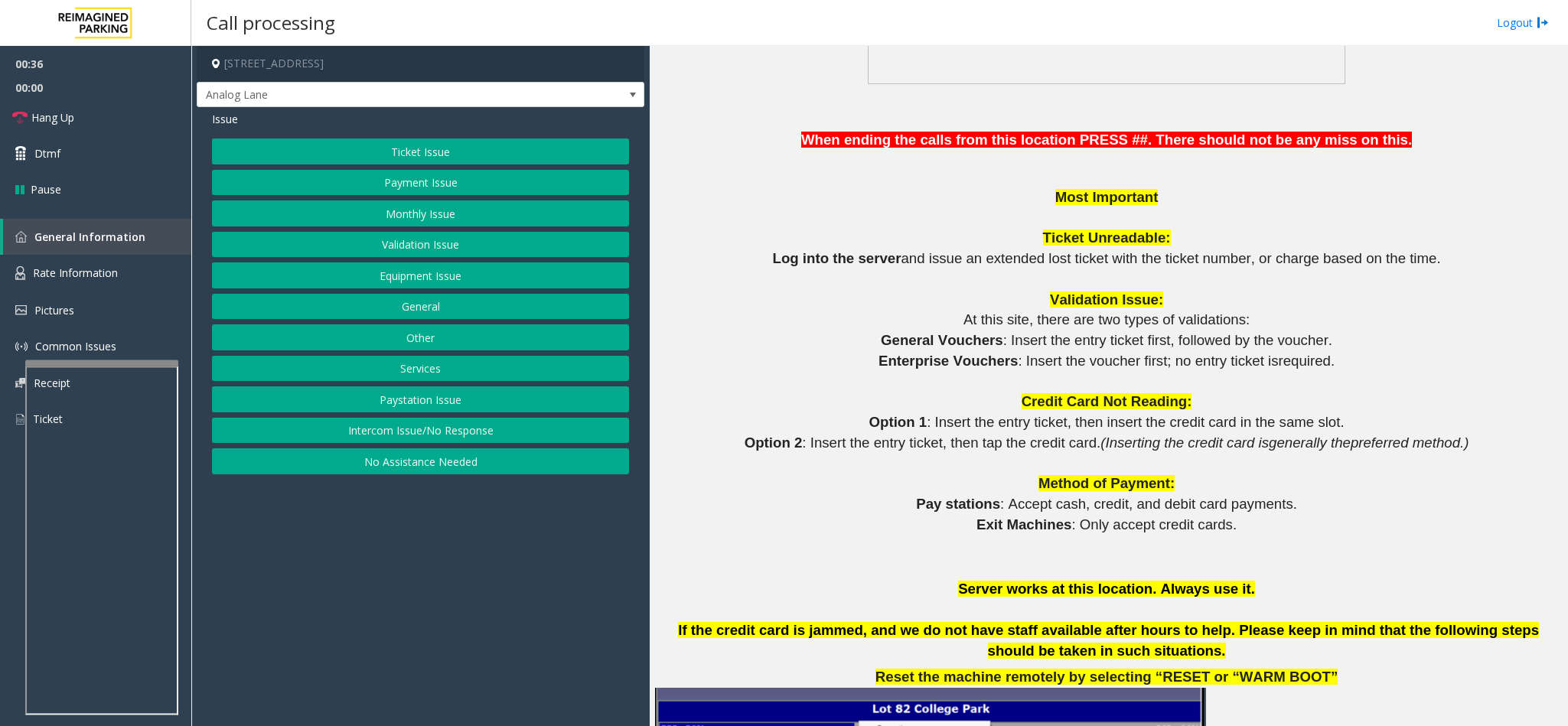
click at [1257, 310] on p "At this site, there are two types of validations:" at bounding box center [1109, 321] width 907 height 21
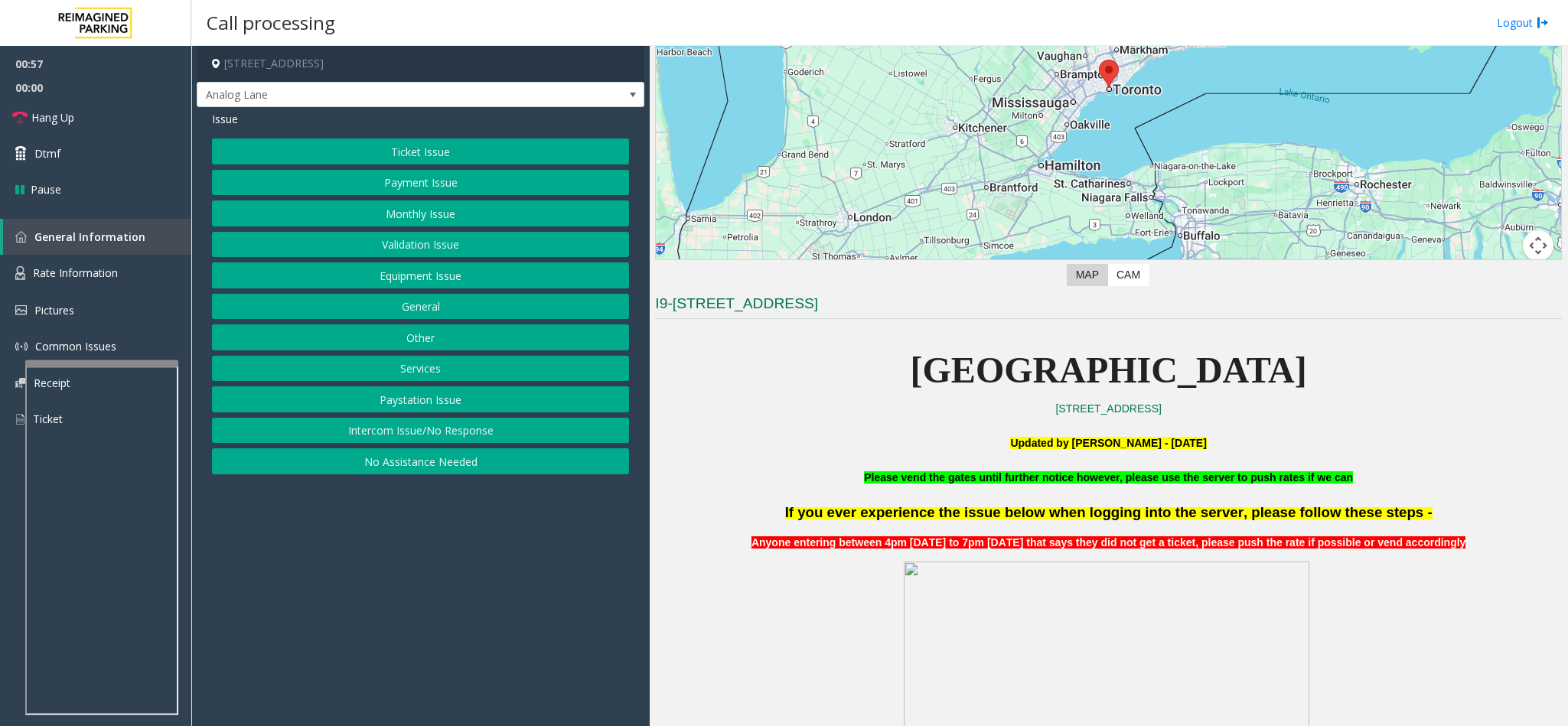
scroll to position [344, 0]
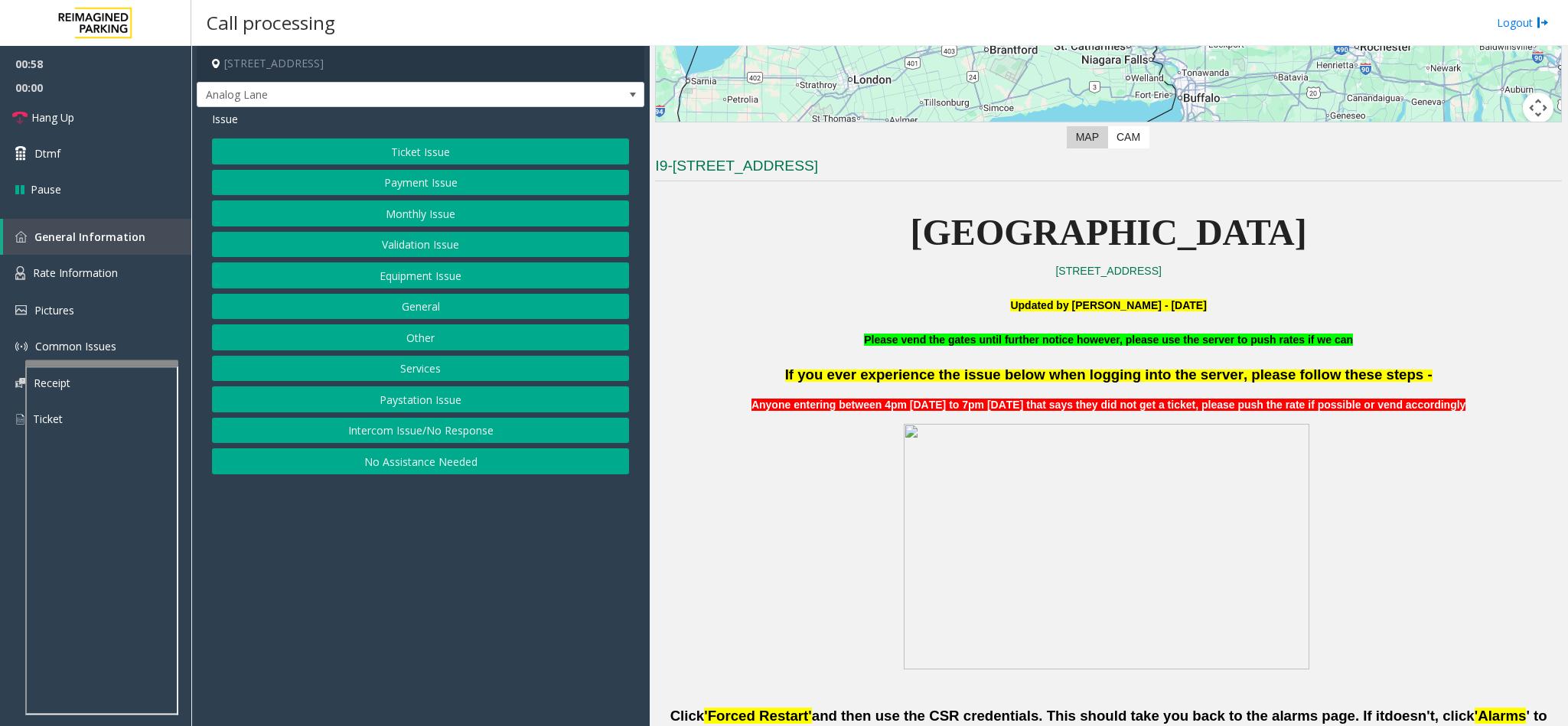
drag, startPoint x: 921, startPoint y: 240, endPoint x: 1312, endPoint y: 243, distance: 391.0
click at [1312, 243] on p "[GEOGRAPHIC_DATA]" at bounding box center [1109, 233] width 907 height 59
click at [1305, 273] on p "[STREET_ADDRESS]" at bounding box center [1109, 271] width 907 height 17
drag, startPoint x: 928, startPoint y: 228, endPoint x: 1278, endPoint y: 256, distance: 351.1
click at [1278, 256] on p "[GEOGRAPHIC_DATA]" at bounding box center [1109, 233] width 907 height 59
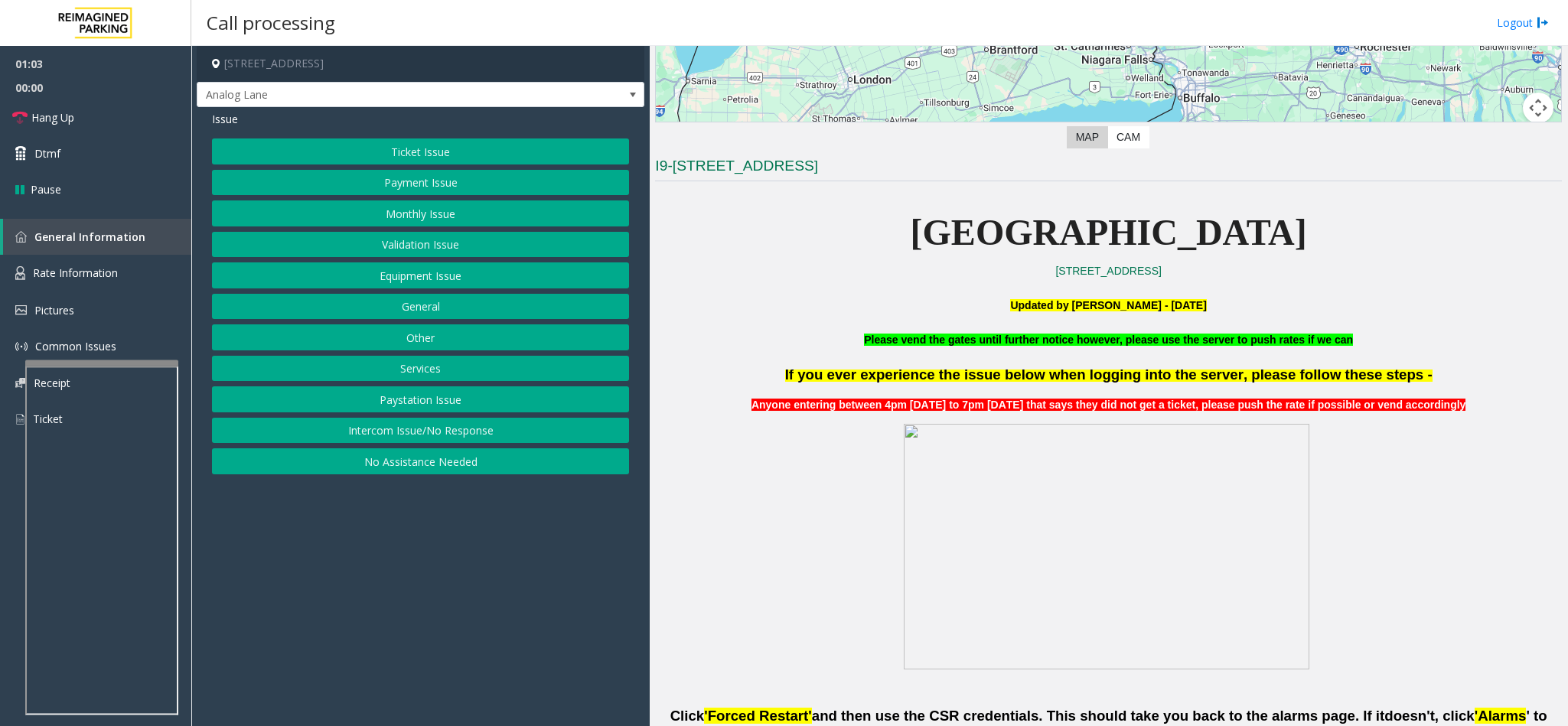
click at [912, 228] on p "[GEOGRAPHIC_DATA]" at bounding box center [1109, 233] width 907 height 59
drag, startPoint x: 919, startPoint y: 222, endPoint x: 1285, endPoint y: 216, distance: 366.0
click at [1285, 216] on p "[GEOGRAPHIC_DATA]" at bounding box center [1109, 233] width 907 height 59
click at [1261, 276] on p "[STREET_ADDRESS]" at bounding box center [1109, 271] width 907 height 17
drag, startPoint x: 898, startPoint y: 228, endPoint x: 1274, endPoint y: 222, distance: 376.0
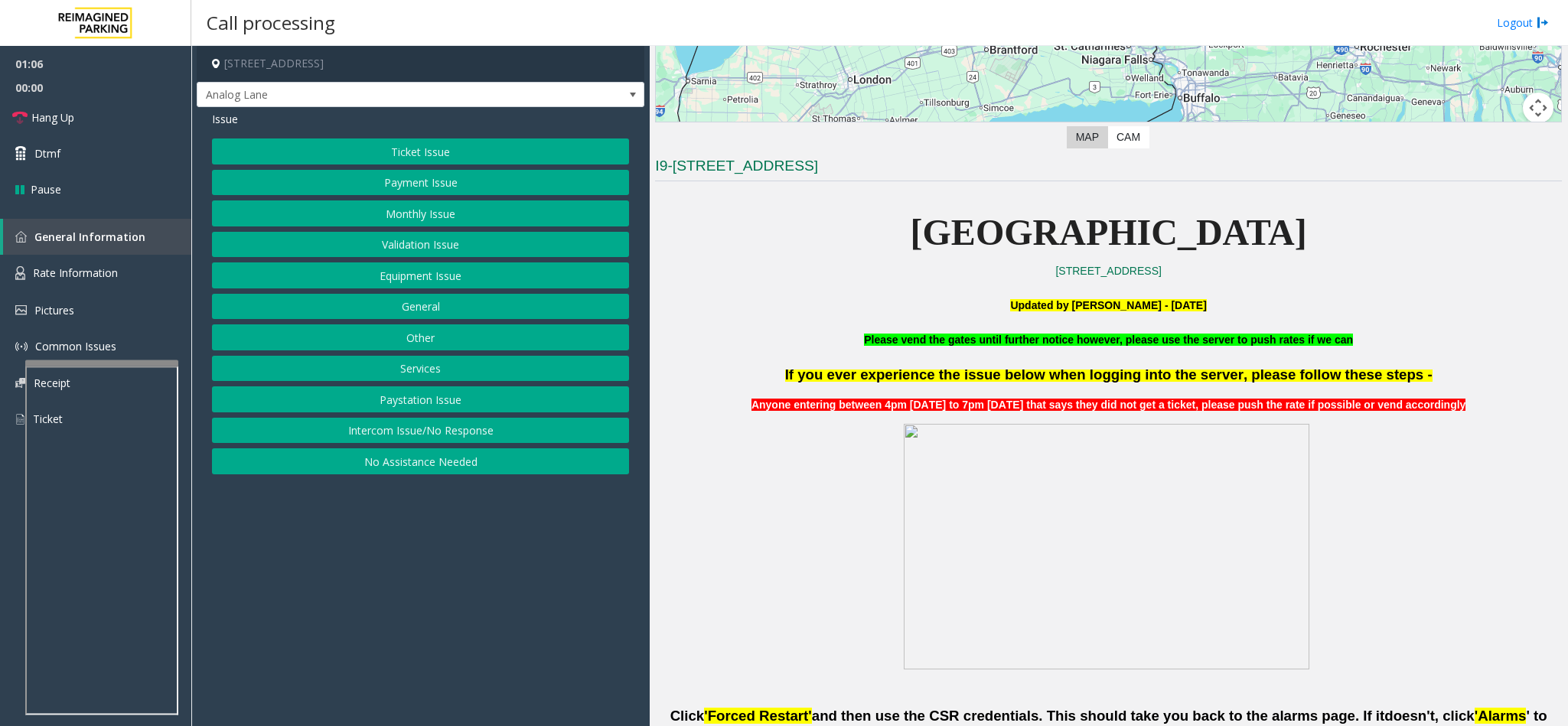
click at [1274, 222] on p "[GEOGRAPHIC_DATA]" at bounding box center [1109, 233] width 907 height 59
click at [973, 207] on p "[GEOGRAPHIC_DATA]" at bounding box center [1109, 233] width 907 height 59
drag, startPoint x: 921, startPoint y: 233, endPoint x: 1316, endPoint y: 243, distance: 395.1
click at [1316, 243] on p "[GEOGRAPHIC_DATA]" at bounding box center [1109, 233] width 907 height 59
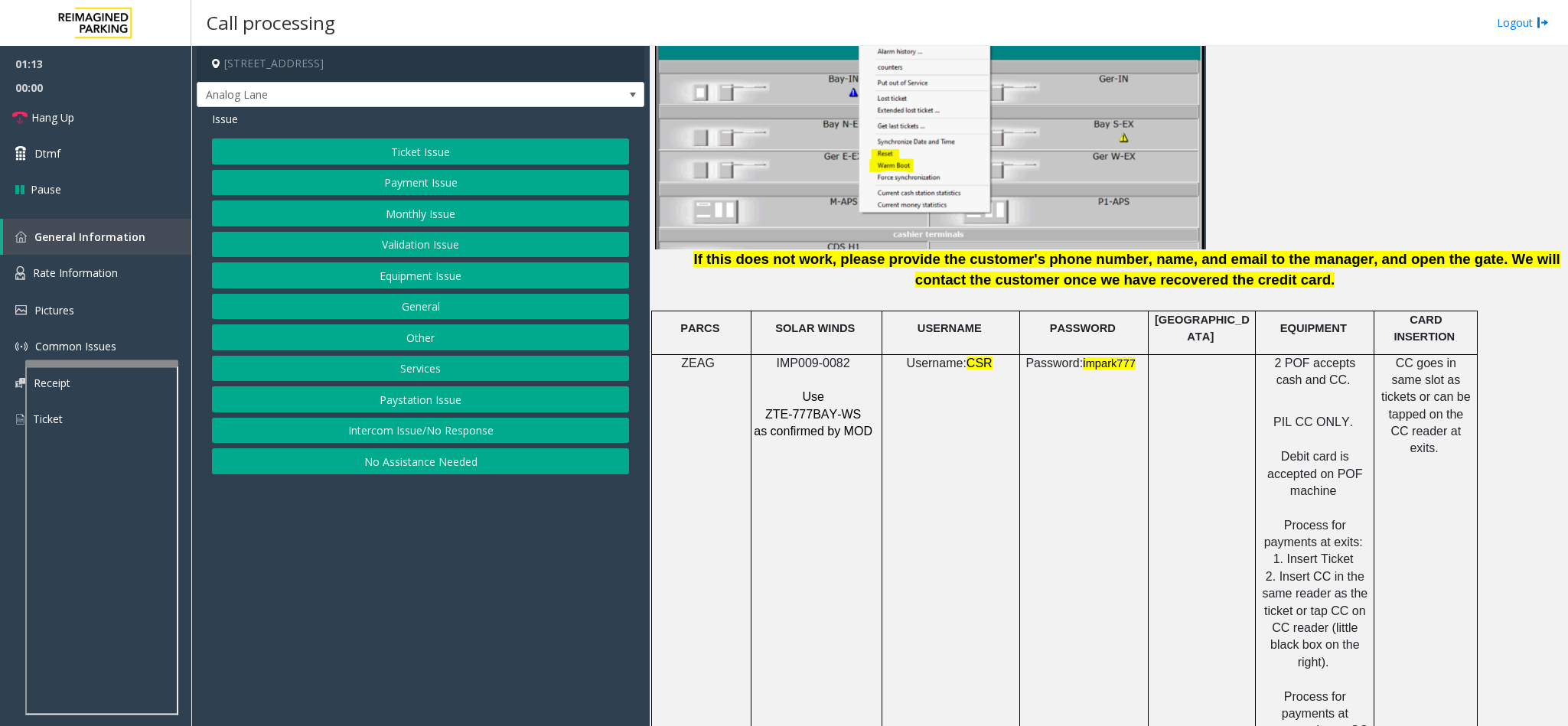
scroll to position [2526, 0]
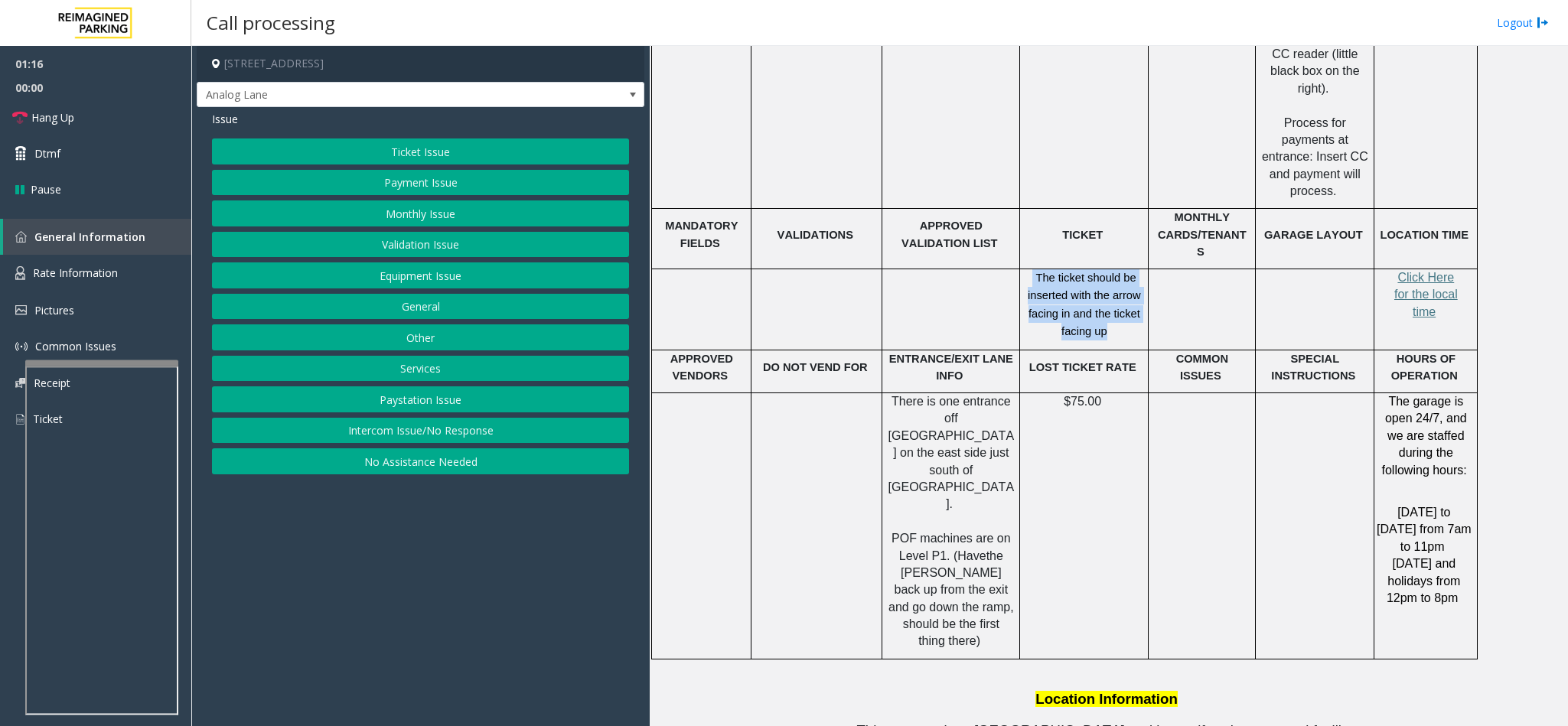
drag, startPoint x: 1035, startPoint y: 209, endPoint x: 1104, endPoint y: 276, distance: 96.2
click at [1104, 276] on p "The ticket should be inserted with the arrow facing in and the ticket facing up" at bounding box center [1084, 304] width 117 height 72
click at [1215, 423] on td at bounding box center [1203, 525] width 107 height 266
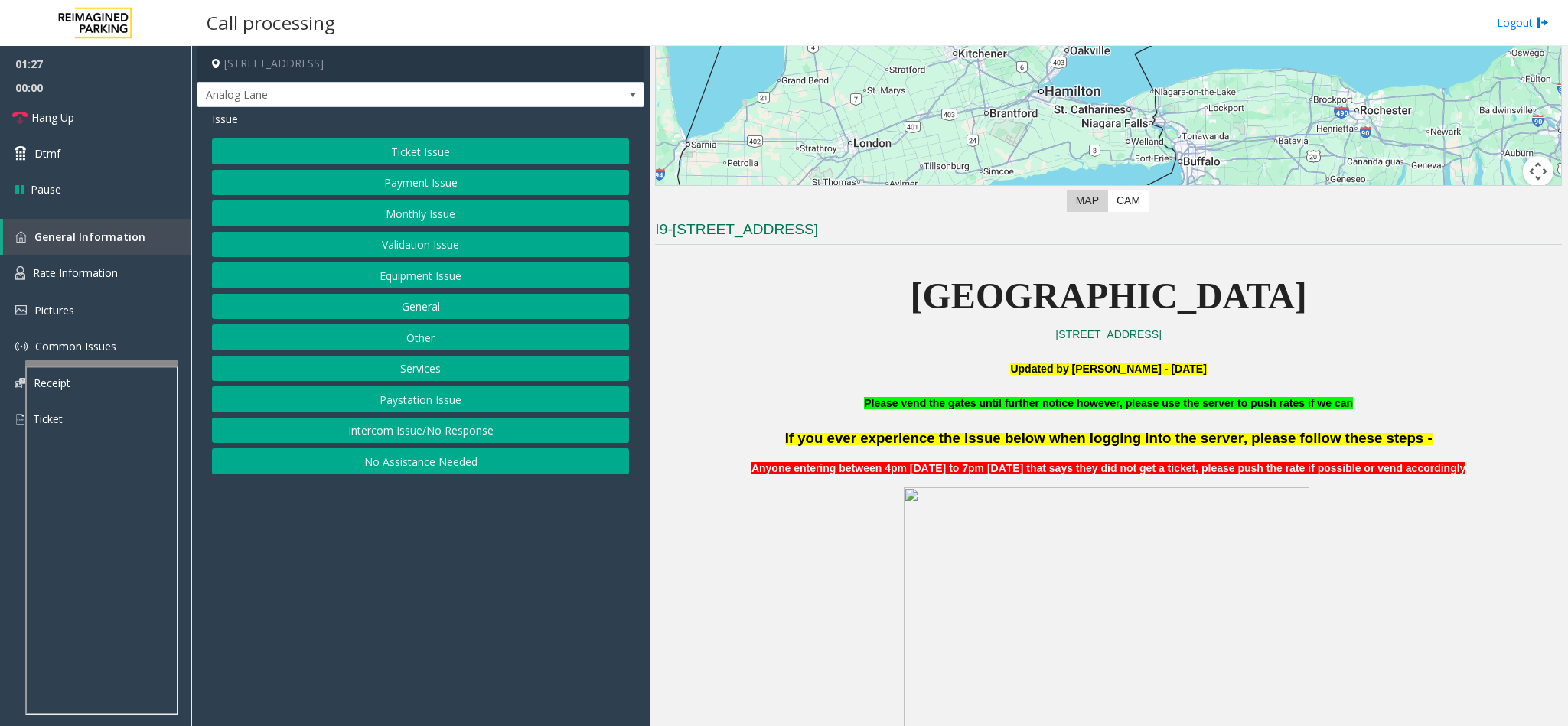
scroll to position [229, 0]
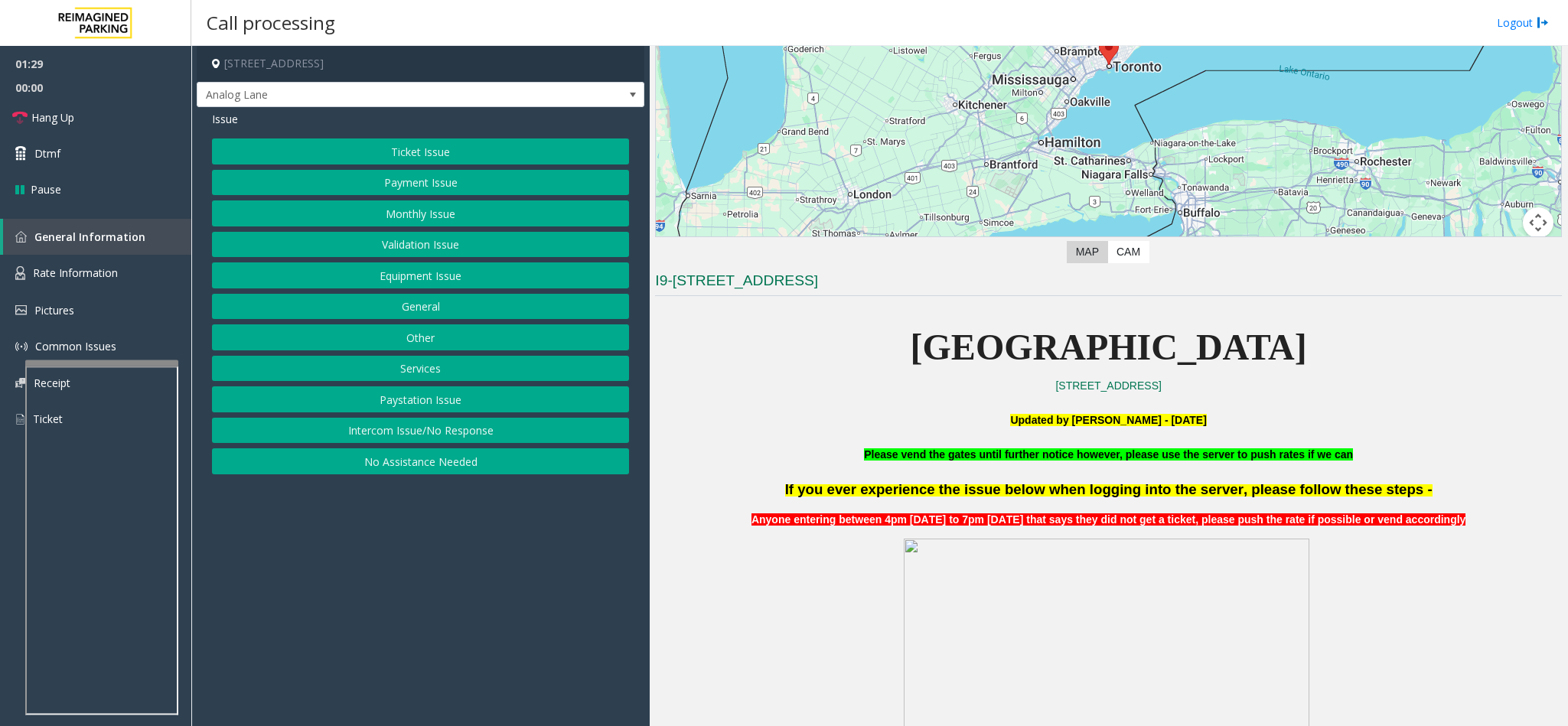
drag, startPoint x: 909, startPoint y: 354, endPoint x: 1278, endPoint y: 358, distance: 369.0
click at [1278, 358] on p "[GEOGRAPHIC_DATA]" at bounding box center [1109, 347] width 907 height 59
click at [999, 329] on span "[GEOGRAPHIC_DATA]" at bounding box center [1109, 347] width 397 height 41
drag, startPoint x: 928, startPoint y: 341, endPoint x: 1290, endPoint y: 354, distance: 362.2
click at [1290, 354] on p "[GEOGRAPHIC_DATA]" at bounding box center [1109, 347] width 907 height 59
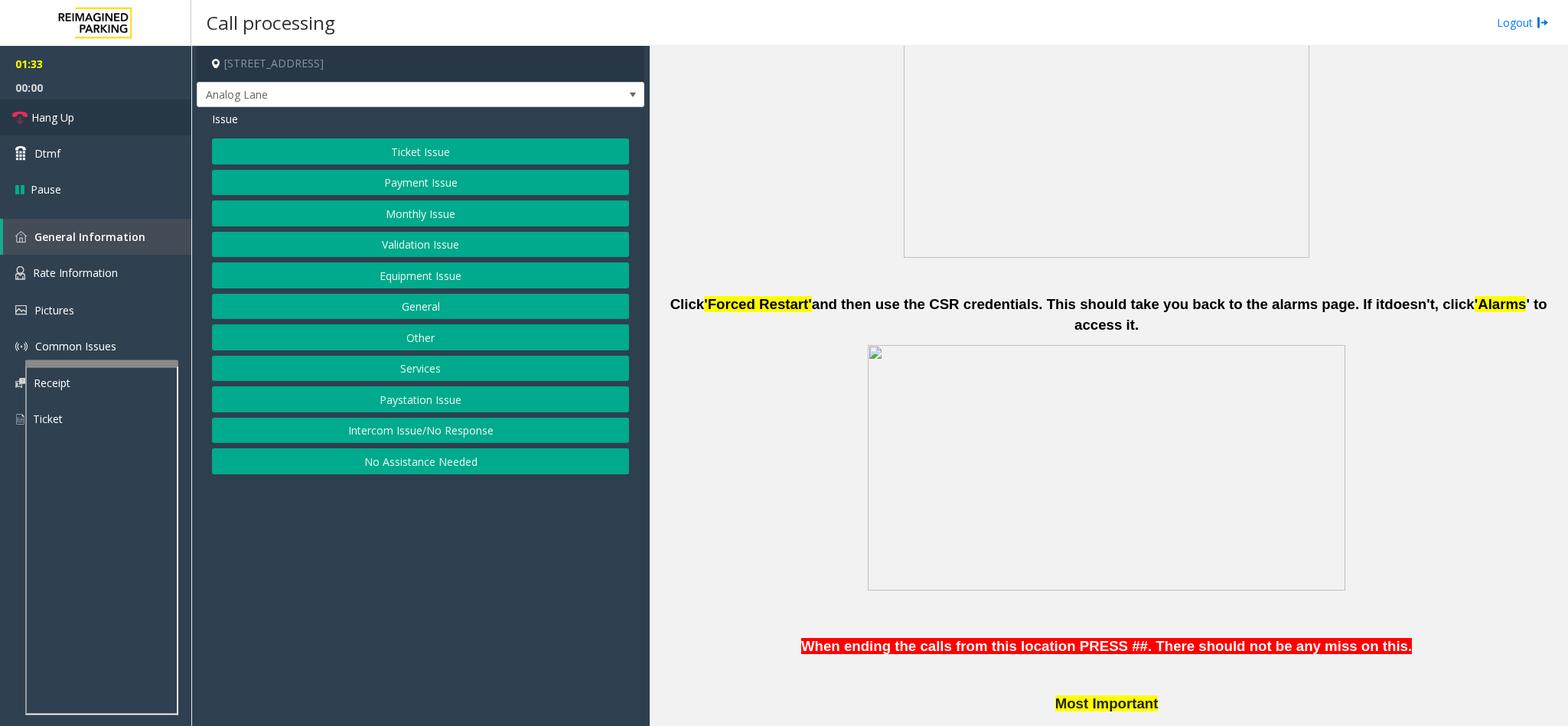
scroll to position [918, 0]
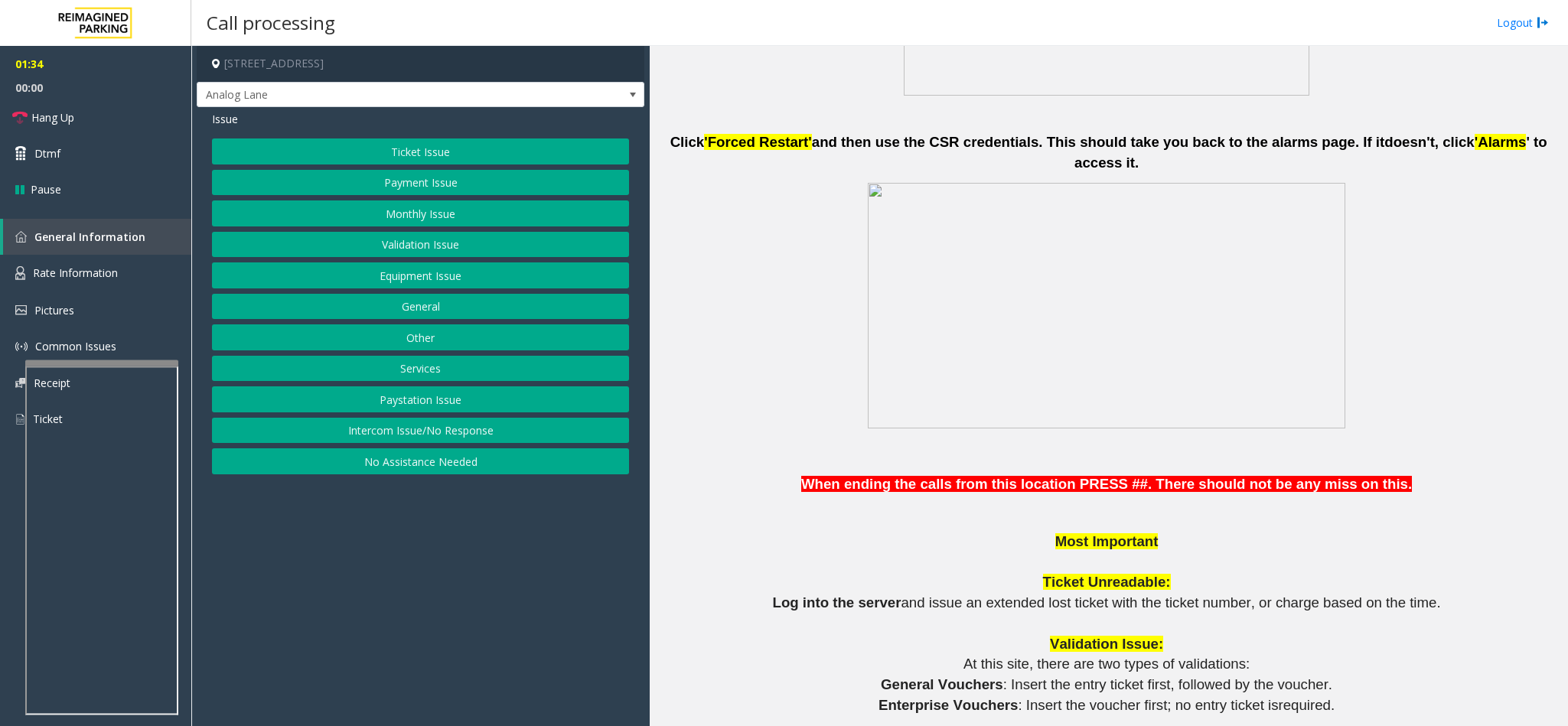
click at [412, 276] on button "Equipment Issue" at bounding box center [421, 275] width 417 height 26
click at [412, 276] on button "Gate / Door Won't Open" at bounding box center [421, 275] width 417 height 26
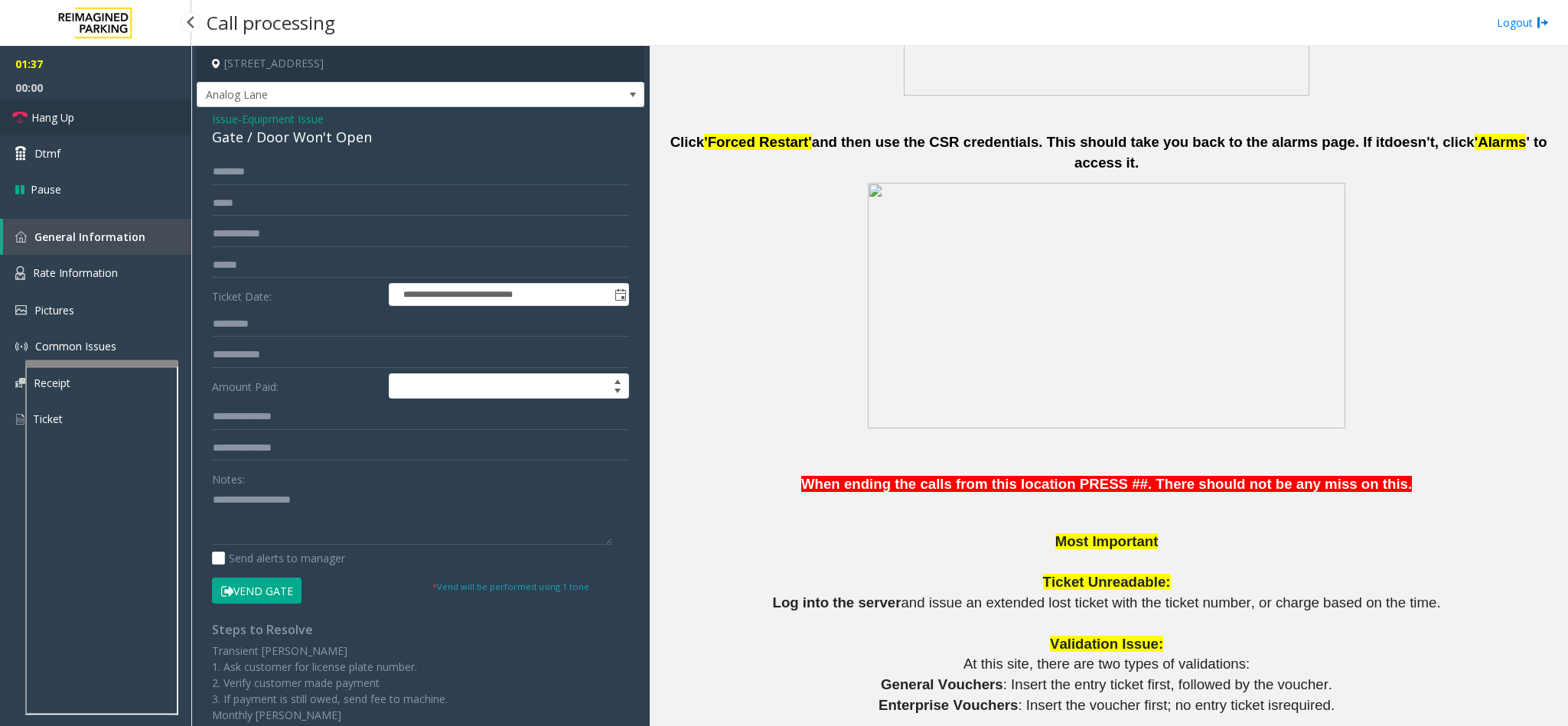
click at [135, 112] on link "Hang Up" at bounding box center [96, 117] width 191 height 36
click at [229, 122] on span "Issue" at bounding box center [225, 119] width 26 height 16
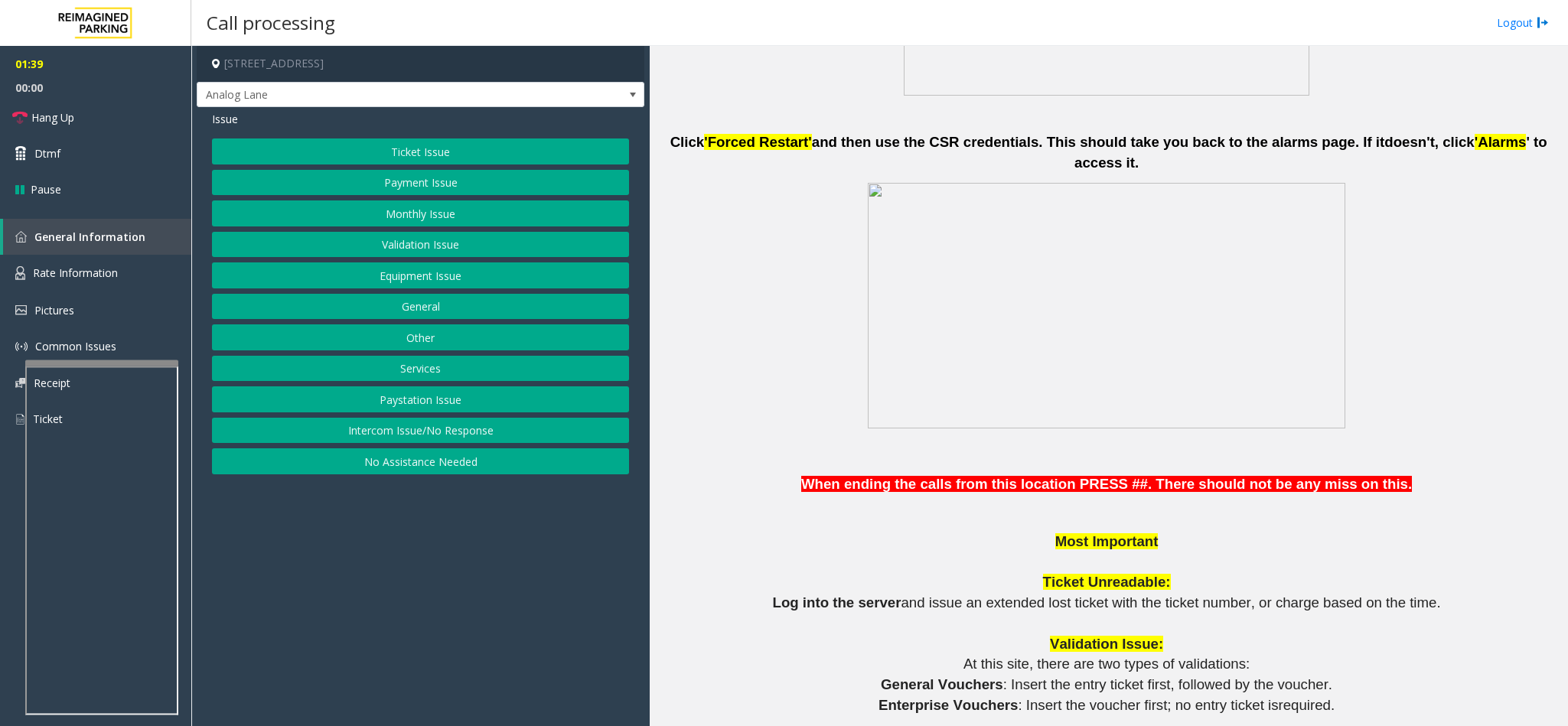
click at [324, 140] on button "Ticket Issue" at bounding box center [421, 152] width 417 height 26
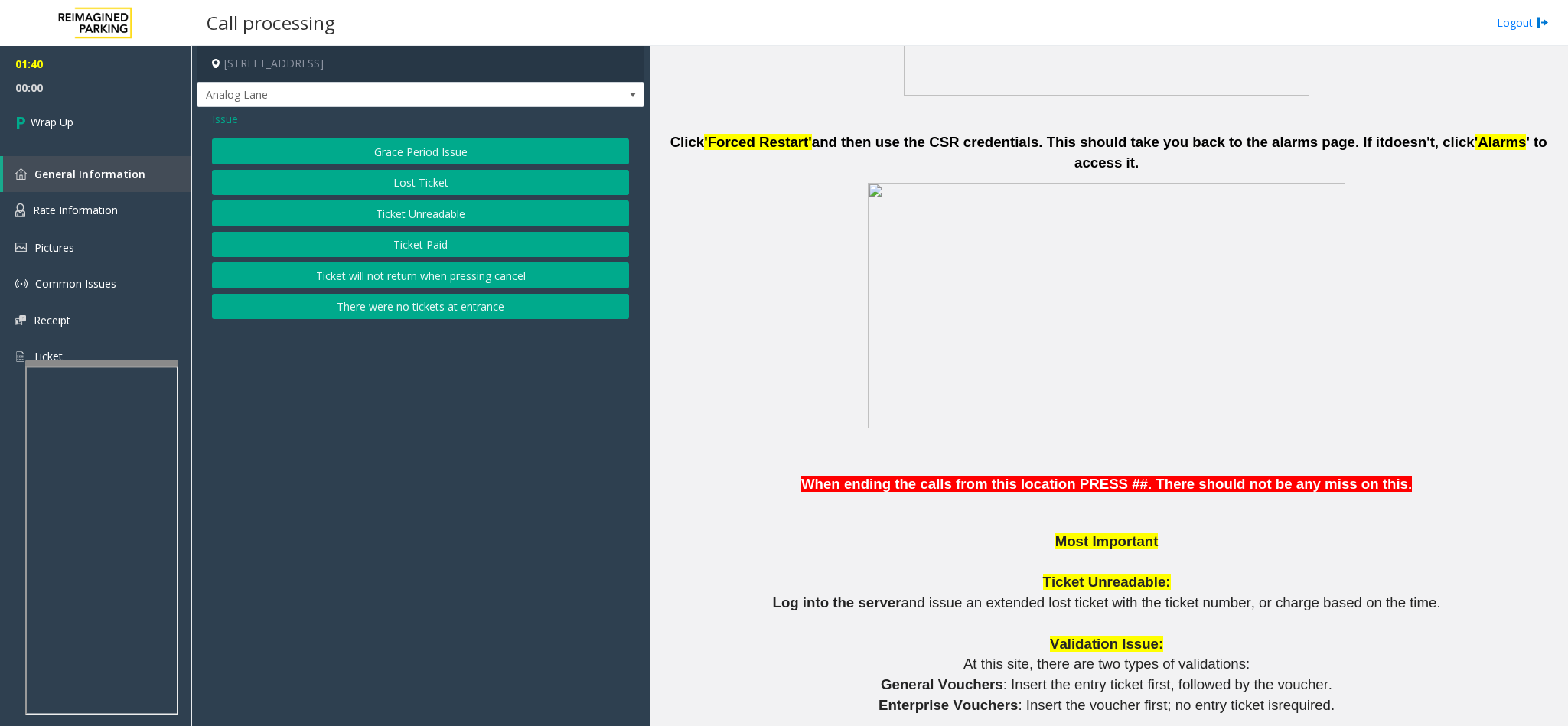
click at [419, 309] on button "There were no tickets at entrance" at bounding box center [421, 307] width 417 height 26
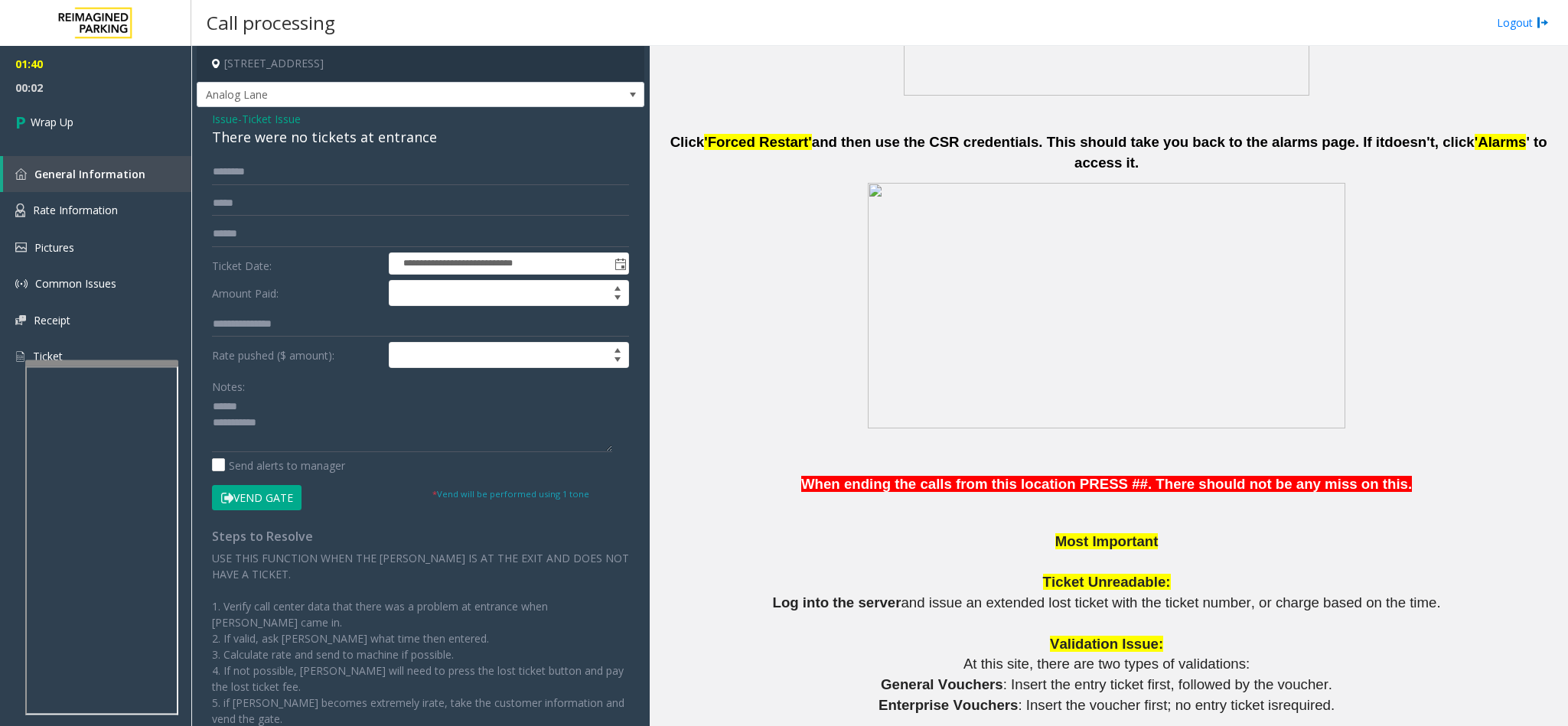
click at [365, 141] on div "There were no tickets at entrance" at bounding box center [421, 137] width 417 height 21
copy div "There were no tickets at entrance"
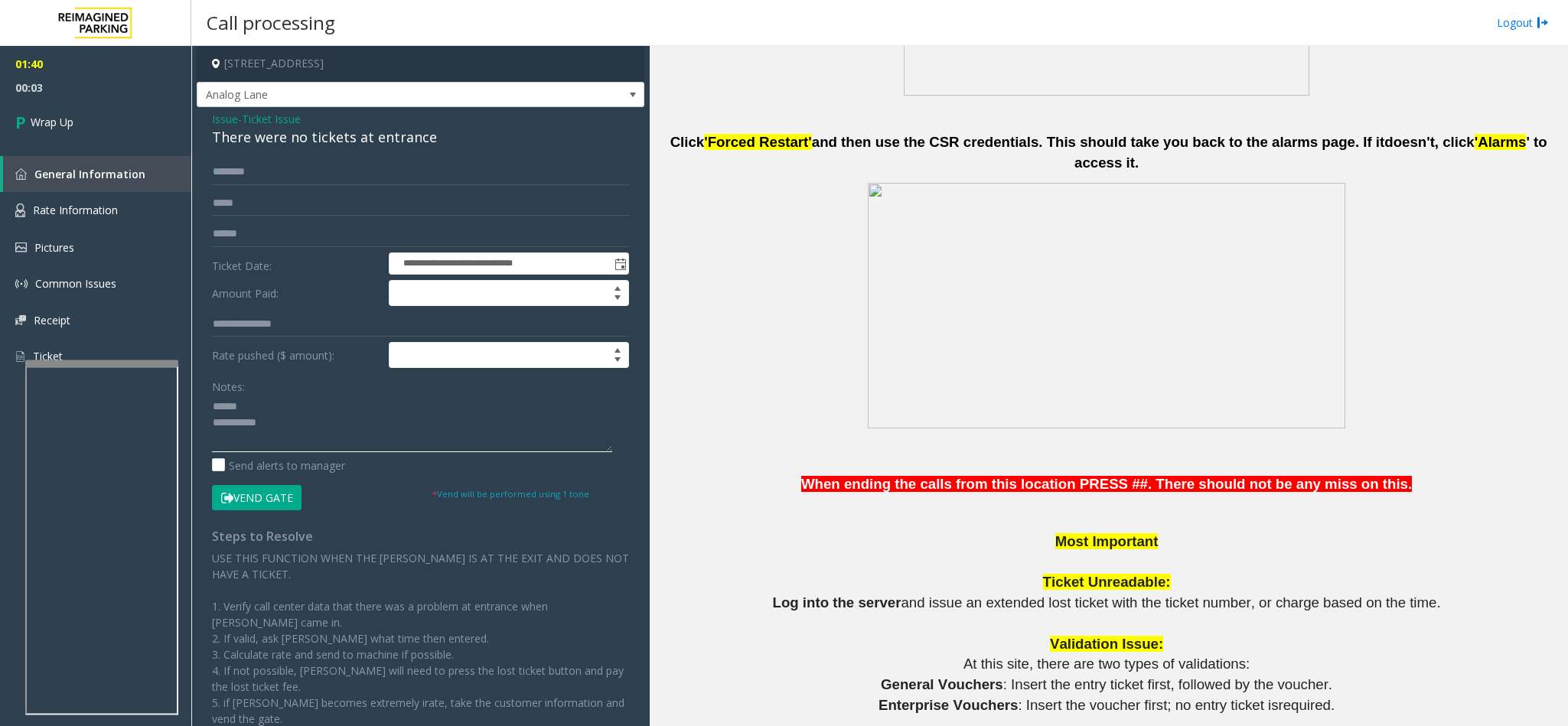
click at [333, 409] on textarea at bounding box center [412, 423] width 400 height 58
paste textarea "**********"
click at [353, 441] on textarea at bounding box center [412, 423] width 400 height 58
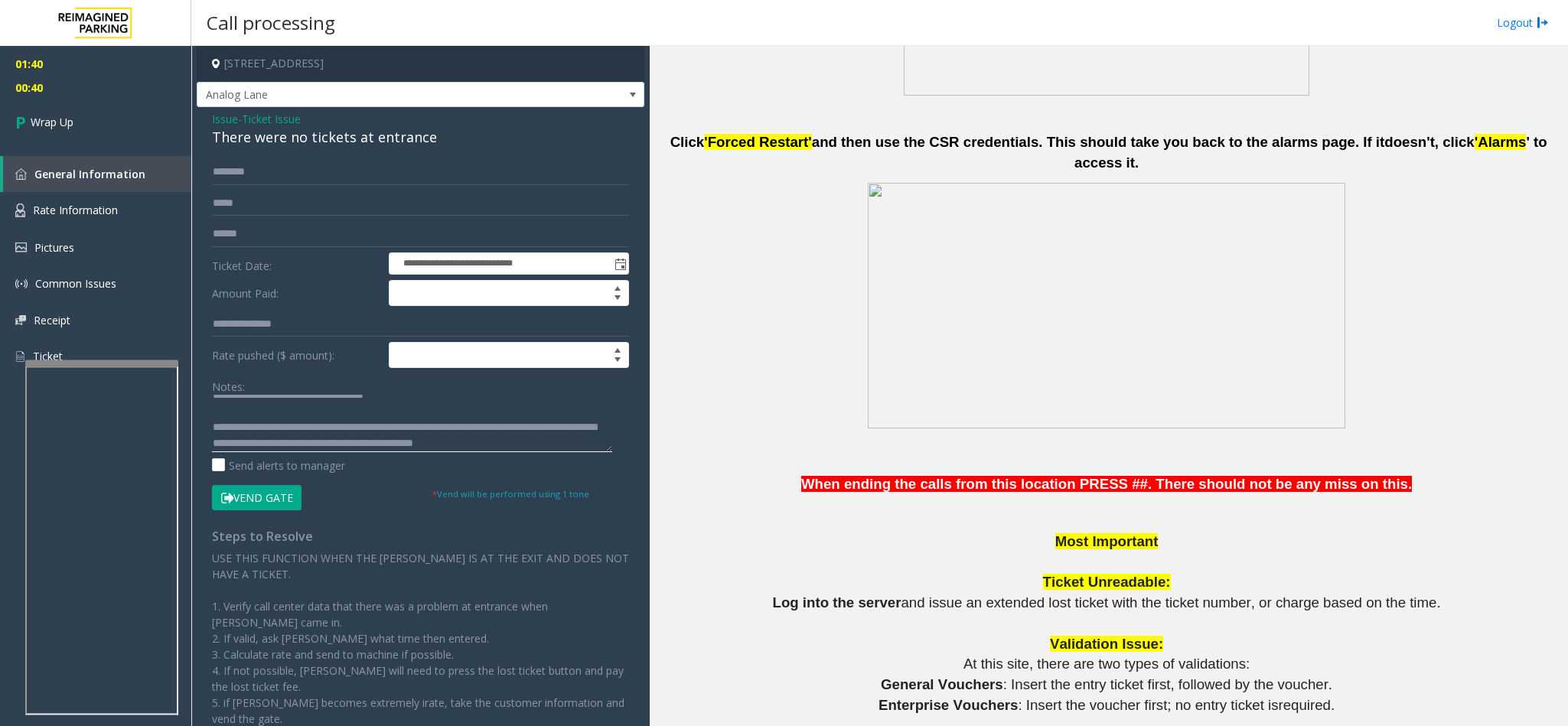
scroll to position [28, 0]
click at [415, 432] on textarea at bounding box center [412, 423] width 400 height 58
type textarea "**********"
click at [106, 132] on link "Wrap Up" at bounding box center [96, 122] width 191 height 45
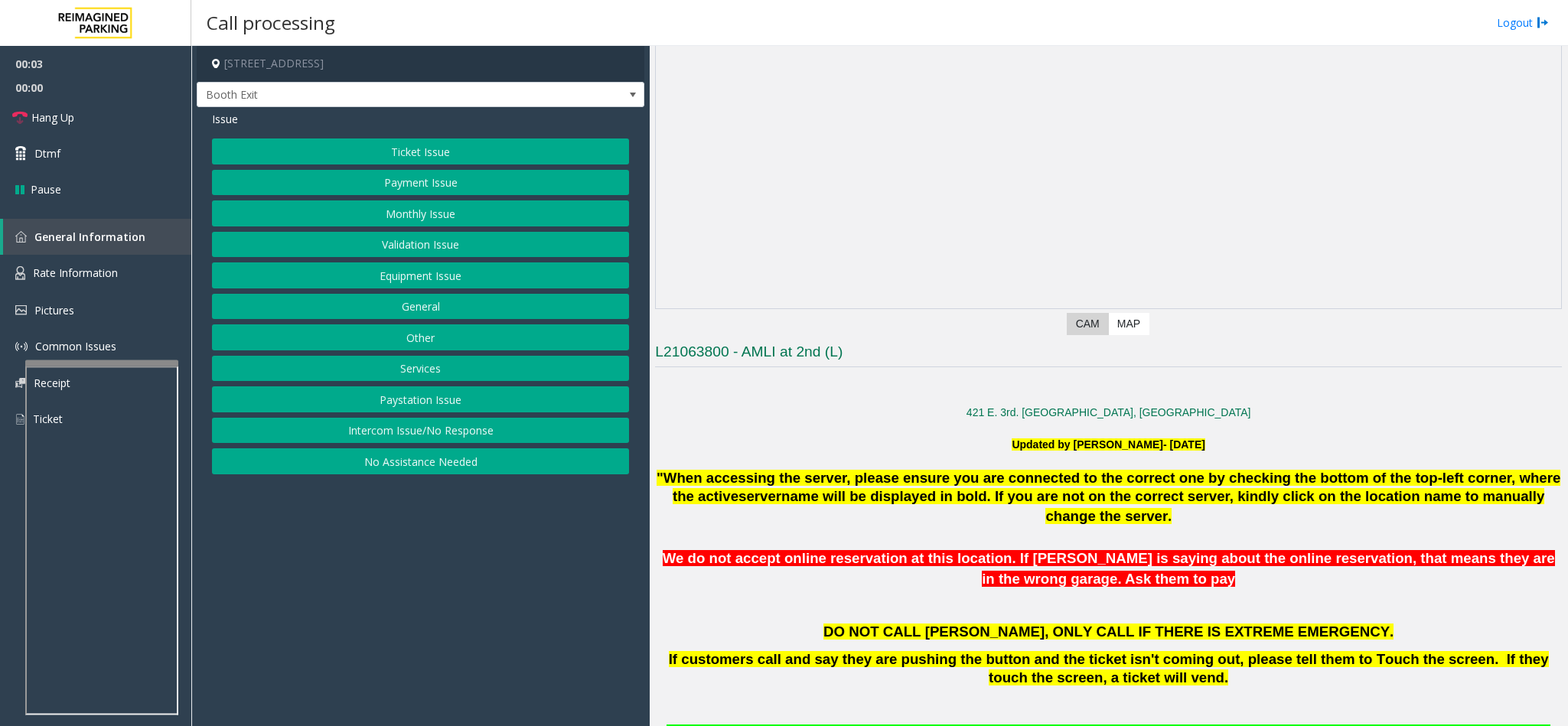
scroll to position [689, 0]
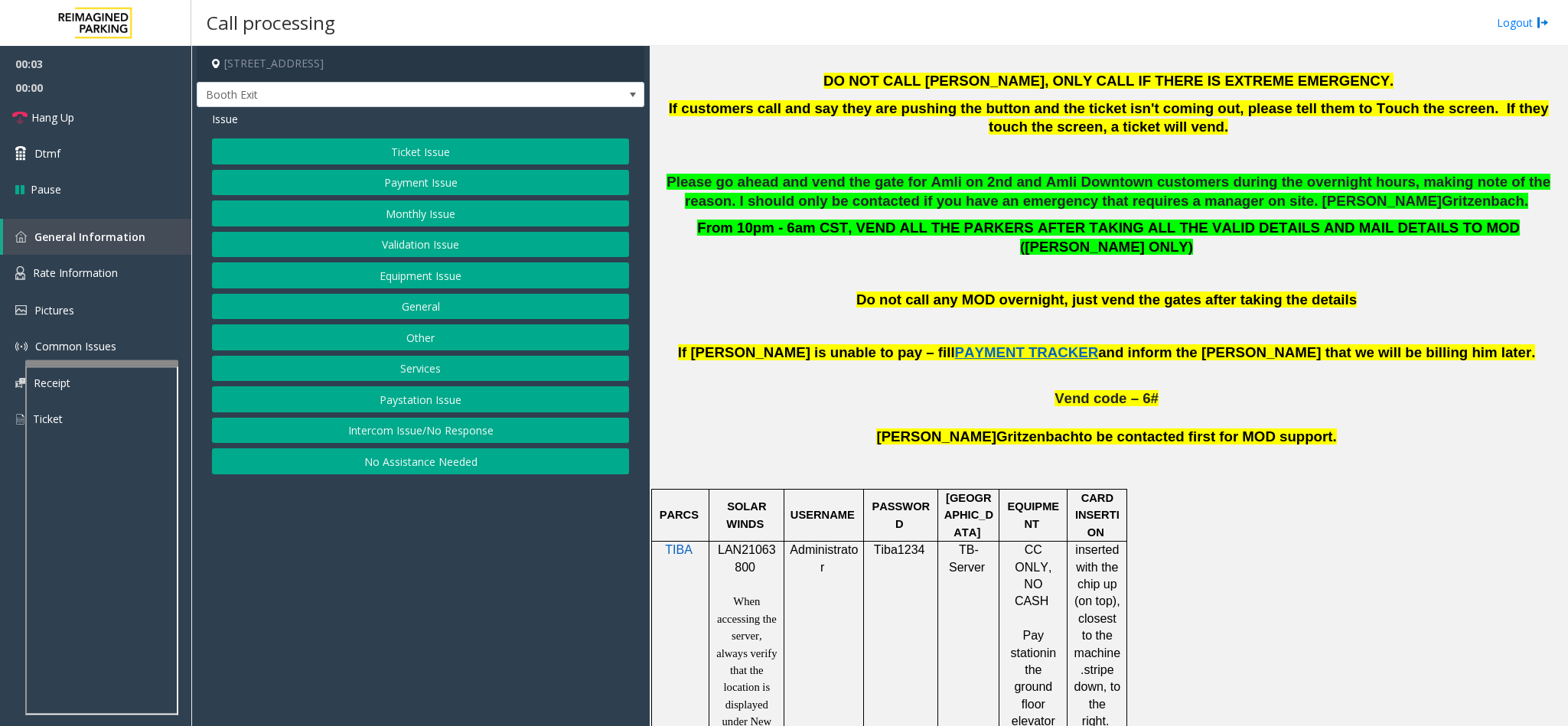
click at [731, 543] on span "LAN21063800" at bounding box center [747, 558] width 58 height 30
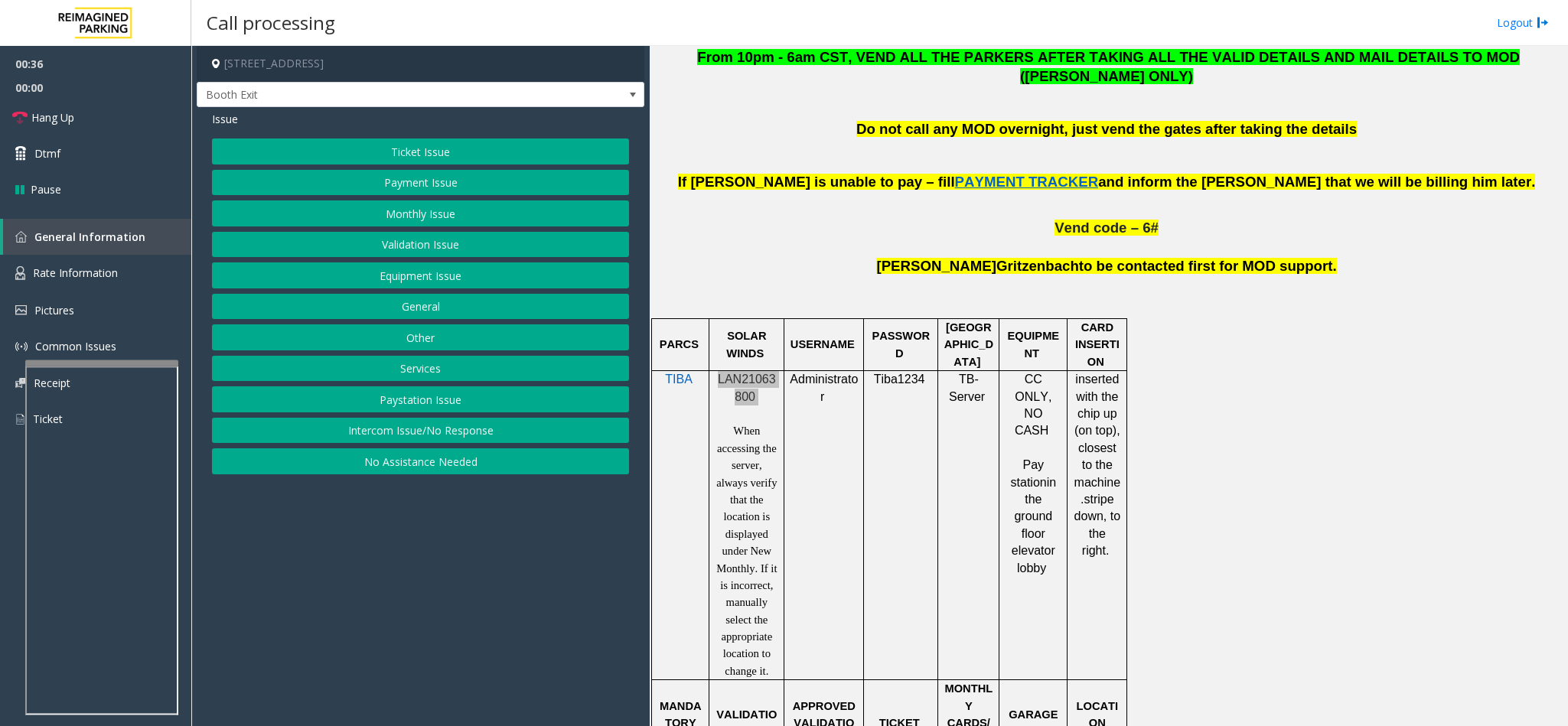
scroll to position [804, 0]
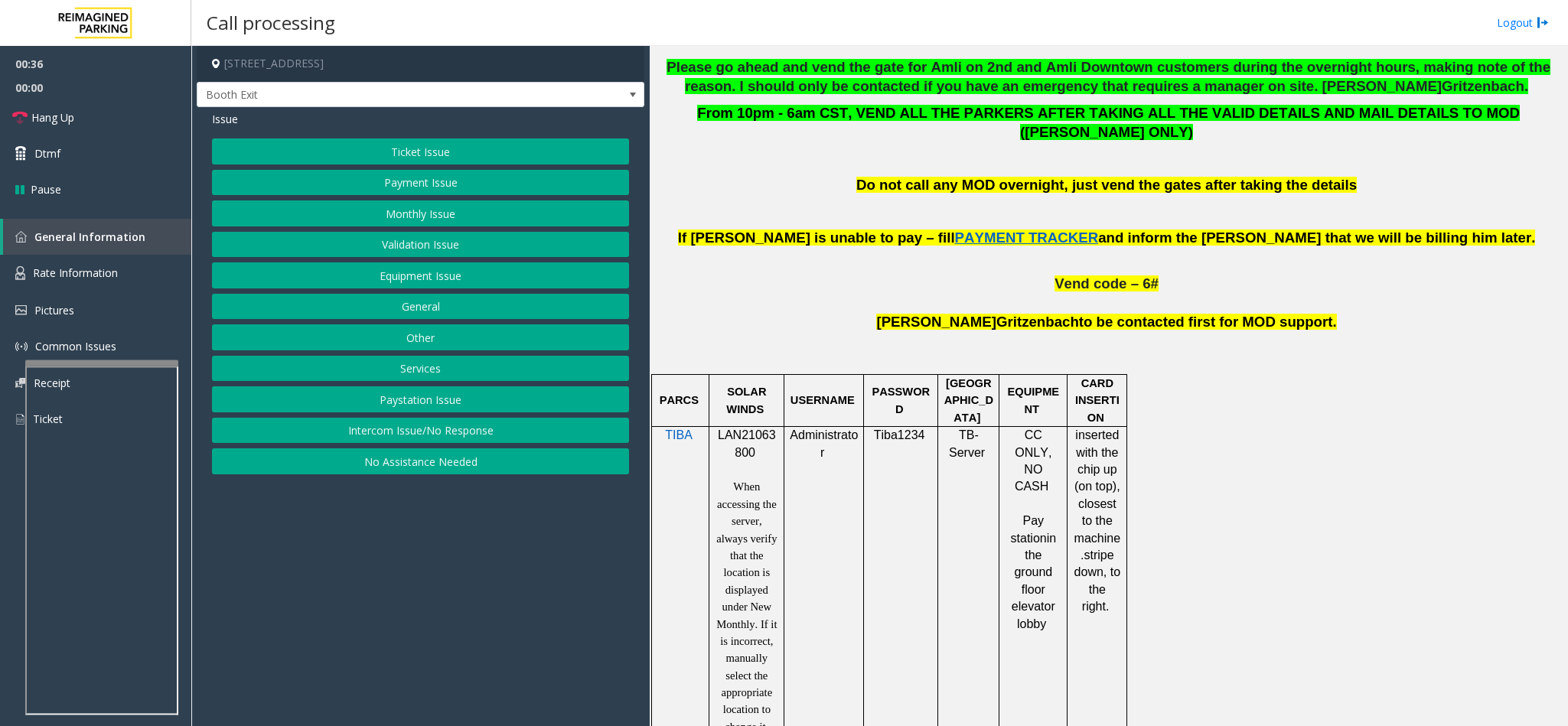
click at [1013, 314] on span "Gritzenbach" at bounding box center [1038, 322] width 83 height 16
drag, startPoint x: 1015, startPoint y: 413, endPoint x: 1057, endPoint y: 501, distance: 97.5
click at [1050, 563] on td "CC ONLY, NO CASH Pay station in the ground floor elevator lobby" at bounding box center [1033, 581] width 68 height 310
drag, startPoint x: 1072, startPoint y: 416, endPoint x: 1103, endPoint y: 593, distance: 179.7
click at [1102, 600] on td "inserted with the chip up (on top), closest to the machine. stripe down, to the…" at bounding box center [1096, 581] width 59 height 310
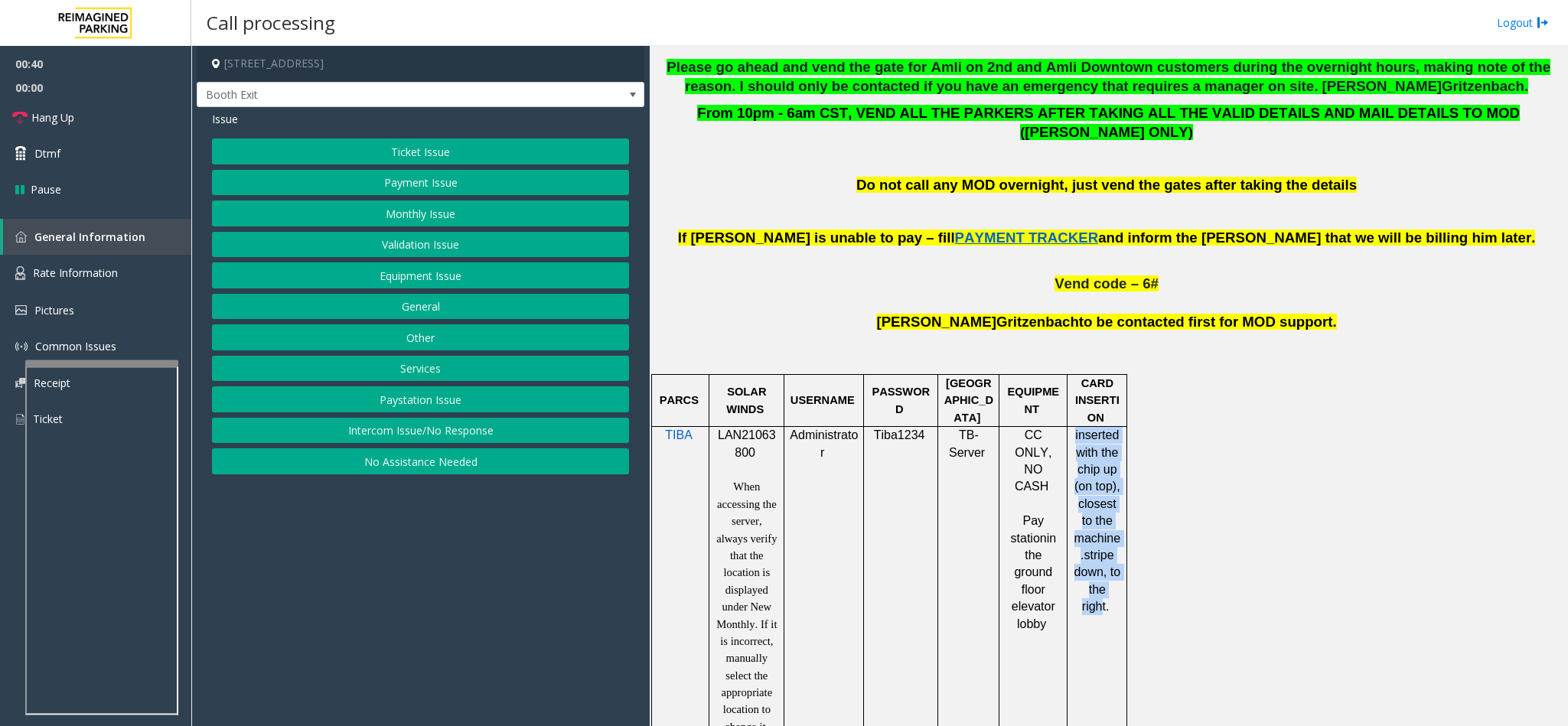
click at [1103, 593] on span "stripe down, to the right." at bounding box center [1096, 581] width 46 height 65
click at [352, 178] on button "Payment Issue" at bounding box center [421, 183] width 417 height 26
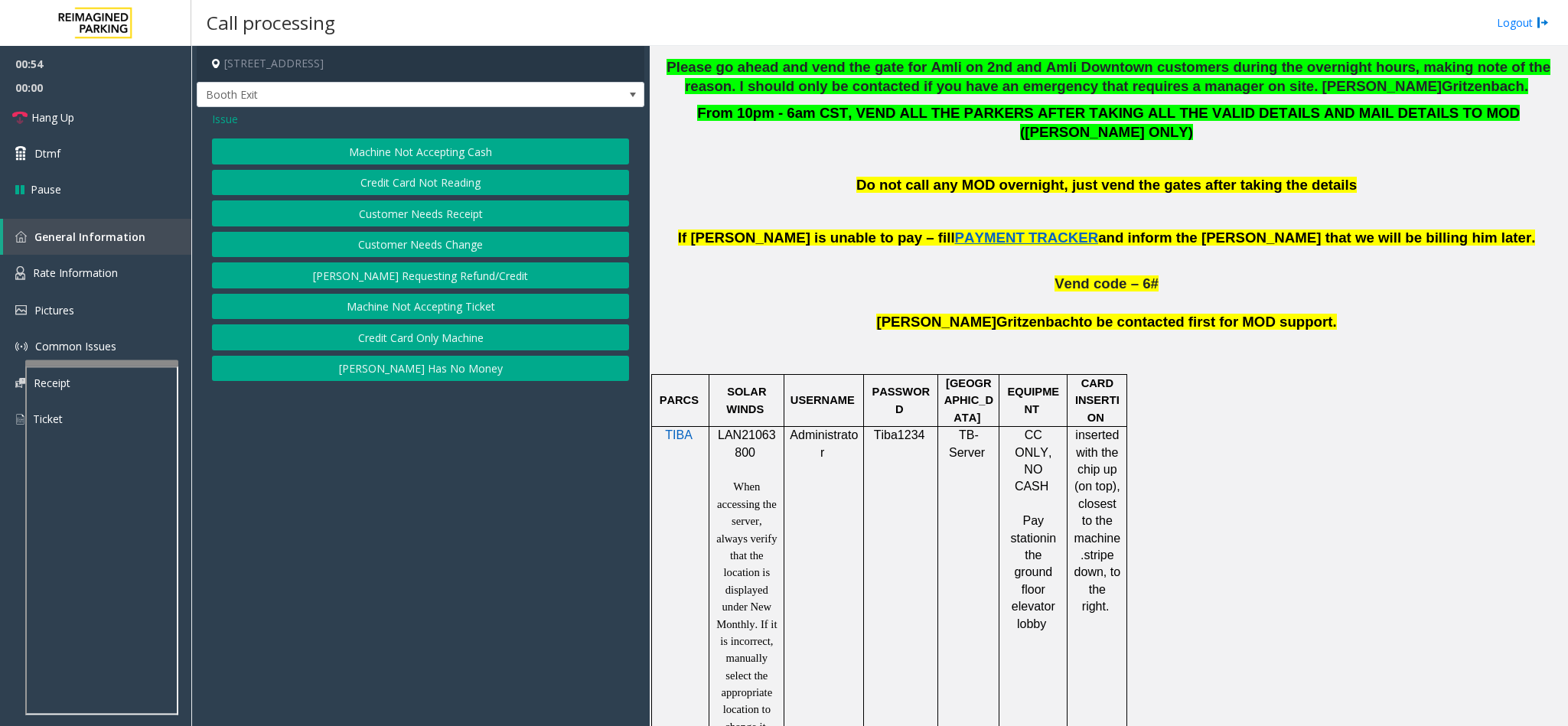
click at [396, 344] on button "Credit Card Only Machine" at bounding box center [421, 337] width 417 height 26
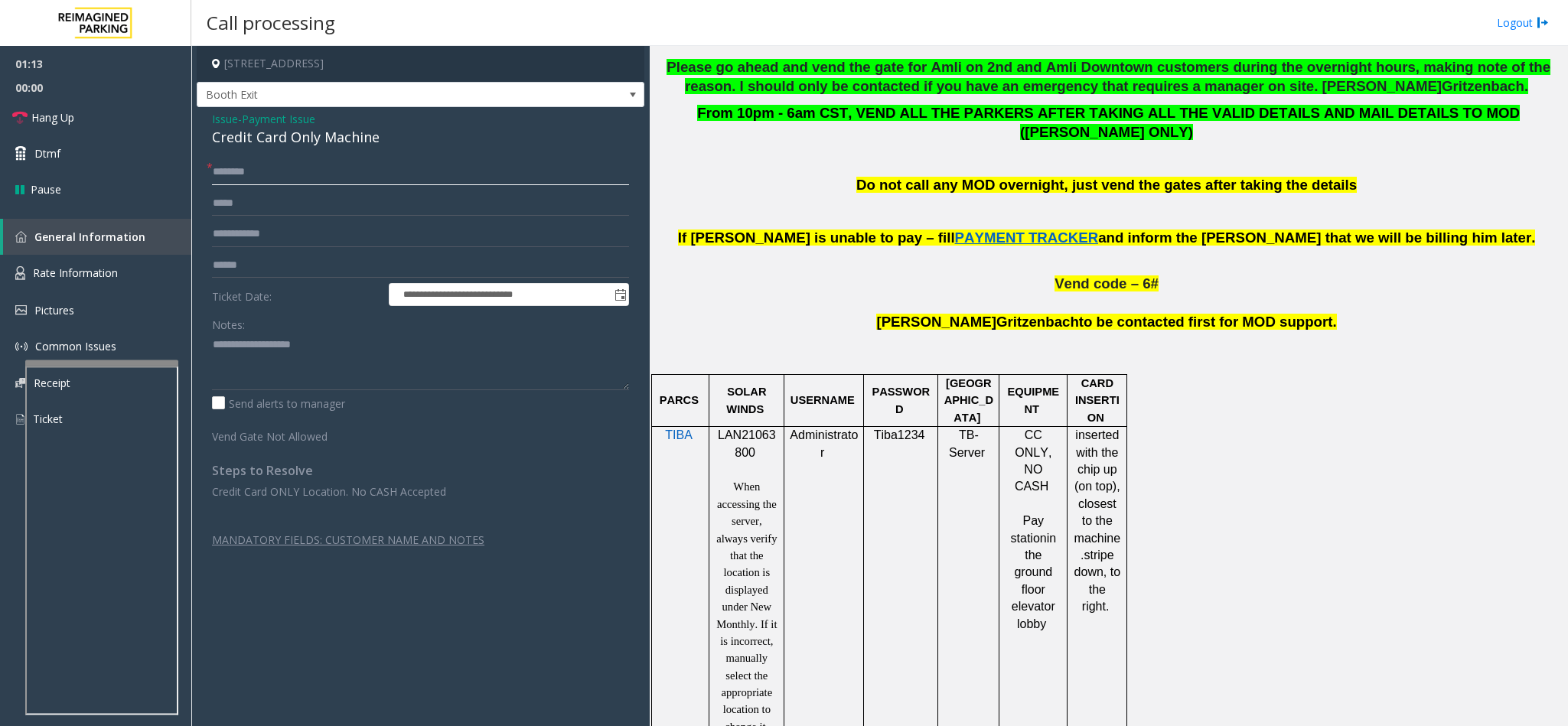
click at [530, 173] on input "text" at bounding box center [421, 172] width 417 height 26
paste input "*******"
type input "*******"
click at [278, 225] on input "text" at bounding box center [421, 235] width 417 height 26
click at [310, 264] on input "text" at bounding box center [421, 266] width 417 height 26
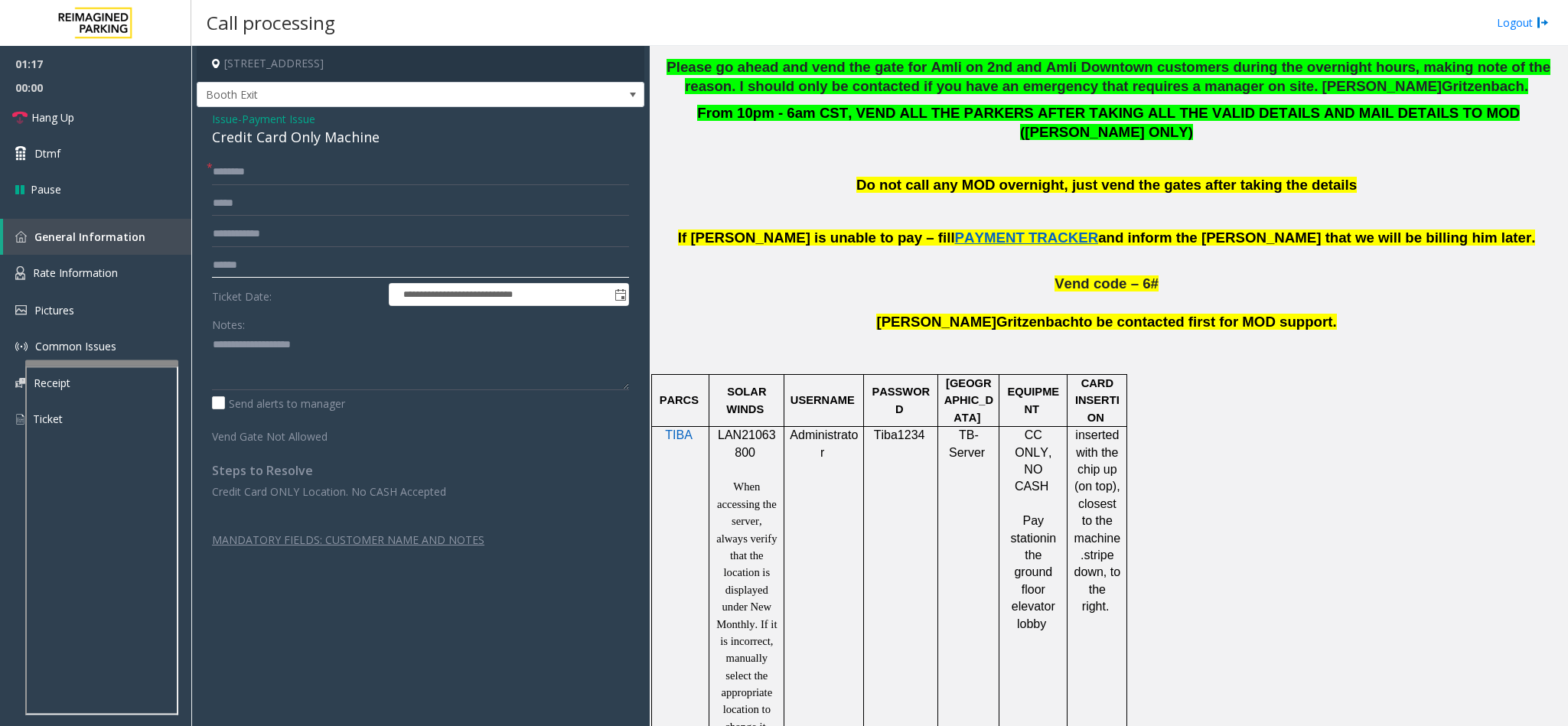
paste input "******"
type input "******"
click at [156, 113] on link "Hang Up" at bounding box center [96, 117] width 191 height 36
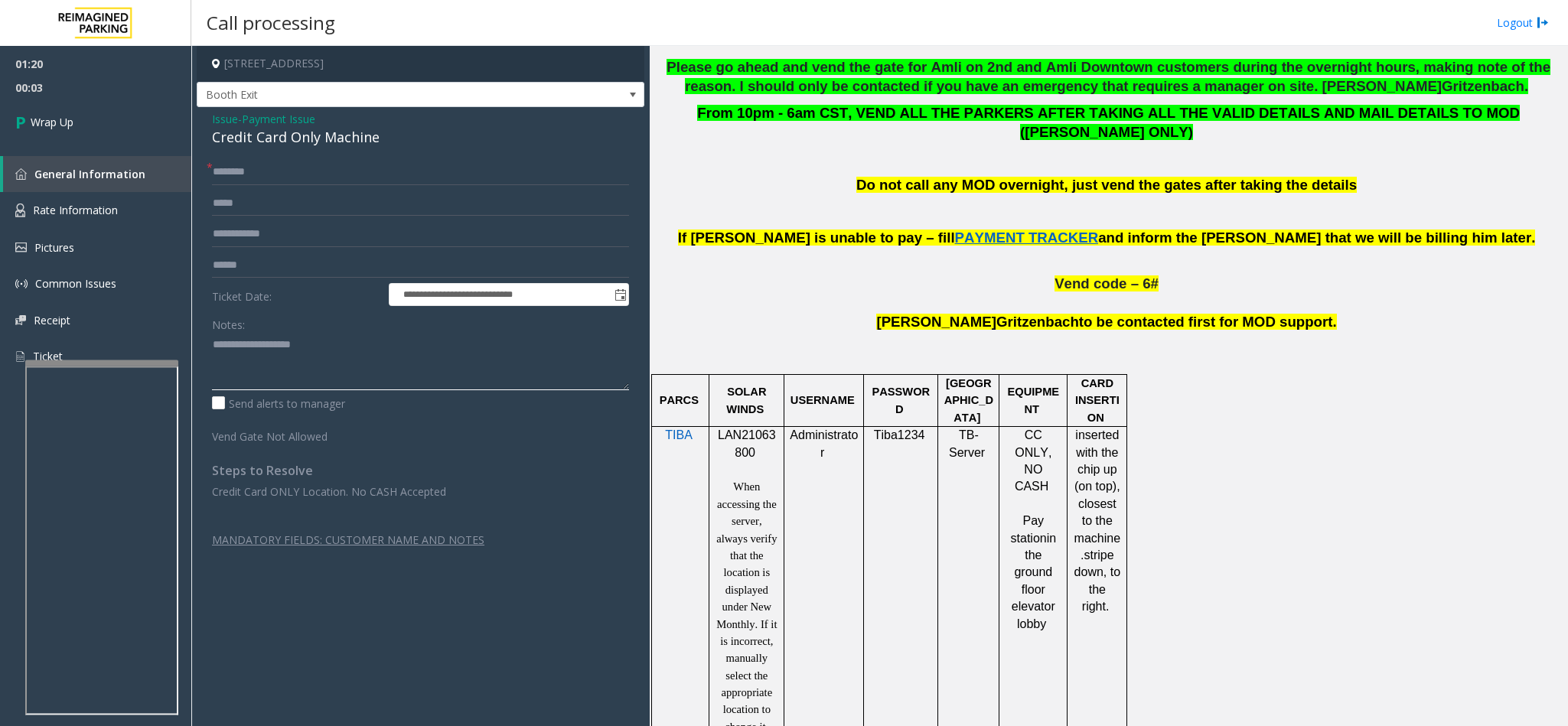
click at [475, 360] on textarea at bounding box center [421, 361] width 417 height 58
paste textarea "**********"
click at [515, 379] on textarea at bounding box center [421, 361] width 417 height 58
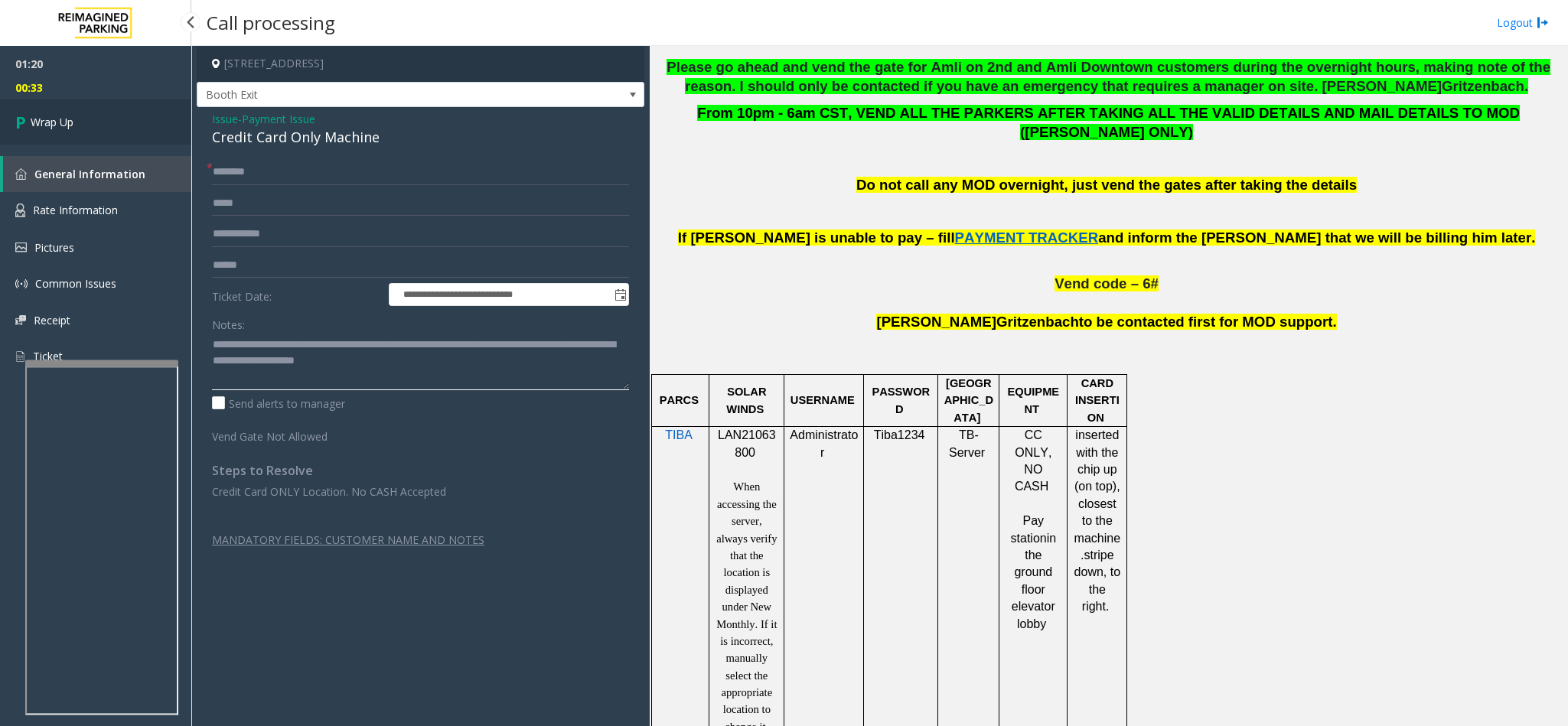
type textarea "**********"
click at [141, 122] on link "Wrap Up" at bounding box center [96, 122] width 191 height 45
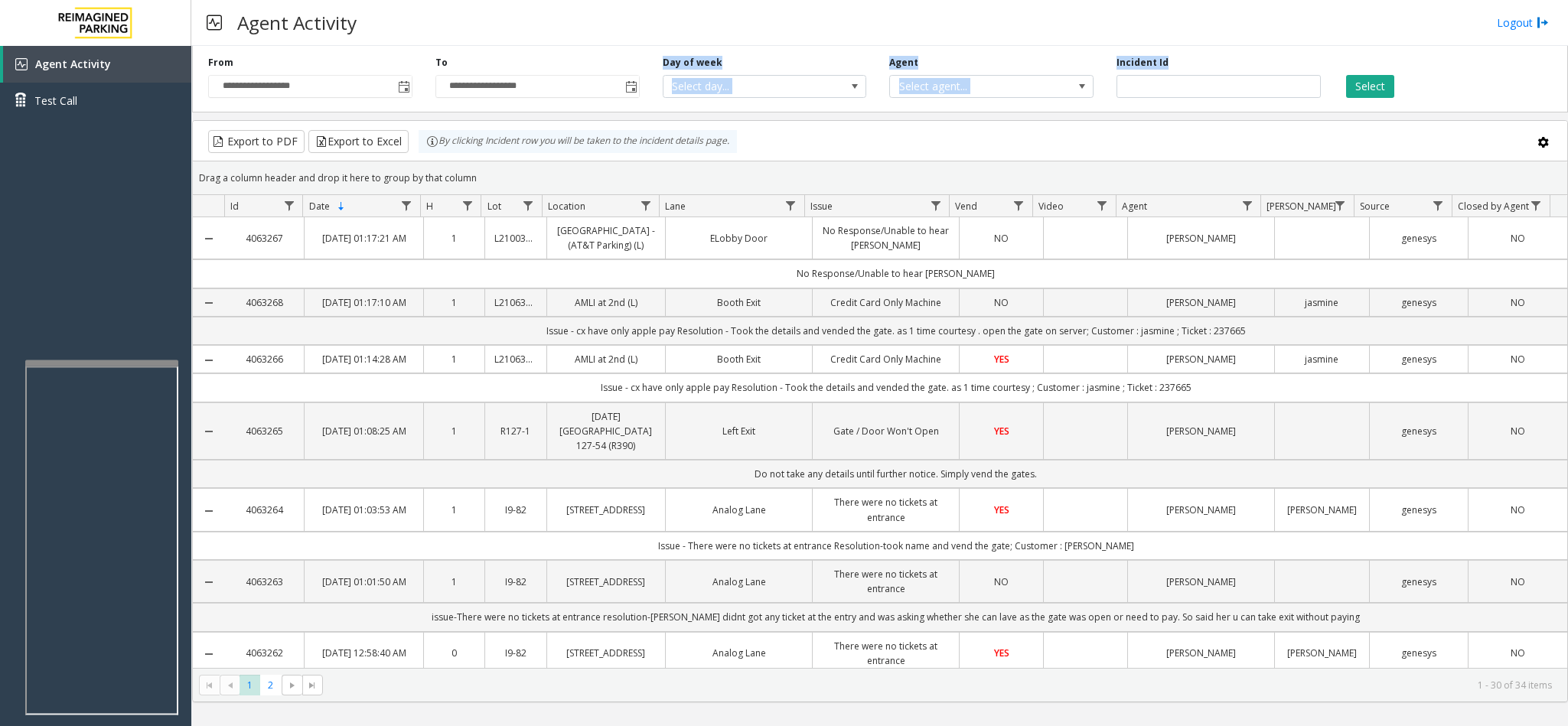
drag, startPoint x: 659, startPoint y: 66, endPoint x: 1171, endPoint y: 56, distance: 512.1
click at [1171, 56] on div "**********" at bounding box center [880, 76] width 1376 height 72
click at [1165, 25] on div "Agent Activity Logout" at bounding box center [879, 22] width 1377 height 46
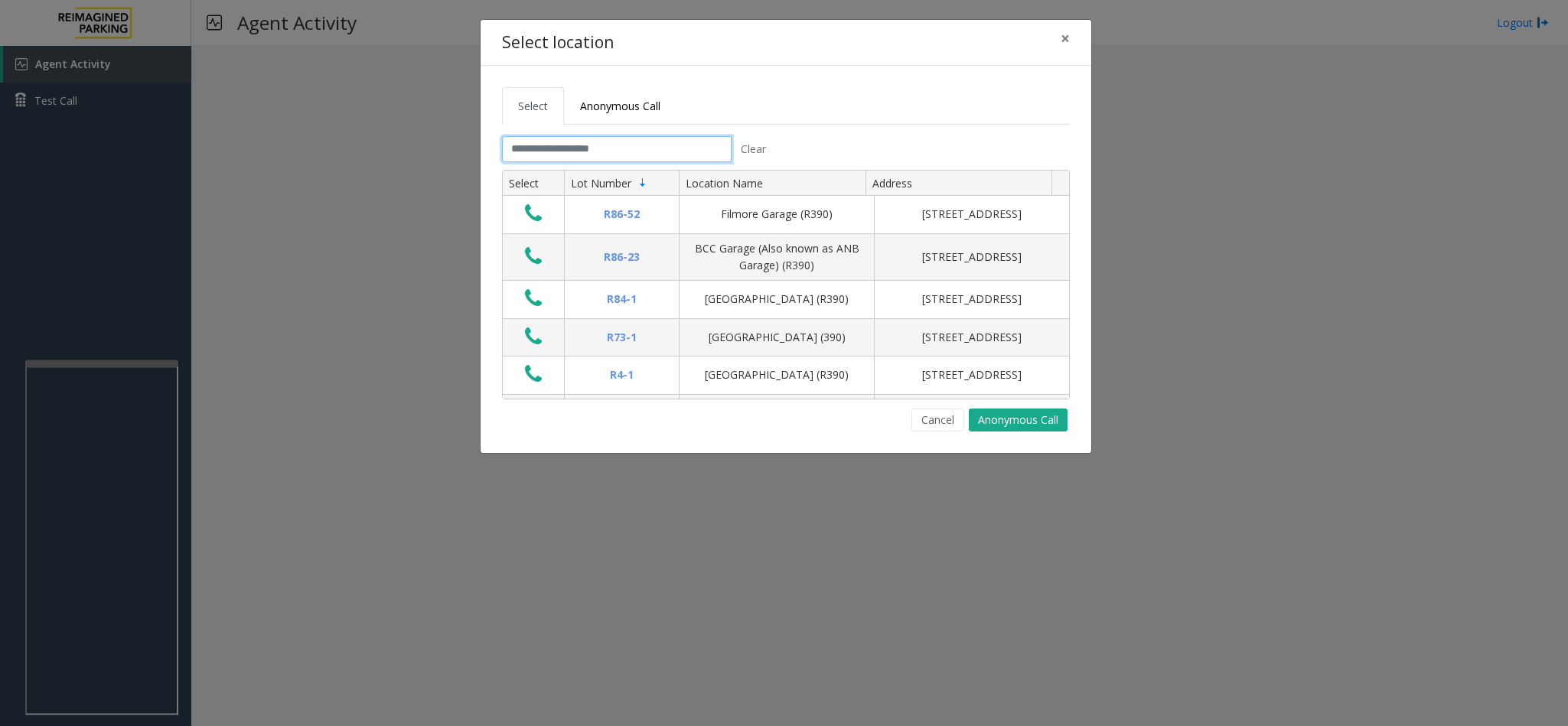
click at [658, 153] on input "text" at bounding box center [616, 149] width 229 height 26
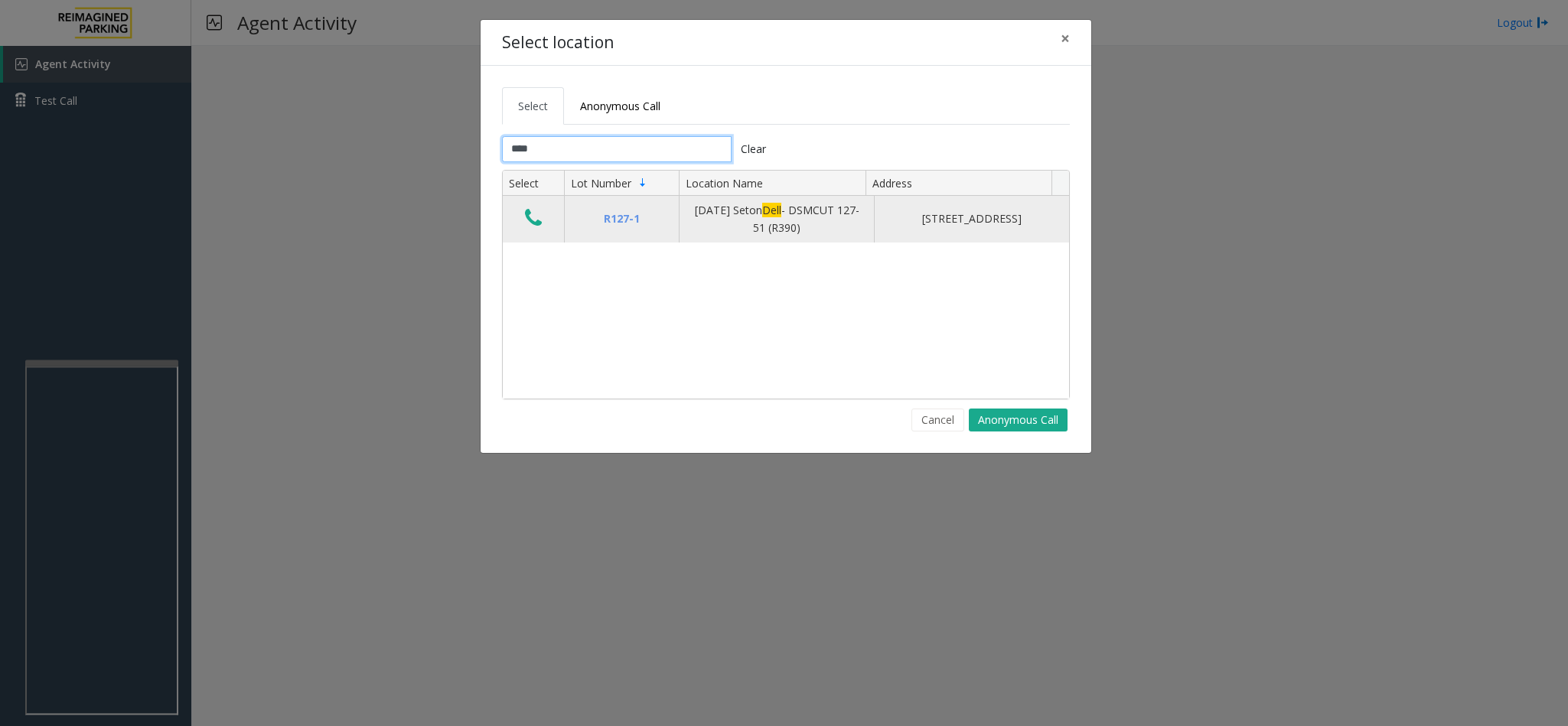
type input "****"
click at [530, 216] on icon "Data table" at bounding box center [534, 218] width 17 height 22
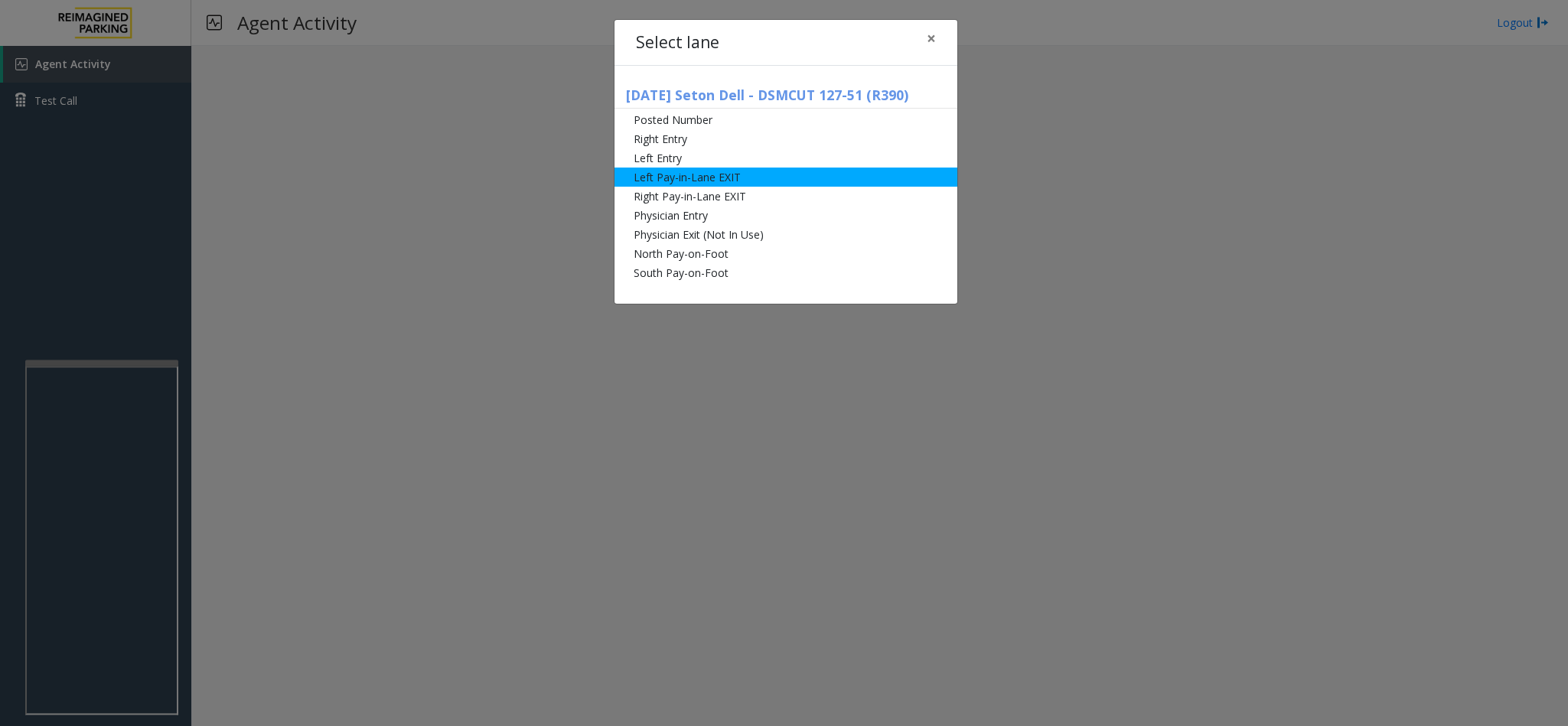
click at [807, 178] on li "Left Pay-in-Lane EXIT" at bounding box center [786, 177] width 343 height 19
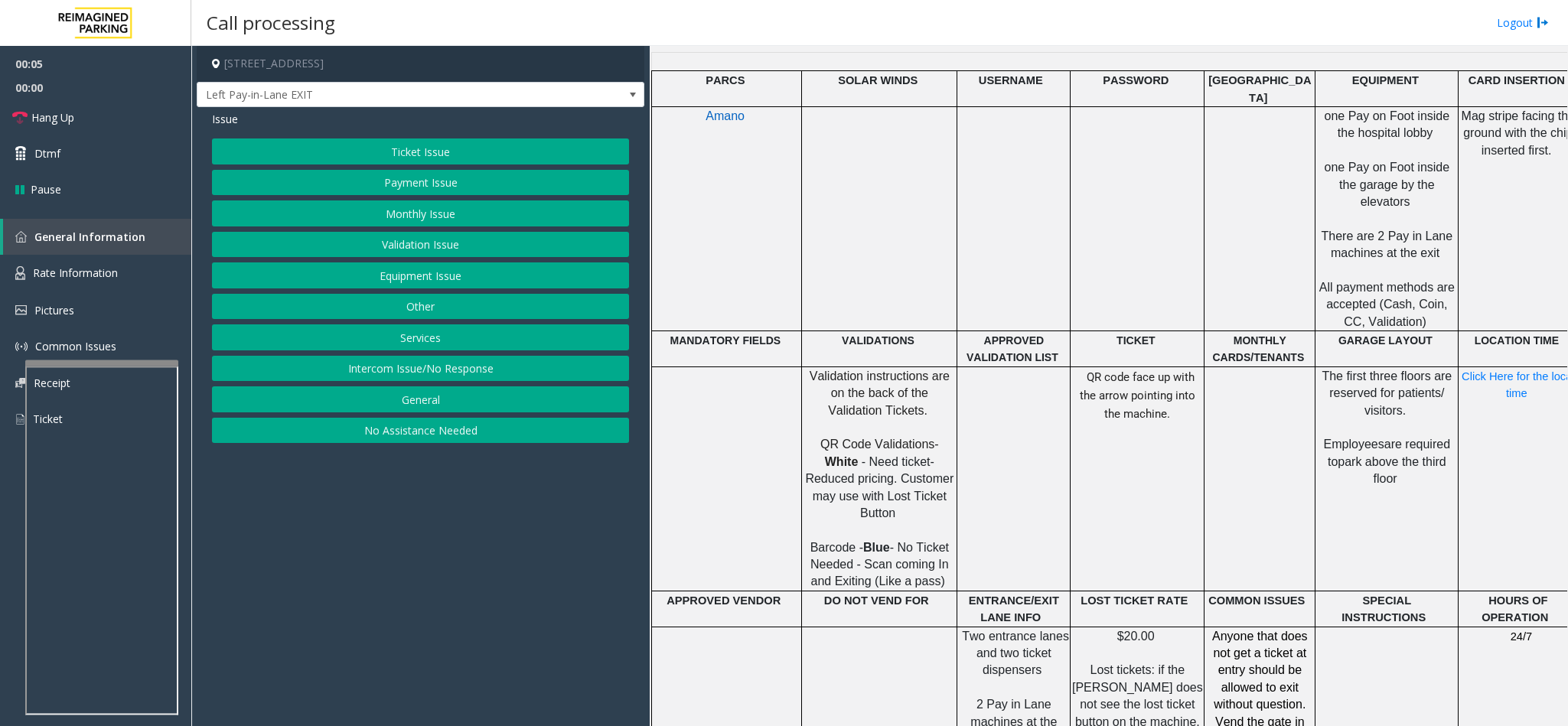
scroll to position [804, 0]
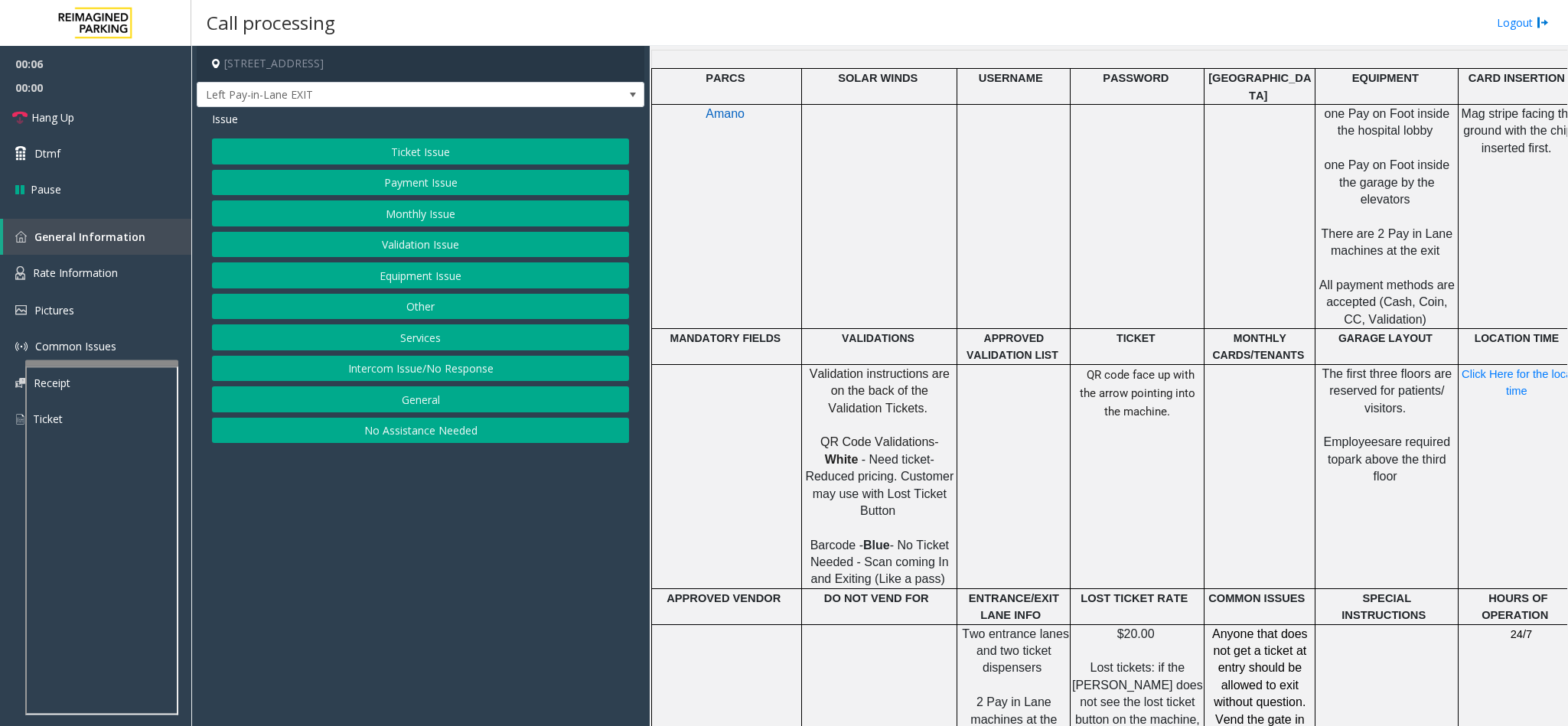
click at [1497, 362] on div at bounding box center [1518, 365] width 119 height 5
click at [1496, 366] on p "Click Here for the local time" at bounding box center [1518, 383] width 117 height 34
click at [1490, 366] on p "Click Here for the local time" at bounding box center [1518, 383] width 117 height 34
click at [1520, 368] on span "Click Here for the local time" at bounding box center [1520, 383] width 116 height 29
click at [1517, 368] on span "Click Here for the local time" at bounding box center [1520, 383] width 116 height 29
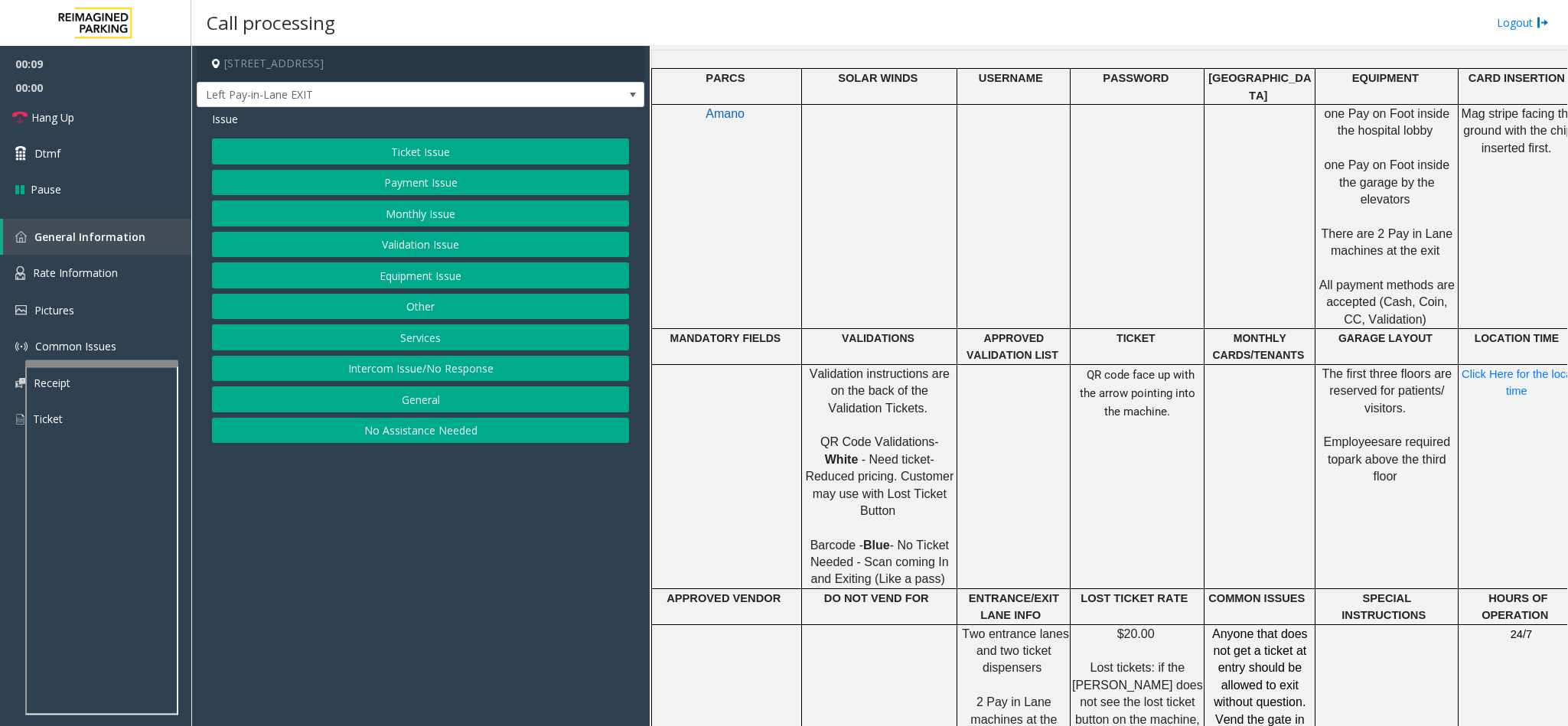
click at [1509, 368] on span "Click Here for the local time" at bounding box center [1520, 383] width 116 height 29
click at [1507, 368] on span "Click Here for the local time" at bounding box center [1520, 383] width 116 height 29
drag, startPoint x: 1531, startPoint y: 336, endPoint x: 1524, endPoint y: 341, distance: 8.6
click at [1531, 385] on span at bounding box center [1529, 391] width 3 height 12
click at [1523, 368] on span "Click Here for the local time" at bounding box center [1520, 383] width 116 height 29
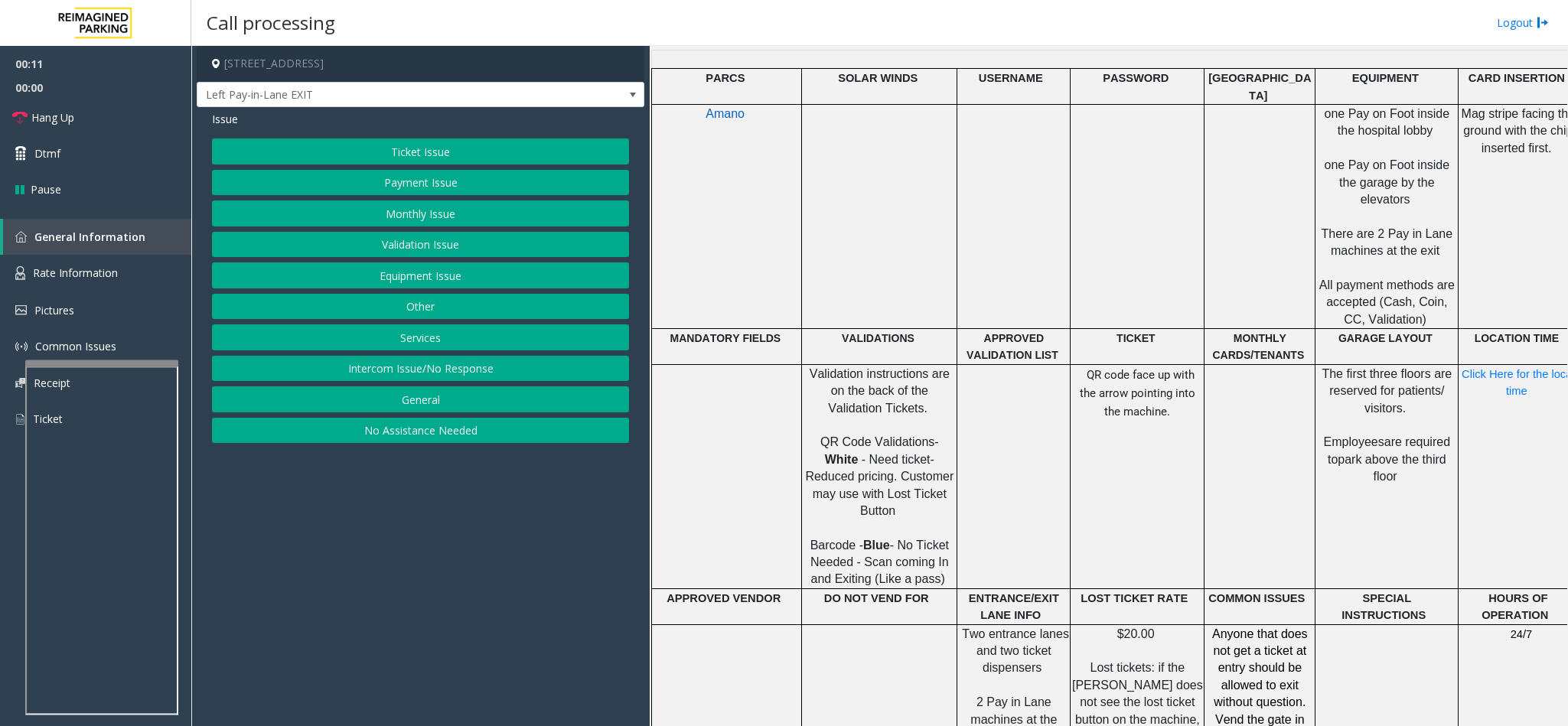
click at [1516, 368] on span "Click Here for the local time" at bounding box center [1520, 383] width 116 height 29
click at [1481, 368] on span "Click Here for the local time" at bounding box center [1520, 383] width 116 height 29
click at [1362, 462] on td "The first three floors are reserved for patients/ visitors. Employees are requi…" at bounding box center [1387, 477] width 143 height 224
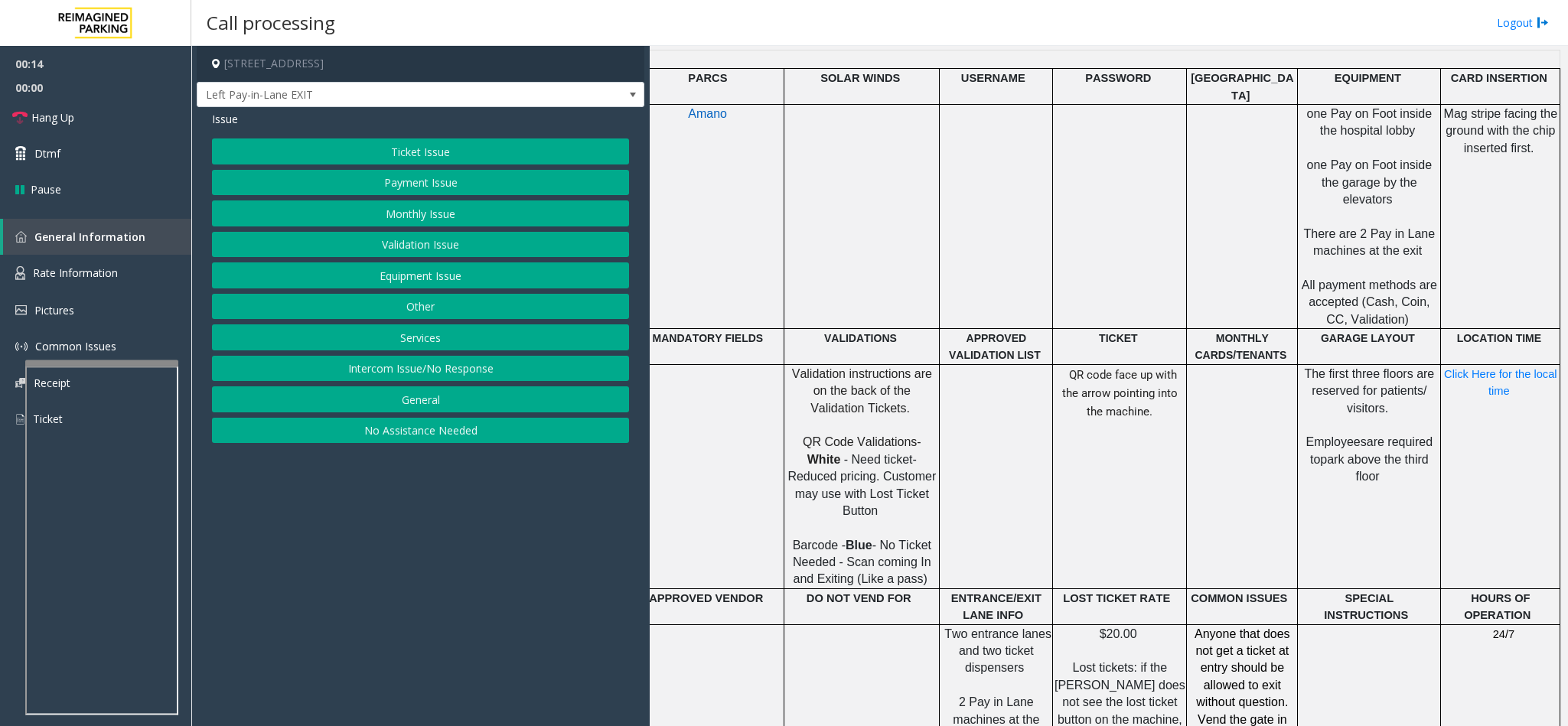
click at [1510, 385] on span at bounding box center [1512, 391] width 3 height 12
click at [1496, 362] on div at bounding box center [1501, 365] width 119 height 5
click at [1489, 368] on span "Click Here for the local time" at bounding box center [1502, 383] width 116 height 29
click at [1507, 362] on div at bounding box center [1501, 365] width 119 height 5
click at [1517, 368] on span "Click Here for the local time" at bounding box center [1502, 383] width 116 height 29
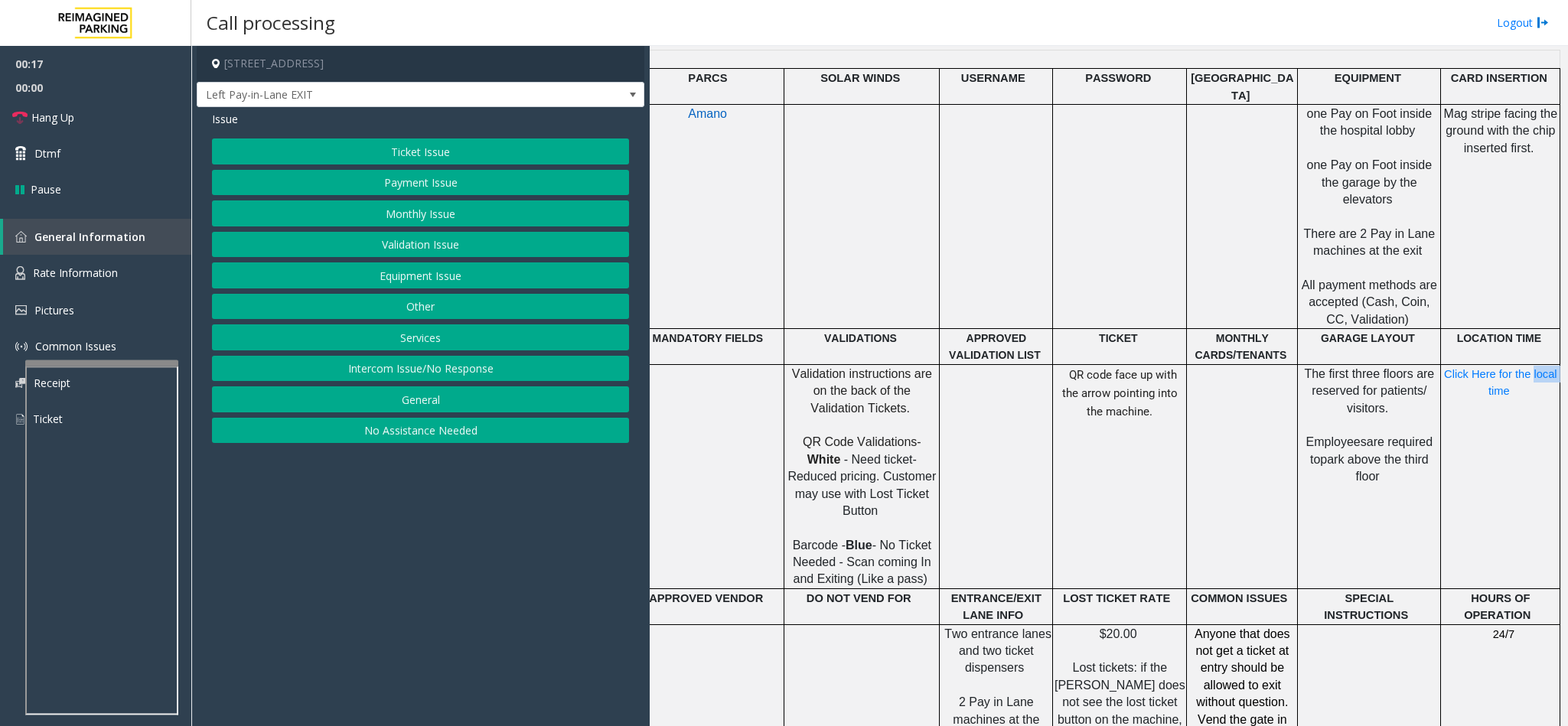
click at [1517, 368] on span "Click Here for the local time" at bounding box center [1502, 383] width 116 height 29
click at [1482, 368] on span "Click Here for the local time" at bounding box center [1502, 383] width 116 height 29
click at [120, 264] on link "Rate Information" at bounding box center [96, 273] width 191 height 37
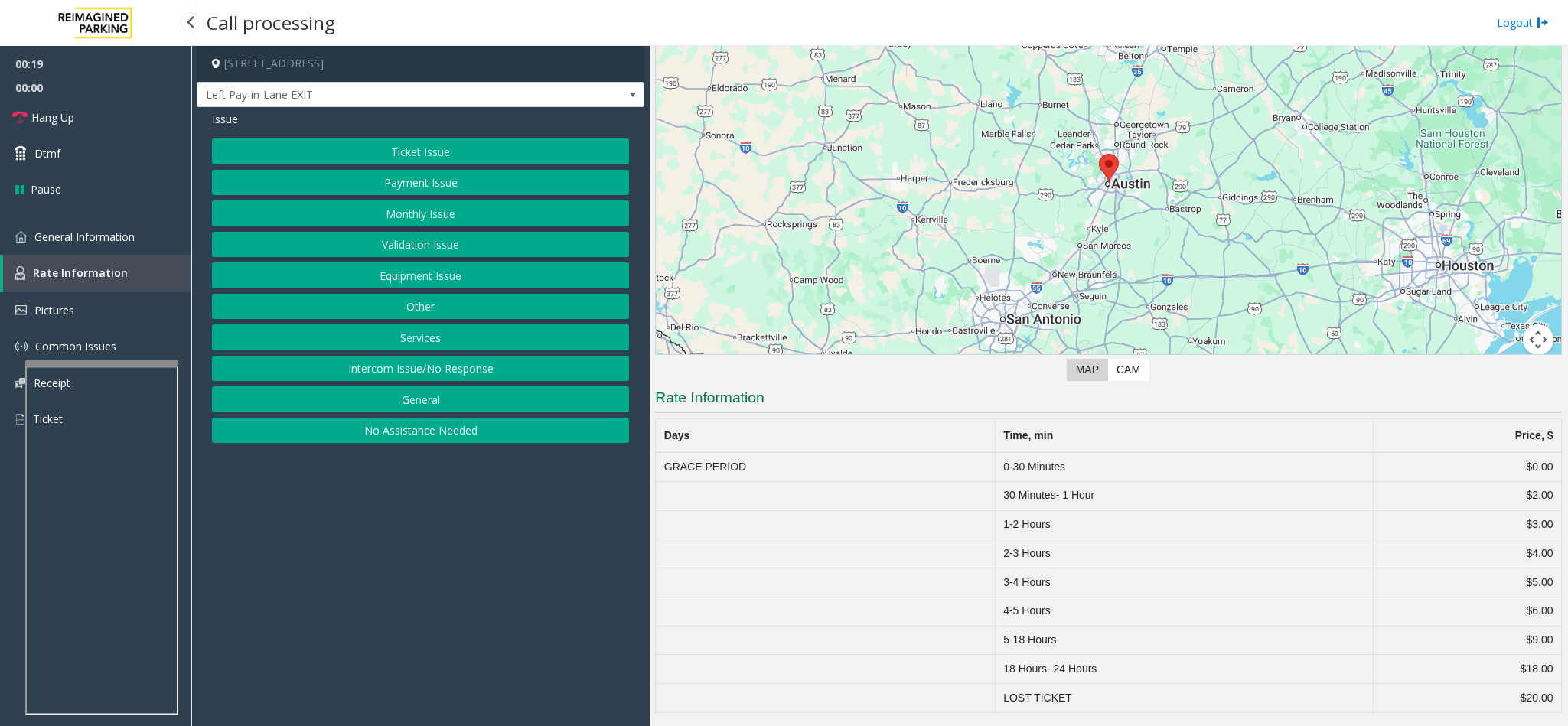
scroll to position [97, 0]
click at [139, 235] on link "General Information" at bounding box center [96, 237] width 191 height 36
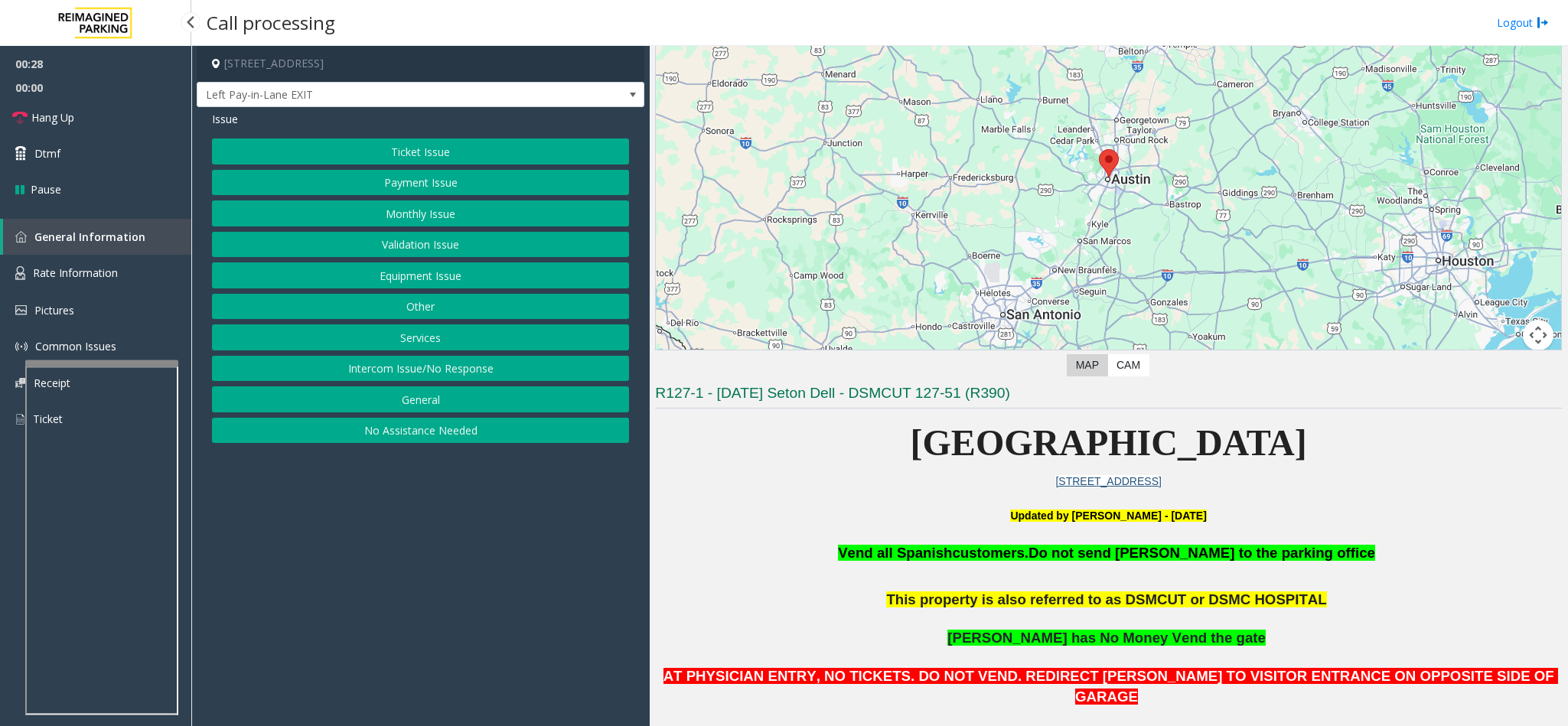
scroll to position [804, 0]
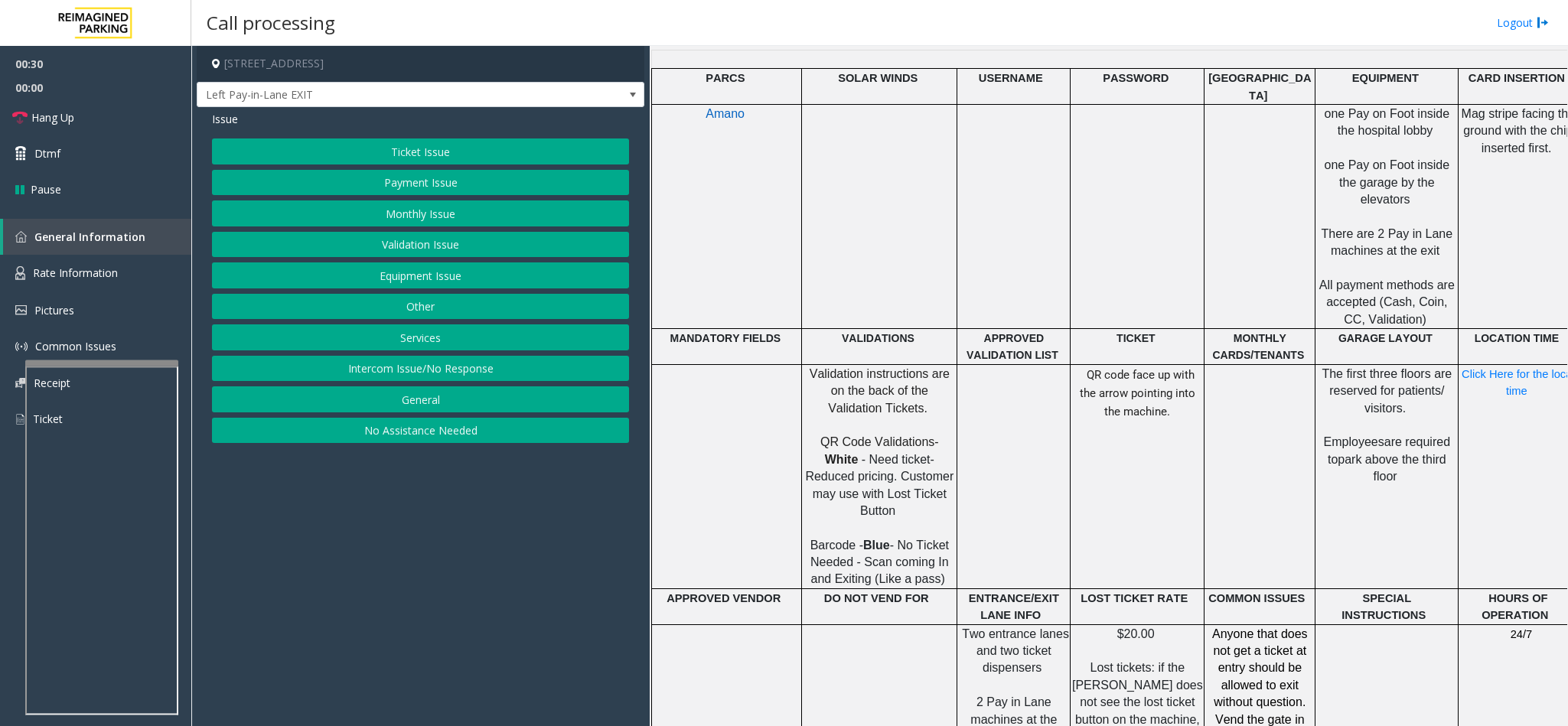
click at [1488, 368] on span "Click Here for the local time" at bounding box center [1520, 383] width 116 height 29
click at [1497, 368] on span "Click Here for the local time" at bounding box center [1520, 383] width 116 height 29
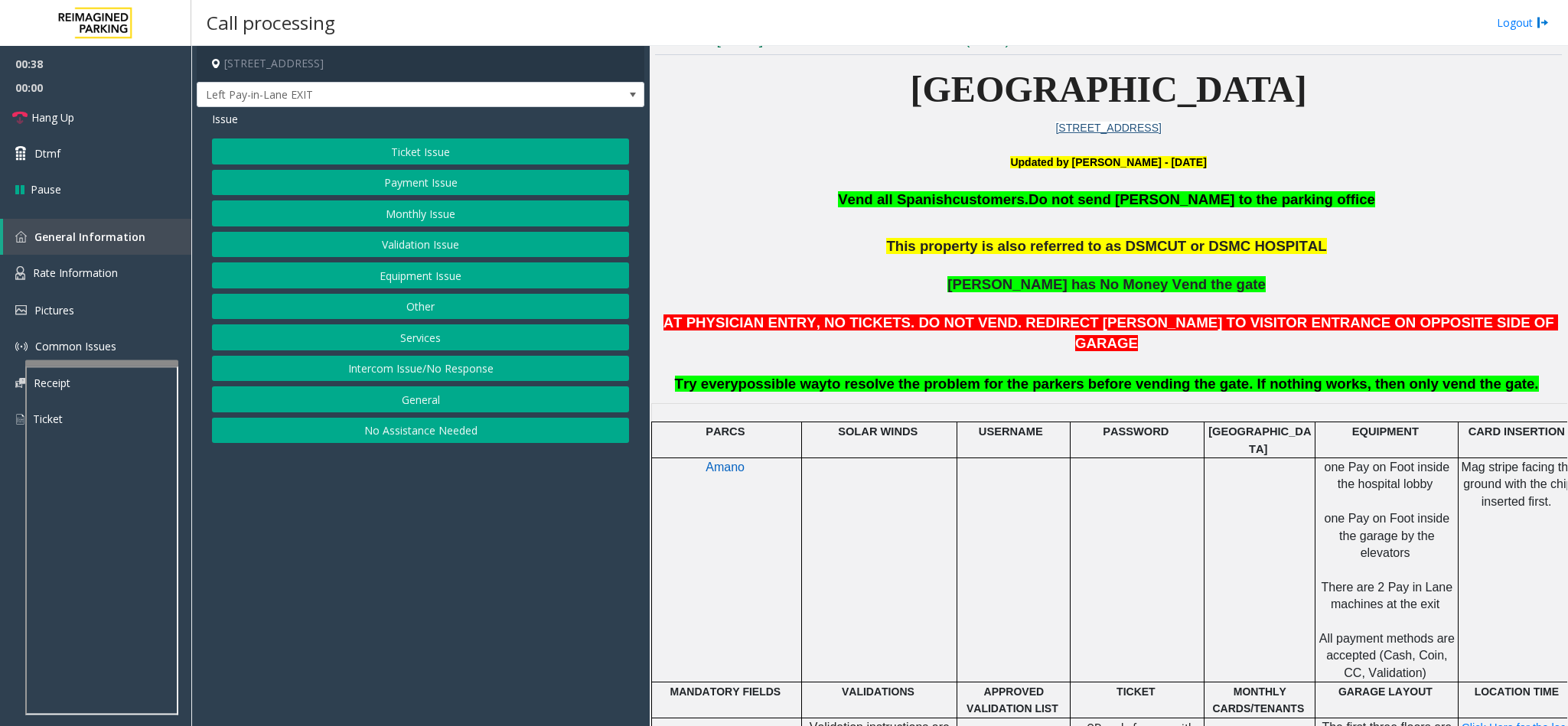
scroll to position [460, 0]
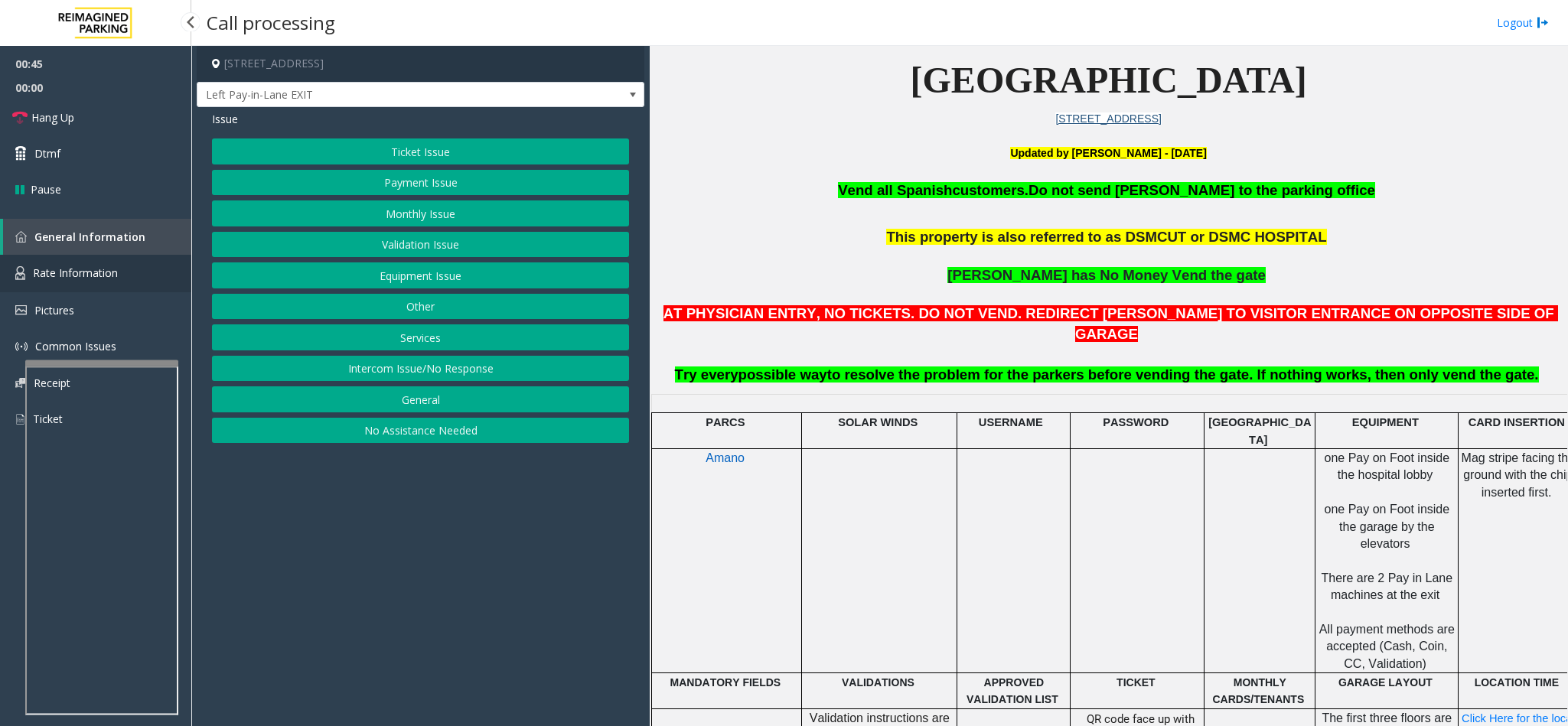
click at [59, 276] on span "Rate Information" at bounding box center [75, 272] width 85 height 15
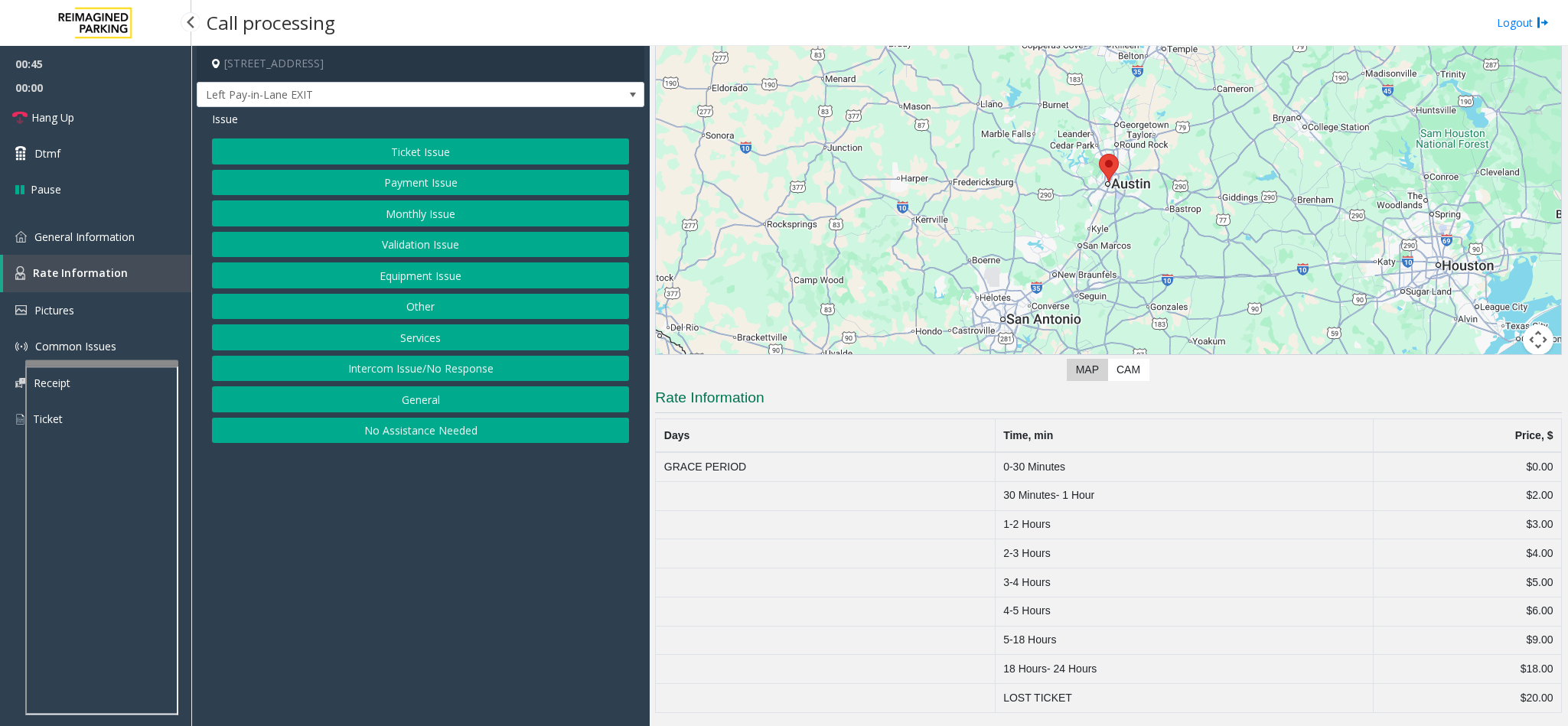
scroll to position [97, 0]
click at [70, 240] on span "General Information" at bounding box center [84, 236] width 100 height 15
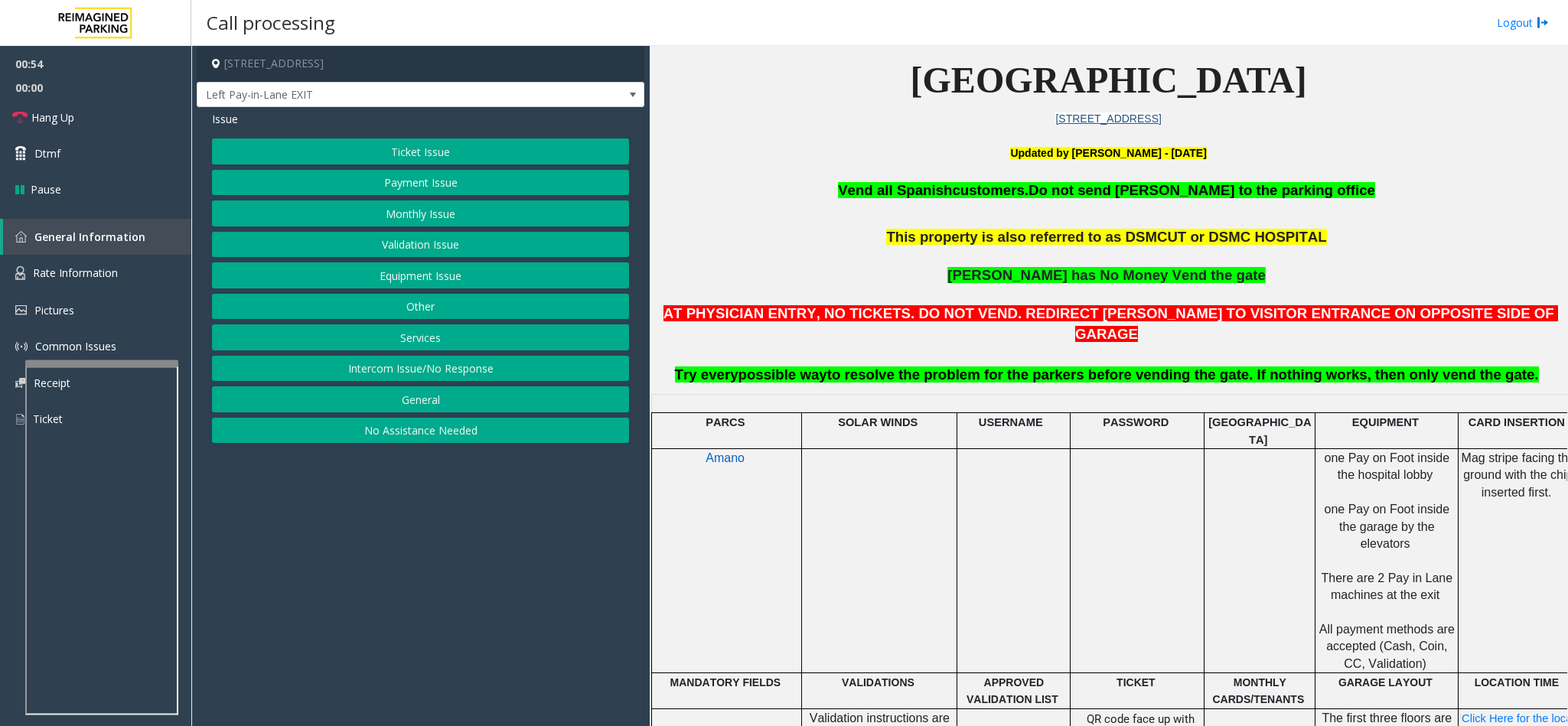
click at [437, 180] on button "Payment Issue" at bounding box center [421, 183] width 417 height 26
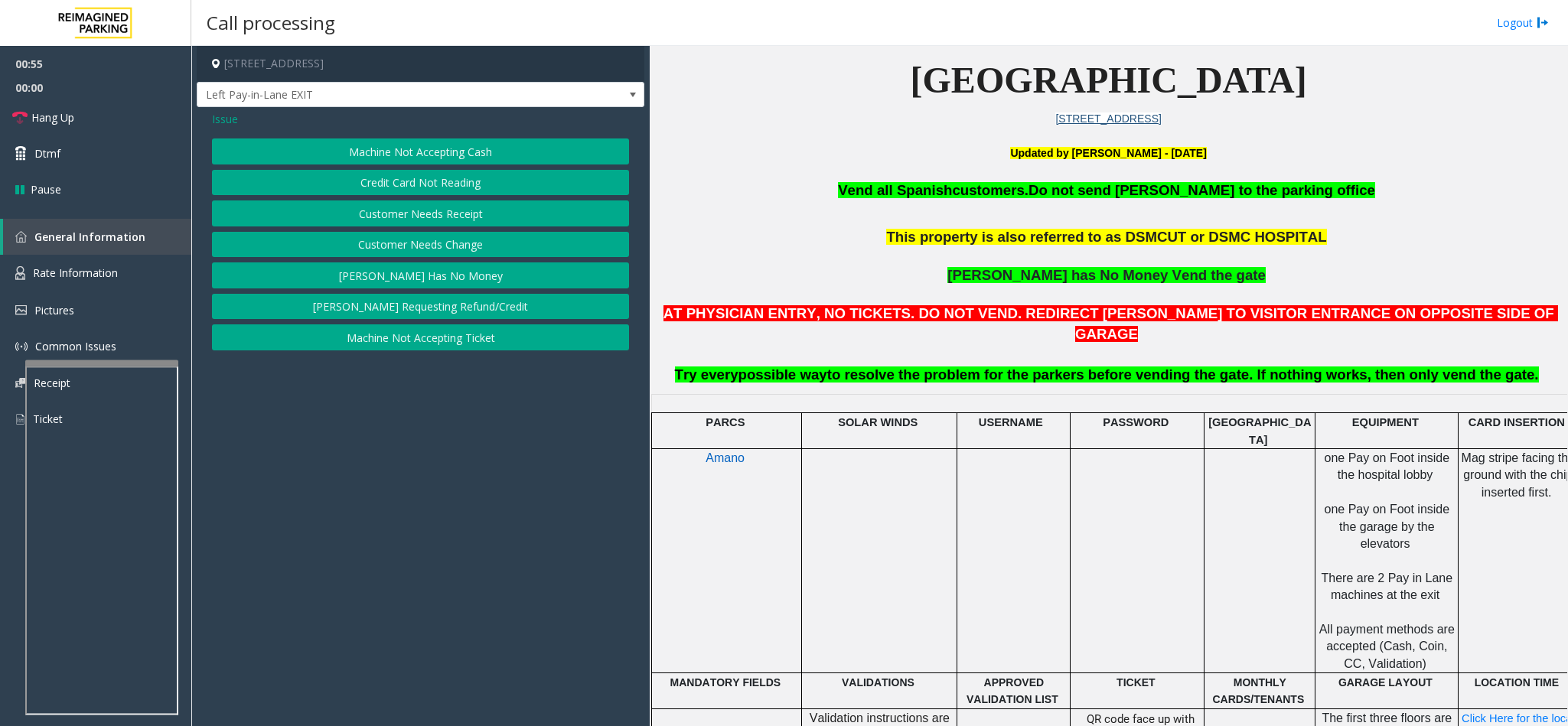
click at [485, 247] on button "Customer Needs Change" at bounding box center [421, 245] width 417 height 26
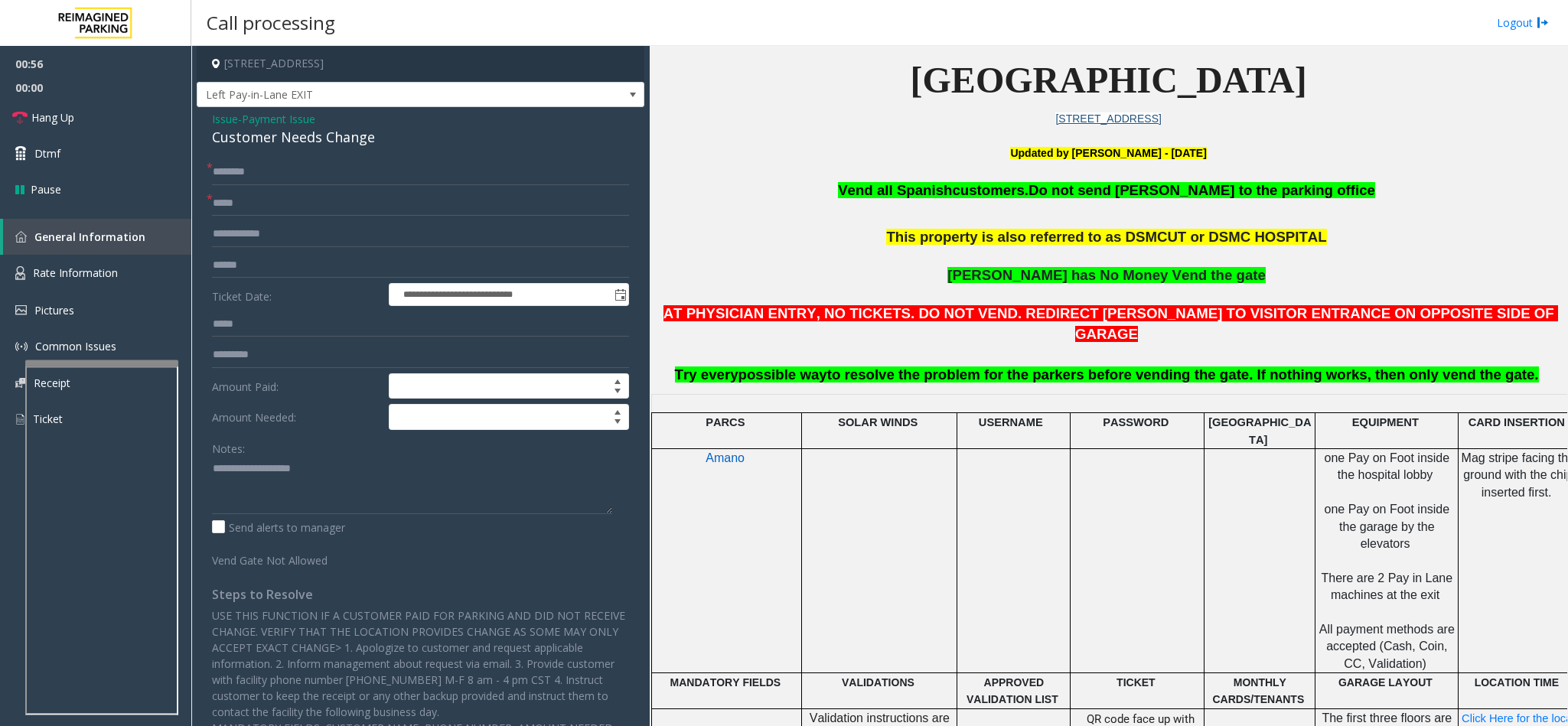
click at [315, 187] on form "**********" at bounding box center [421, 364] width 417 height 410
click at [335, 139] on div "Customer Needs Change" at bounding box center [421, 137] width 417 height 21
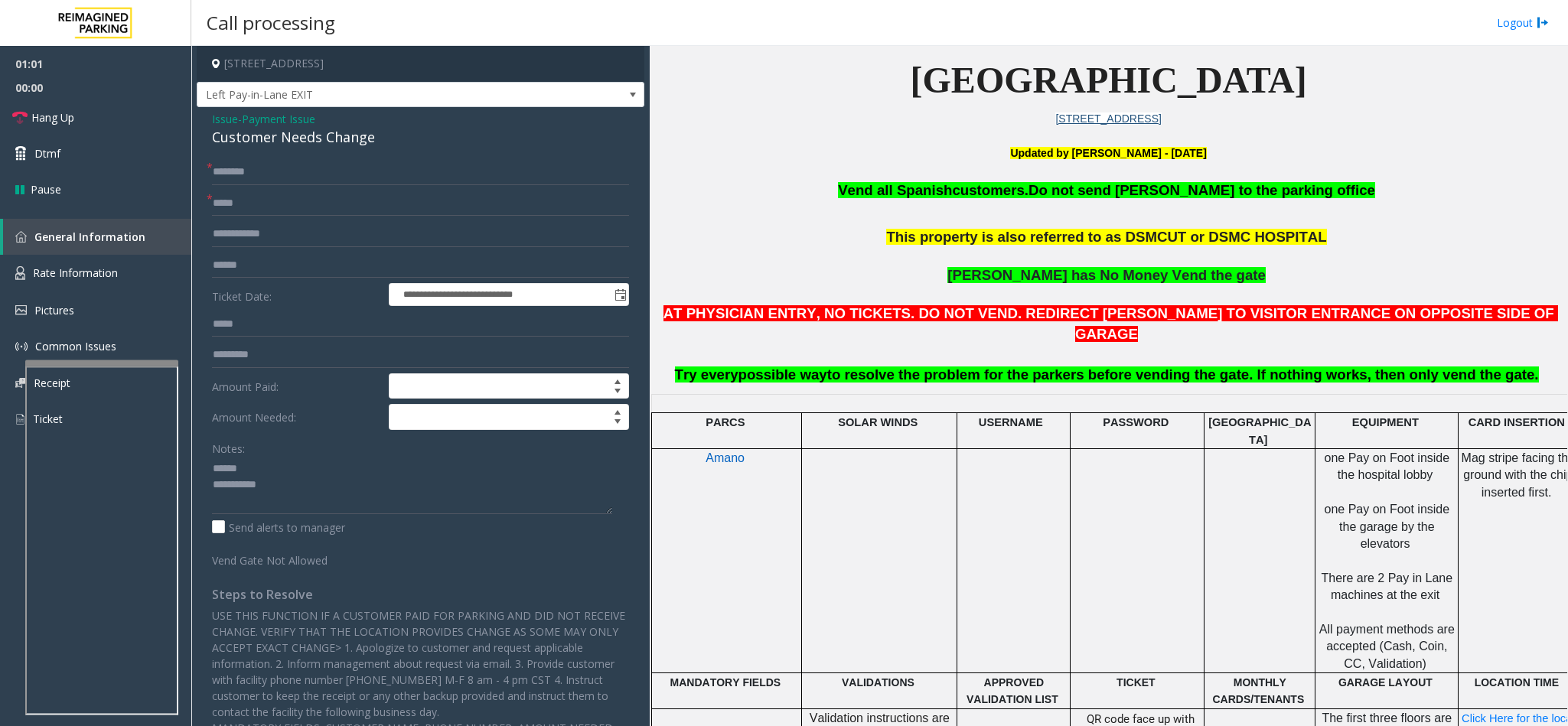
drag, startPoint x: 267, startPoint y: 435, endPoint x: 260, endPoint y: 467, distance: 32.8
click at [265, 435] on form "**********" at bounding box center [421, 364] width 417 height 410
click at [262, 469] on textarea at bounding box center [412, 485] width 400 height 58
paste textarea "**********"
type textarea "**********"
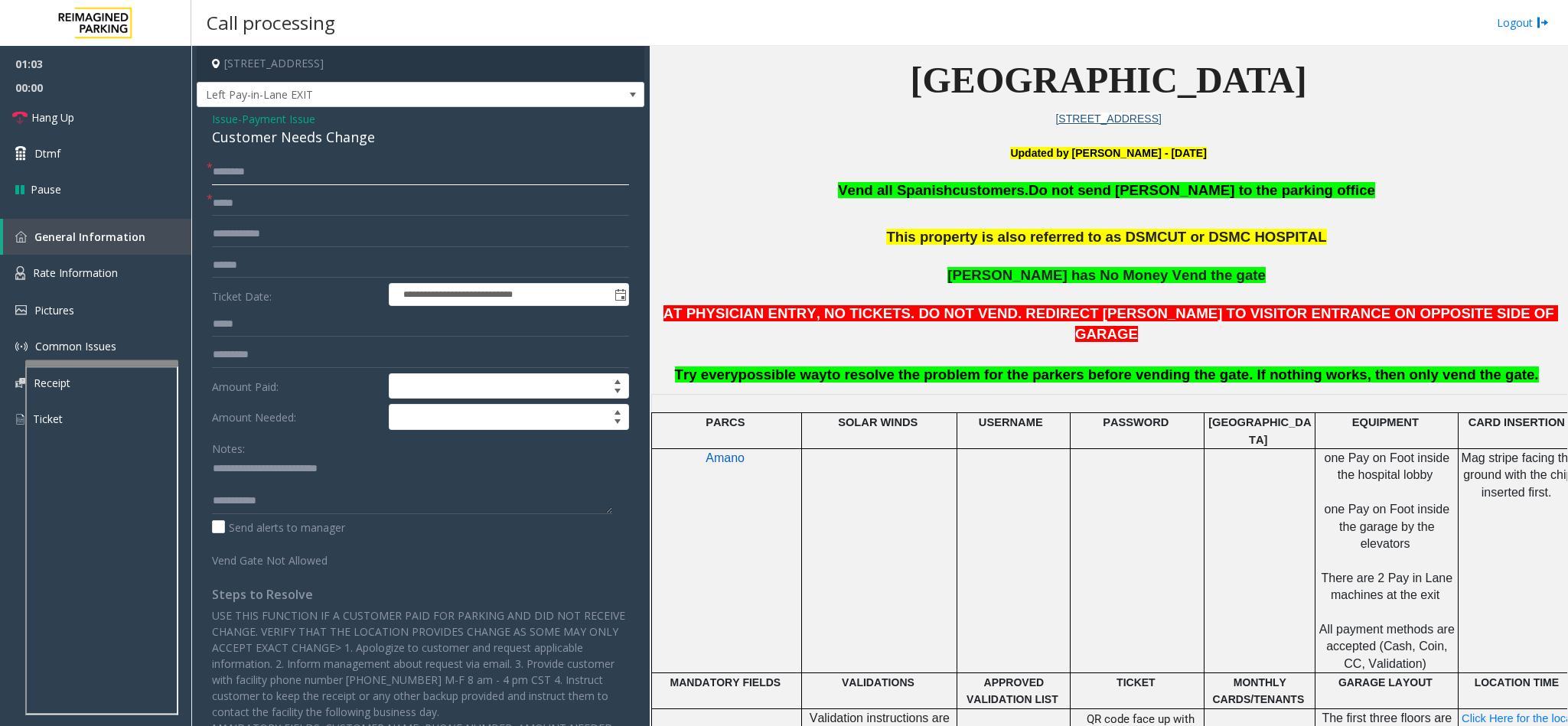
click at [344, 171] on input "text" at bounding box center [421, 172] width 417 height 26
type input "*"
type input "********"
click at [331, 216] on form "**********" at bounding box center [421, 364] width 417 height 410
click at [328, 209] on input "text" at bounding box center [421, 203] width 417 height 26
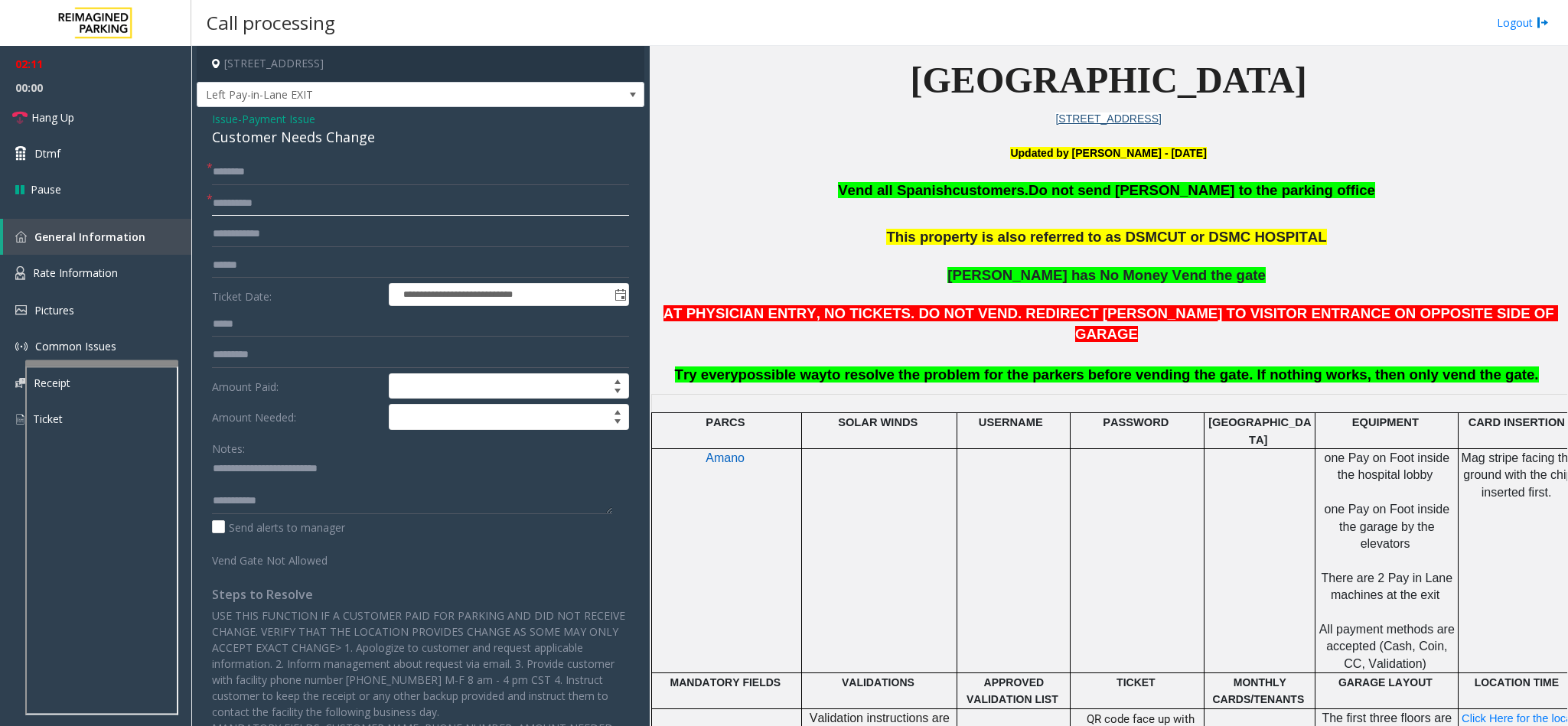
type input "**********"
click at [320, 276] on input "text" at bounding box center [421, 266] width 417 height 26
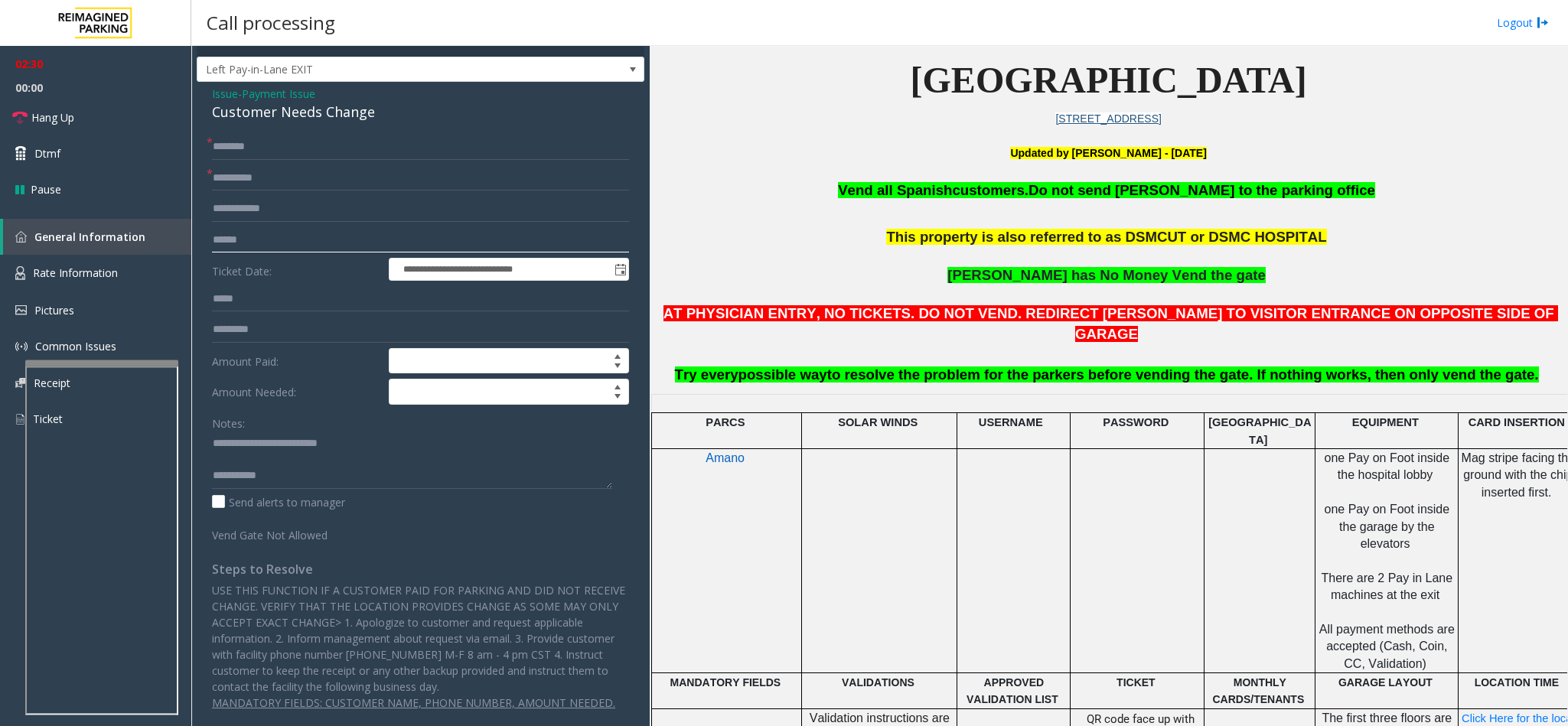
scroll to position [0, 0]
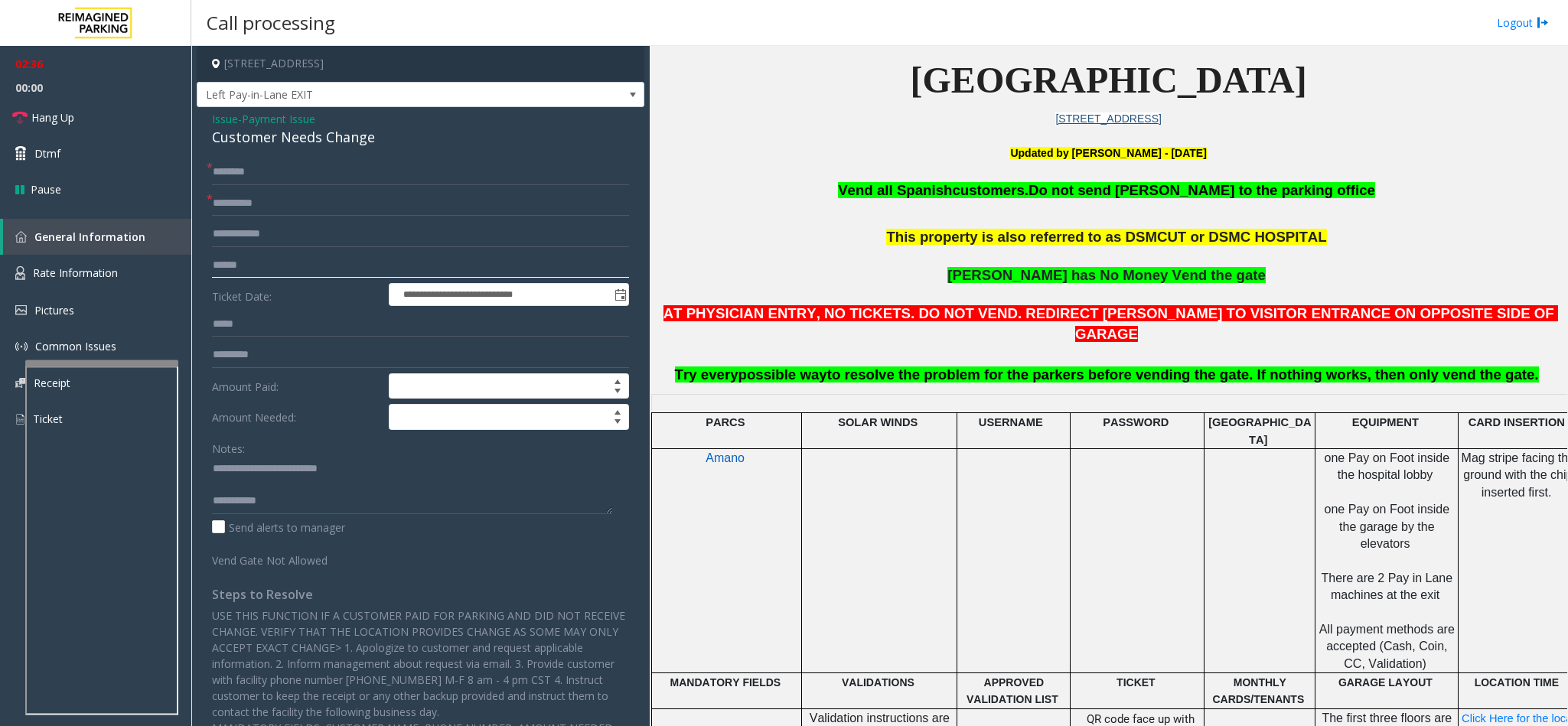
click at [384, 274] on input "text" at bounding box center [421, 266] width 417 height 26
click at [391, 260] on input "text" at bounding box center [421, 266] width 417 height 26
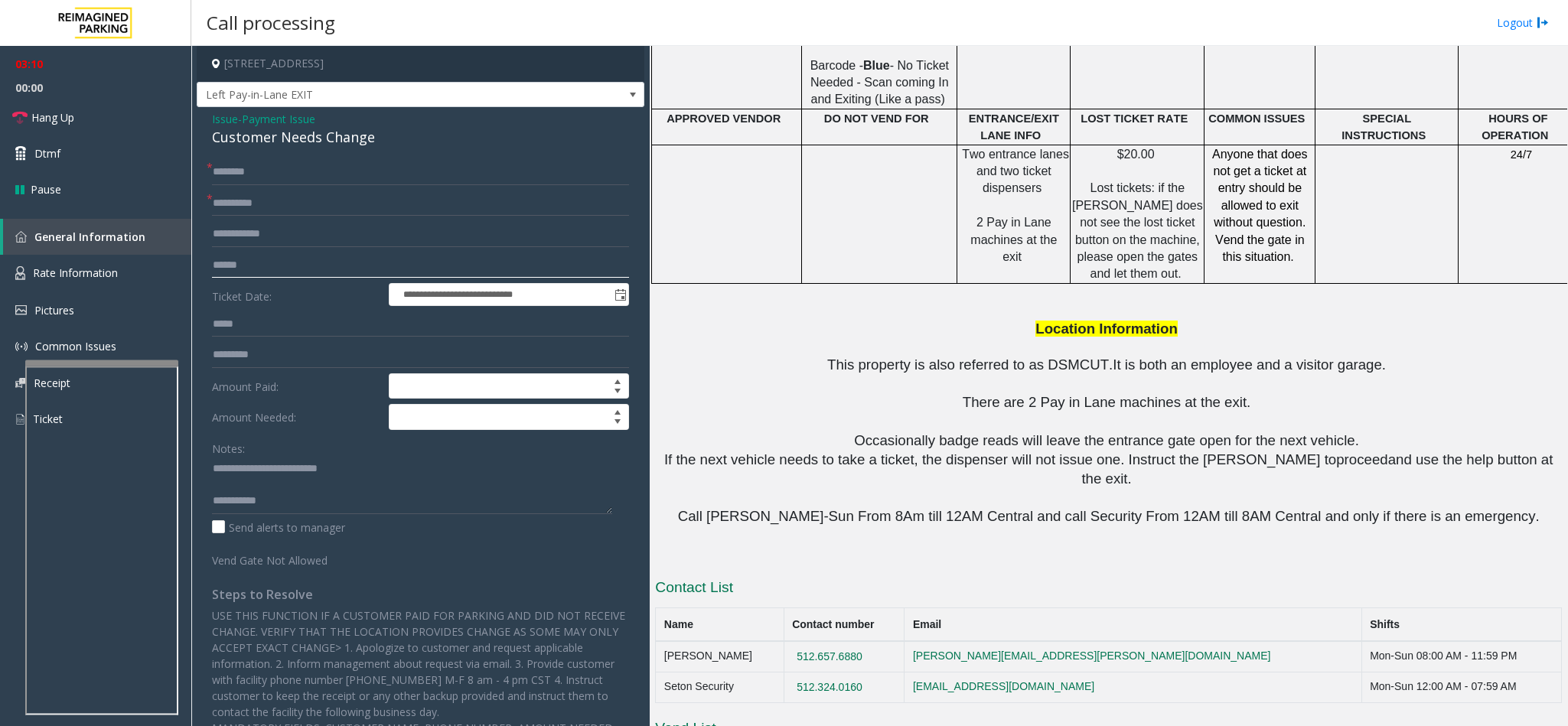
scroll to position [1323, 0]
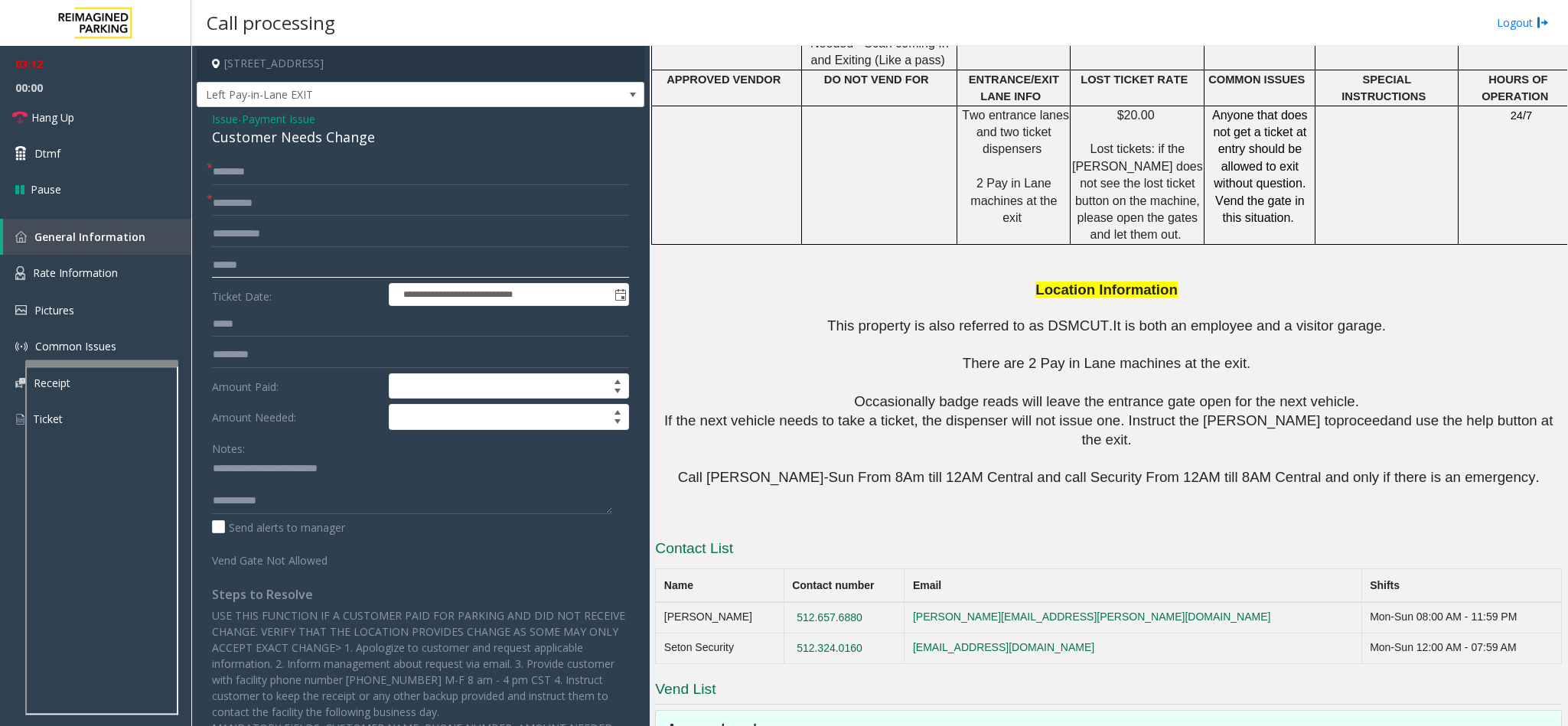
type input "******"
click at [258, 487] on textarea at bounding box center [412, 485] width 400 height 58
click at [305, 505] on textarea at bounding box center [412, 485] width 400 height 58
type textarea "**********"
click at [225, 120] on span "Issue" at bounding box center [225, 119] width 26 height 16
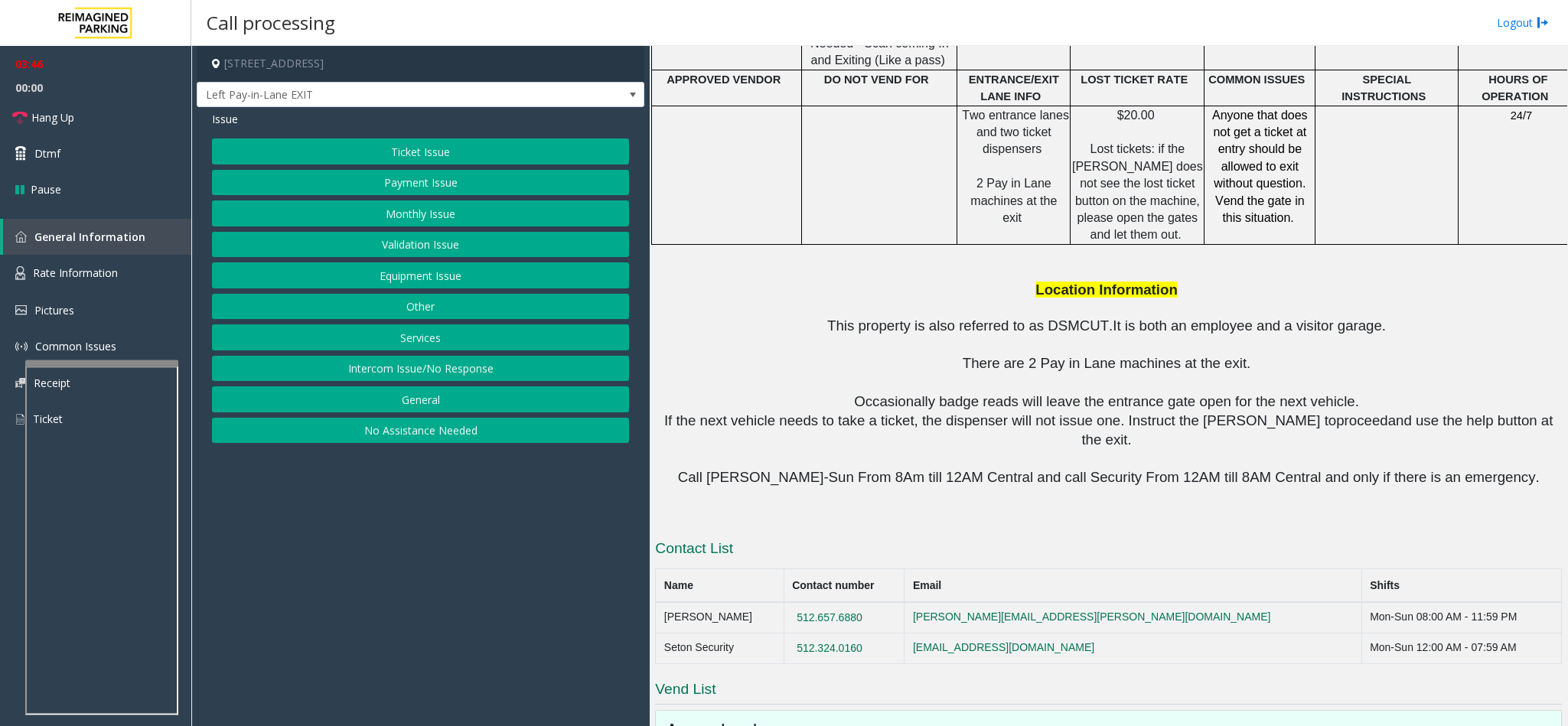
click at [375, 269] on button "Equipment Issue" at bounding box center [421, 275] width 417 height 26
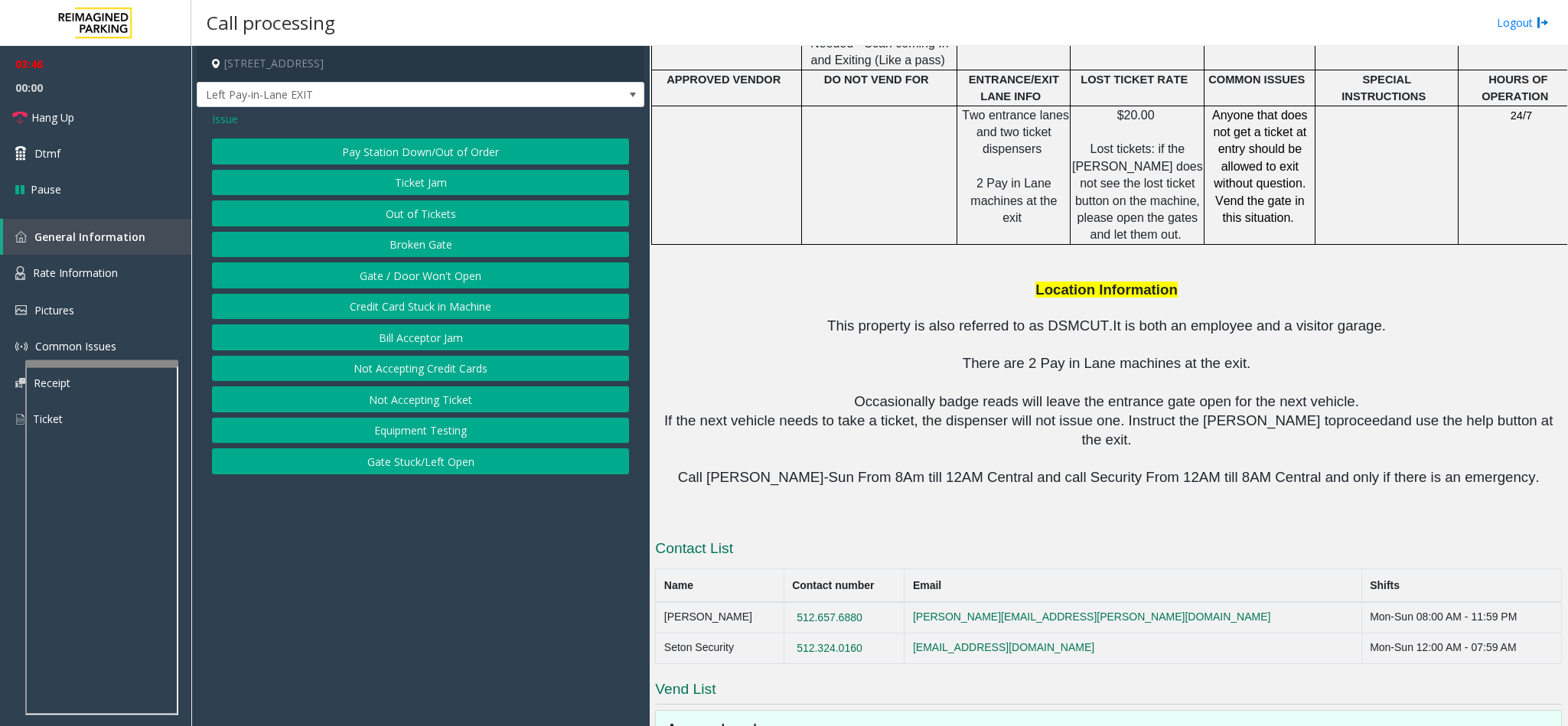
click at [377, 271] on button "Gate / Door Won't Open" at bounding box center [421, 275] width 417 height 26
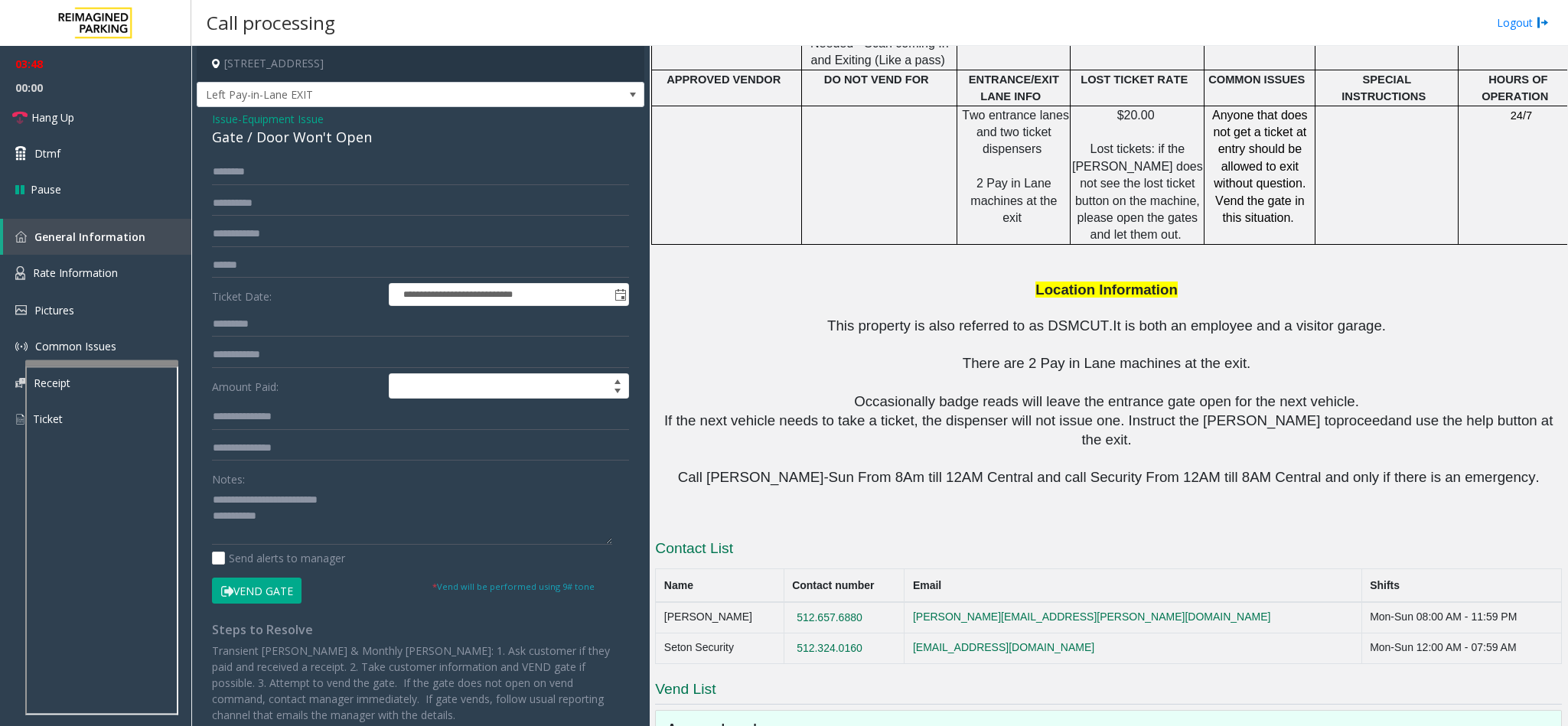
click at [265, 588] on button "Vend Gate" at bounding box center [257, 591] width 90 height 26
click at [230, 119] on span "Issue" at bounding box center [225, 119] width 26 height 16
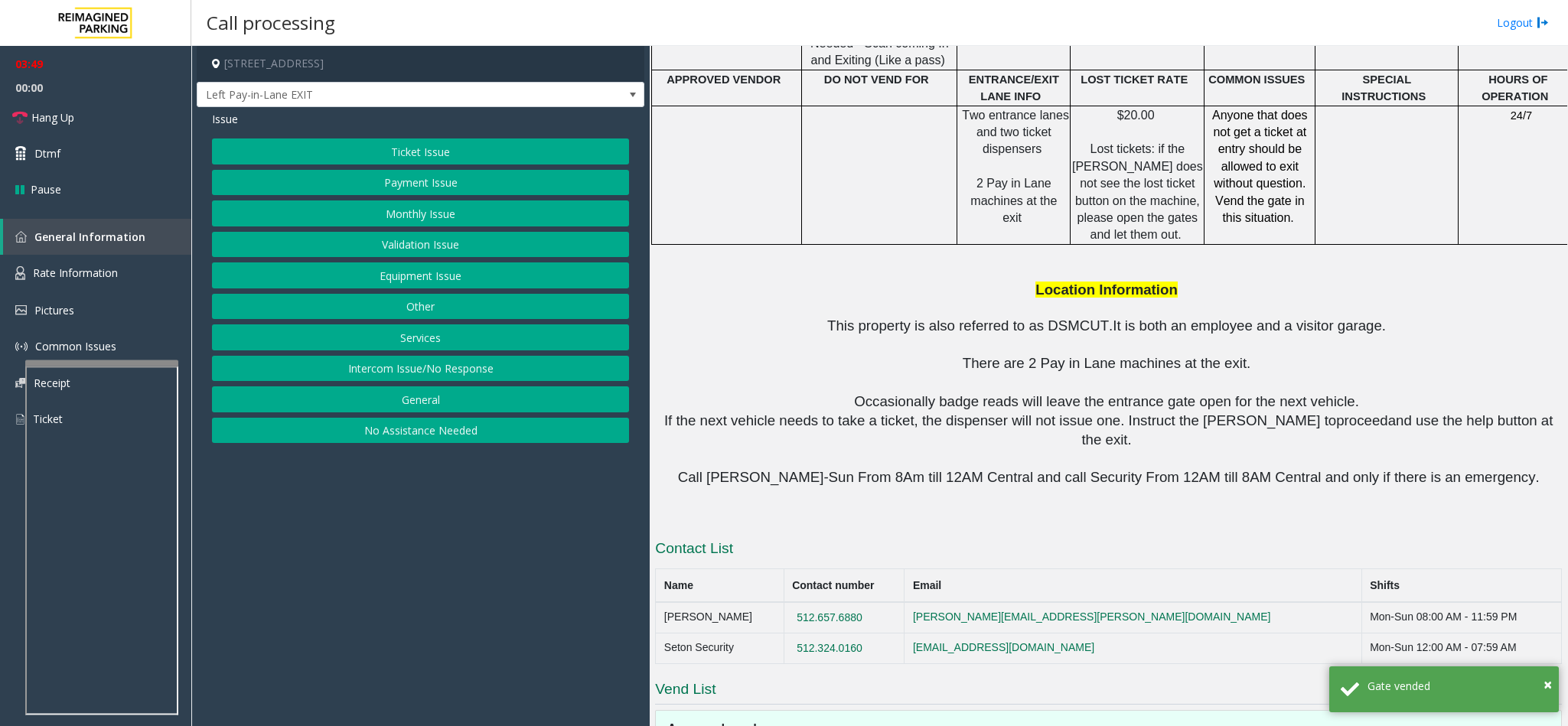
click at [347, 152] on button "Ticket Issue" at bounding box center [421, 152] width 417 height 26
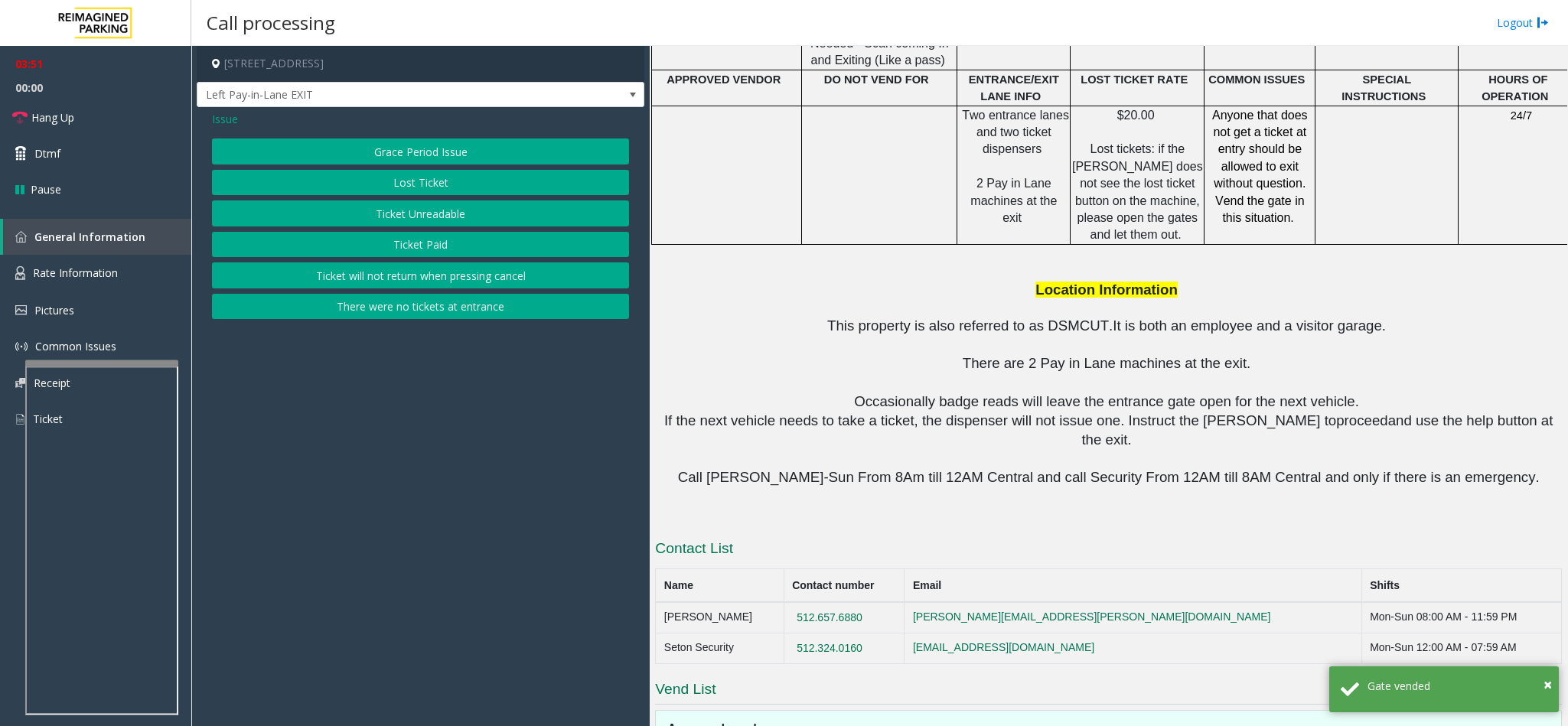
click at [225, 125] on span "Issue" at bounding box center [225, 119] width 26 height 16
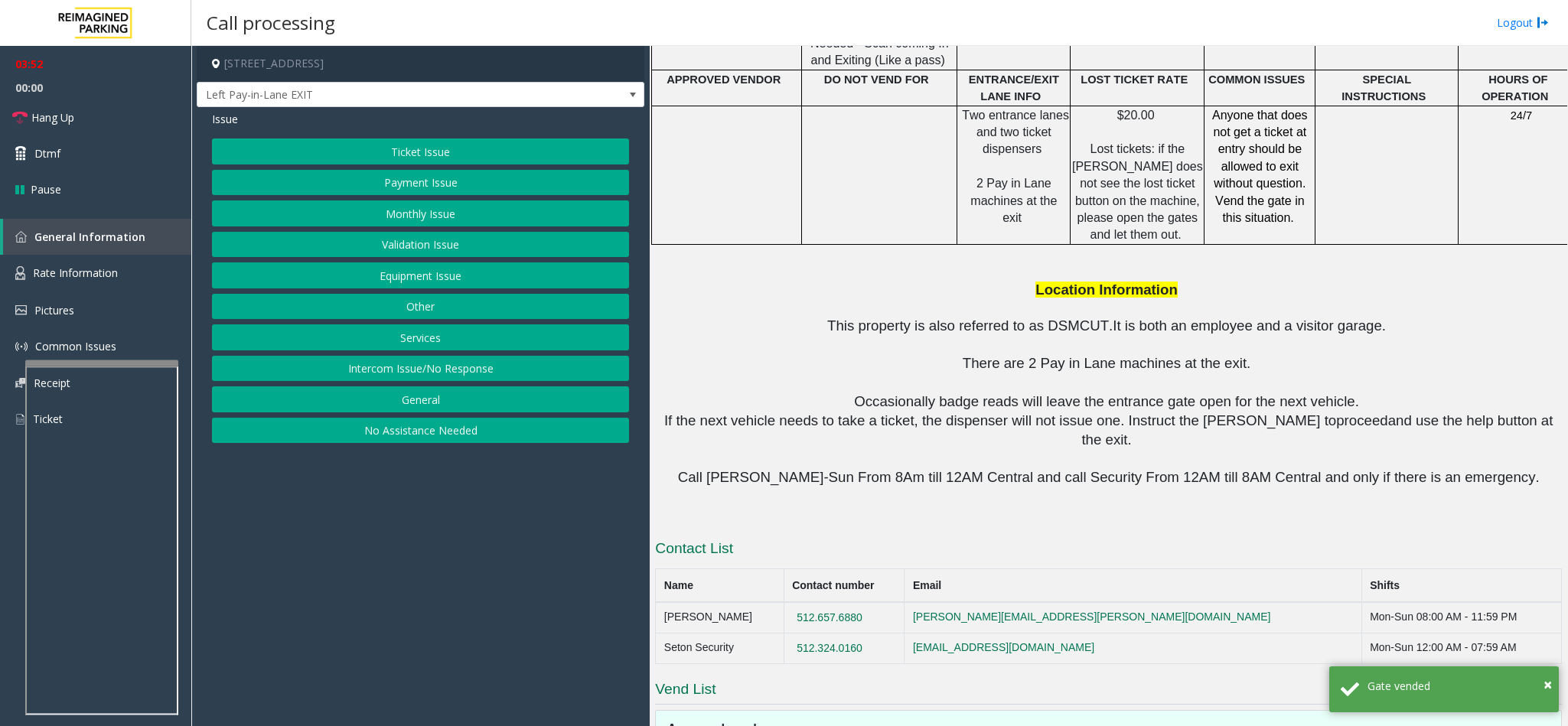
click at [335, 181] on button "Payment Issue" at bounding box center [421, 183] width 417 height 26
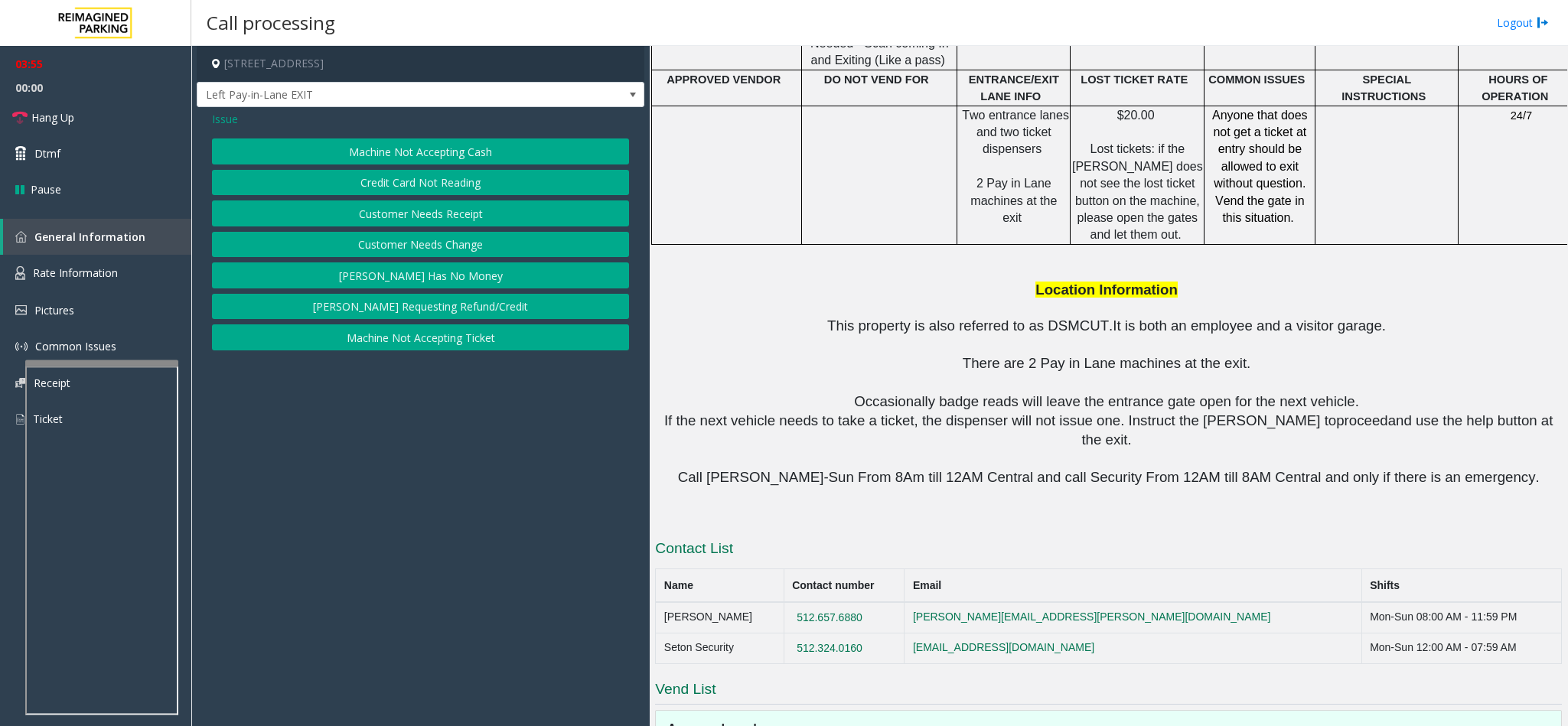
click at [464, 248] on button "Customer Needs Change" at bounding box center [421, 245] width 417 height 26
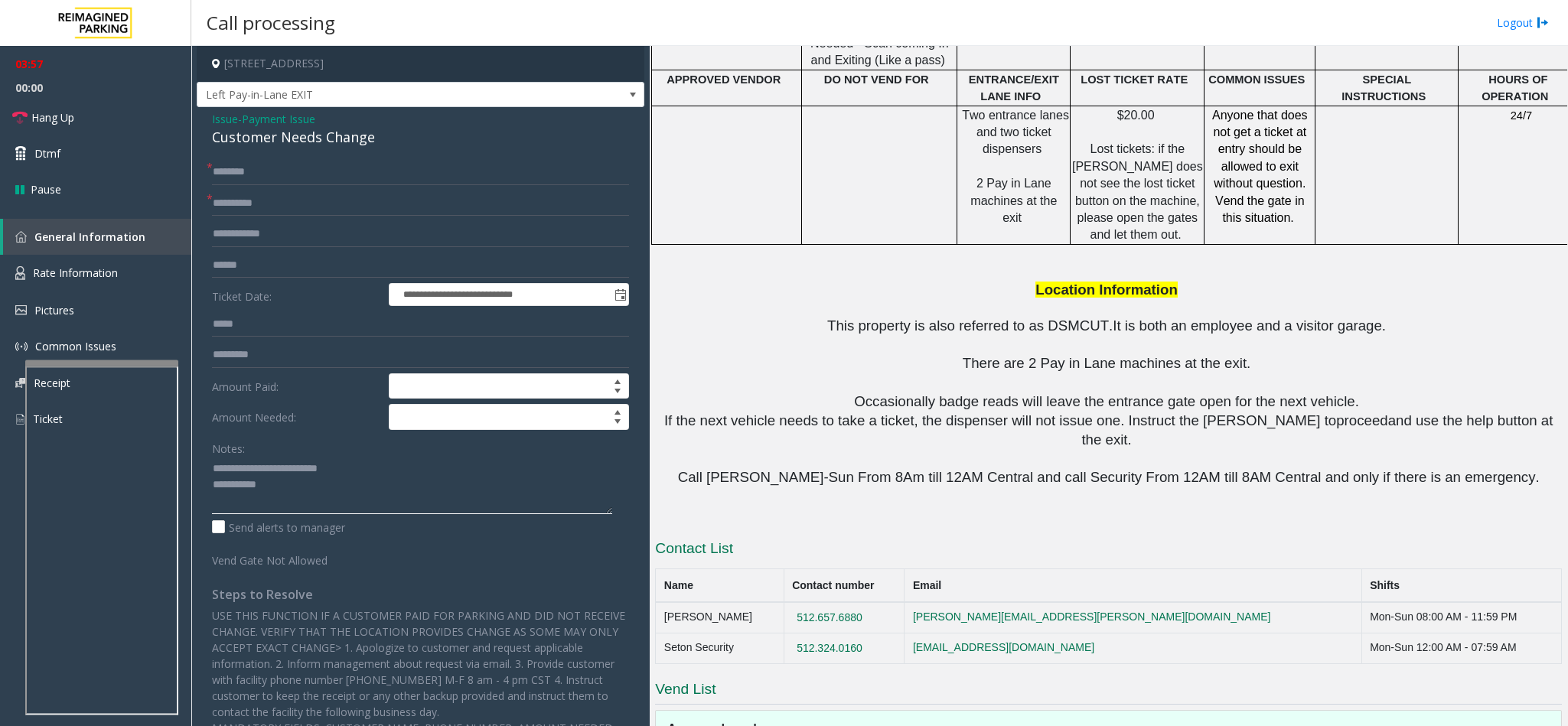
click at [301, 483] on textarea at bounding box center [412, 485] width 400 height 58
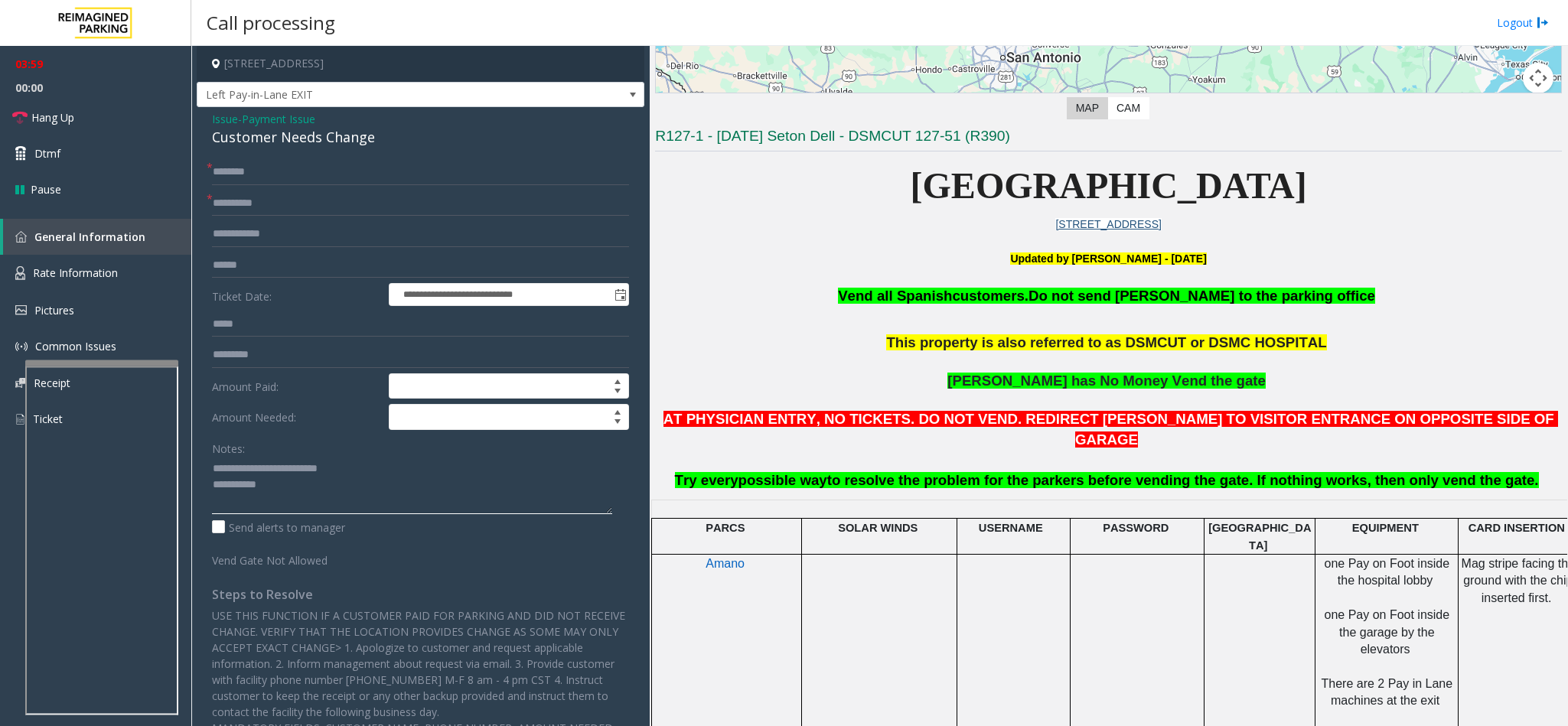
scroll to position [290, 0]
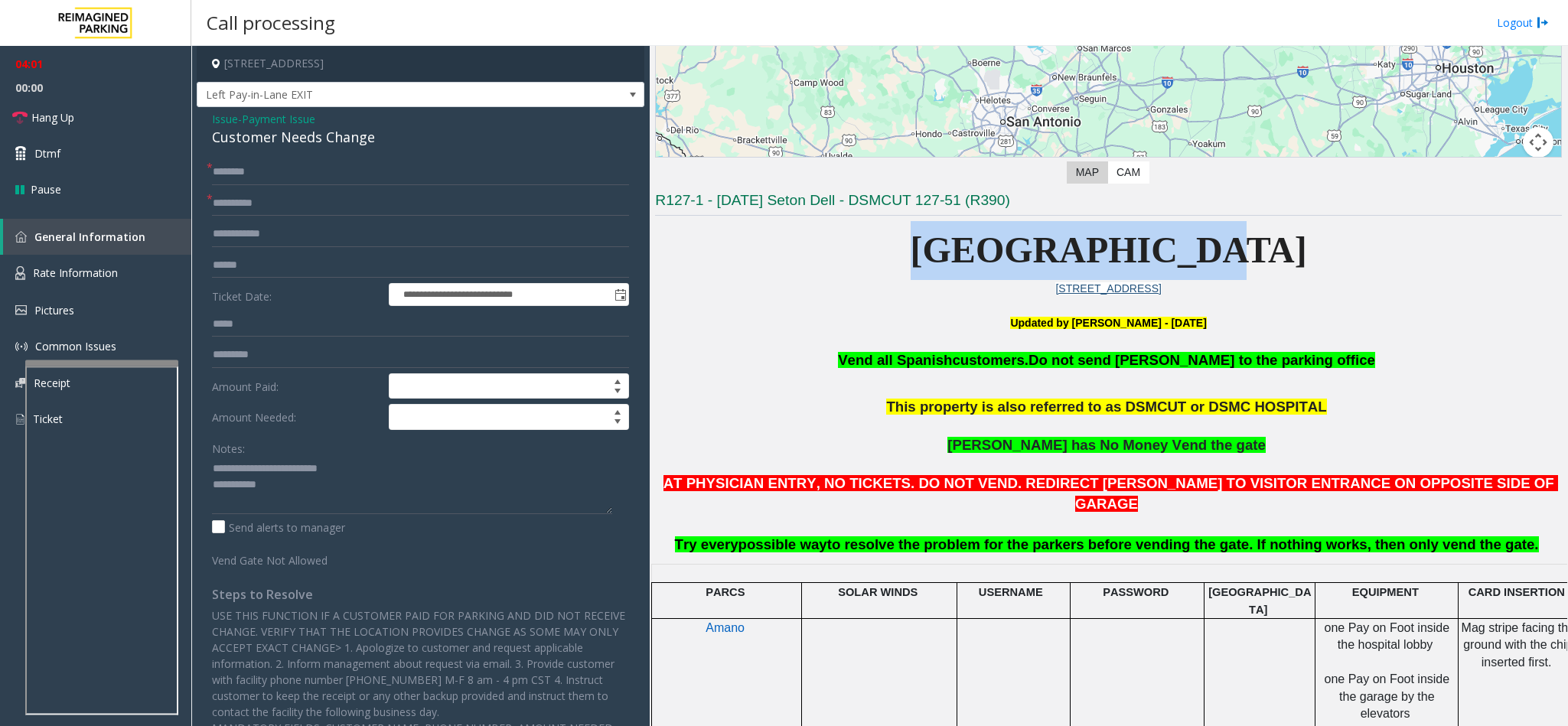
drag, startPoint x: 971, startPoint y: 246, endPoint x: 1212, endPoint y: 243, distance: 241.0
click at [1212, 243] on p "[GEOGRAPHIC_DATA]" at bounding box center [1109, 251] width 907 height 59
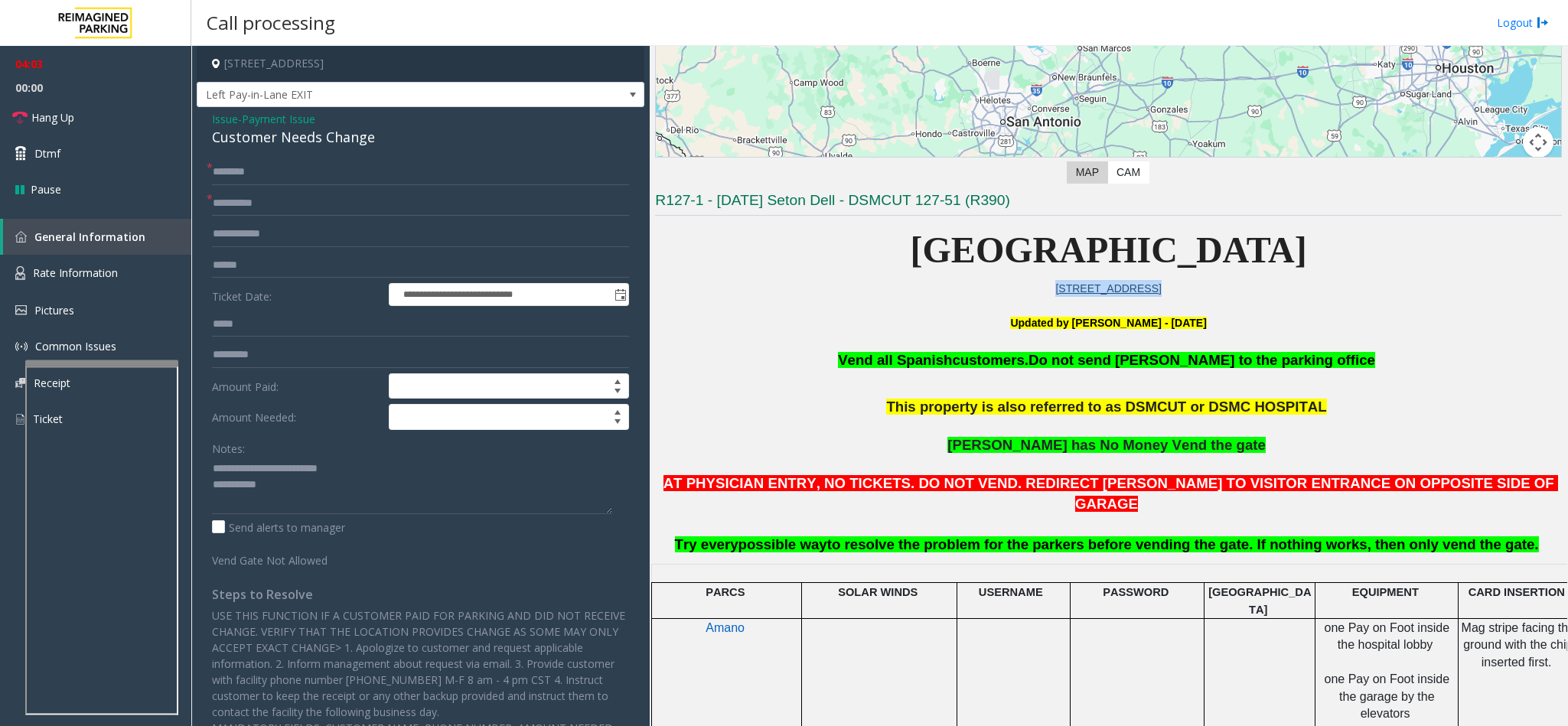
drag, startPoint x: 1001, startPoint y: 297, endPoint x: 1263, endPoint y: 308, distance: 262.2
click at [1263, 308] on p at bounding box center [1109, 305] width 907 height 17
click at [80, 113] on link "Hang Up" at bounding box center [96, 117] width 191 height 36
click at [312, 473] on textarea at bounding box center [412, 485] width 400 height 58
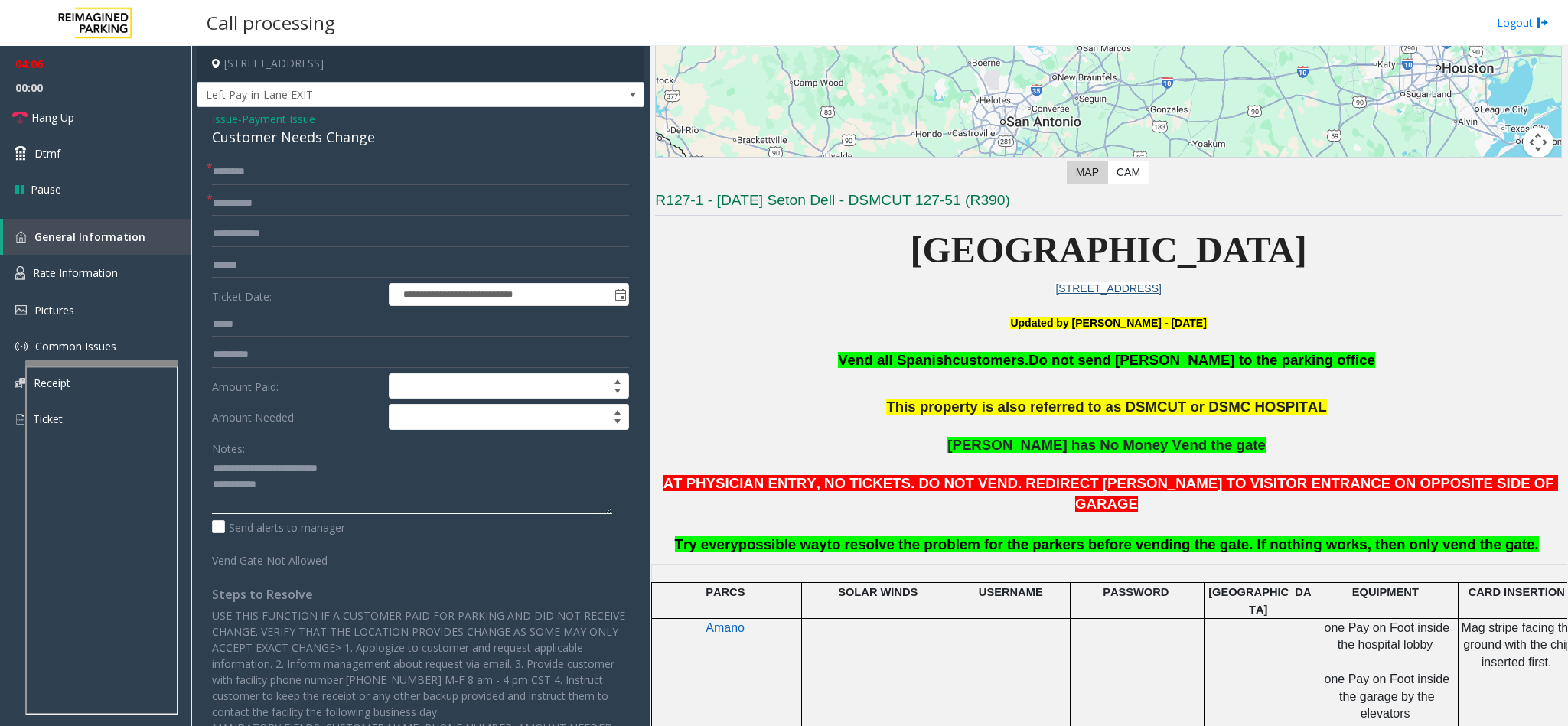
click at [317, 501] on textarea at bounding box center [412, 485] width 400 height 58
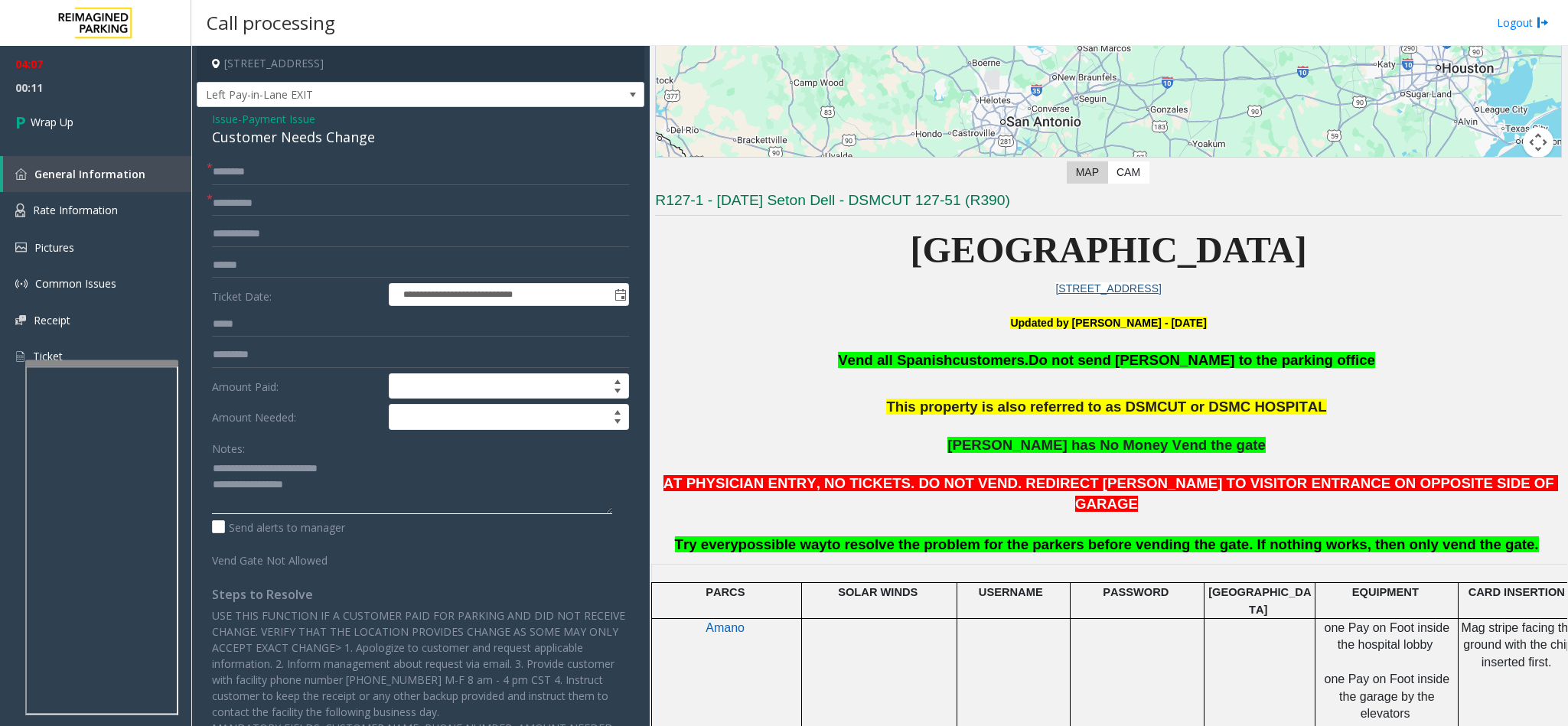
type textarea "**********"
click at [83, 120] on link "Wrap Up" at bounding box center [96, 122] width 191 height 45
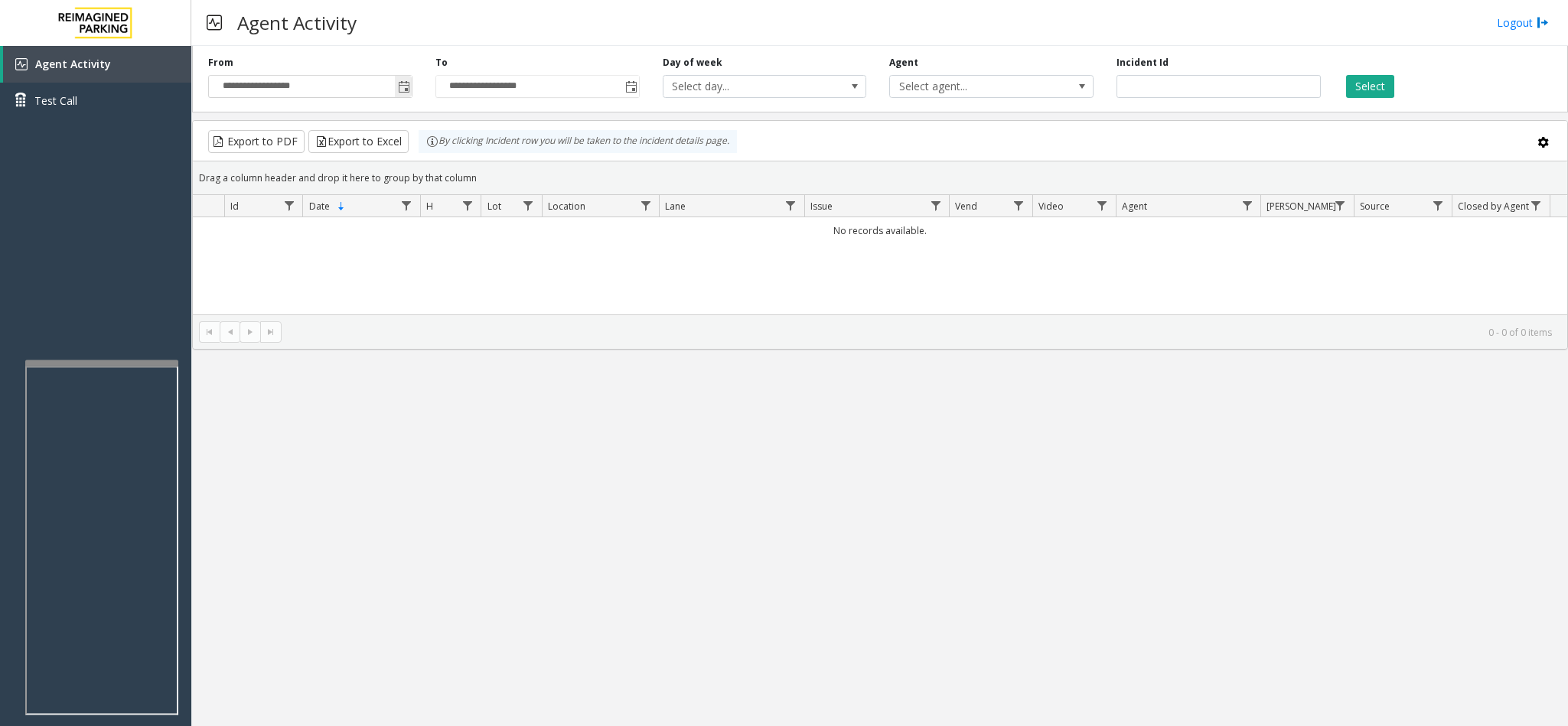
click at [411, 81] on span "Toggle popup" at bounding box center [403, 86] width 17 height 24
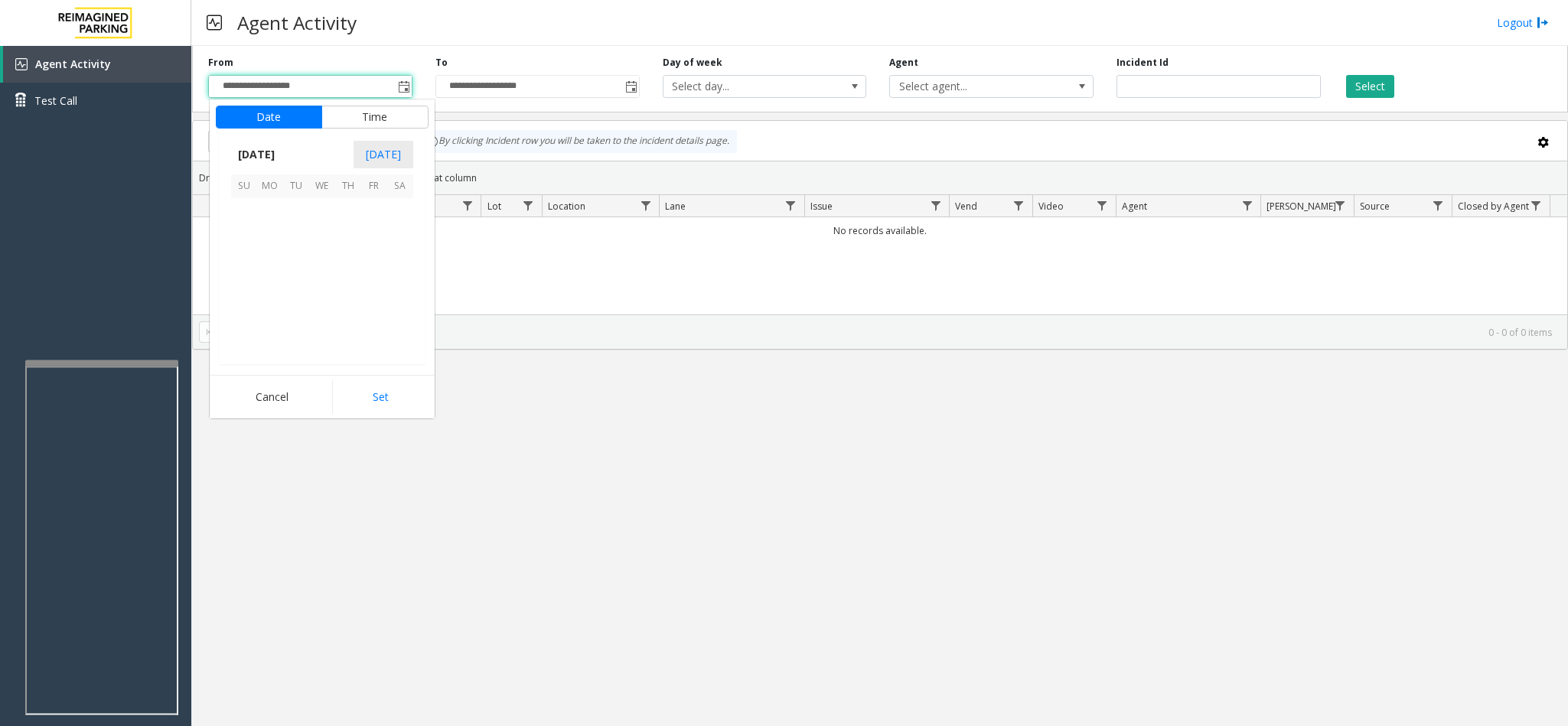
scroll to position [274415, 0]
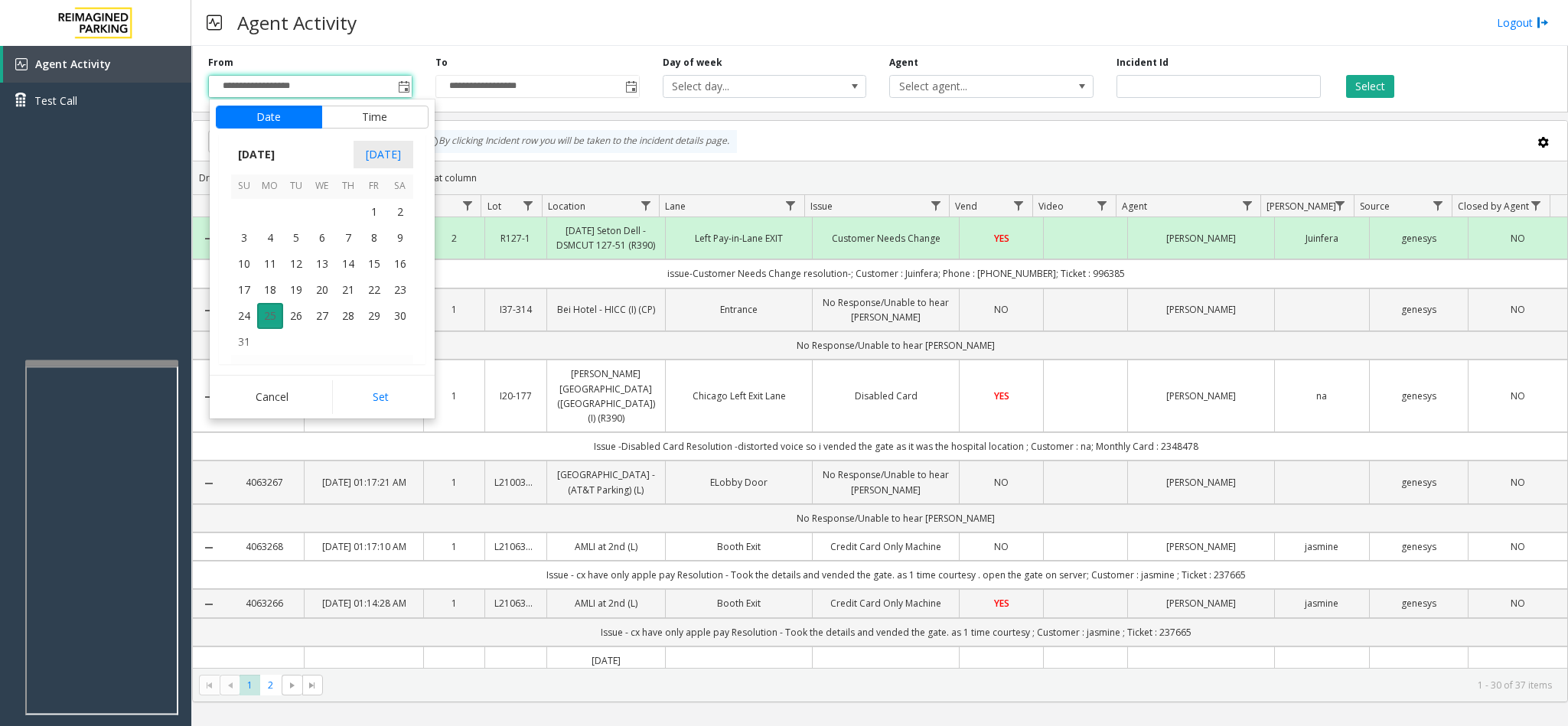
click at [257, 312] on span "25" at bounding box center [270, 316] width 26 height 26
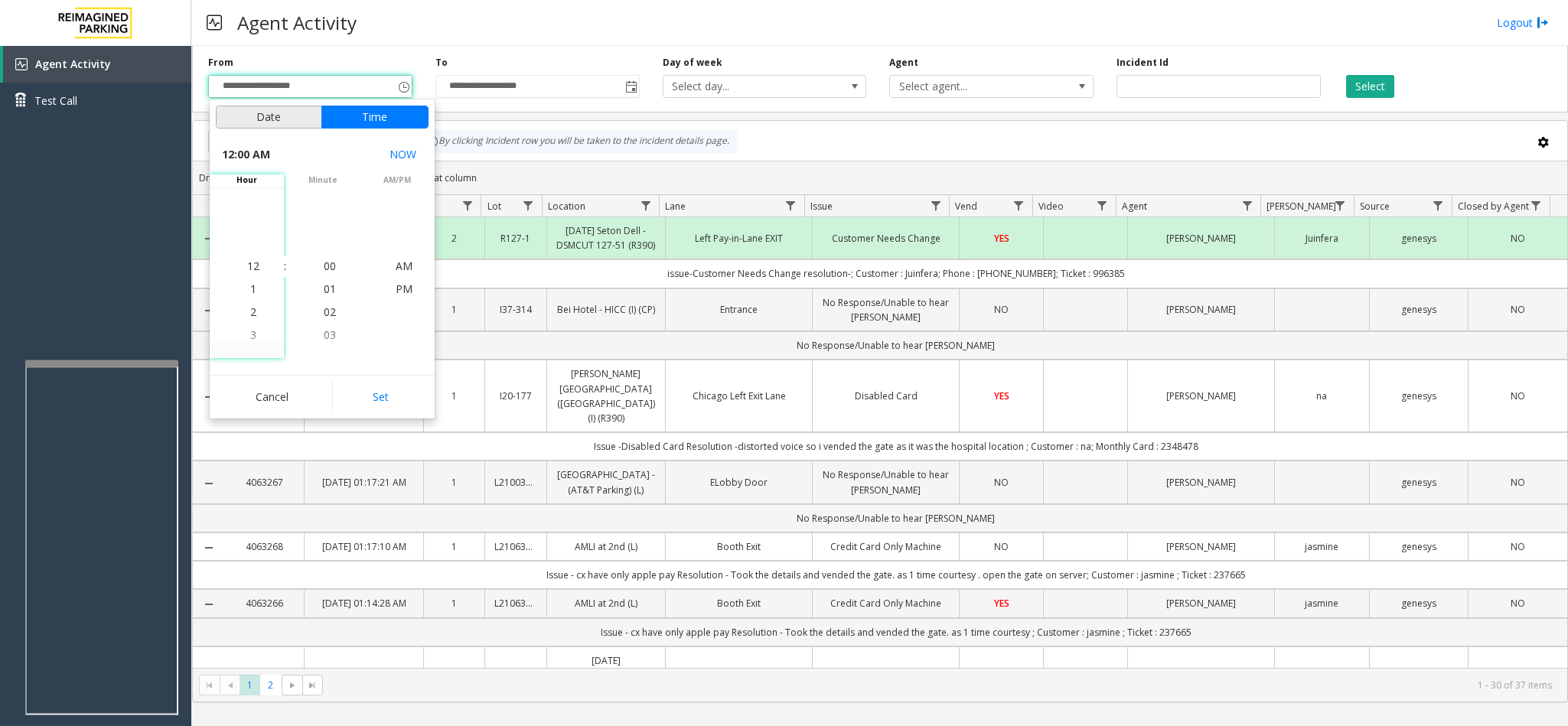
click at [305, 115] on button "Date" at bounding box center [268, 117] width 106 height 23
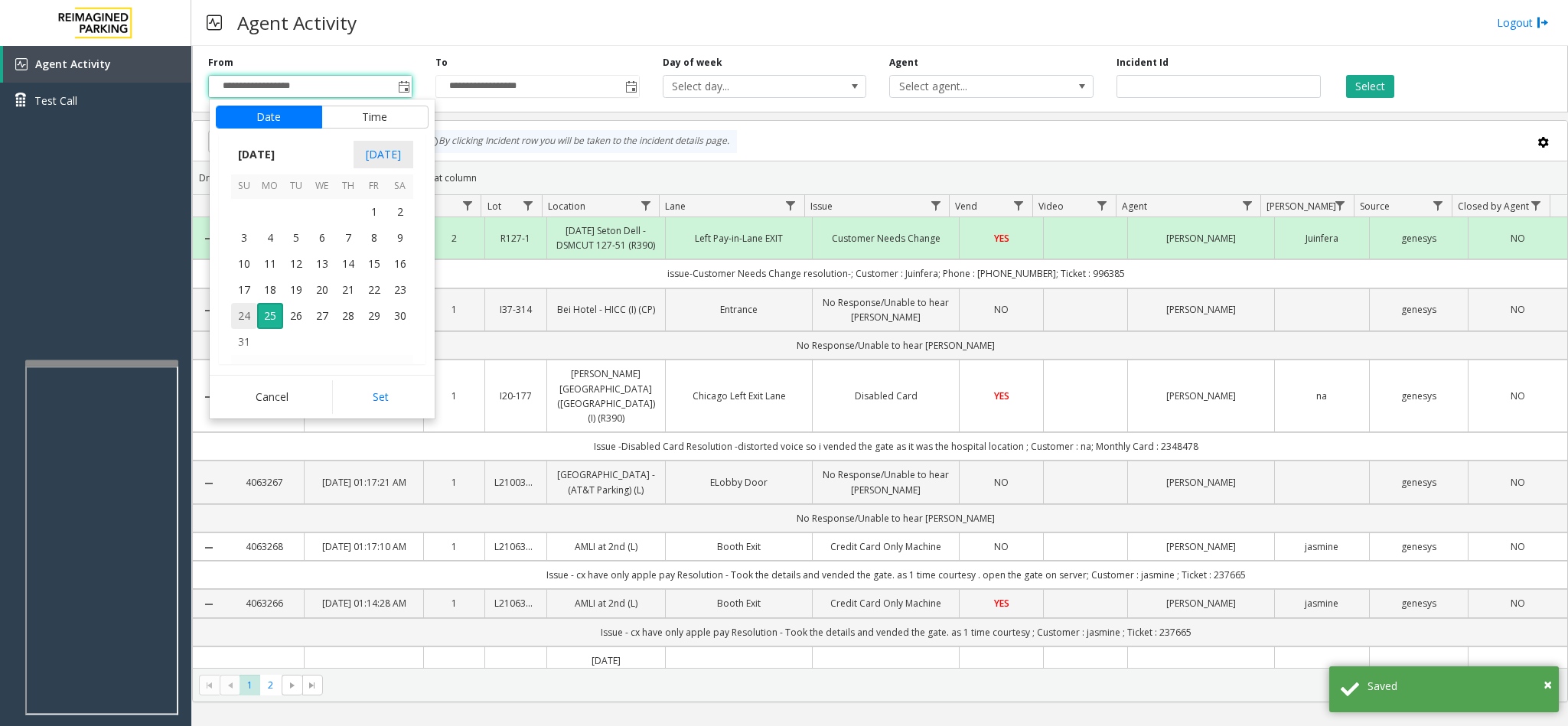
click at [243, 315] on span "24" at bounding box center [244, 316] width 26 height 26
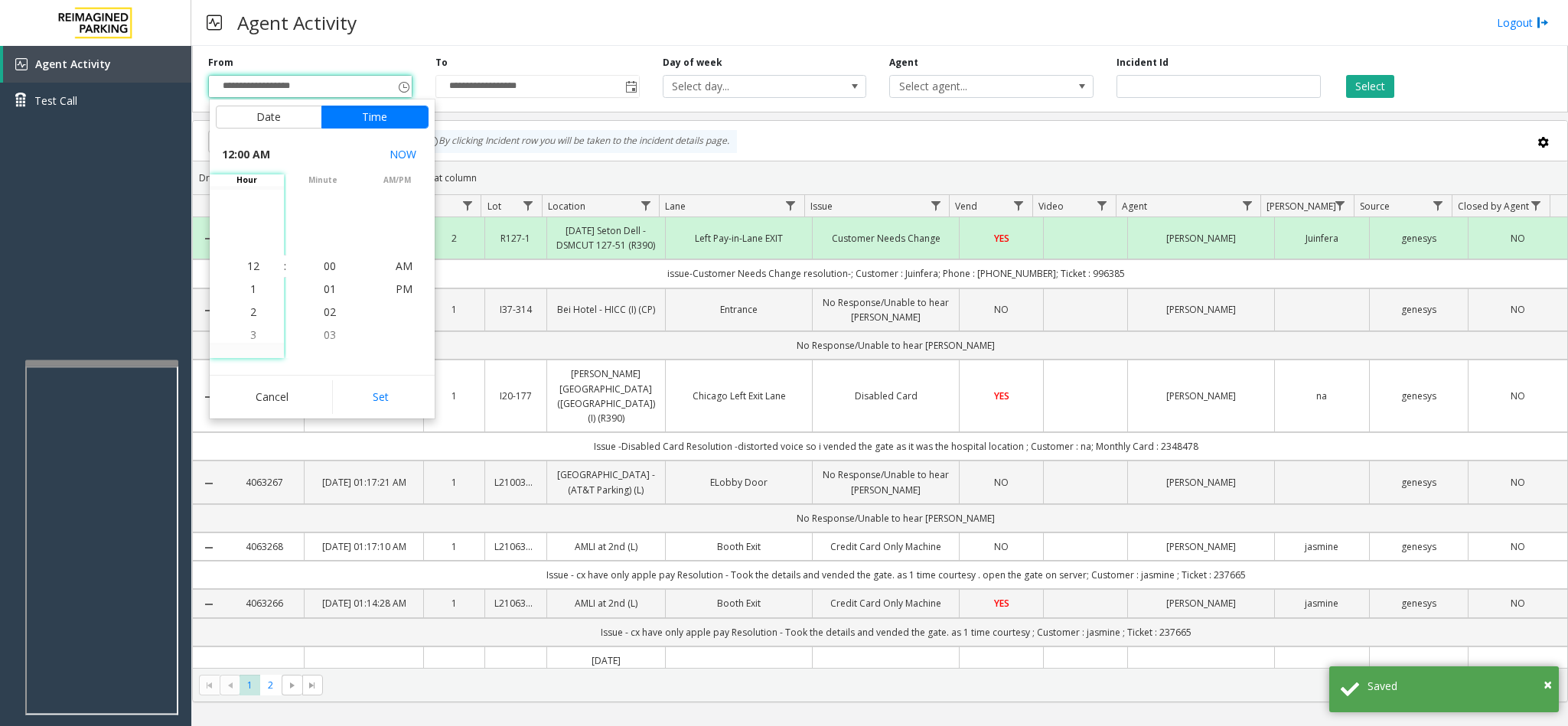
click at [351, 379] on div "Cancel Set" at bounding box center [322, 397] width 225 height 44
click at [379, 393] on button "Set" at bounding box center [380, 397] width 97 height 34
type input "**********"
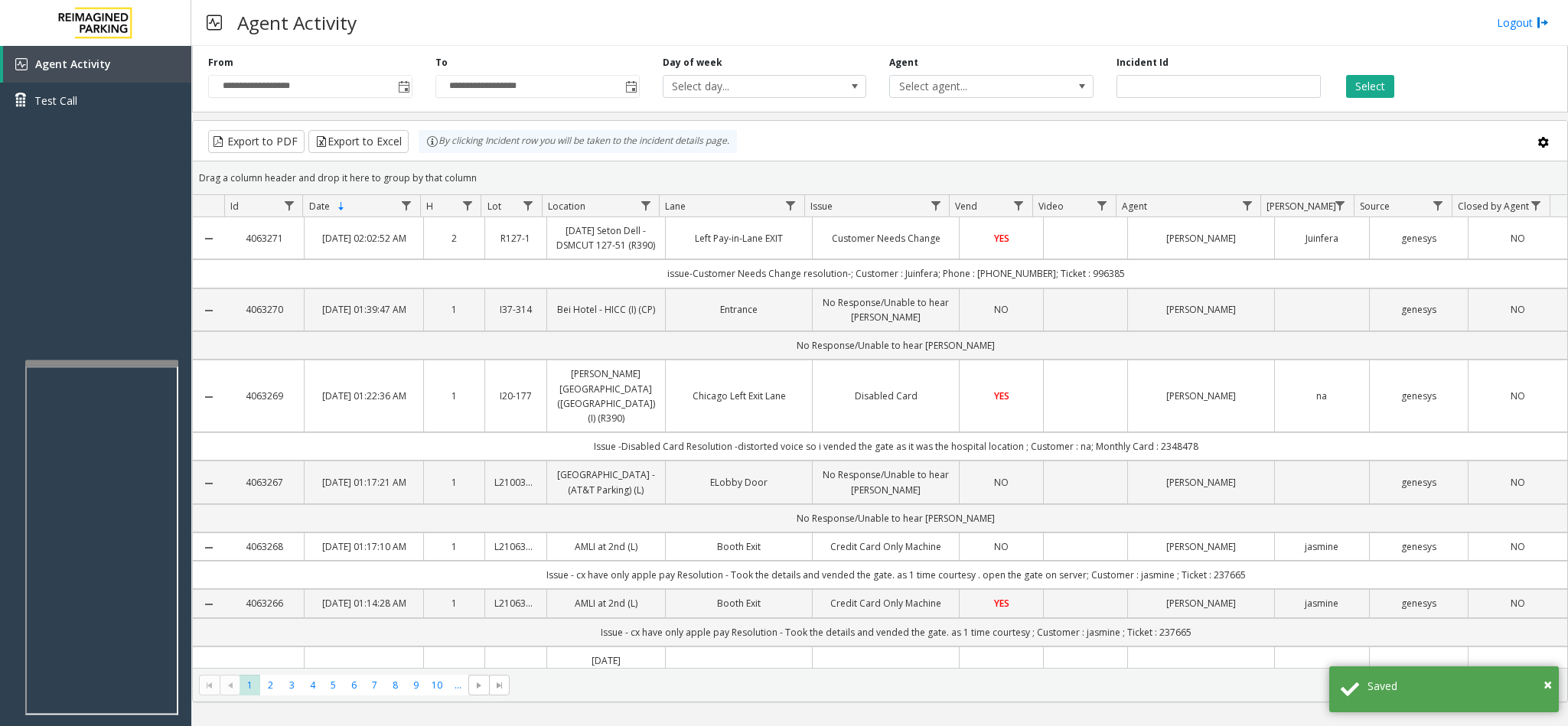
click at [840, 260] on td "Customer Needs Change" at bounding box center [885, 238] width 147 height 42
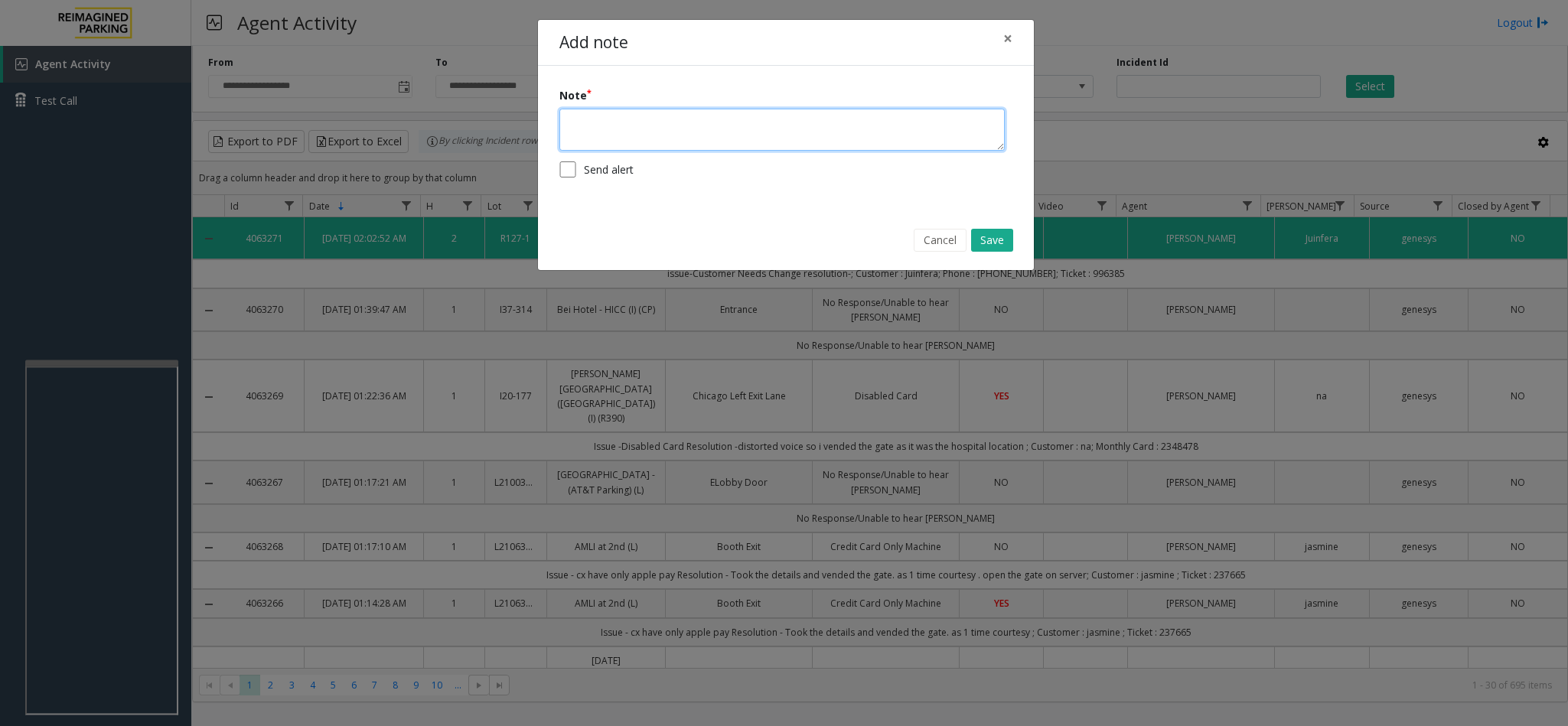
click at [765, 140] on textarea at bounding box center [782, 129] width 446 height 42
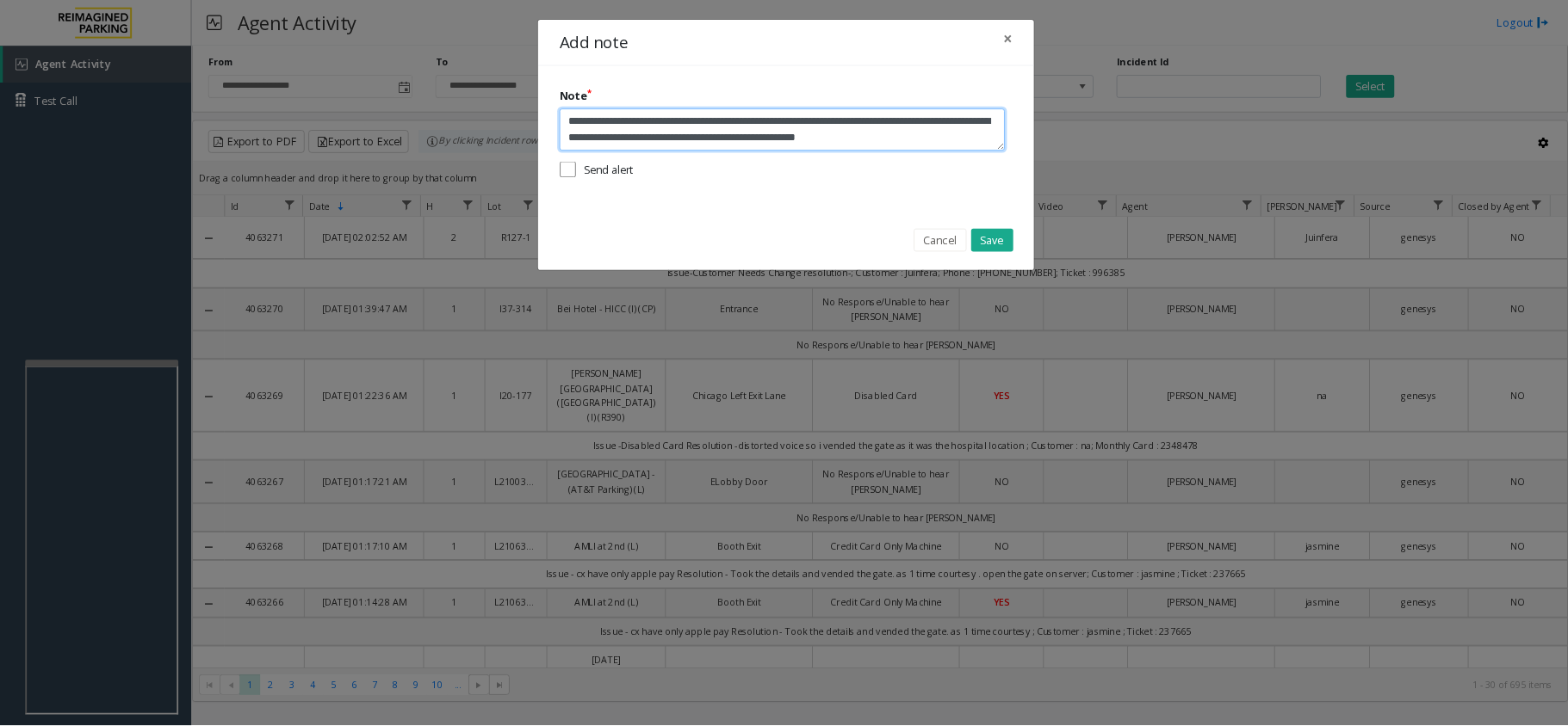
scroll to position [13, 0]
type textarea "**********"
click at [1122, 273] on button "Save" at bounding box center [1116, 270] width 48 height 26
